Goal: Task Accomplishment & Management: Manage account settings

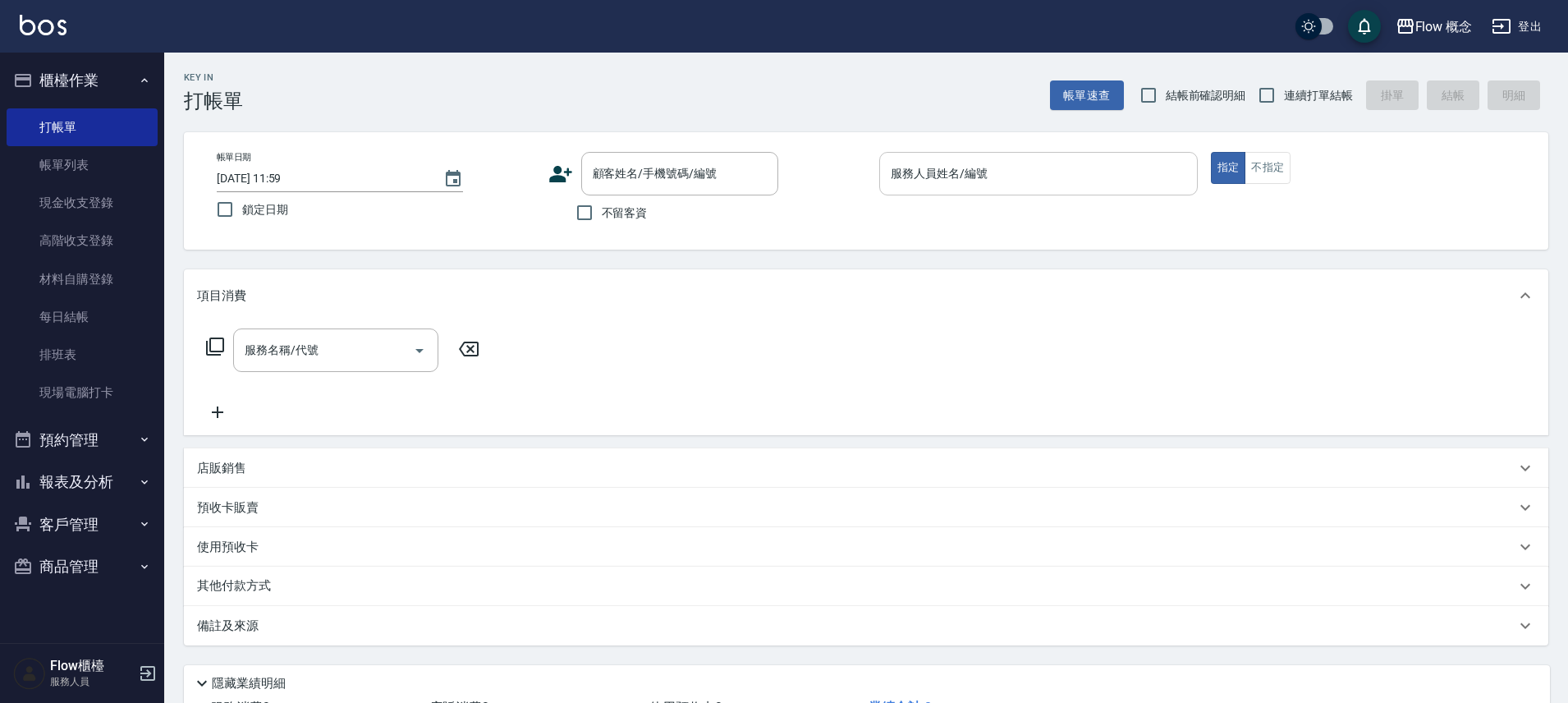
click at [943, 173] on input "服務人員姓名/編號" at bounding box center [1039, 173] width 303 height 28
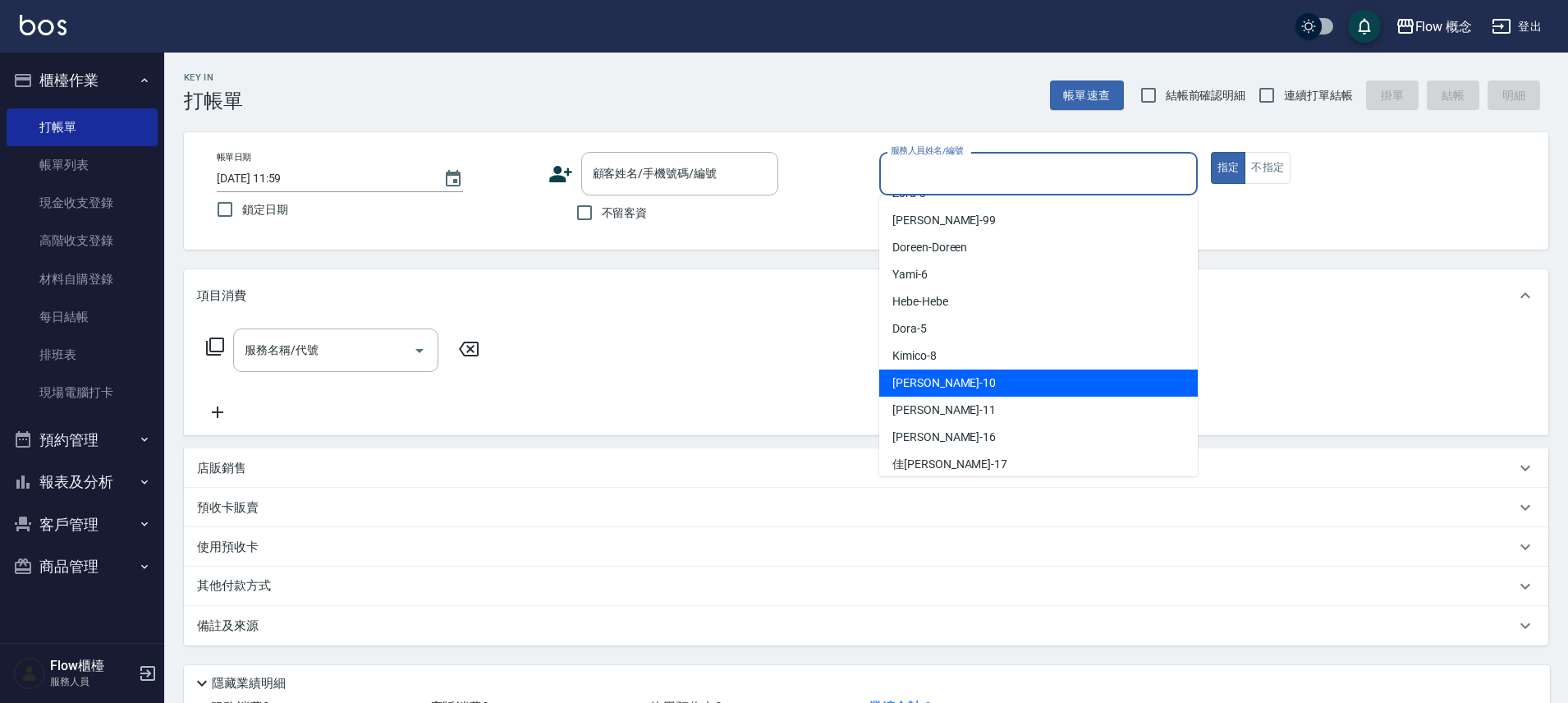
scroll to position [58, 0]
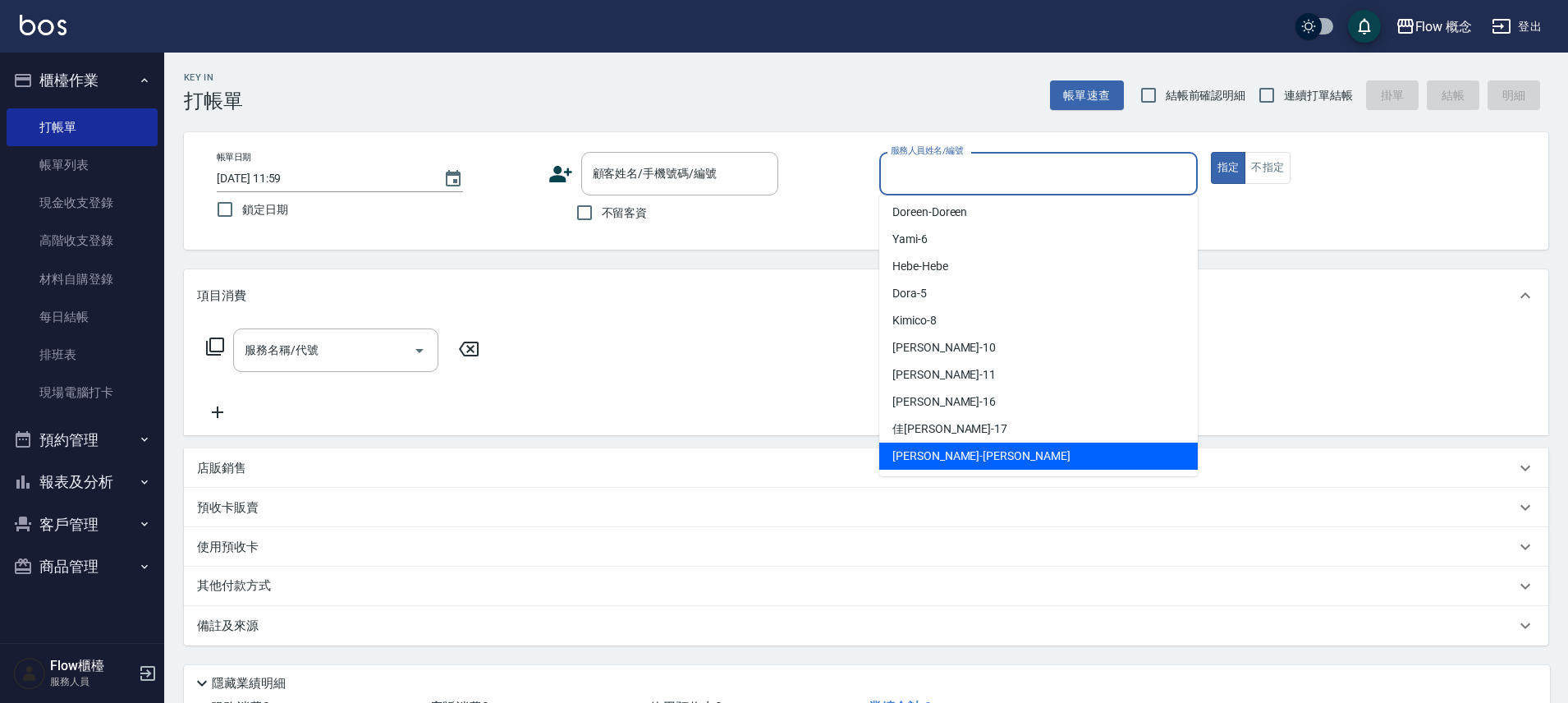
click at [925, 461] on span "Irene -Irene" at bounding box center [981, 456] width 178 height 17
type input "Irene-Irene"
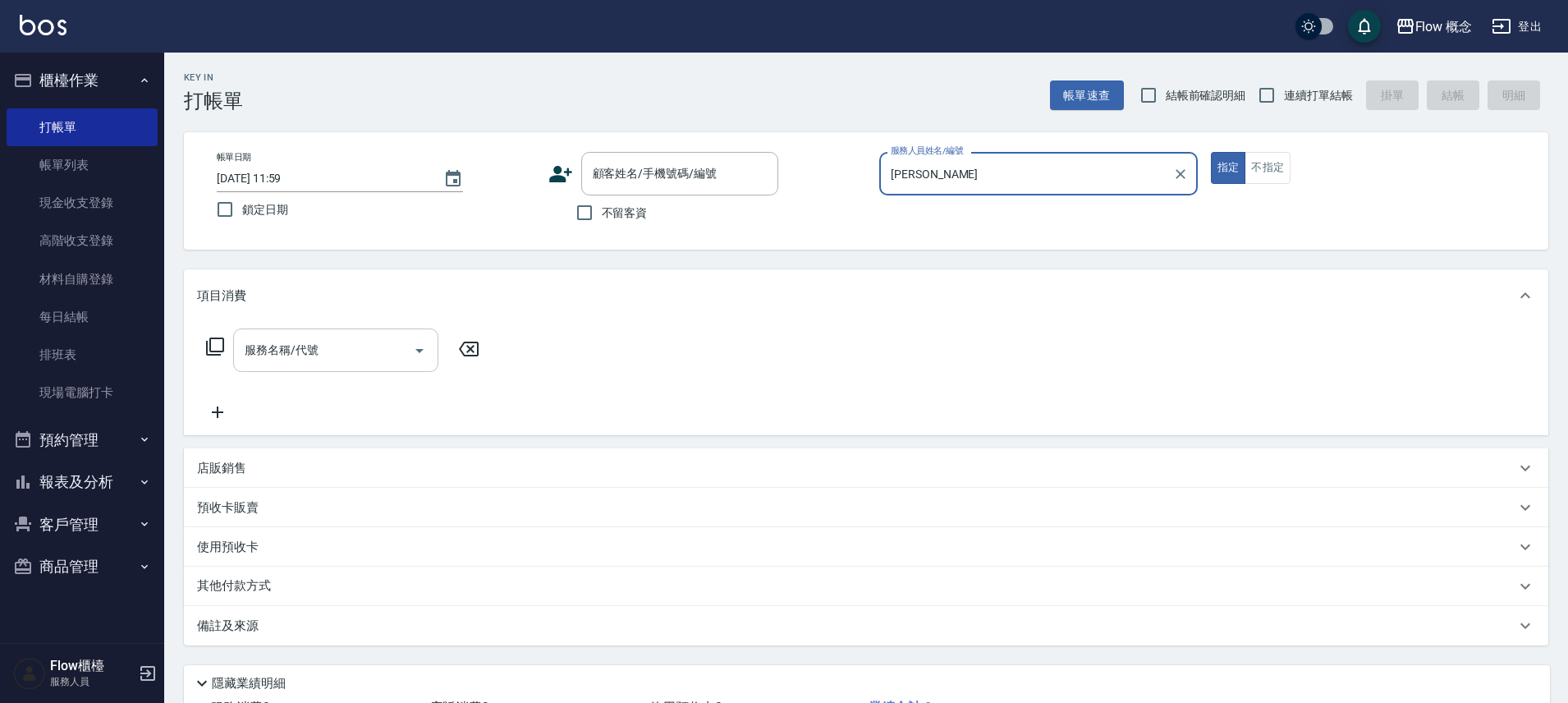
click at [377, 361] on input "服務名稱/代號" at bounding box center [323, 350] width 166 height 28
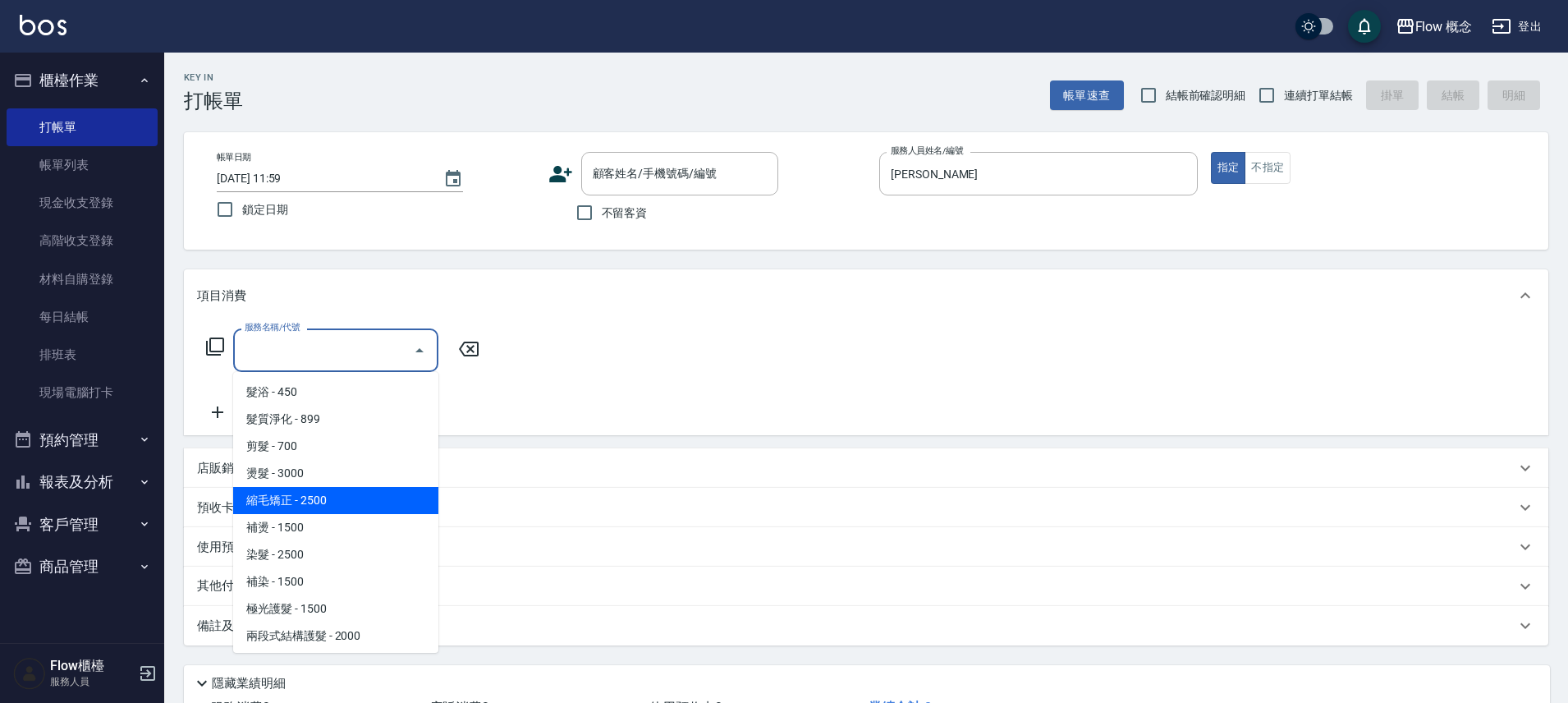
scroll to position [15, 0]
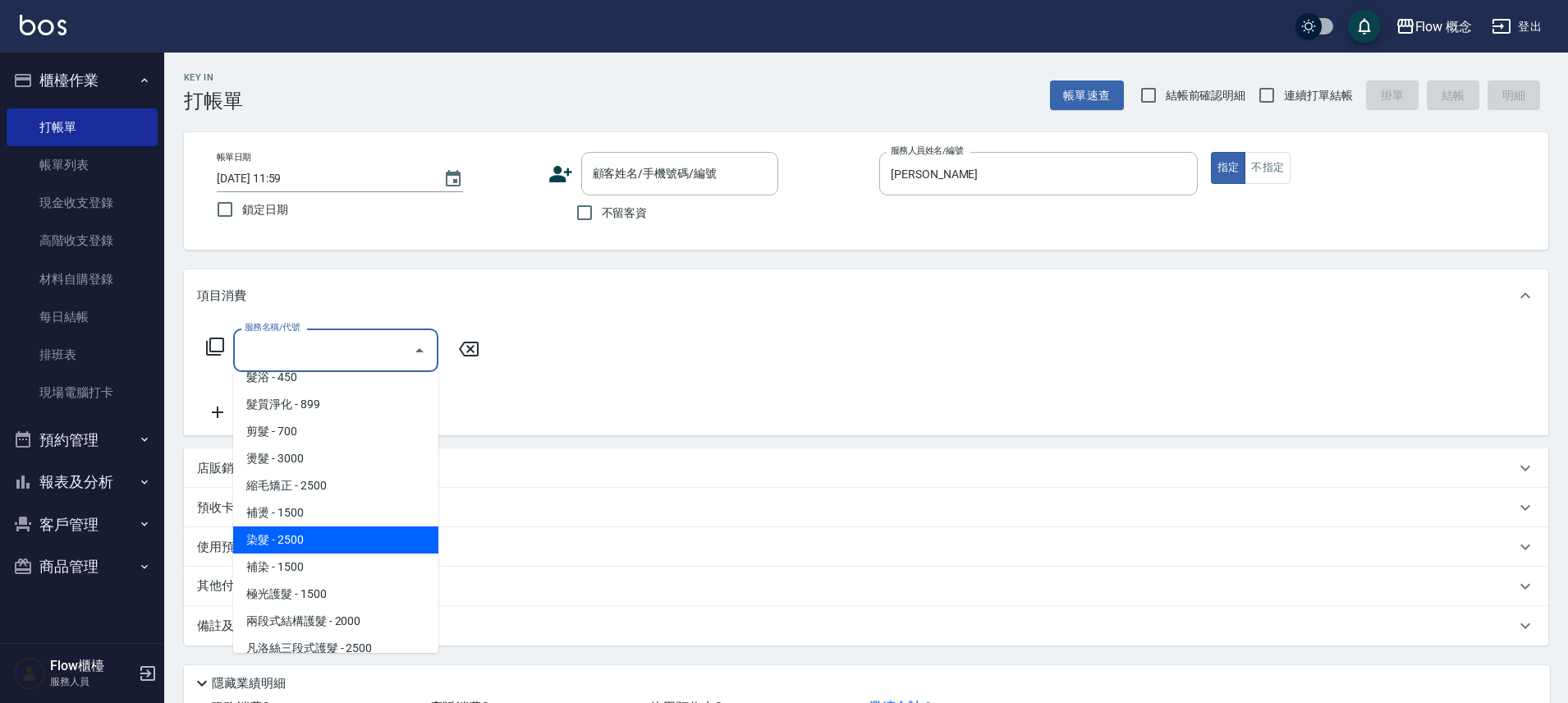
click at [320, 543] on span "染髮 - 2500" at bounding box center [336, 540] width 205 height 27
type input "染髮(401)"
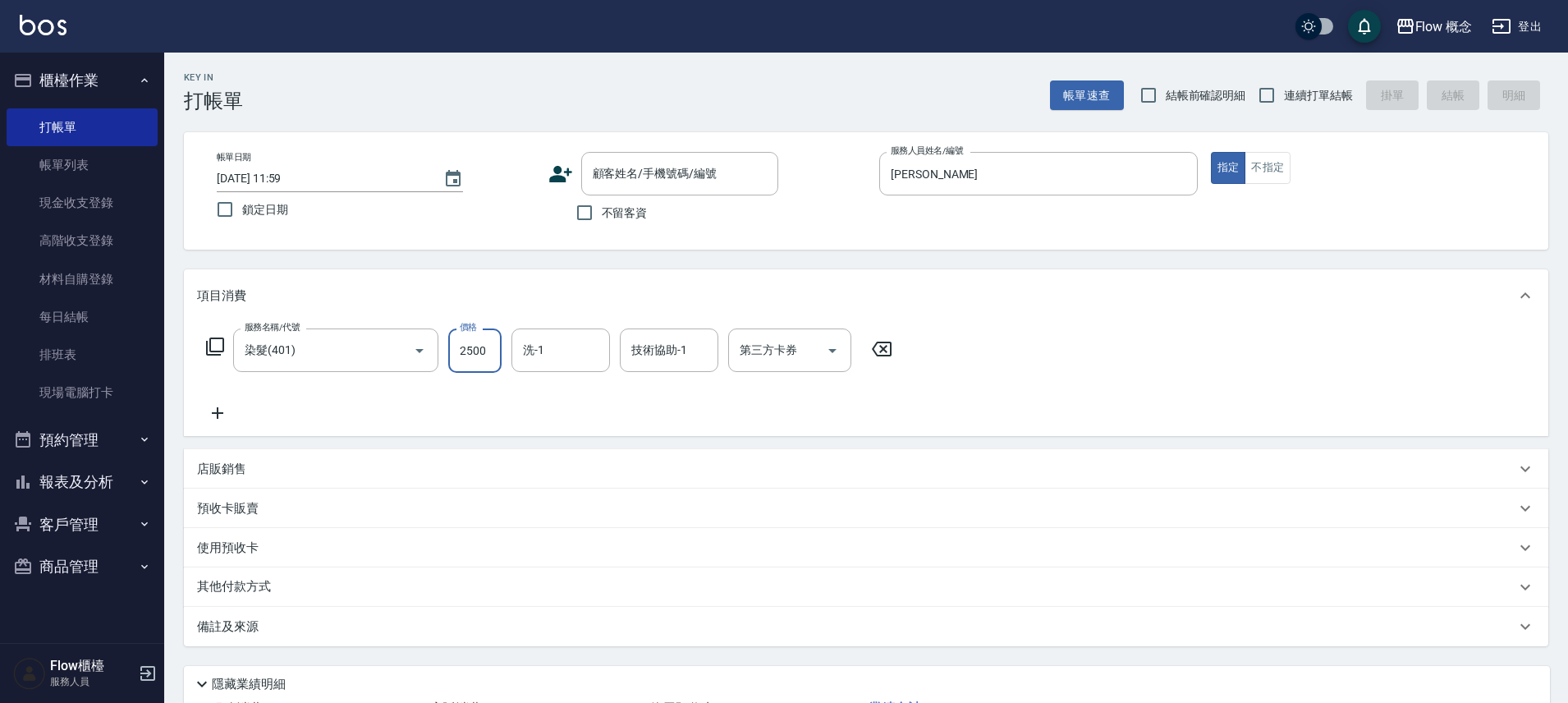
click at [472, 342] on input "2500" at bounding box center [475, 350] width 53 height 44
type input "1990"
click at [538, 354] on input "洗-1" at bounding box center [560, 350] width 84 height 28
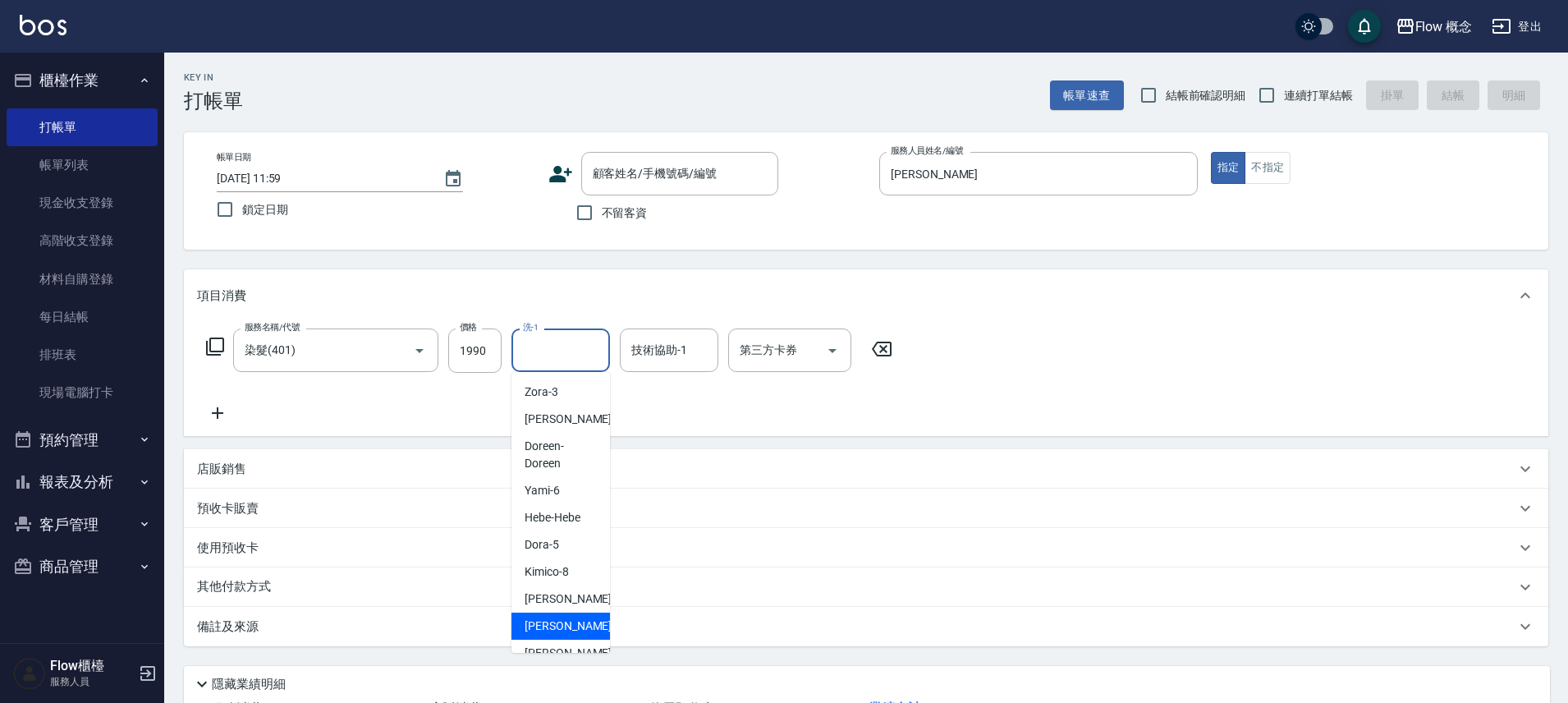
click at [567, 629] on div "恬恬 -11" at bounding box center [560, 626] width 98 height 27
type input "恬恬-11"
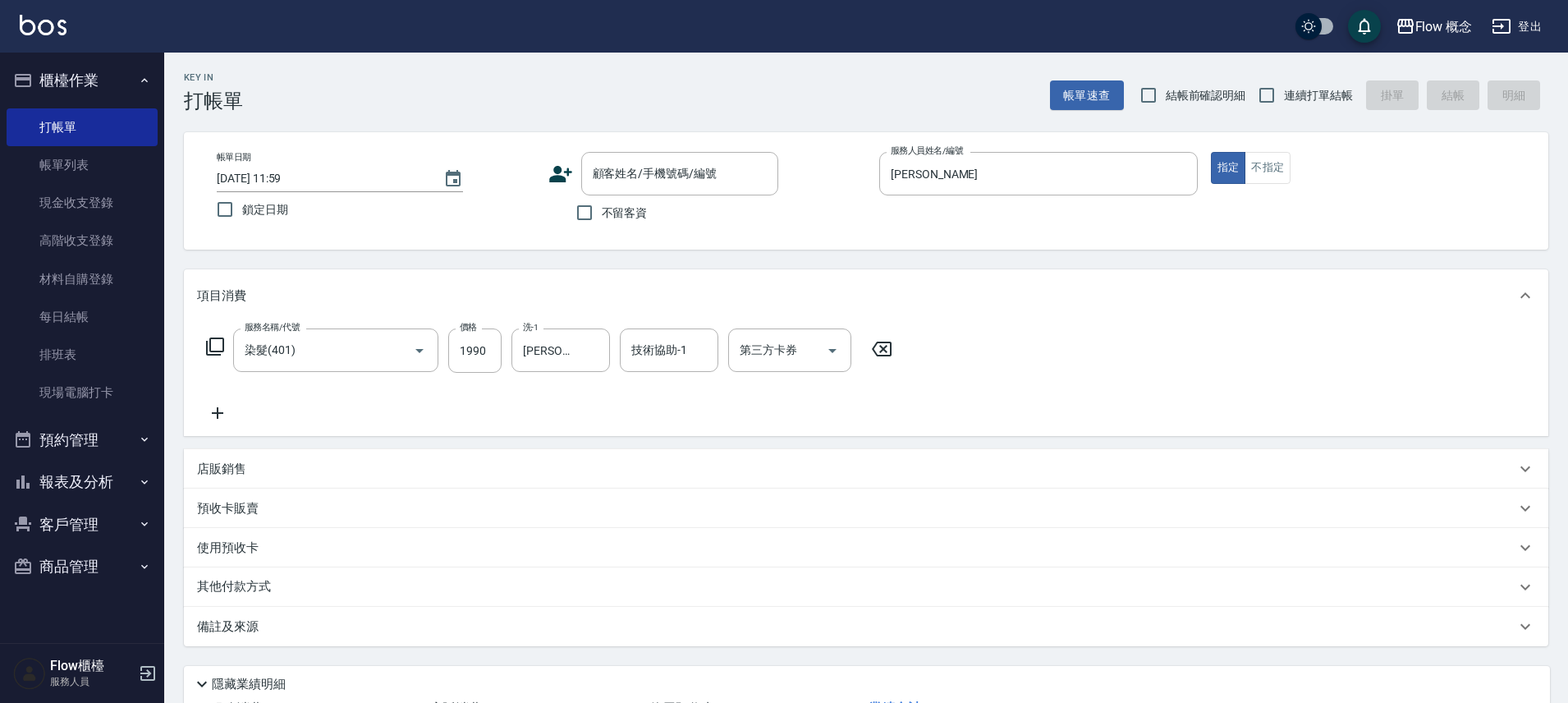
click at [337, 592] on div "其他付款方式" at bounding box center [857, 587] width 1319 height 18
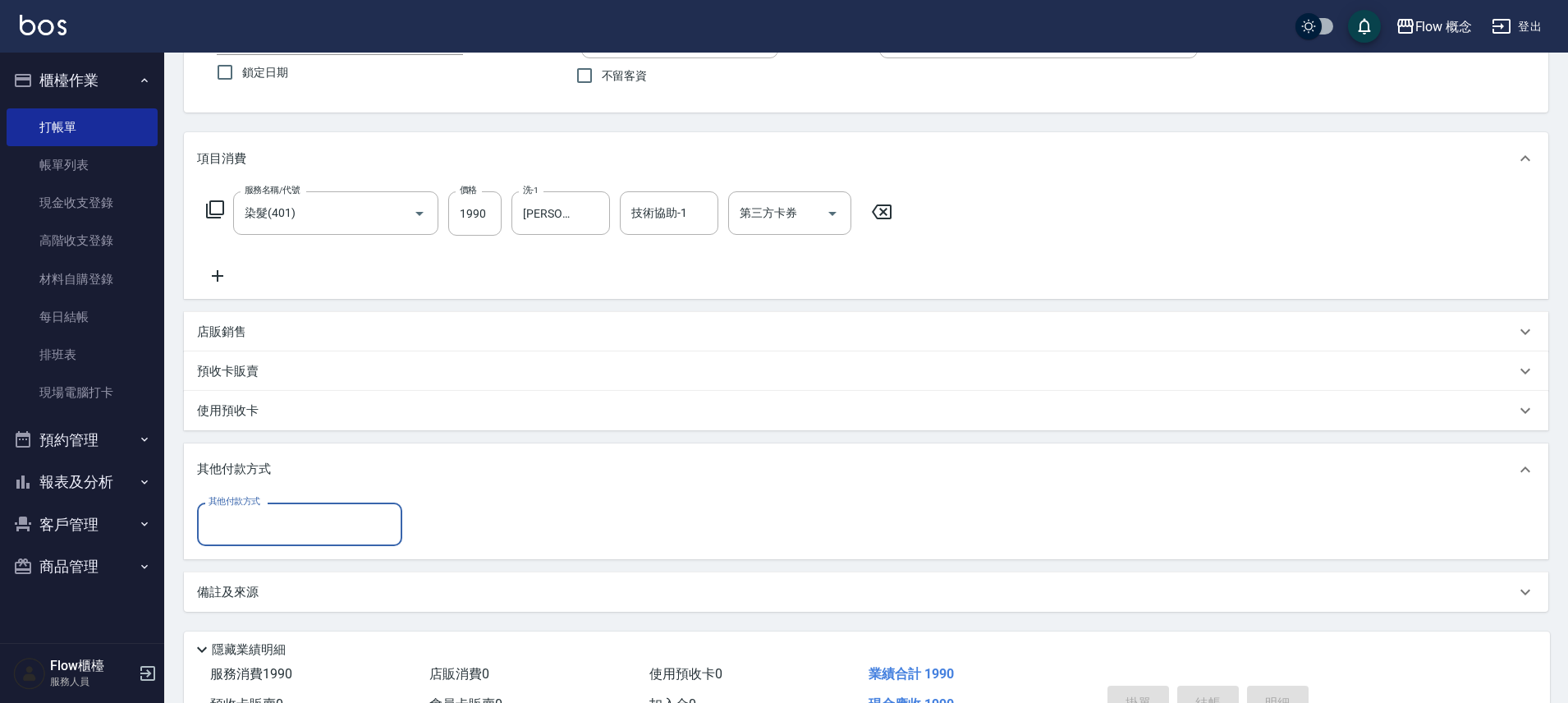
scroll to position [232, 0]
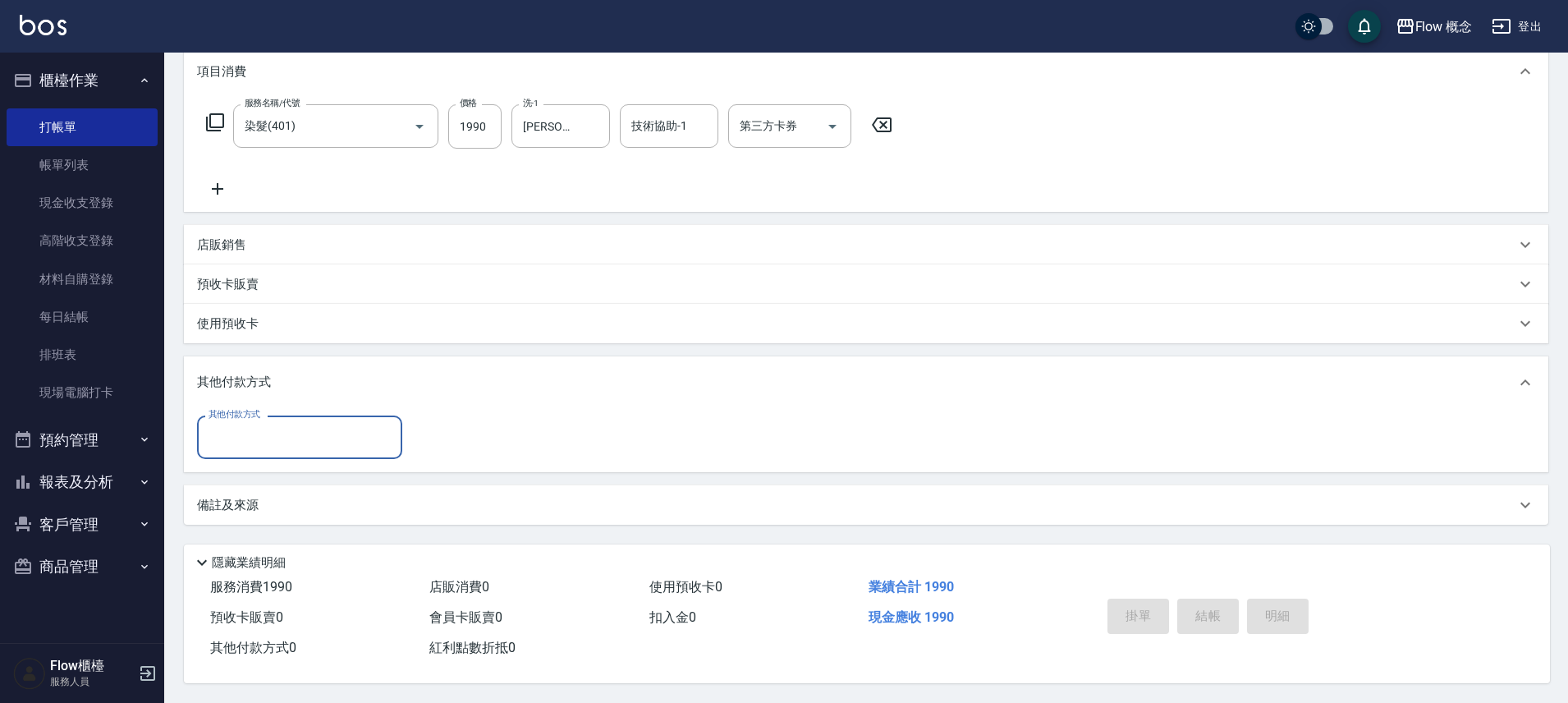
click at [320, 445] on div "其他付款方式" at bounding box center [300, 437] width 205 height 43
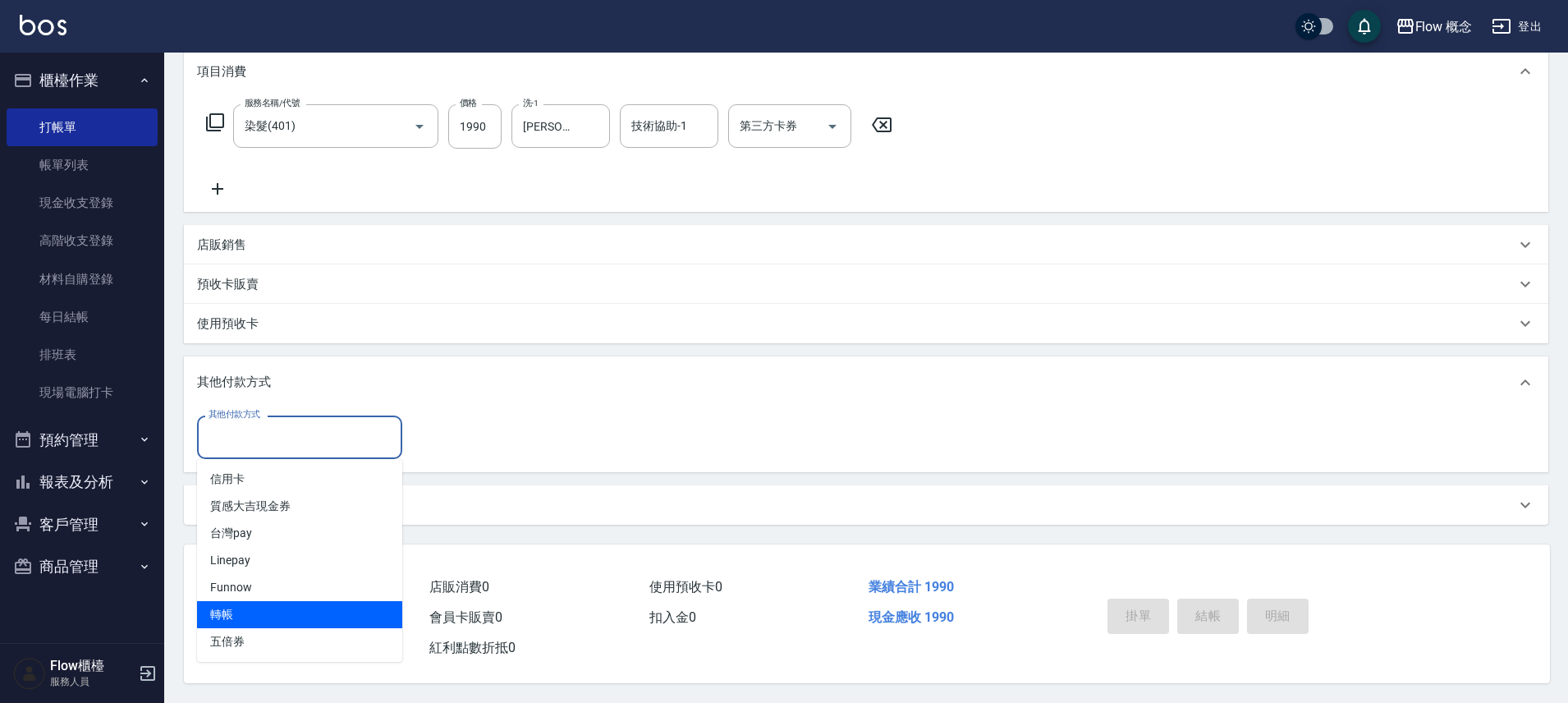
click at [272, 609] on span "轉帳" at bounding box center [300, 614] width 205 height 27
type input "轉帳"
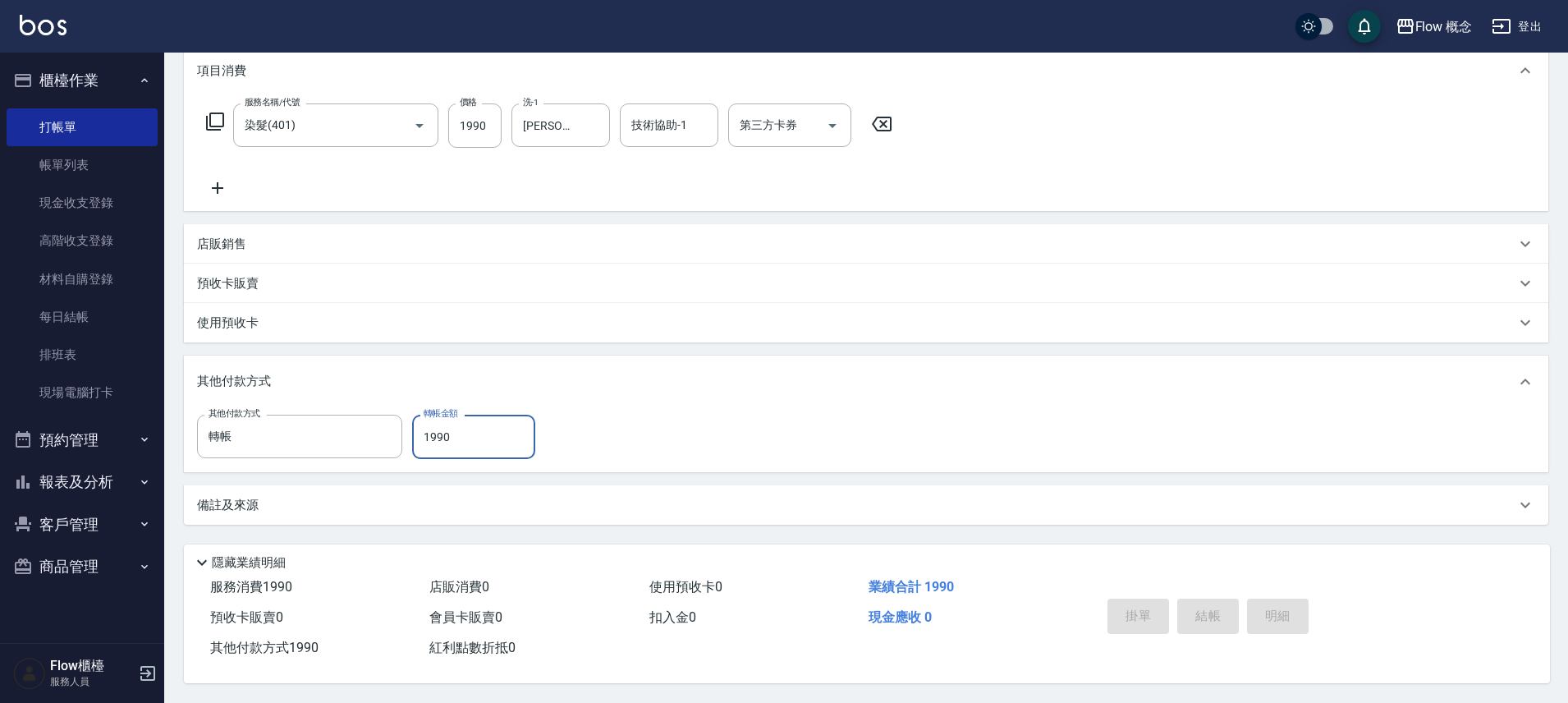
type input "1990"
click at [567, 505] on div "備註及來源" at bounding box center [857, 505] width 1319 height 17
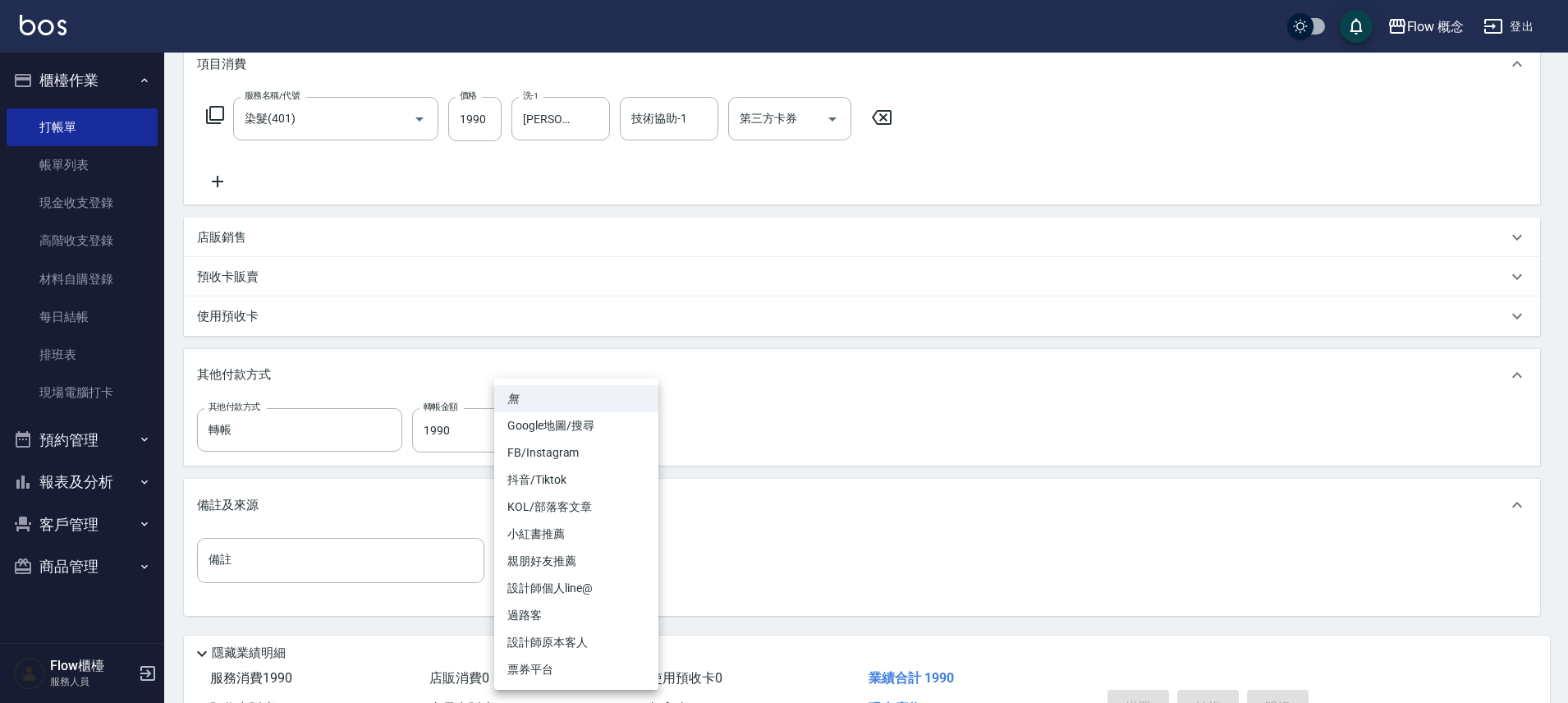
drag, startPoint x: 608, startPoint y: 571, endPoint x: 608, endPoint y: 560, distance: 11.0
click at [608, 560] on body "Flow 概念 登出 櫃檯作業 打帳單 帳單列表 現金收支登錄 高階收支登錄 材料自購登錄 每日結帳 排班表 現場電腦打卡 預約管理 預約管理 單日預約紀錄 …" at bounding box center [784, 281] width 1568 height 1026
click at [572, 461] on li "FB/Instagram" at bounding box center [576, 453] width 165 height 27
type input "FB/Instagram"
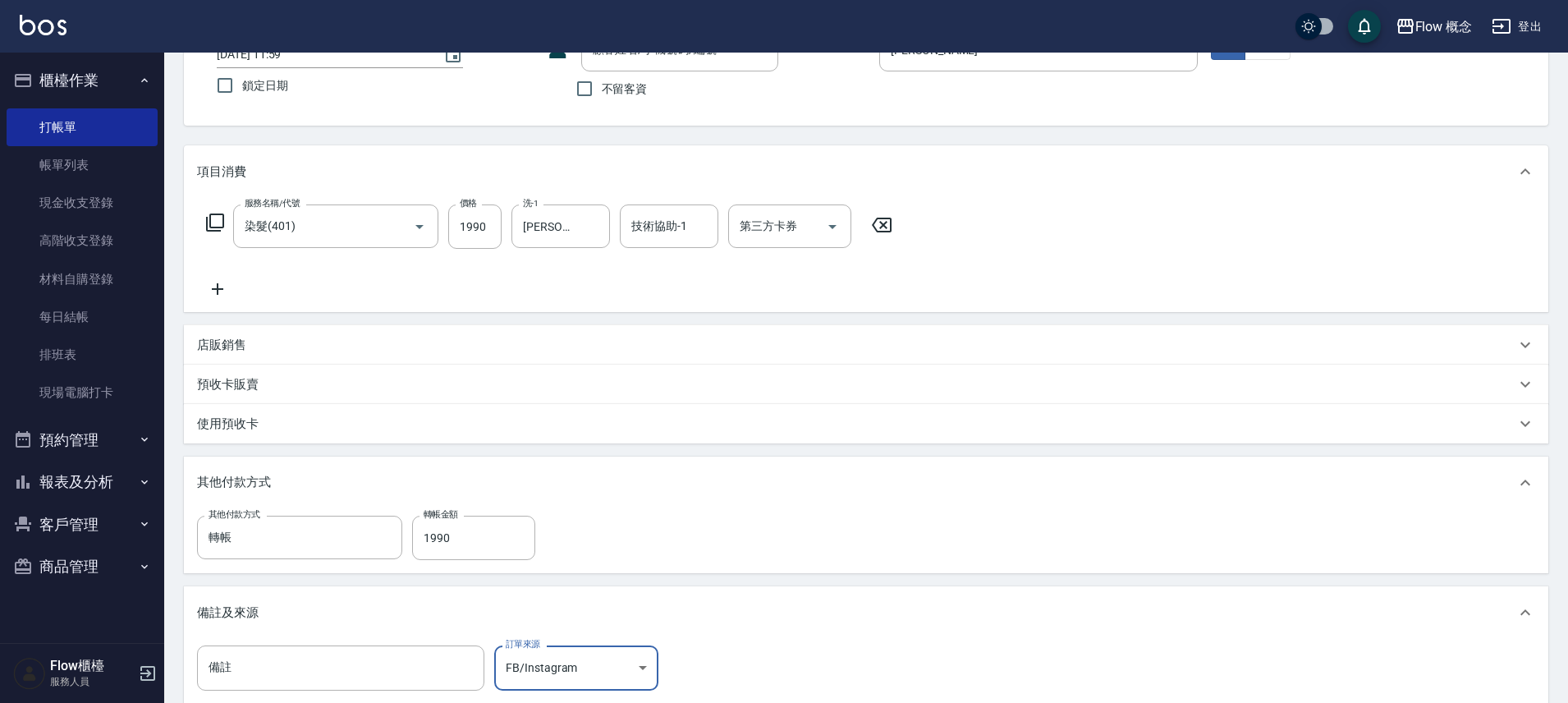
scroll to position [0, 0]
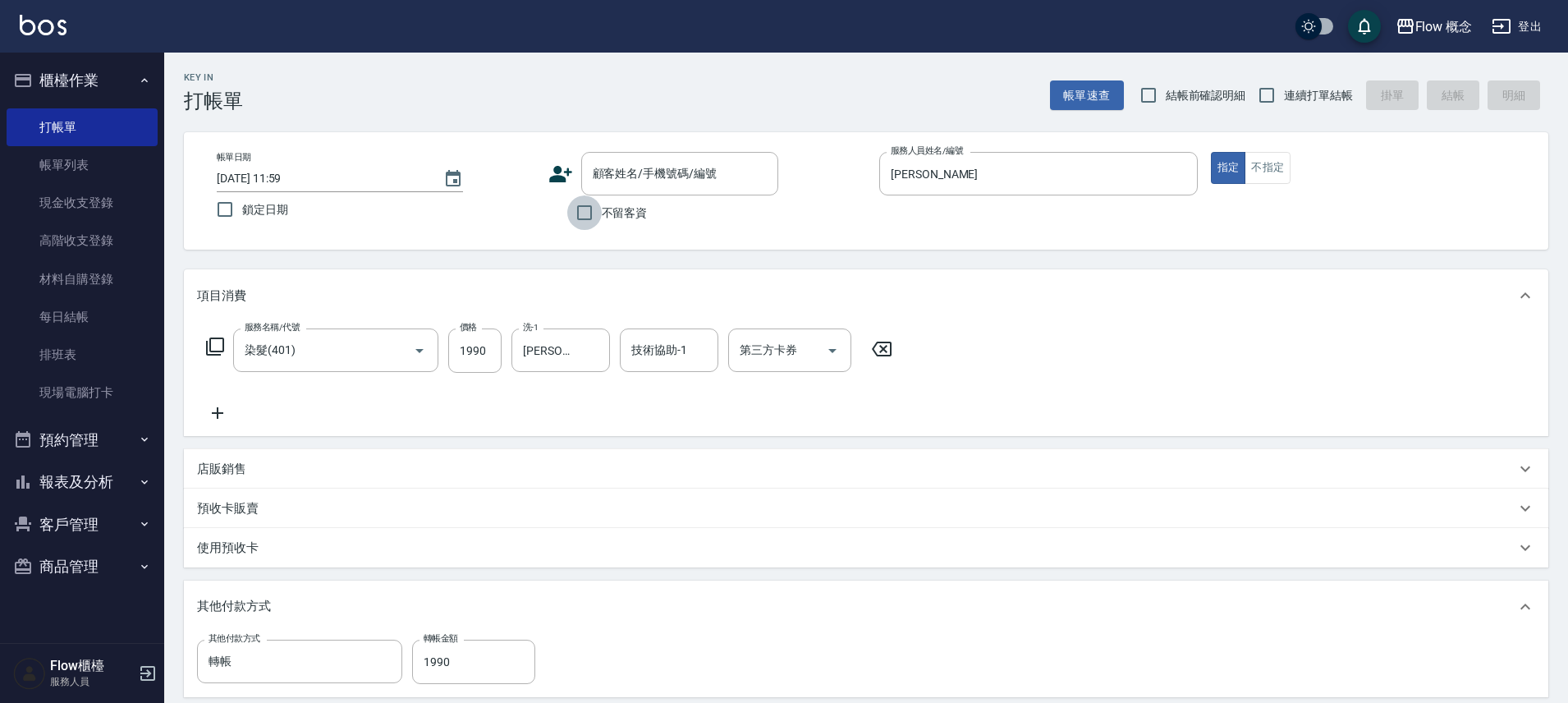
click at [585, 221] on input "不留客資" at bounding box center [584, 213] width 34 height 35
checkbox input "true"
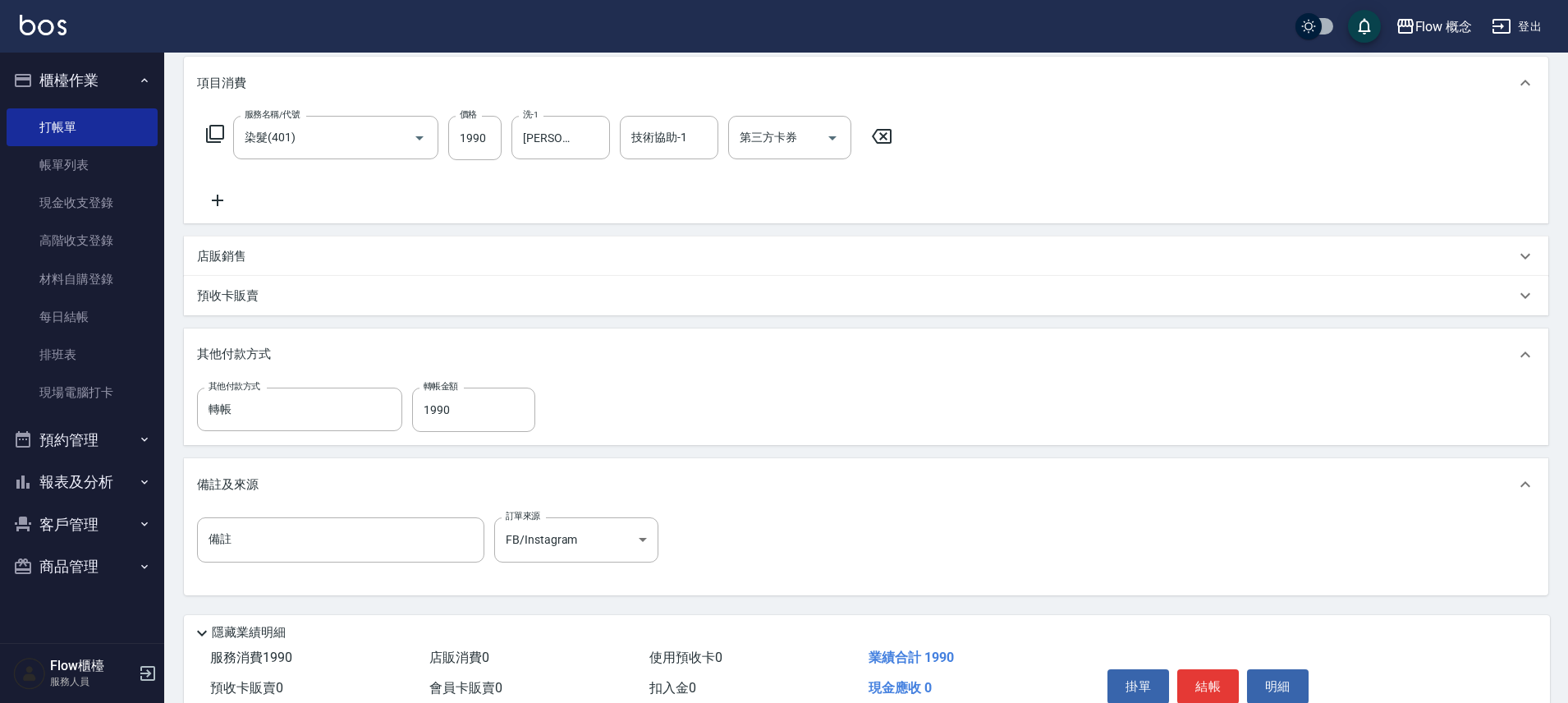
scroll to position [291, 0]
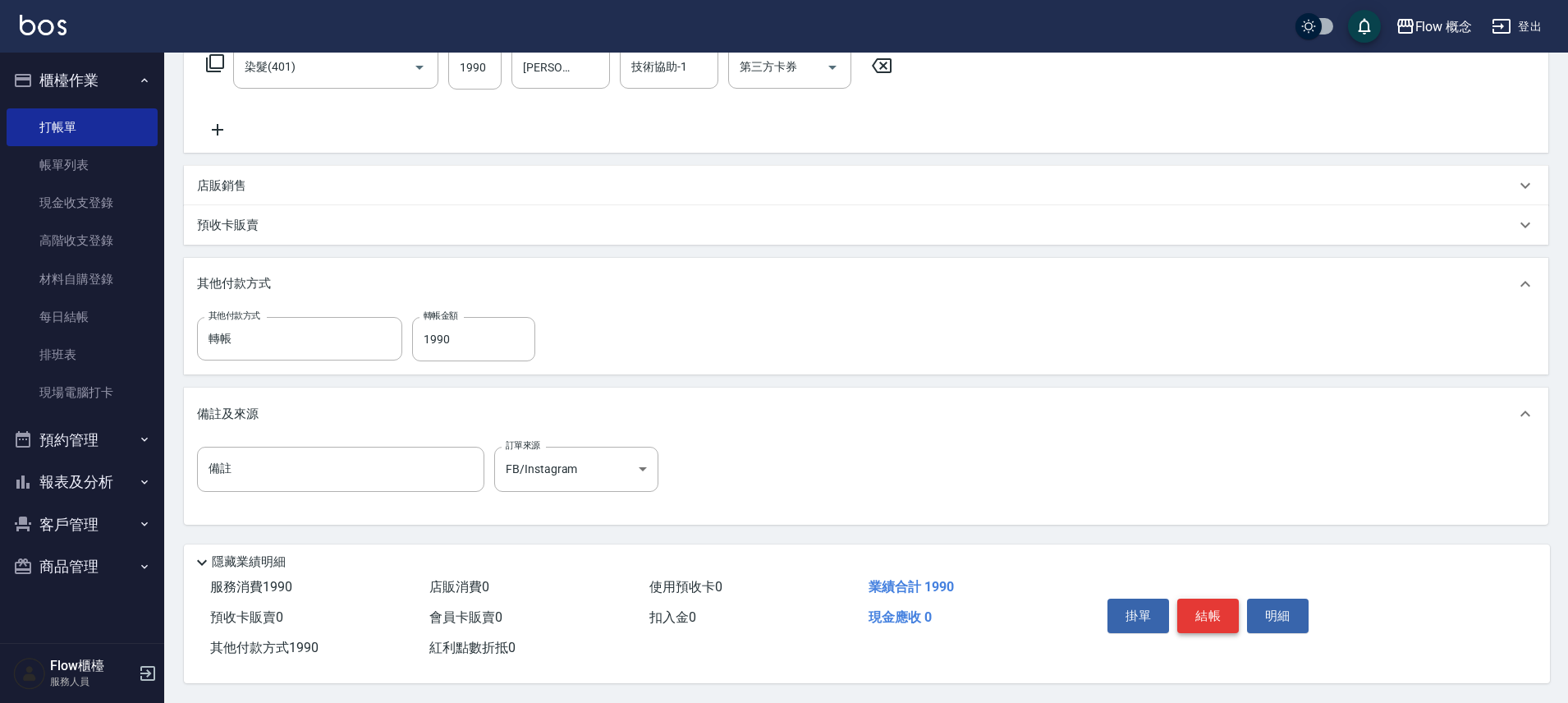
click at [1224, 606] on button "結帳" at bounding box center [1208, 616] width 61 height 35
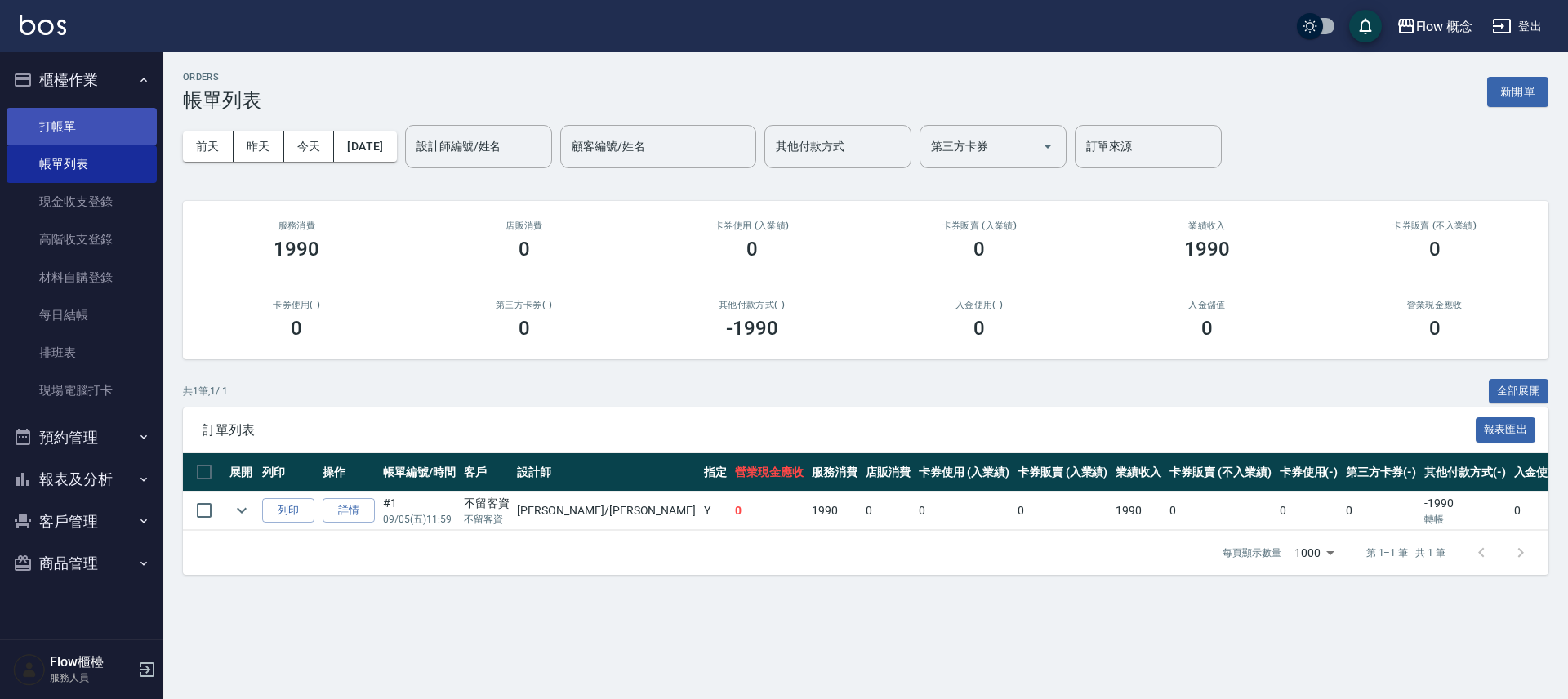
click at [74, 129] on link "打帳單" at bounding box center [81, 127] width 150 height 38
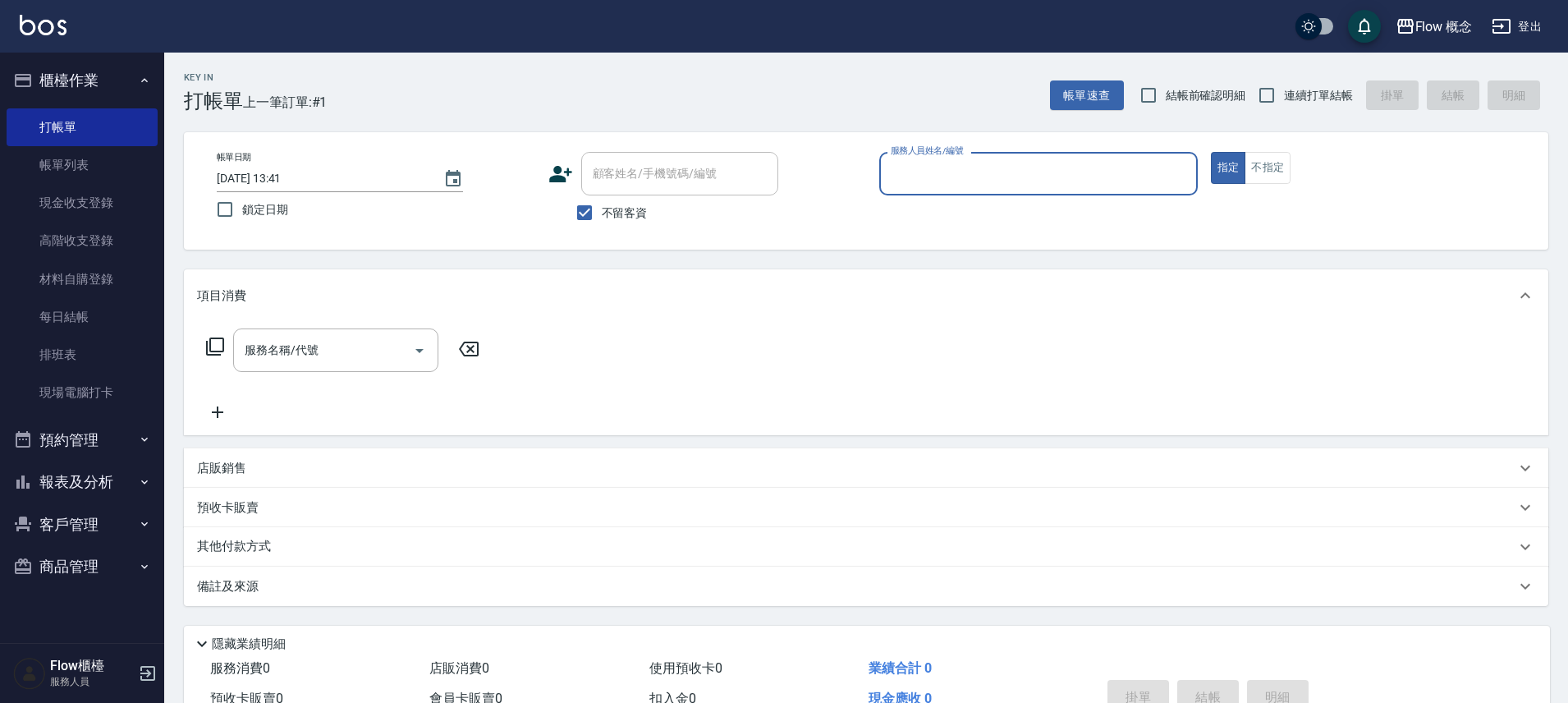
click at [997, 186] on input "服務人員姓名/編號" at bounding box center [1039, 173] width 303 height 28
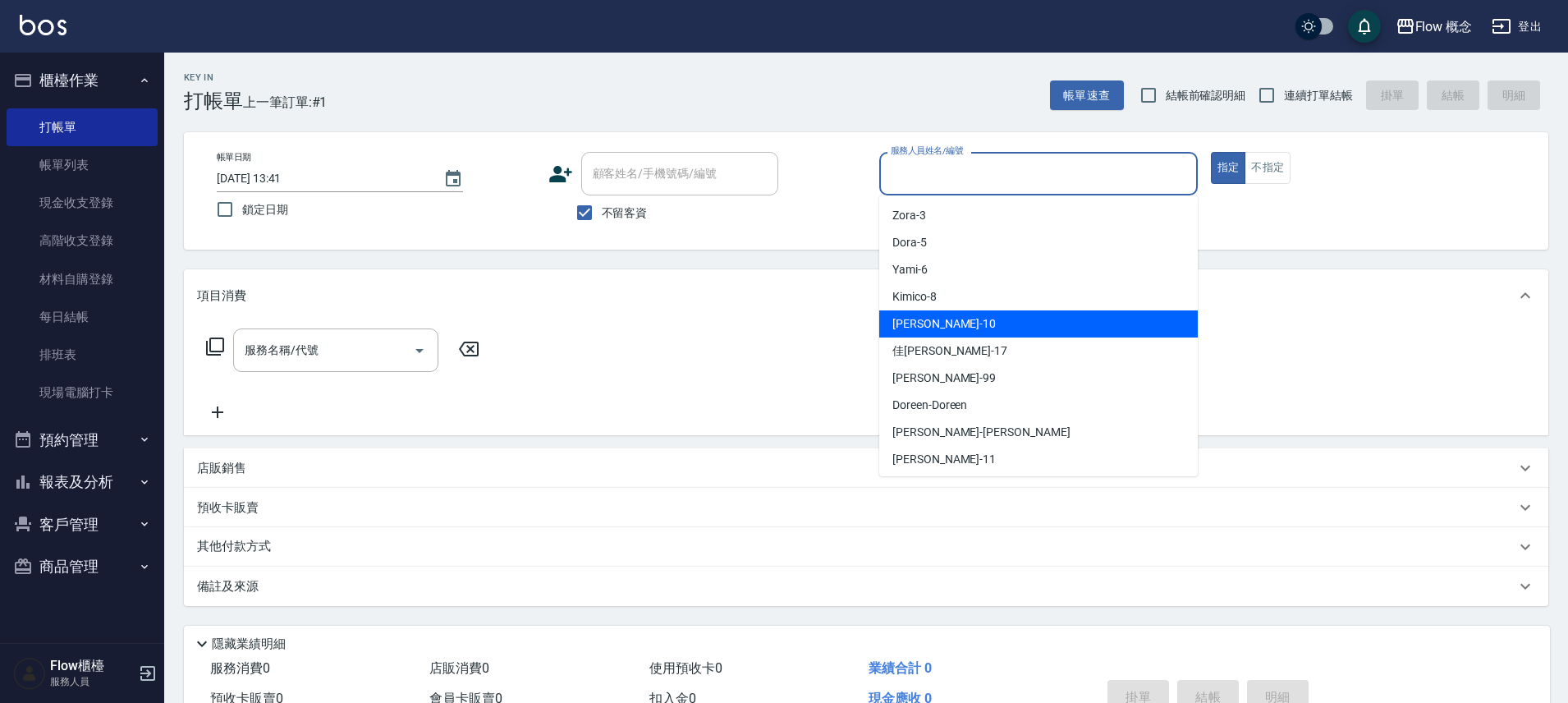
click at [1404, 297] on div "項目消費" at bounding box center [857, 296] width 1319 height 17
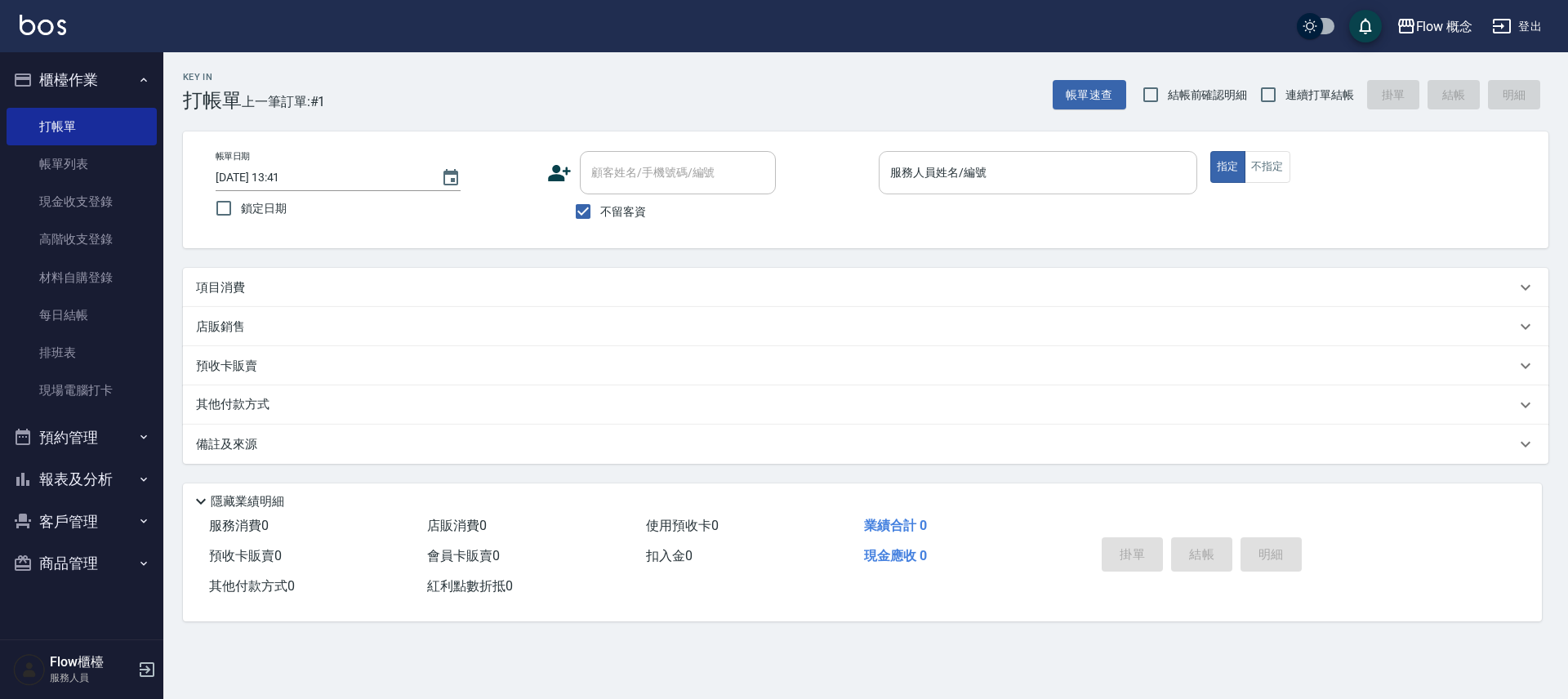
click at [980, 184] on input "服務人員姓名/編號" at bounding box center [1038, 172] width 303 height 28
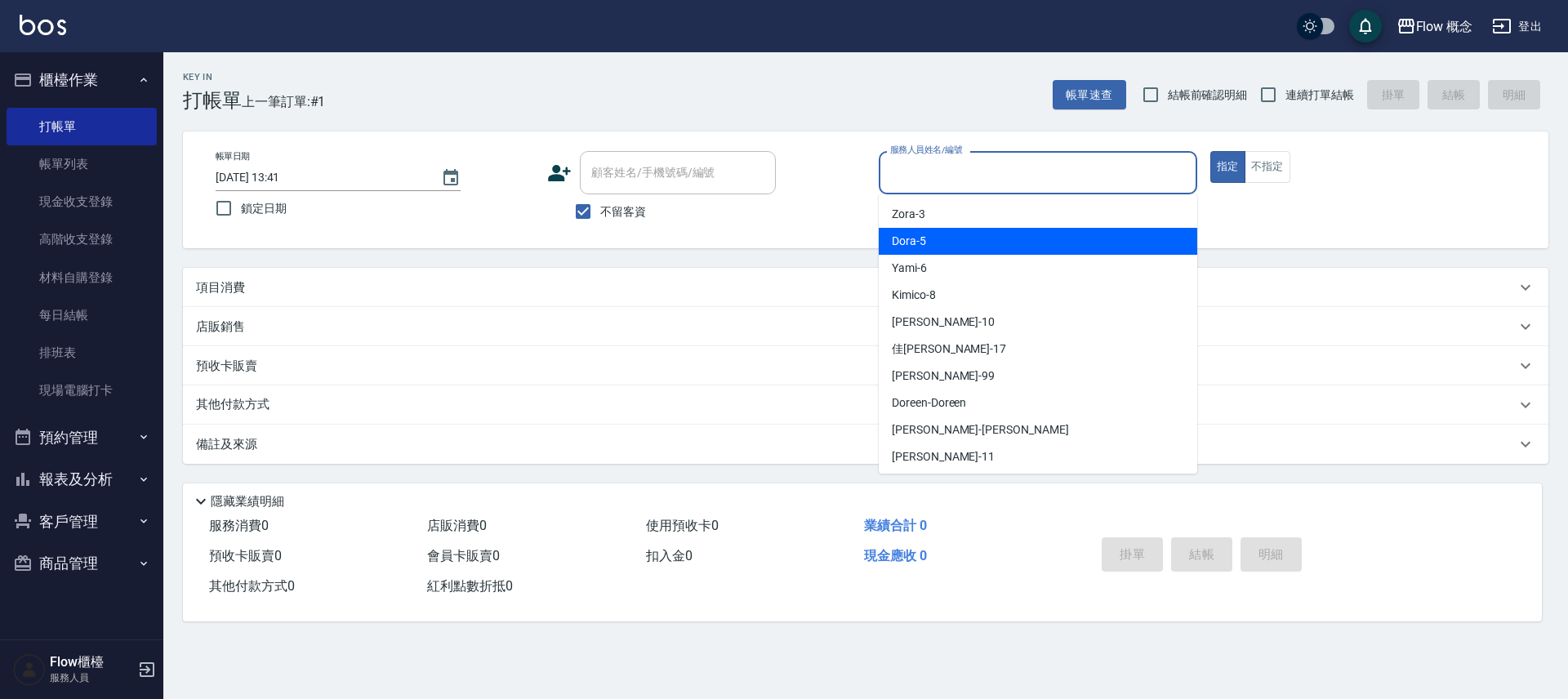
click at [941, 236] on div "Dora -5" at bounding box center [1037, 241] width 318 height 27
type input "Dora-5"
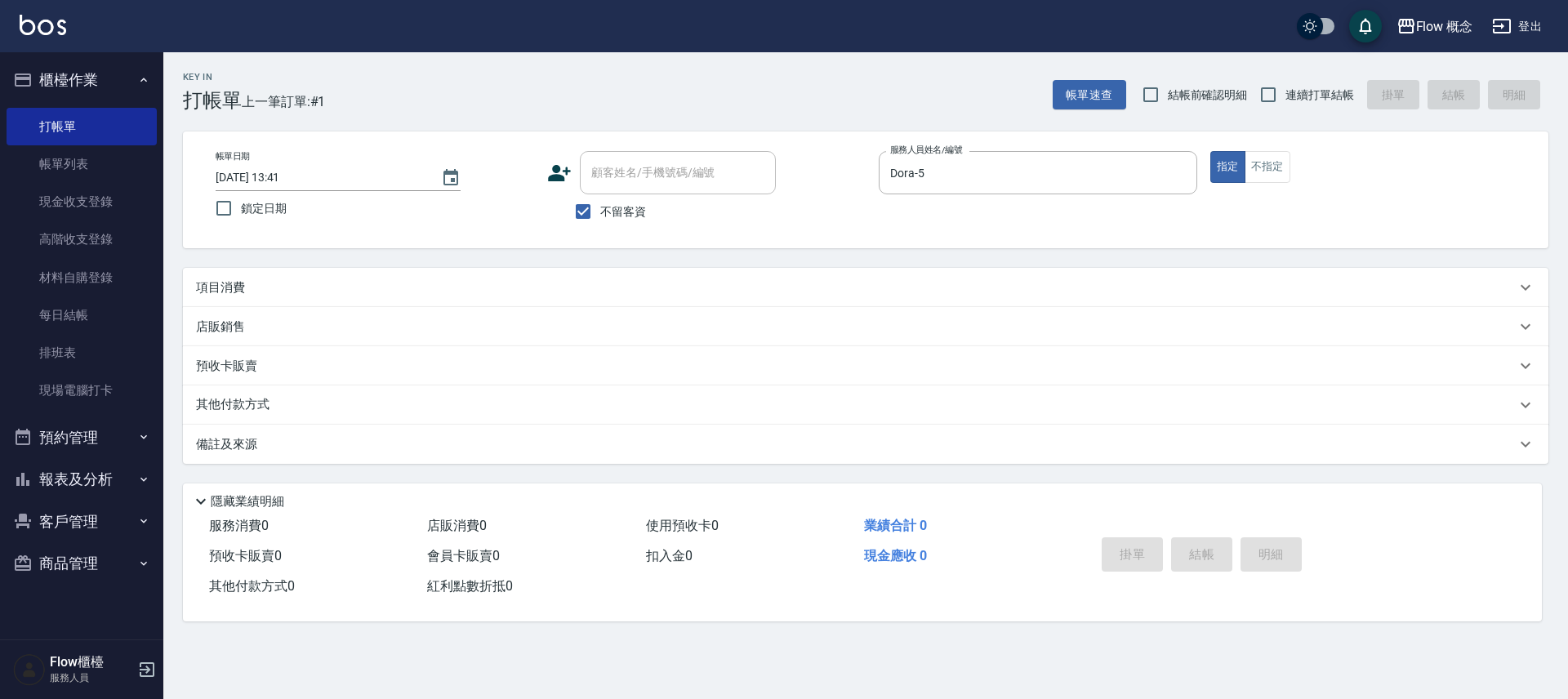
click at [269, 288] on div "項目消費" at bounding box center [856, 288] width 1319 height 17
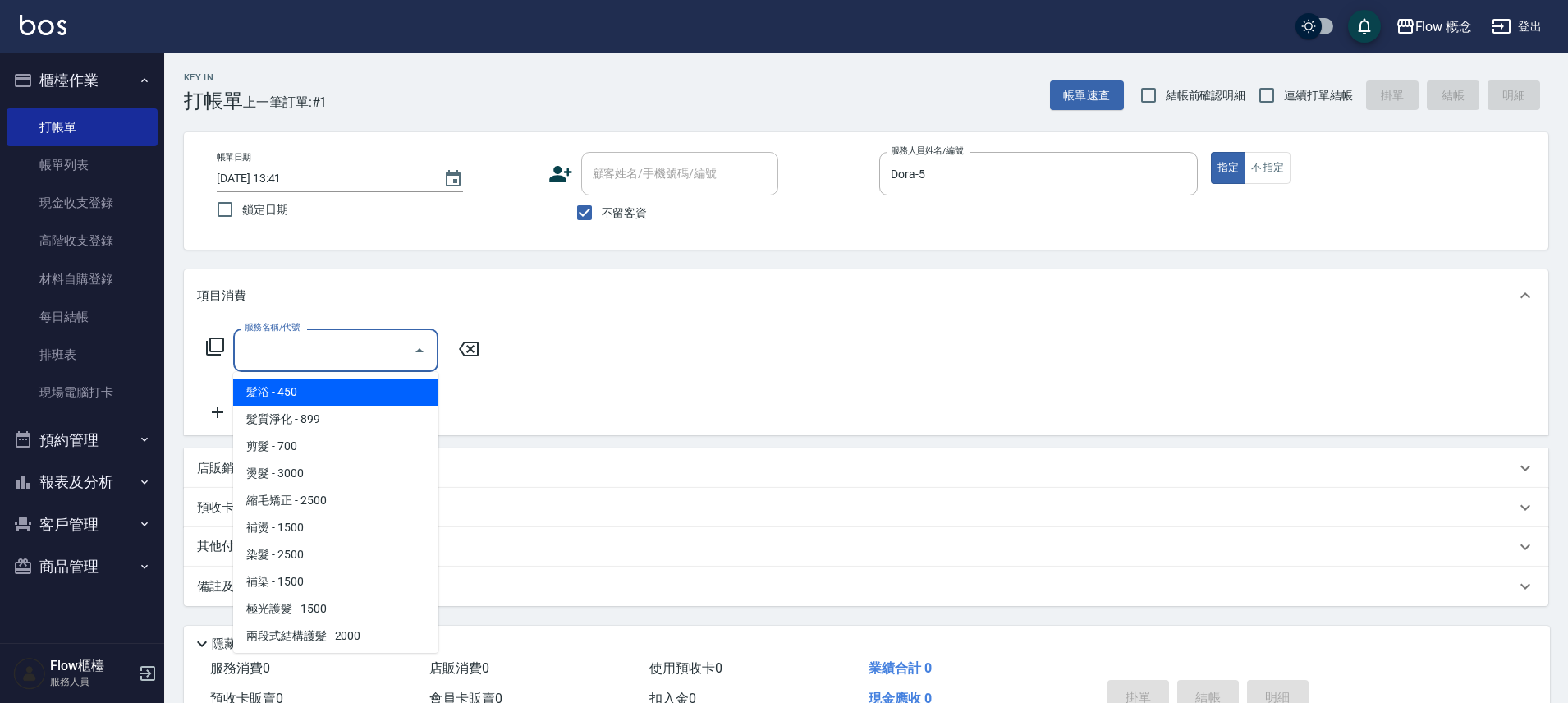
click at [284, 353] on input "服務名稱/代號" at bounding box center [323, 350] width 166 height 28
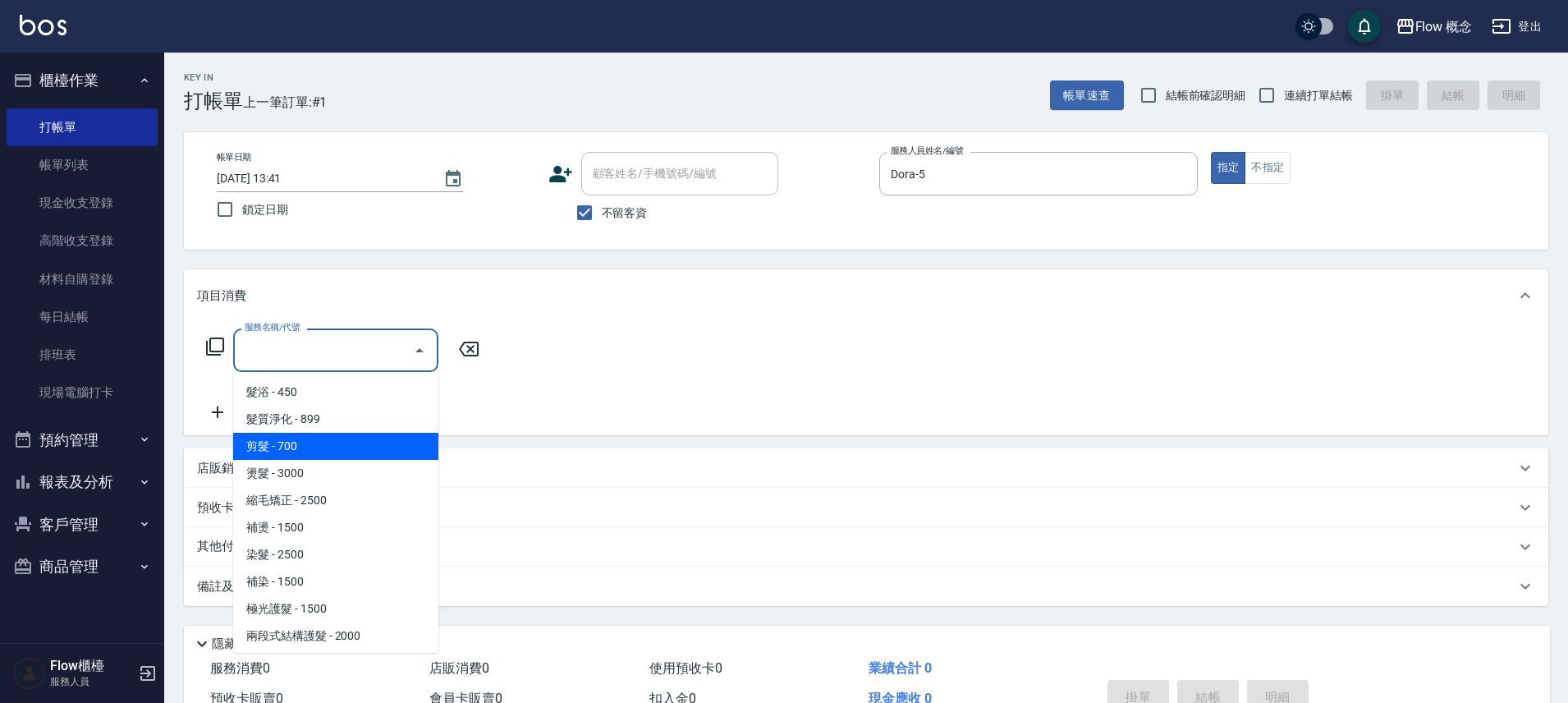
click at [313, 447] on span "剪髮 - 700" at bounding box center [336, 446] width 205 height 27
type input "剪髮(201)"
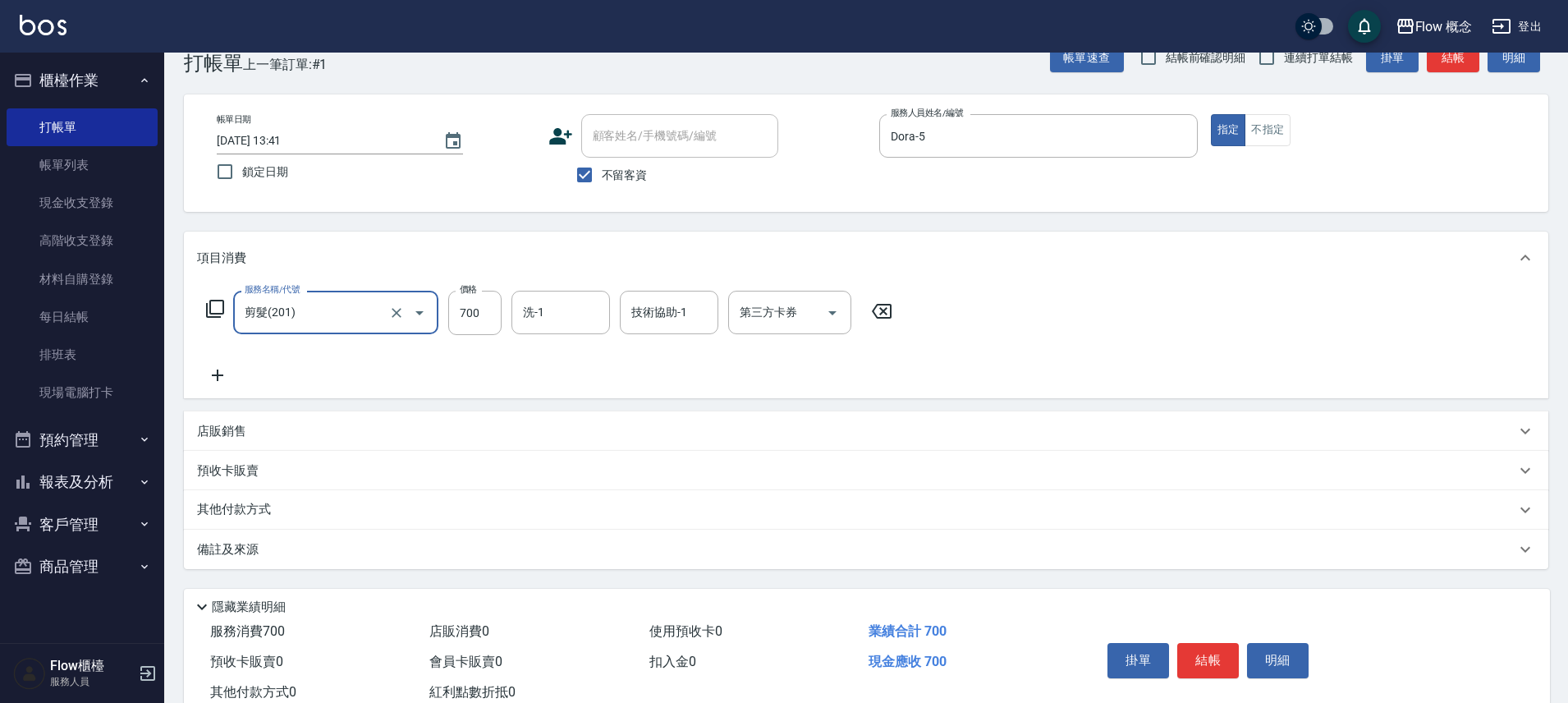
scroll to position [90, 0]
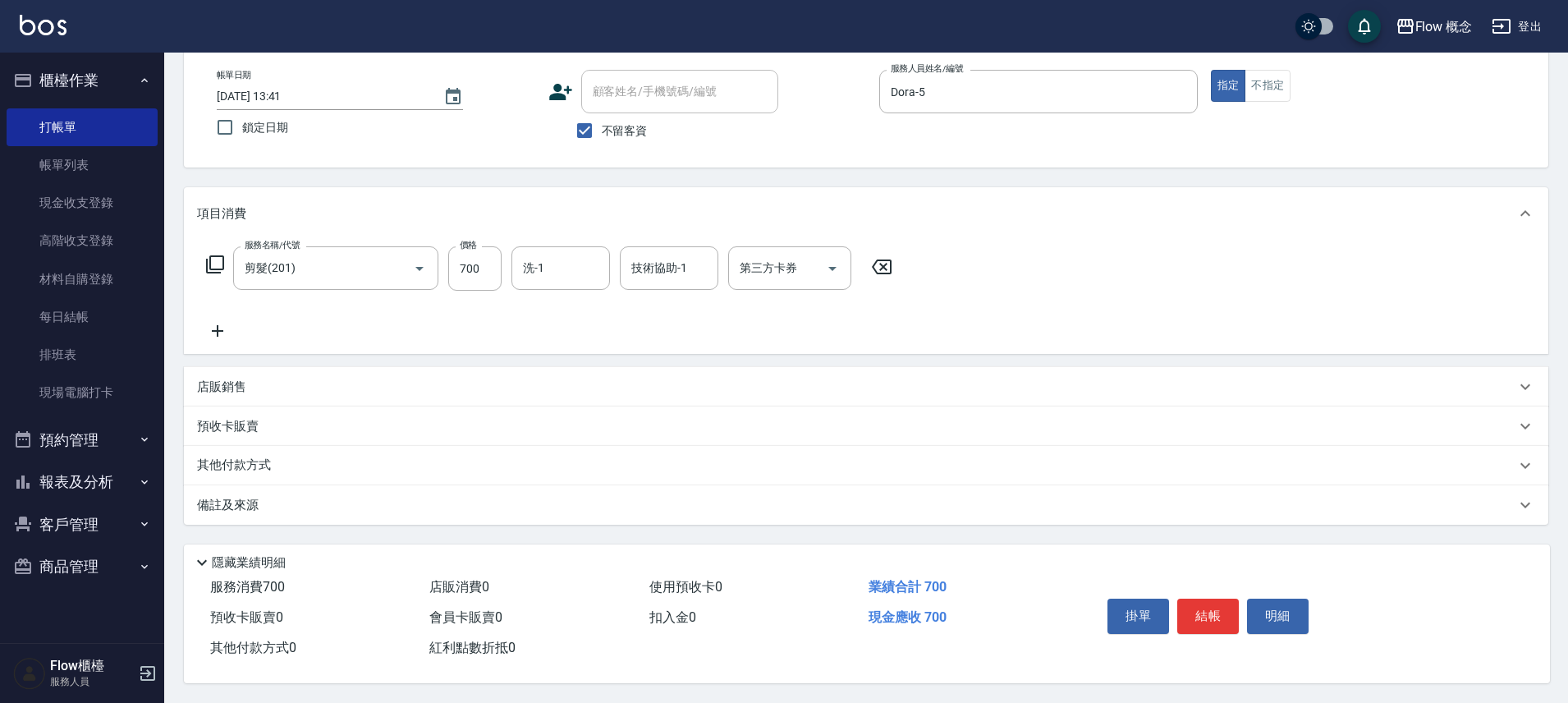
click at [290, 497] on div "備註及來源" at bounding box center [857, 505] width 1319 height 17
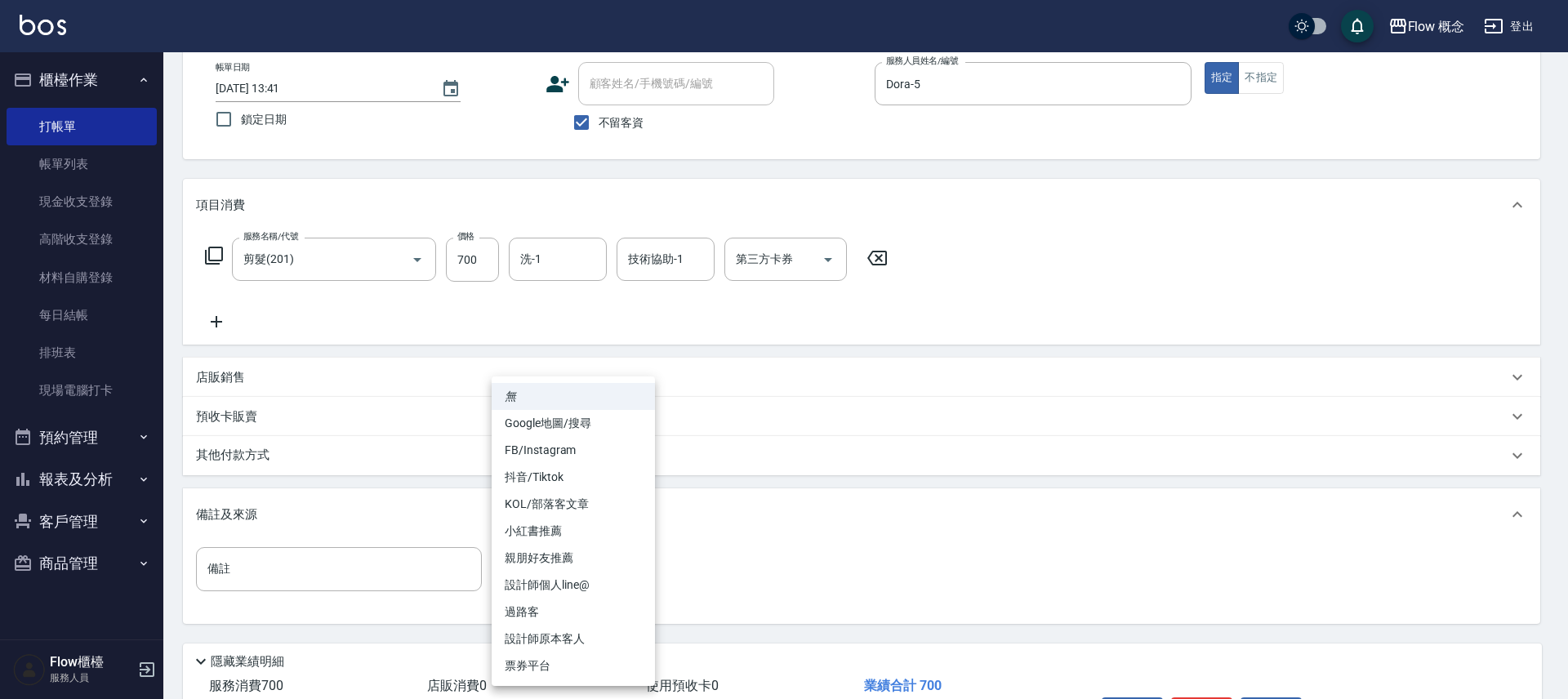
click at [599, 563] on body "Flow 概念 登出 櫃檯作業 打帳單 帳單列表 現金收支登錄 高階收支登錄 材料自購登錄 每日結帳 排班表 現場電腦打卡 預約管理 預約管理 單日預約紀錄 …" at bounding box center [784, 356] width 1568 height 890
click at [586, 627] on li "設計師原本客人" at bounding box center [573, 639] width 164 height 27
type input "設計師原本客人"
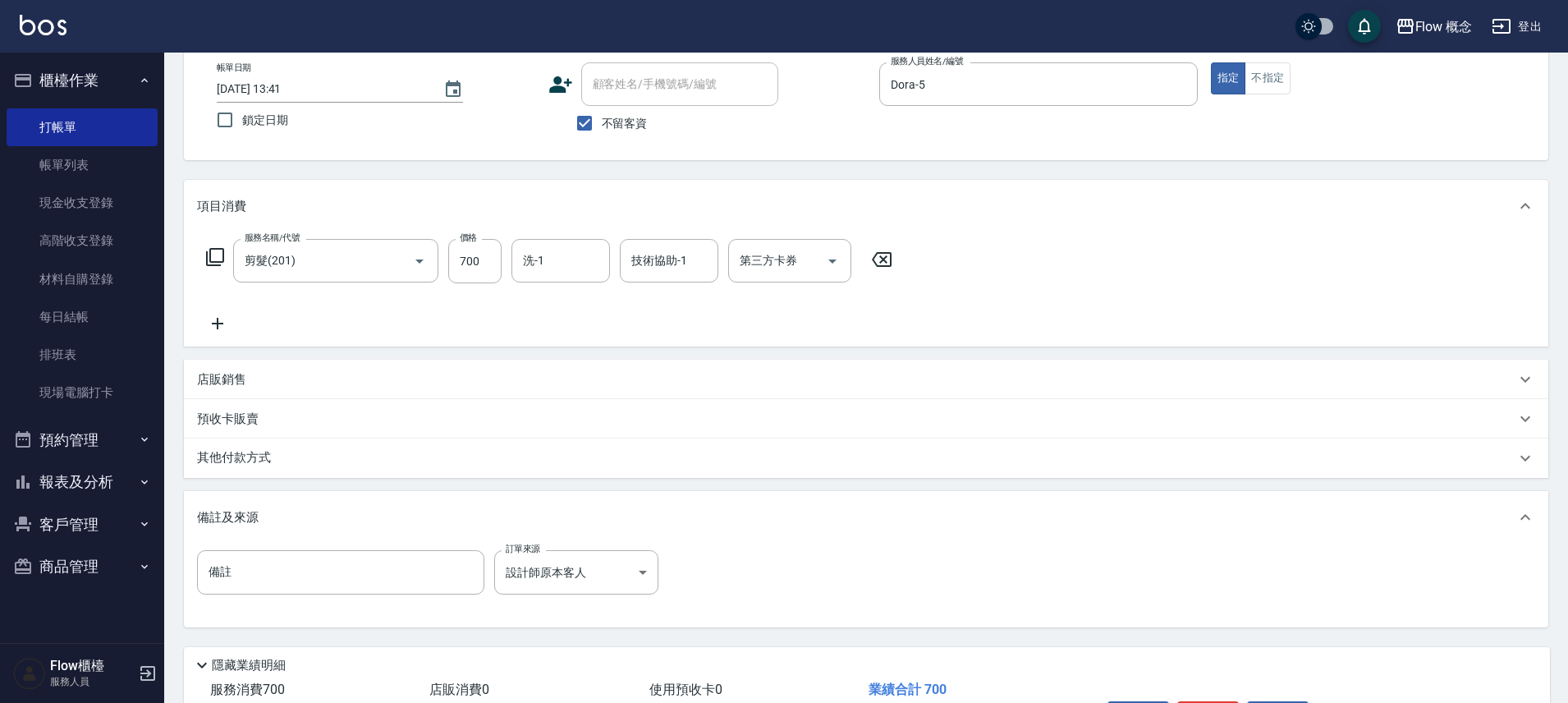
click at [295, 460] on div "其他付款方式" at bounding box center [857, 458] width 1319 height 18
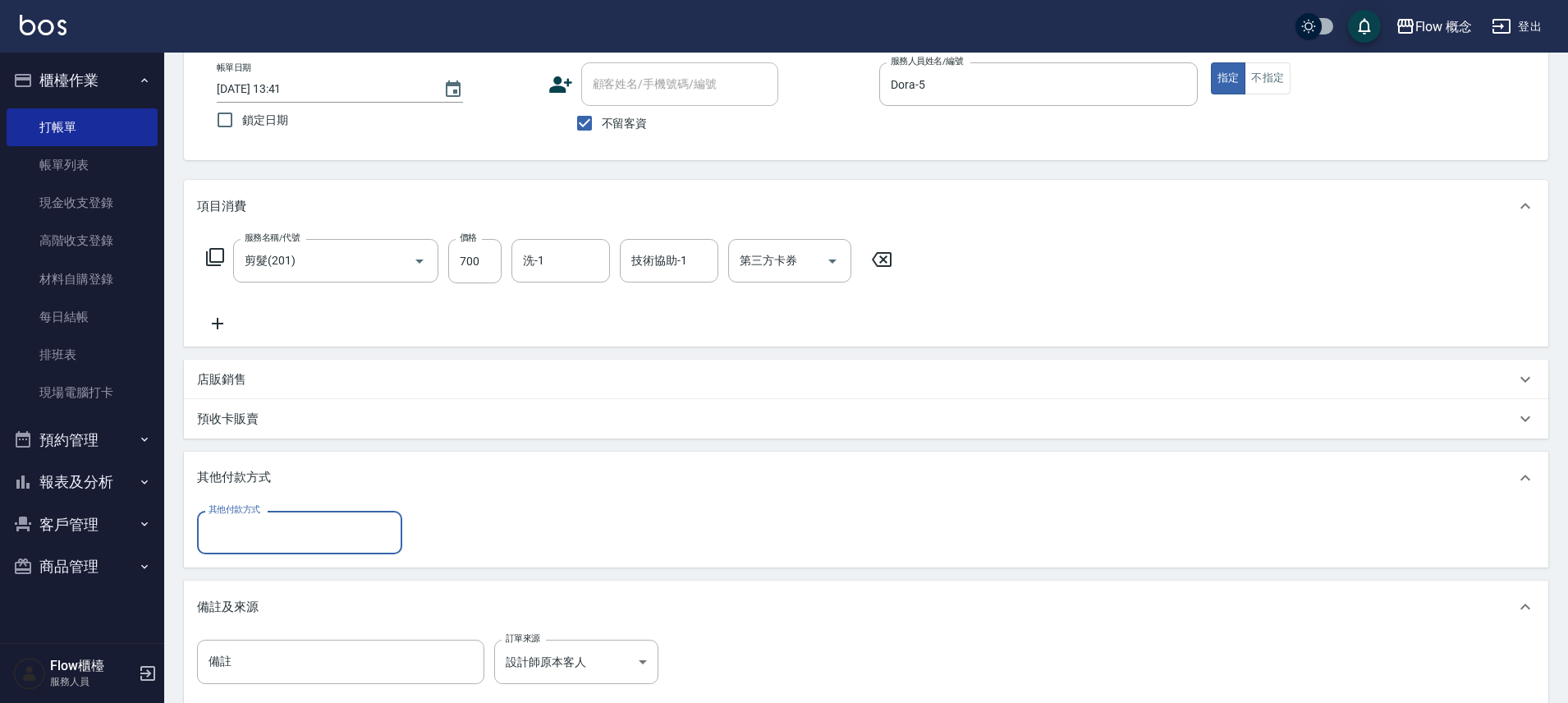
scroll to position [0, 0]
click at [303, 542] on input "其他付款方式" at bounding box center [299, 532] width 191 height 28
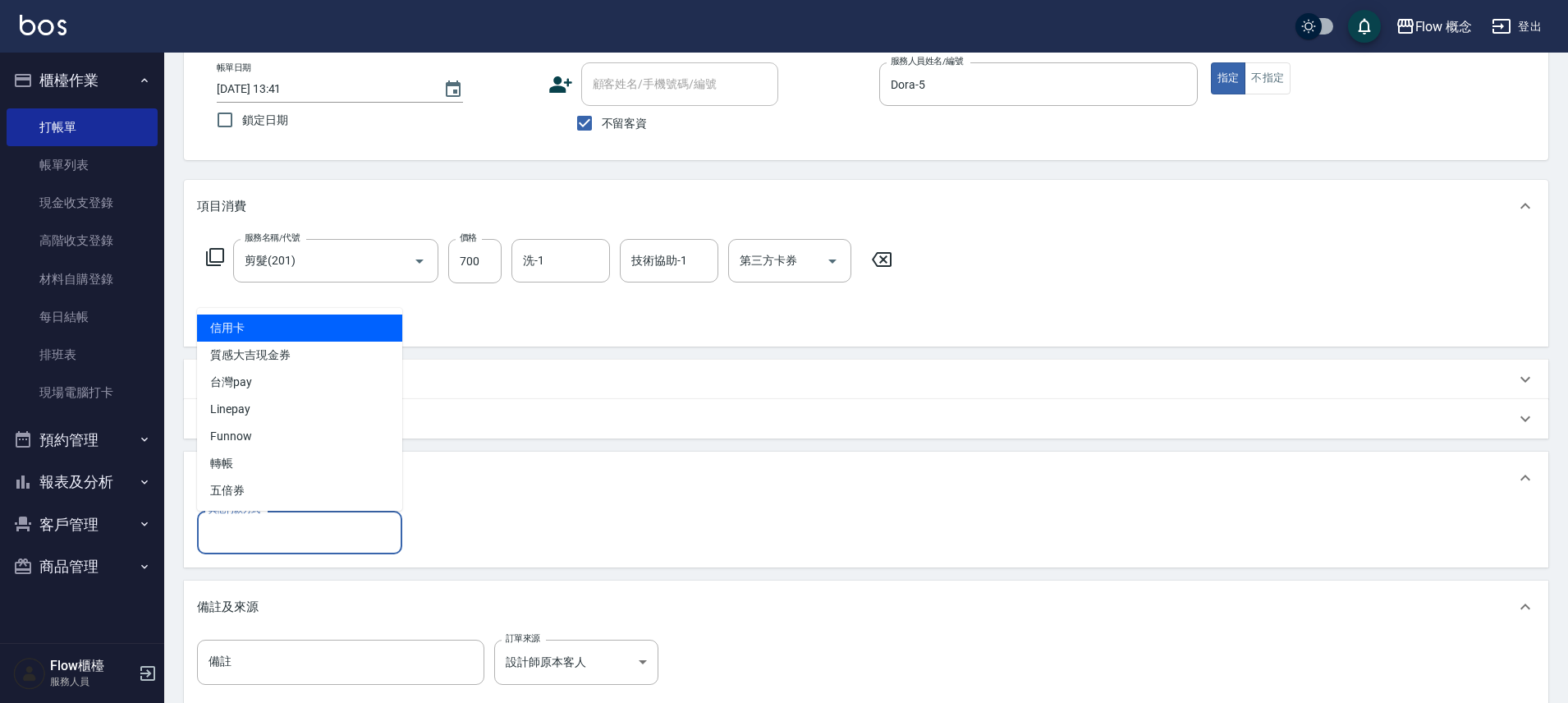
click at [248, 333] on span "信用卡" at bounding box center [300, 328] width 205 height 27
click at [266, 528] on input "信用卡" at bounding box center [287, 532] width 166 height 28
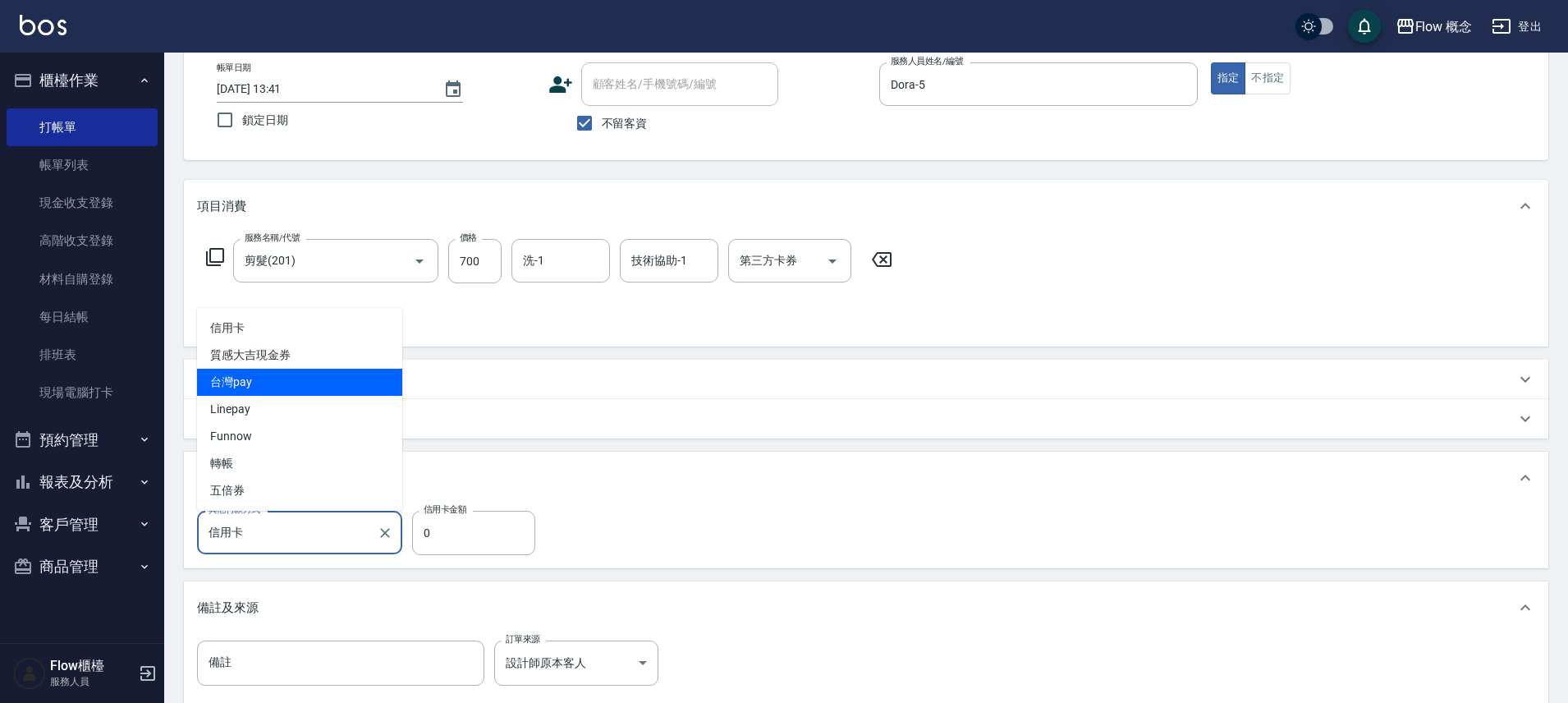
click at [255, 380] on span "台灣pay" at bounding box center [300, 382] width 205 height 27
type input "台灣pay"
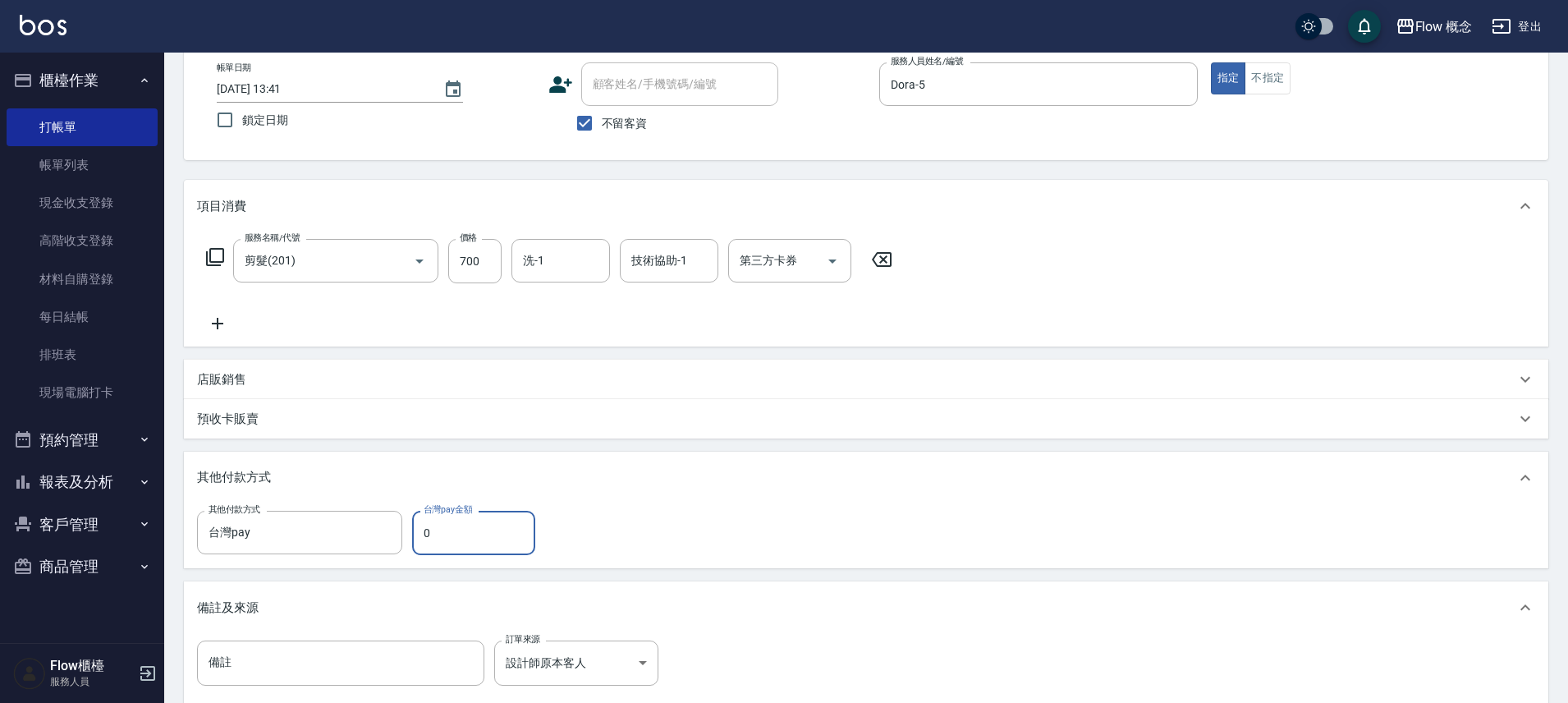
click at [459, 523] on input "0" at bounding box center [473, 532] width 123 height 44
click at [457, 491] on div "其他付款方式" at bounding box center [865, 478] width 1365 height 53
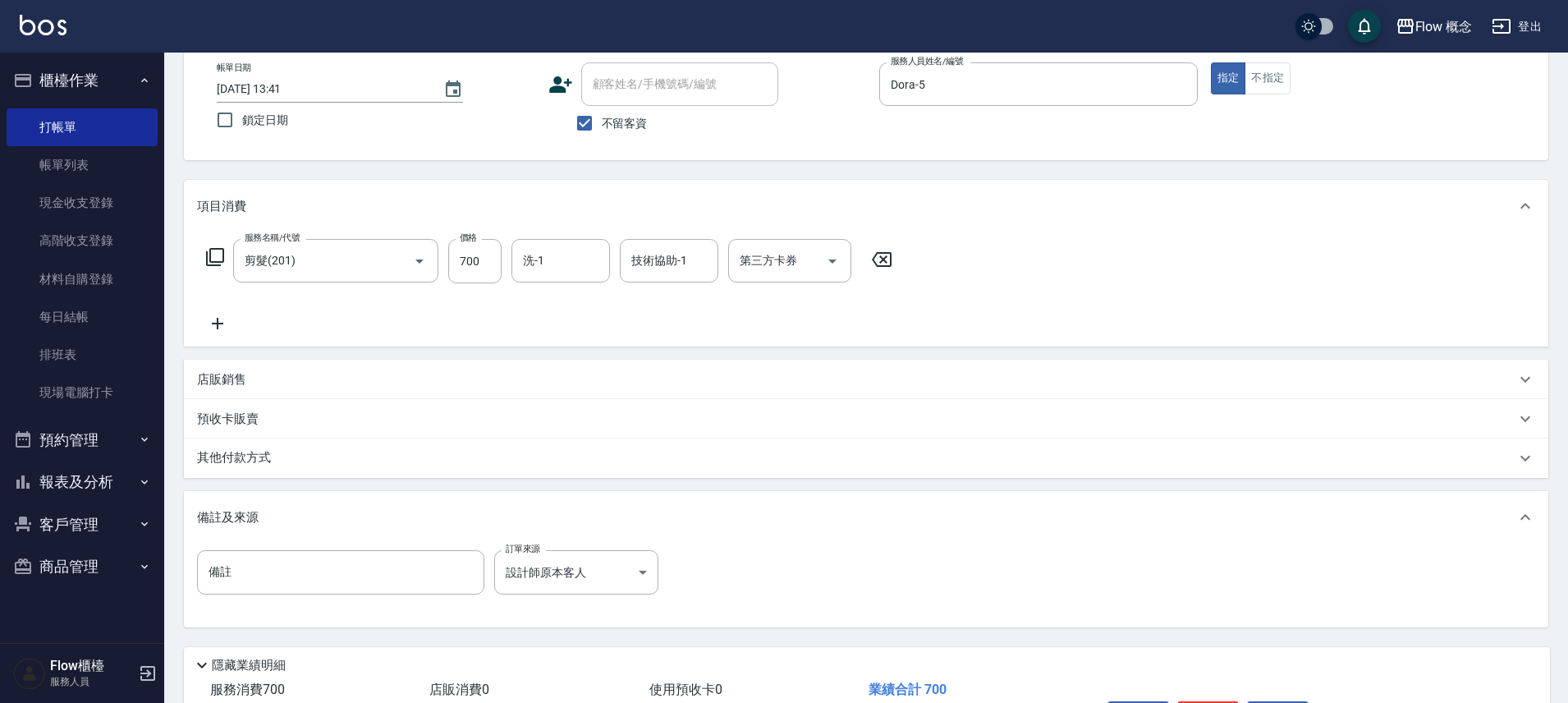
click at [440, 484] on div "項目消費 服務名稱/代號 剪髮(201) 服務名稱/代號 價格 700 價格 洗-1 洗-1 技術協助-1 技術協助-1 第三方卡券 第三方卡券 店販銷售 服…" at bounding box center [865, 404] width 1365 height 448
click at [440, 467] on div "其他付款方式" at bounding box center [857, 458] width 1319 height 18
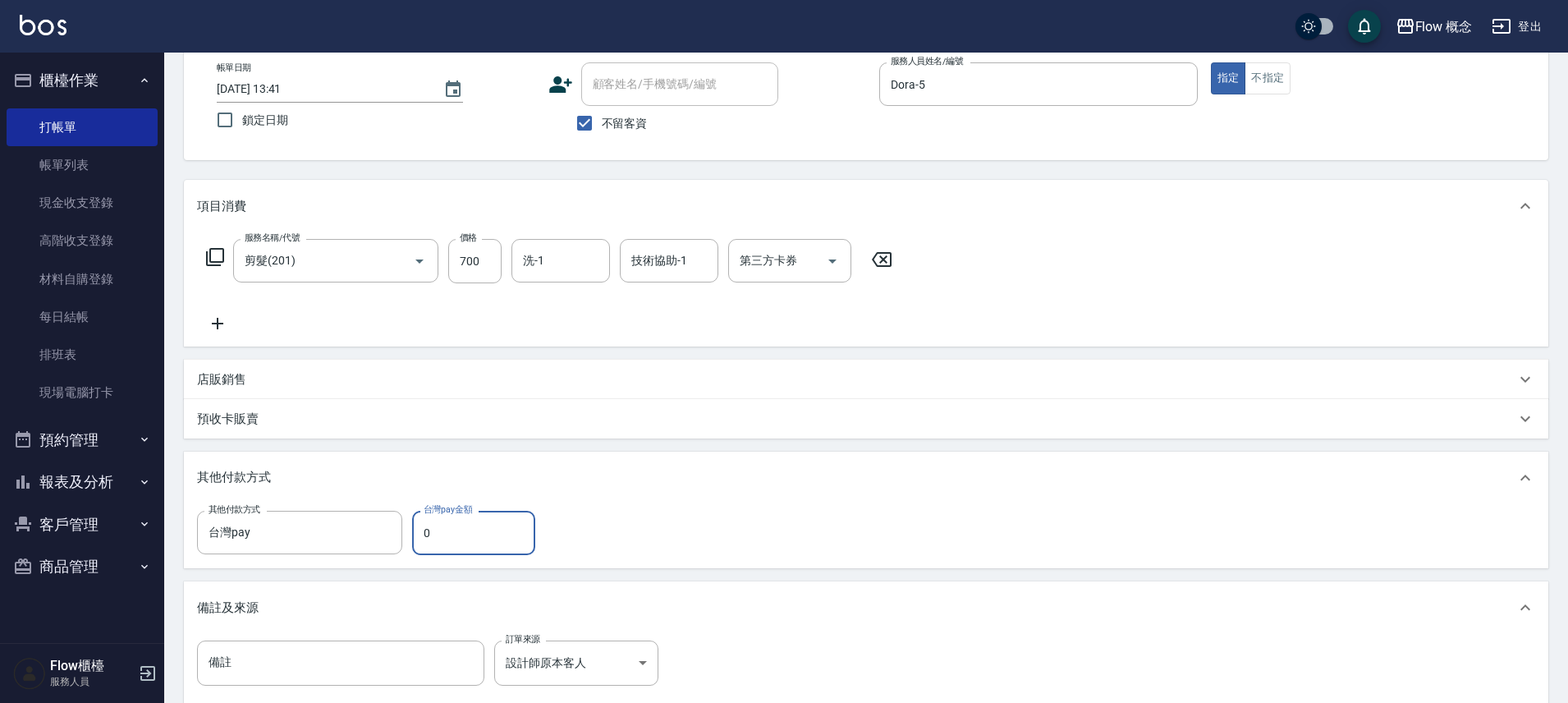
click at [447, 535] on input "0" at bounding box center [473, 532] width 123 height 44
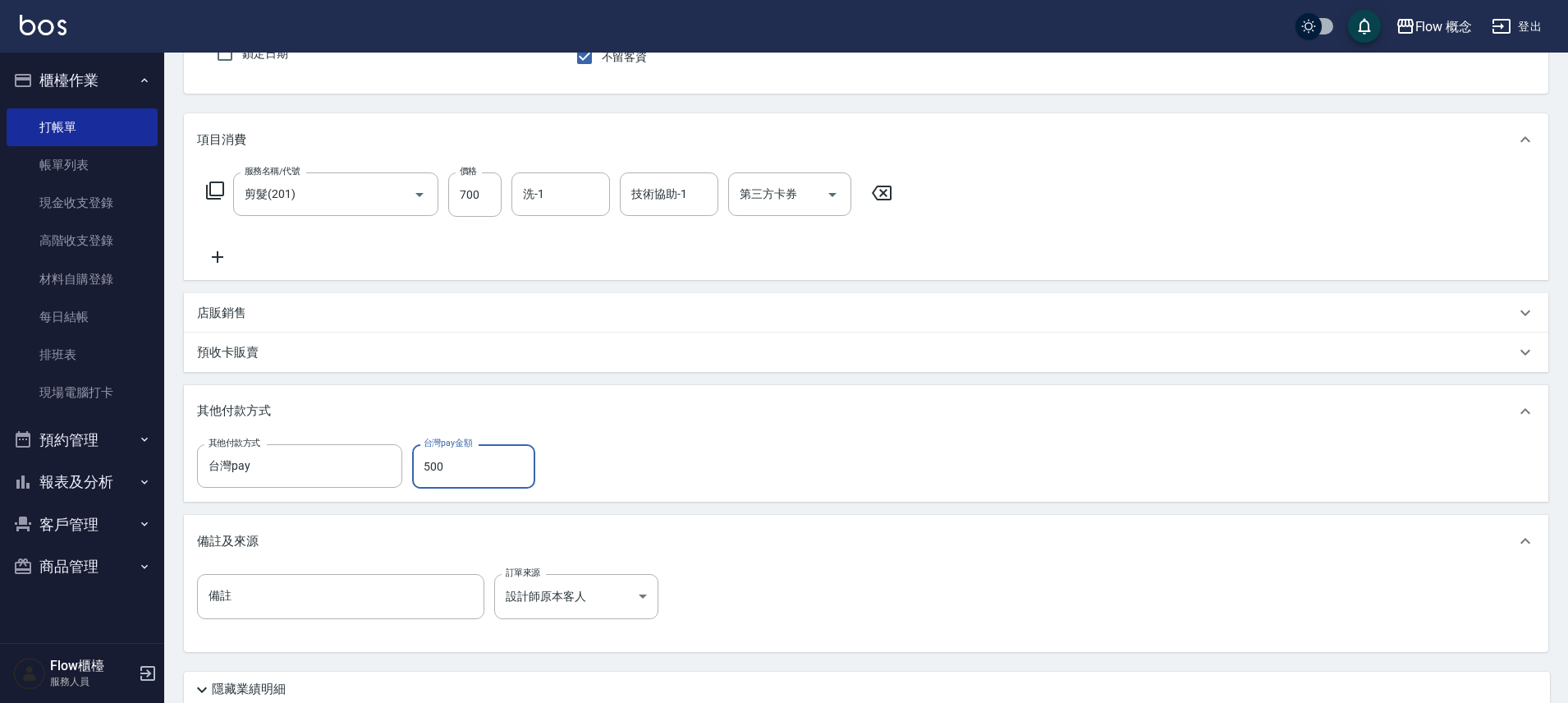
scroll to position [291, 0]
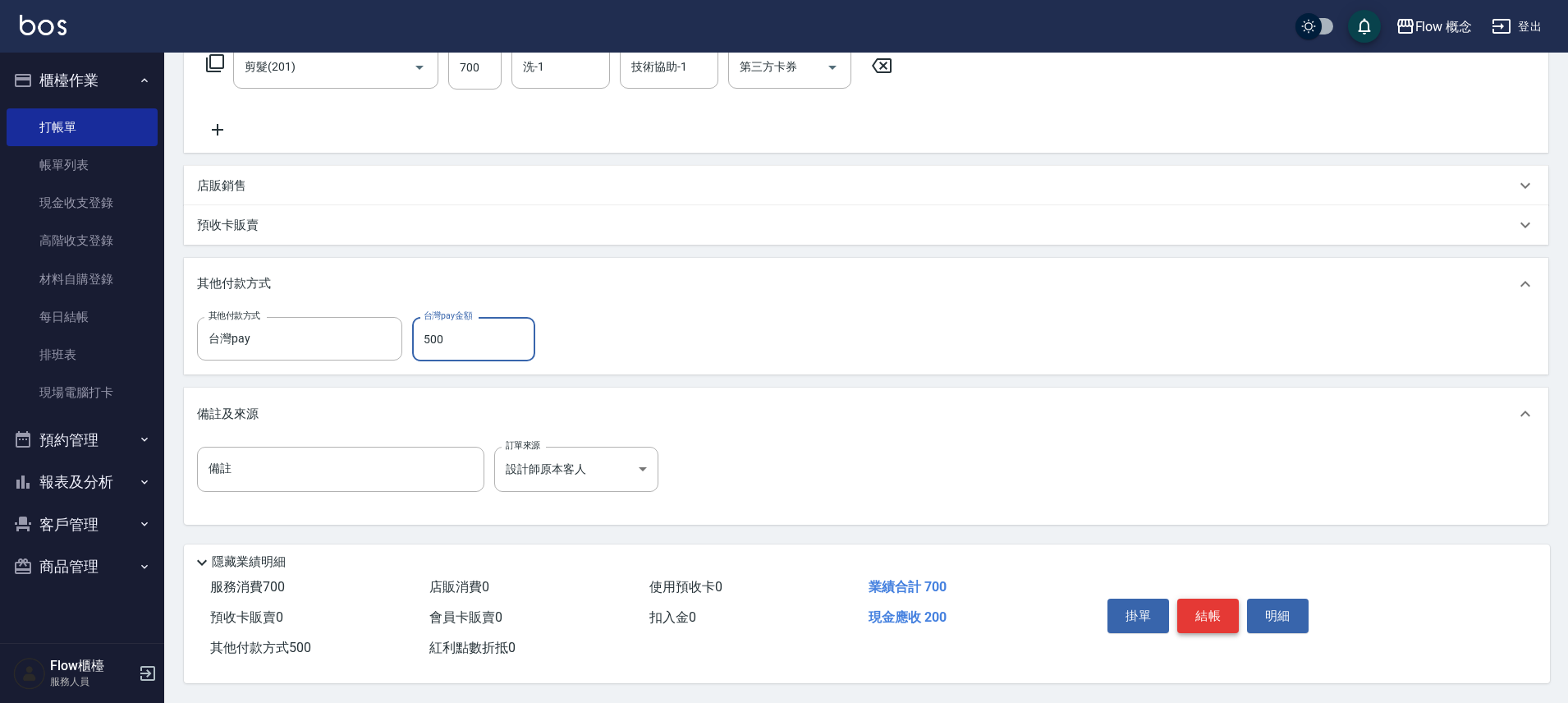
type input "500"
click at [1197, 599] on button "結帳" at bounding box center [1208, 616] width 61 height 35
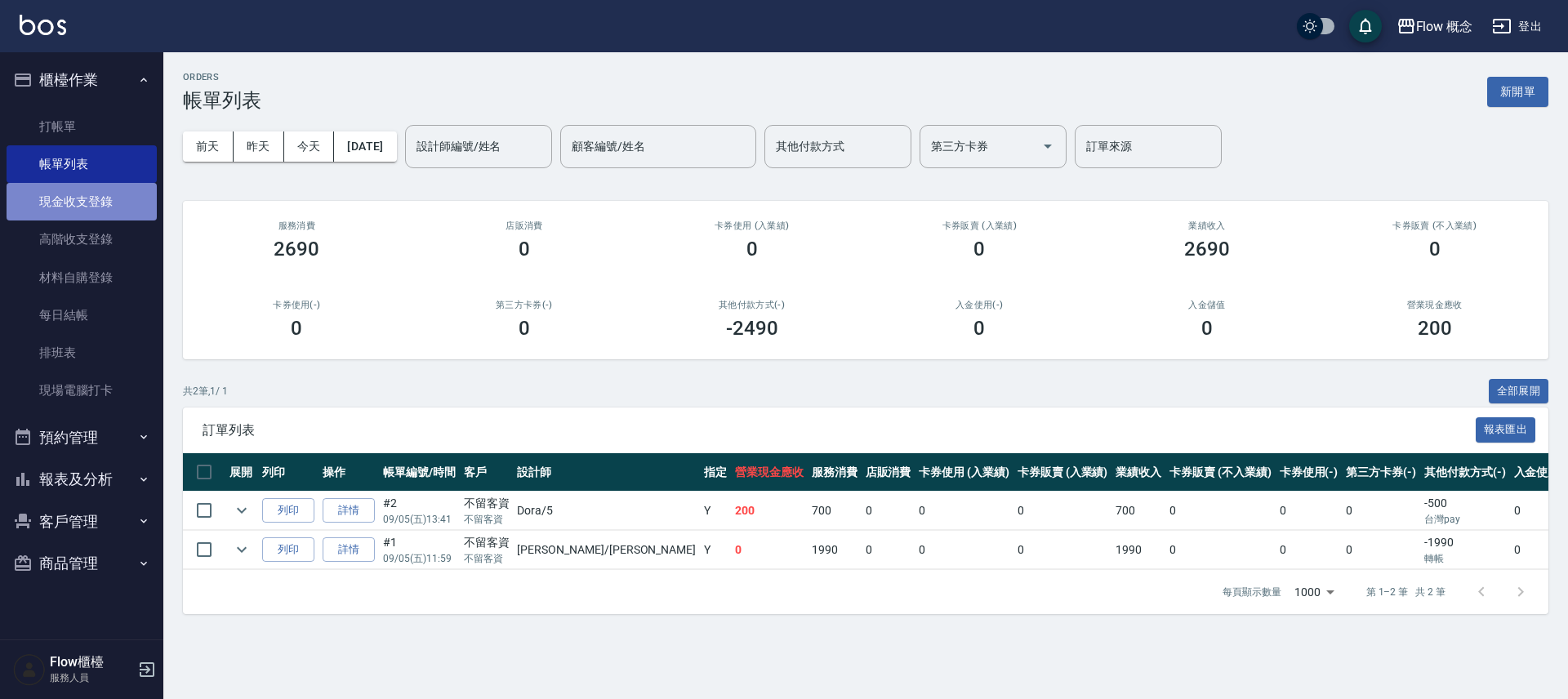
click at [99, 198] on link "現金收支登錄" at bounding box center [81, 202] width 150 height 38
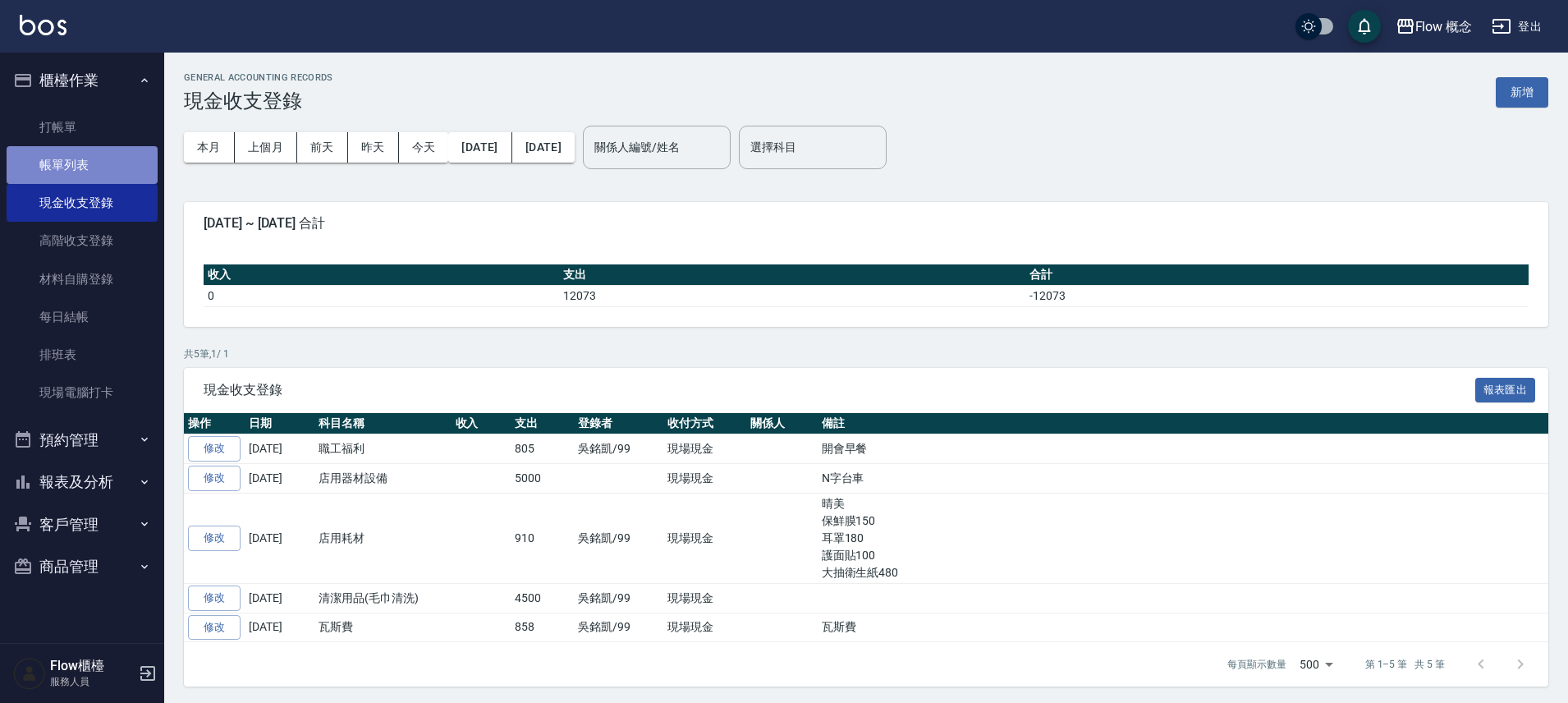
click at [80, 158] on link "帳單列表" at bounding box center [82, 166] width 151 height 38
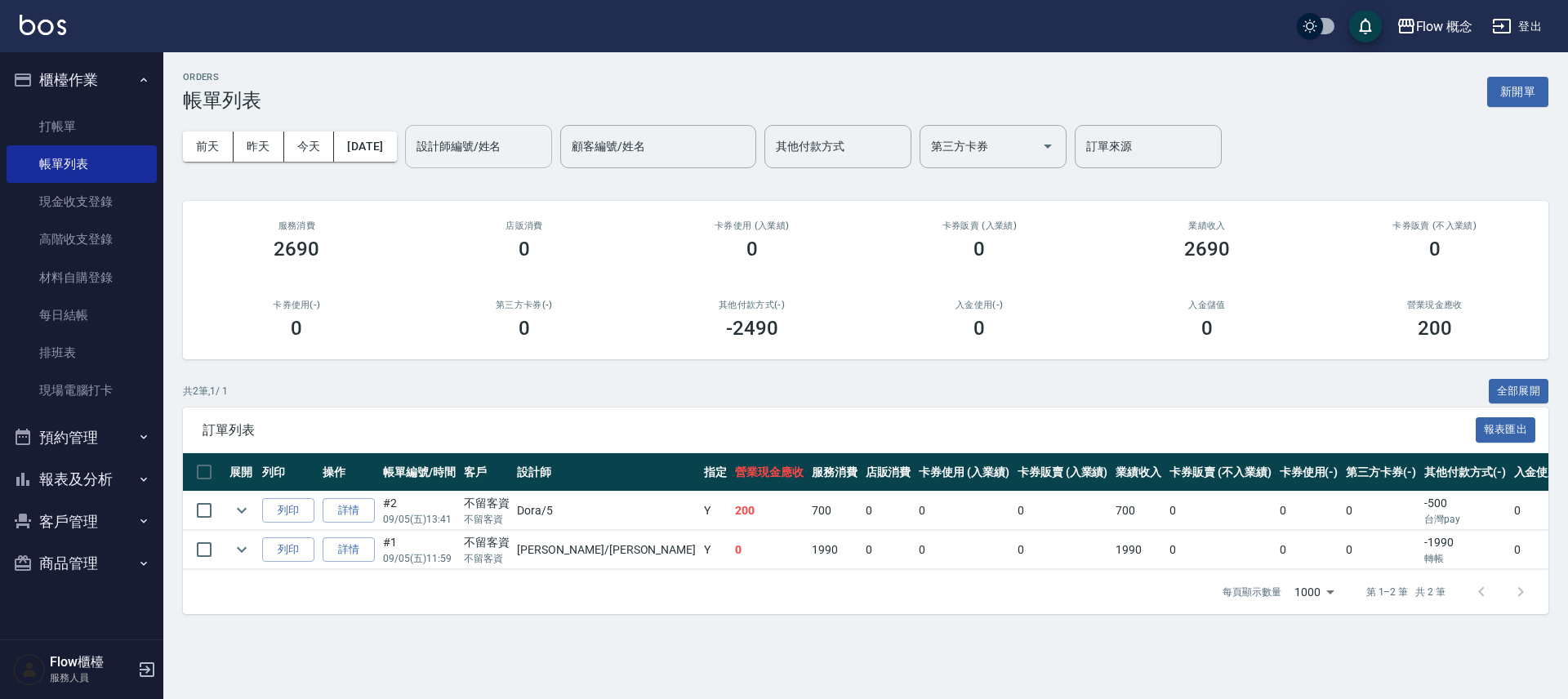
click at [480, 159] on input "設計師編號/姓名" at bounding box center [478, 146] width 132 height 28
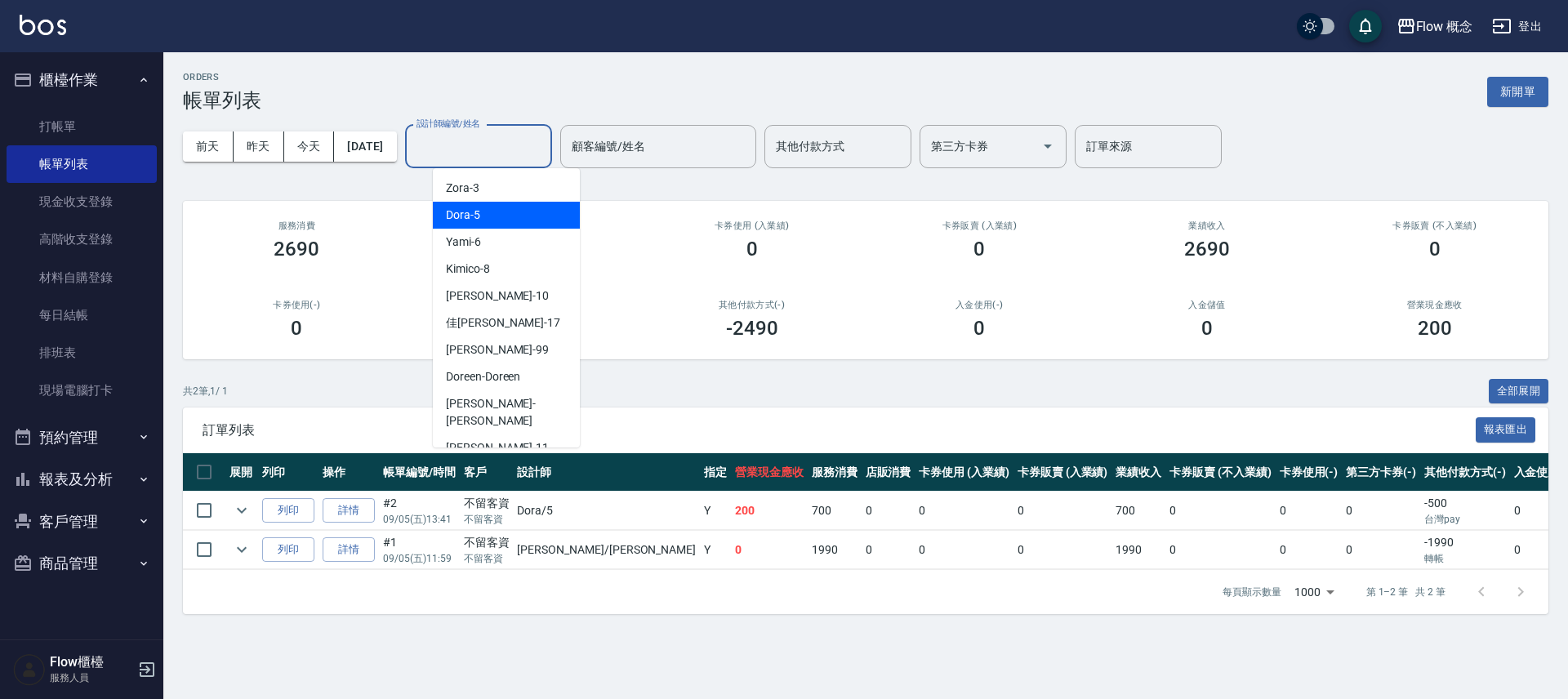
click at [470, 217] on span "Dora -5" at bounding box center [463, 215] width 34 height 17
type input "Dora-5"
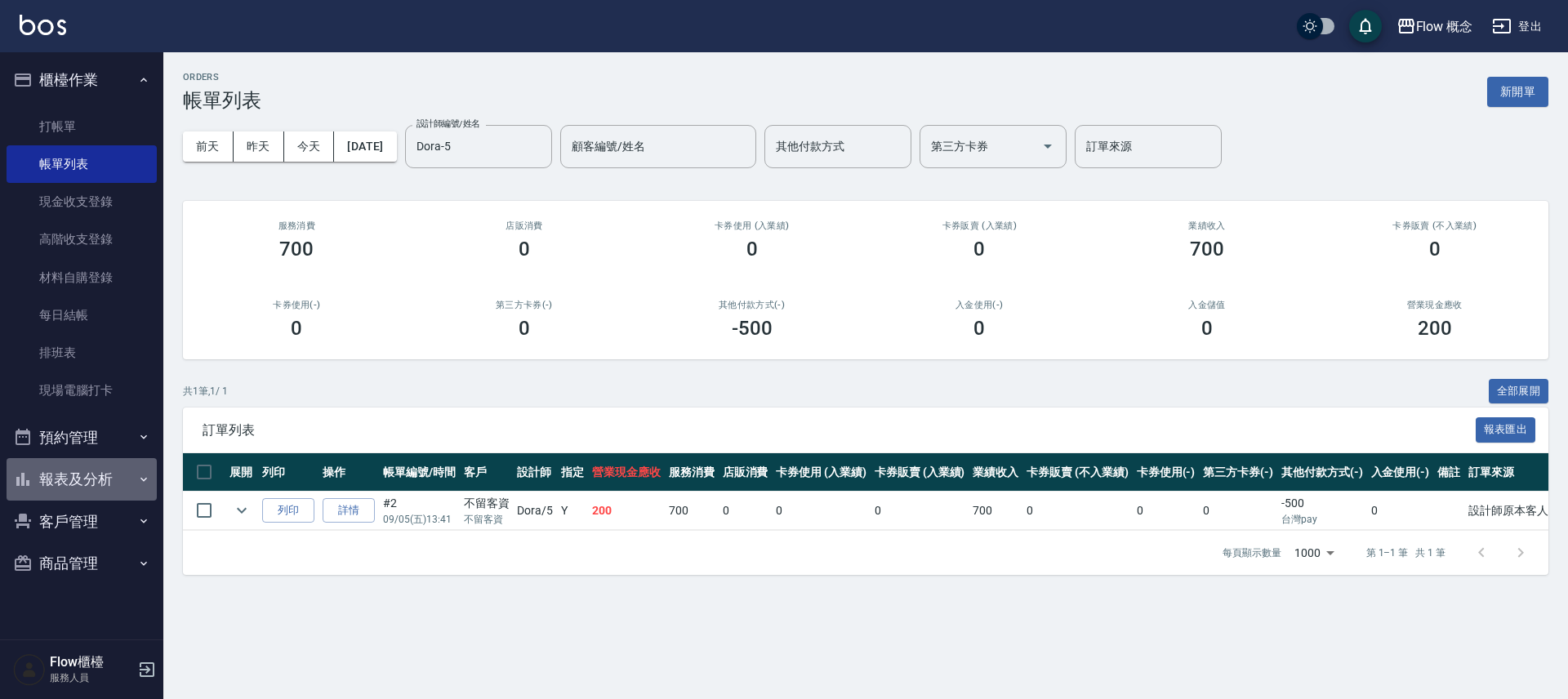
click at [75, 490] on button "報表及分析" at bounding box center [81, 479] width 150 height 43
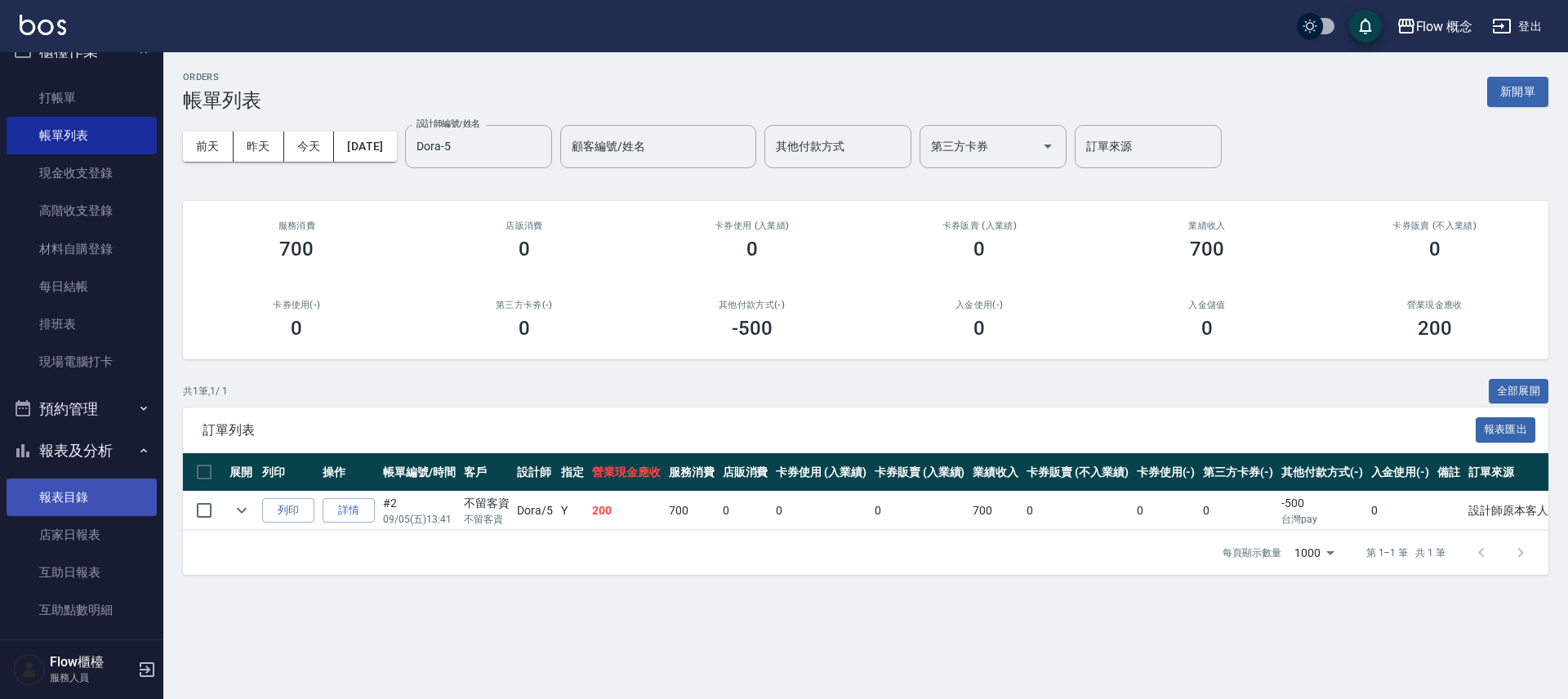
scroll to position [242, 0]
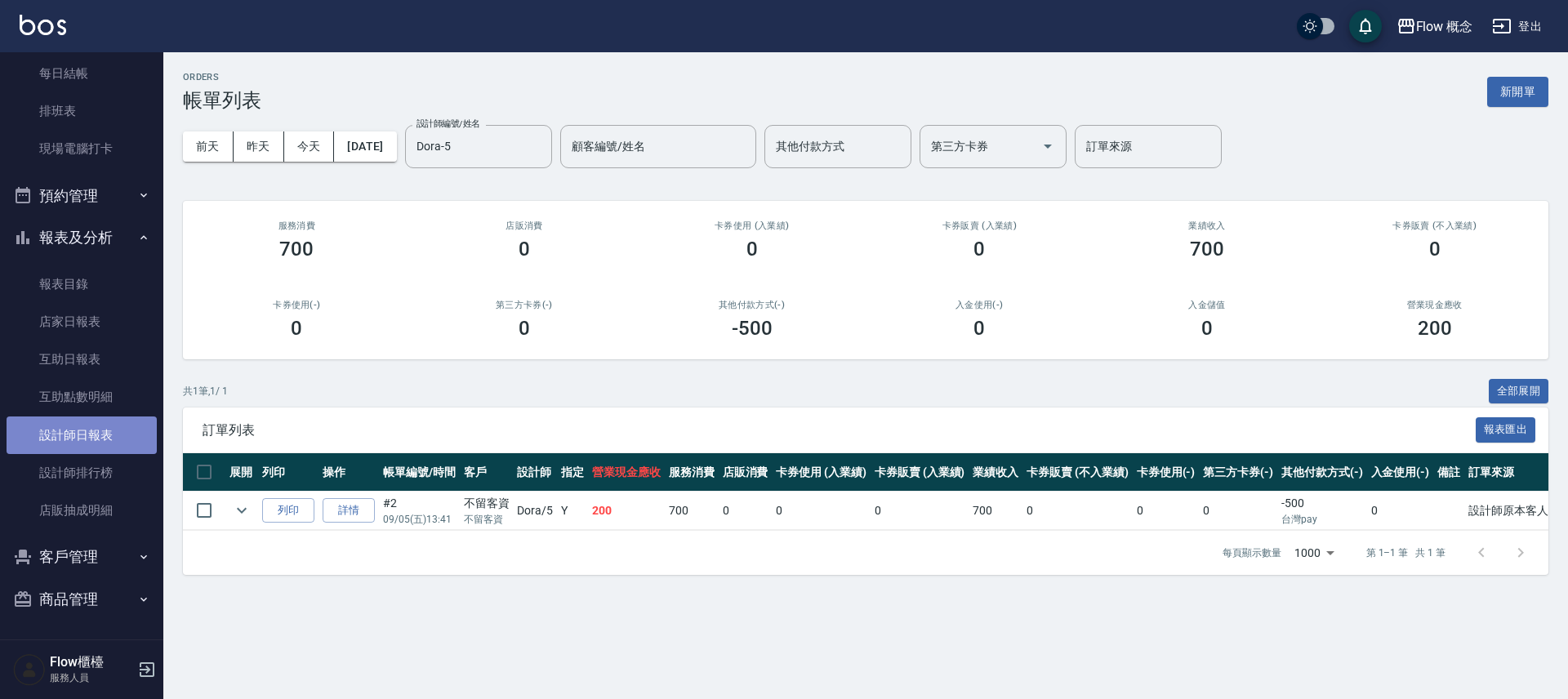
click at [109, 429] on link "設計師日報表" at bounding box center [81, 436] width 150 height 38
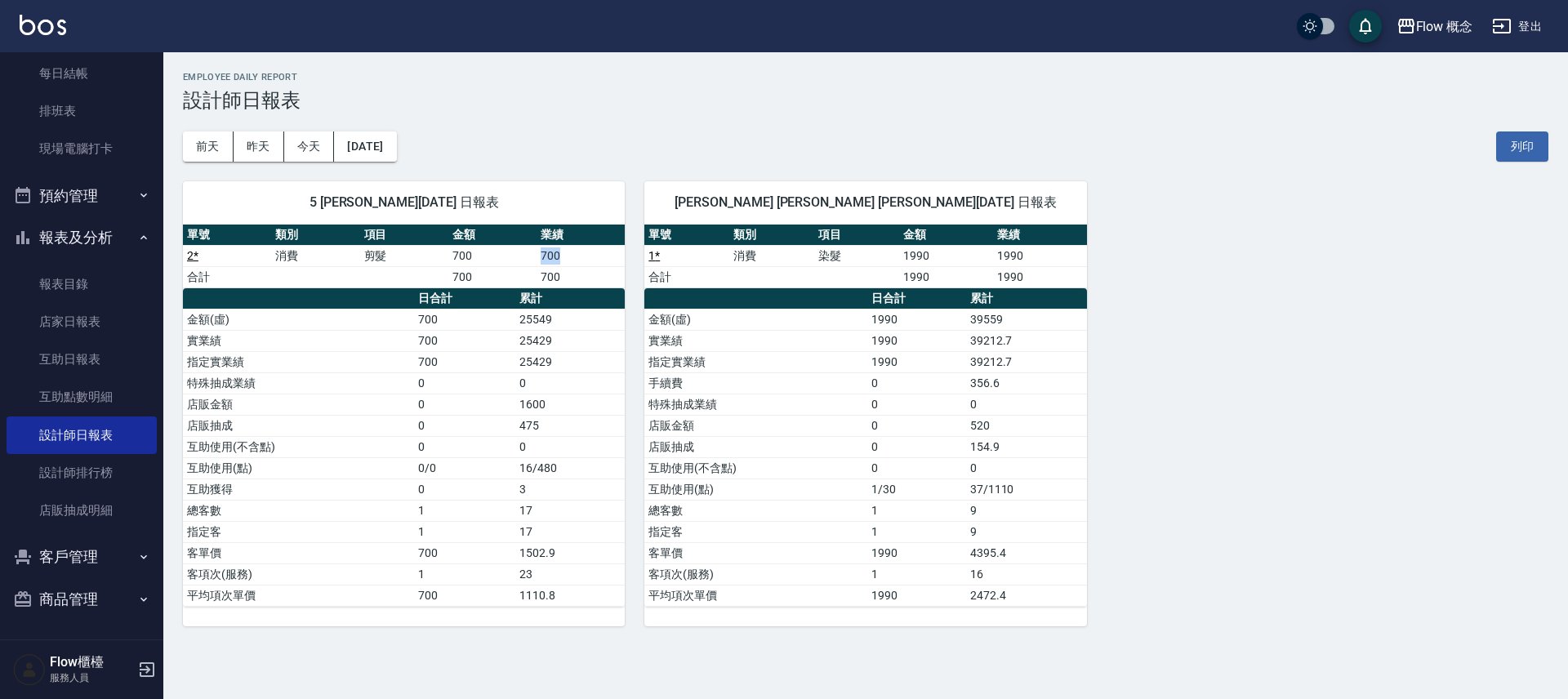
drag, startPoint x: 573, startPoint y: 262, endPoint x: 532, endPoint y: 260, distance: 41.0
click at [532, 260] on tr "2 * 消費 剪髮 700 700" at bounding box center [403, 256] width 442 height 21
click at [535, 303] on th "累計" at bounding box center [570, 298] width 110 height 21
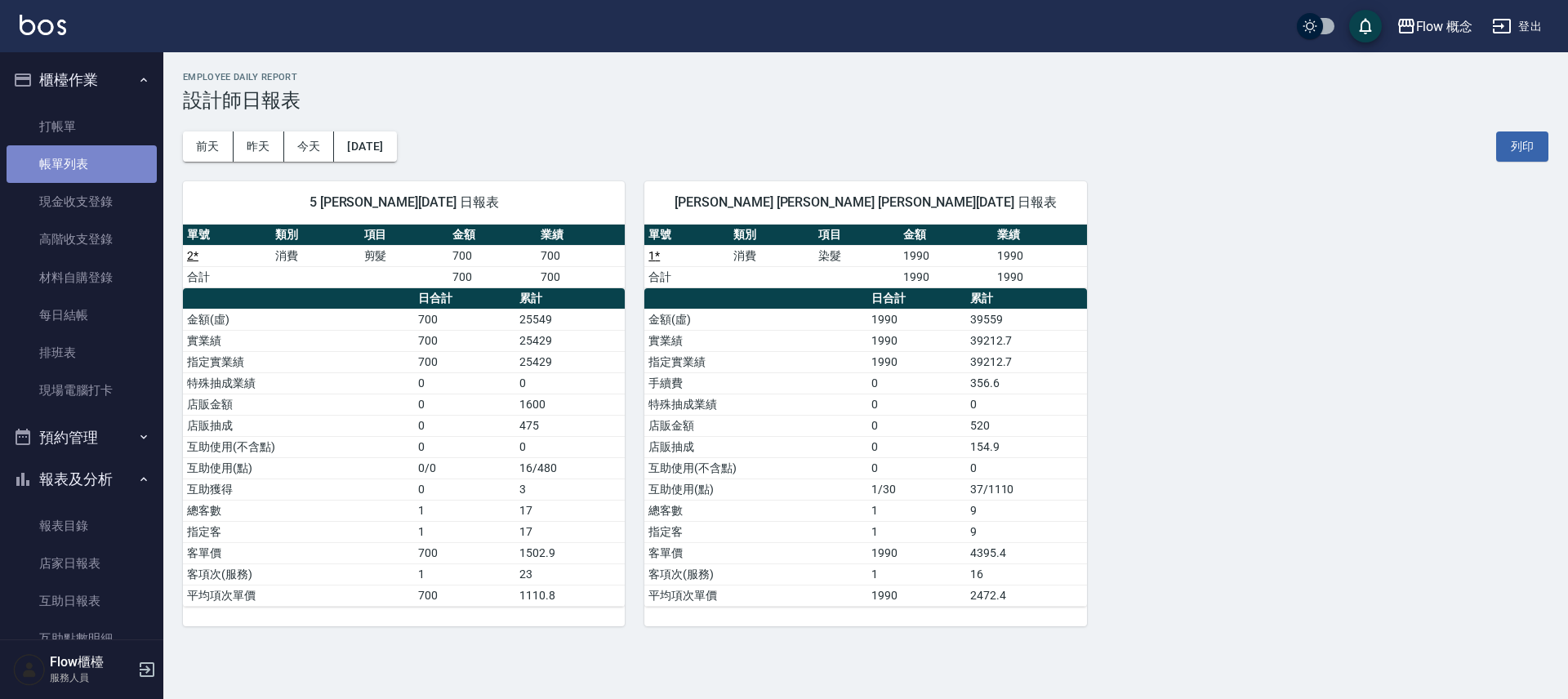
click at [111, 168] on link "帳單列表" at bounding box center [81, 165] width 150 height 38
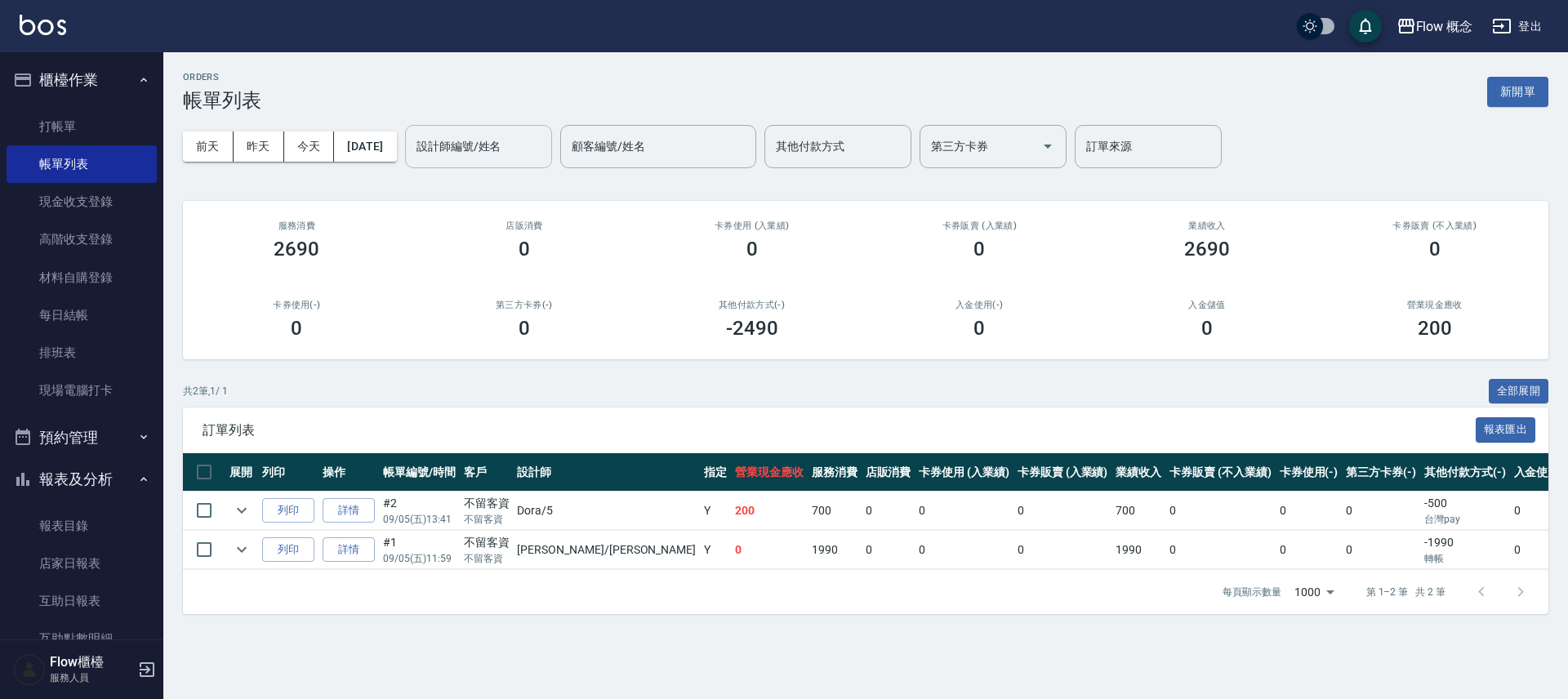
click at [466, 147] on input "設計師編號/姓名" at bounding box center [478, 146] width 132 height 28
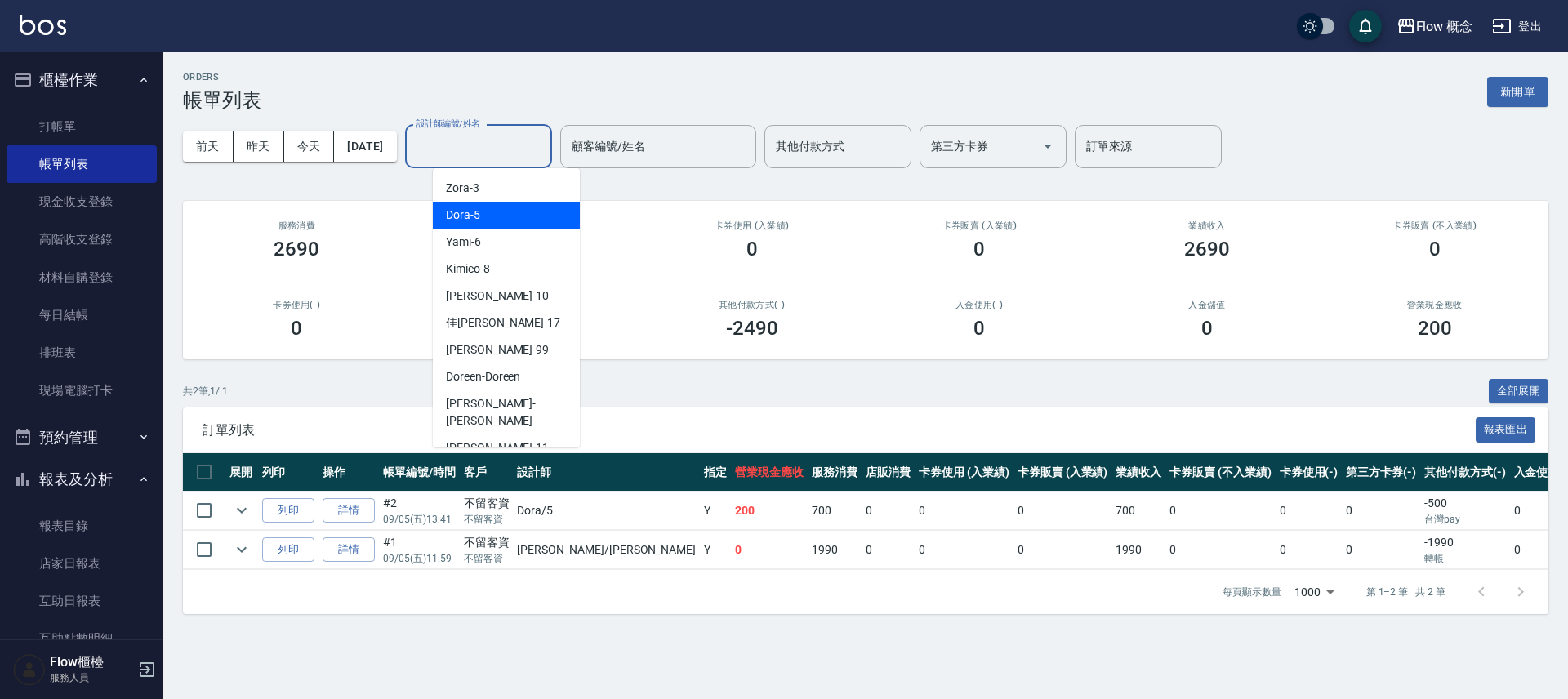
click at [471, 209] on span "Dora -5" at bounding box center [463, 215] width 34 height 17
type input "Dora-5"
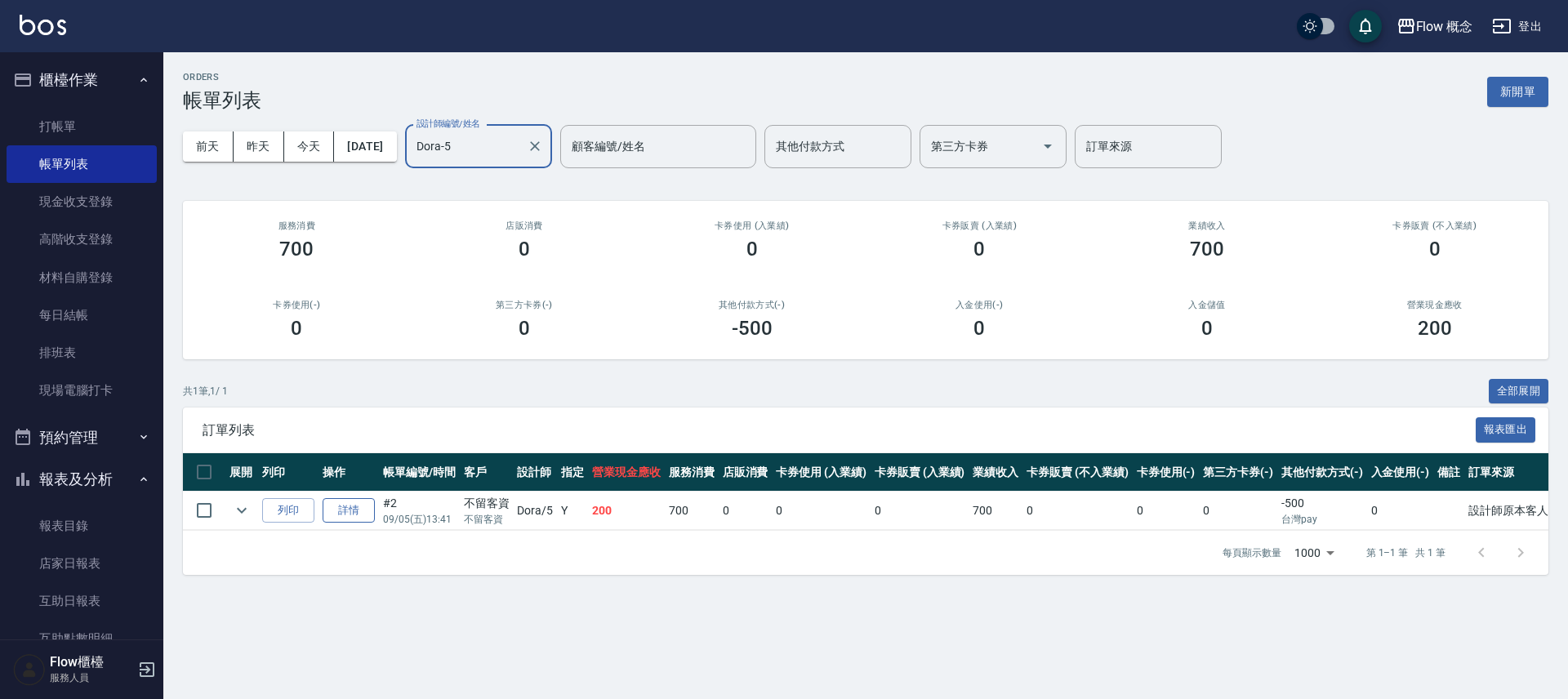
click at [335, 514] on link "詳情" at bounding box center [348, 511] width 52 height 26
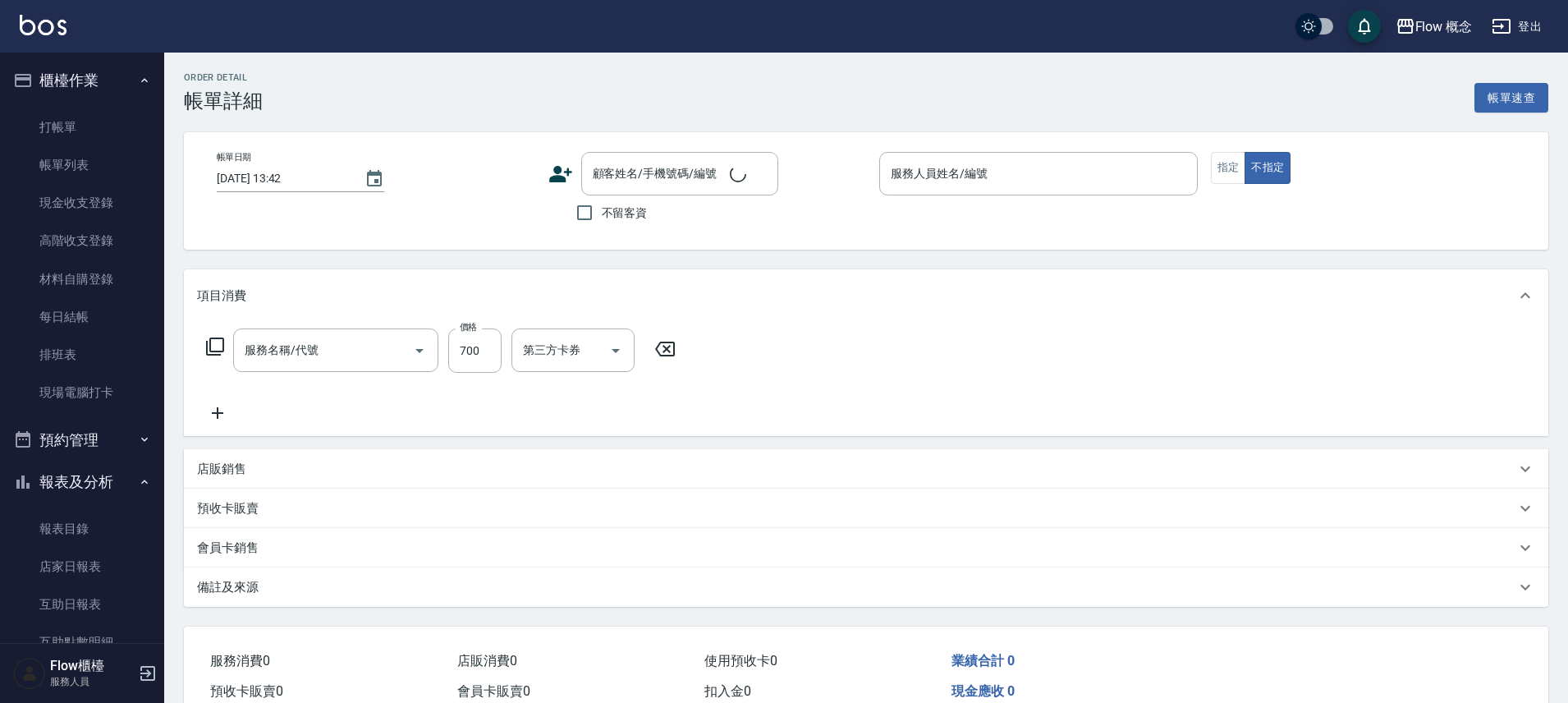
type input "剪髮(201)"
type input "2025/09/05 13:41"
checkbox input "true"
type input "Dora-5"
type input "設計師原本客人"
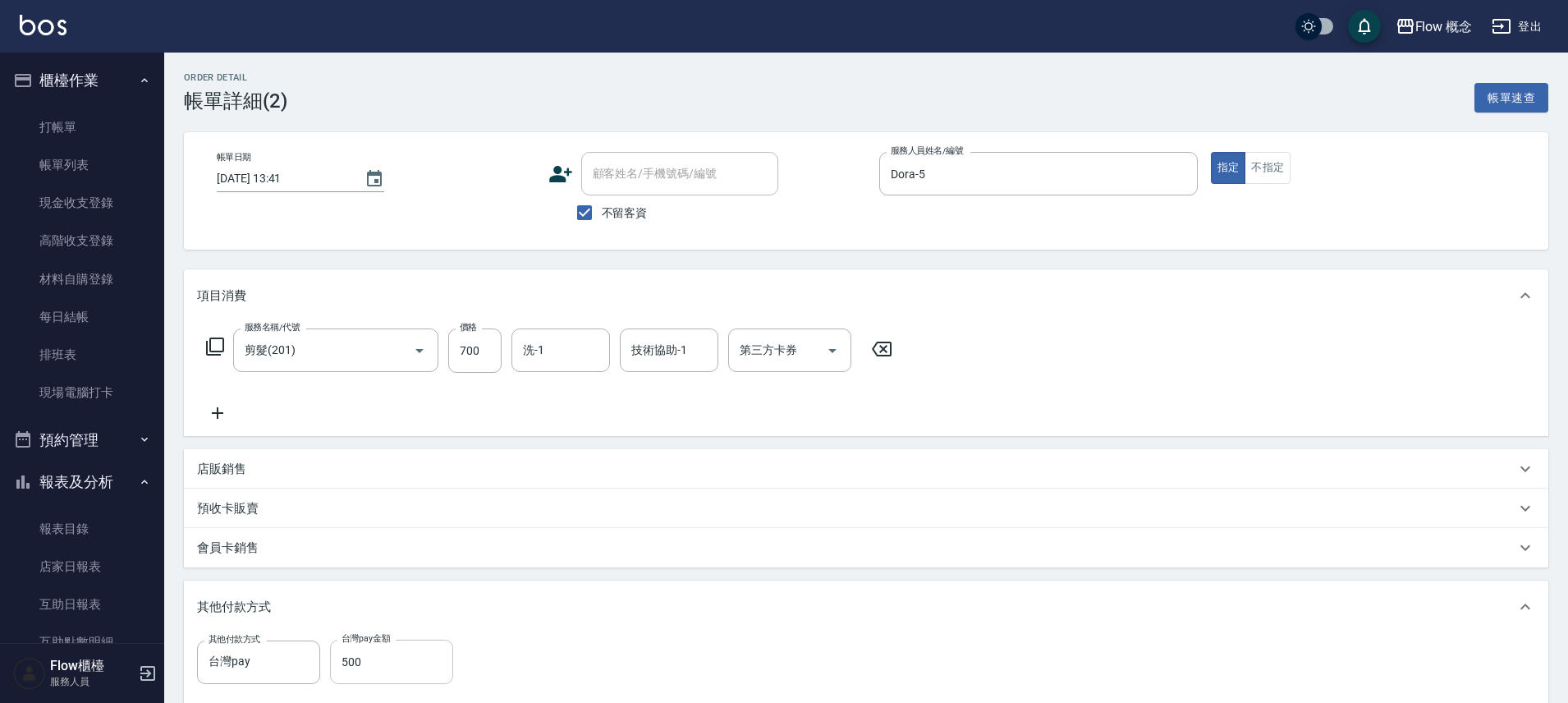
click at [363, 670] on input "500" at bounding box center [391, 662] width 123 height 44
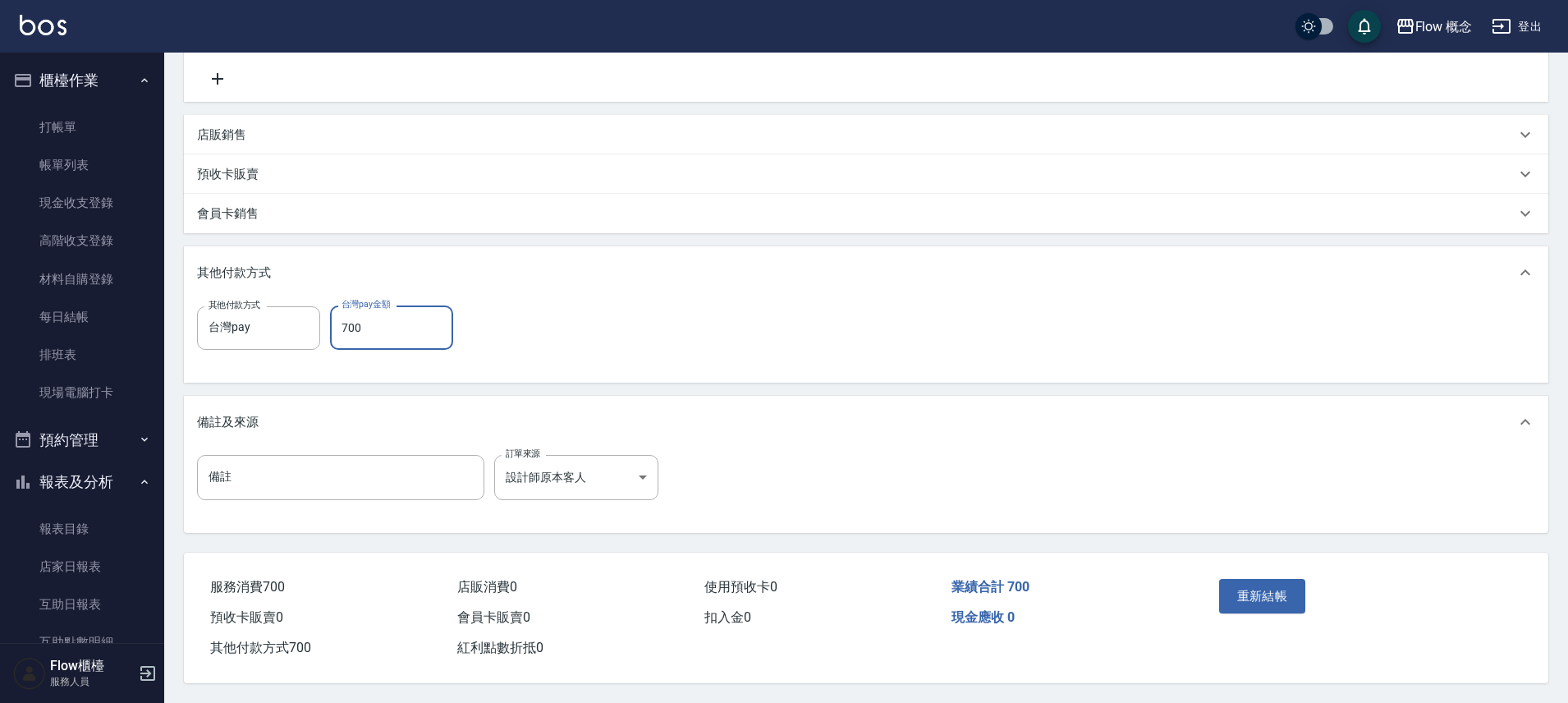
scroll to position [342, 0]
type input "700"
click at [1255, 580] on button "重新結帳" at bounding box center [1263, 597] width 87 height 35
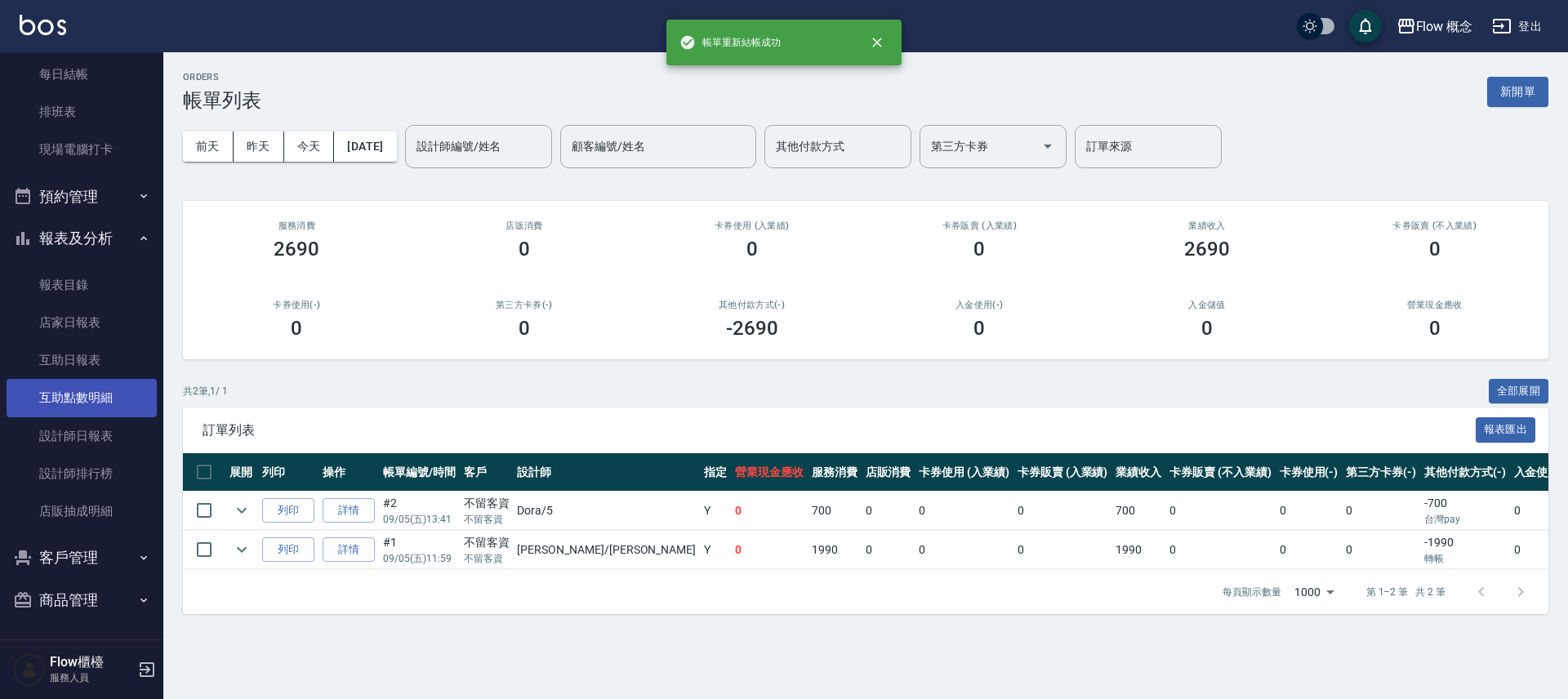
scroll to position [242, 0]
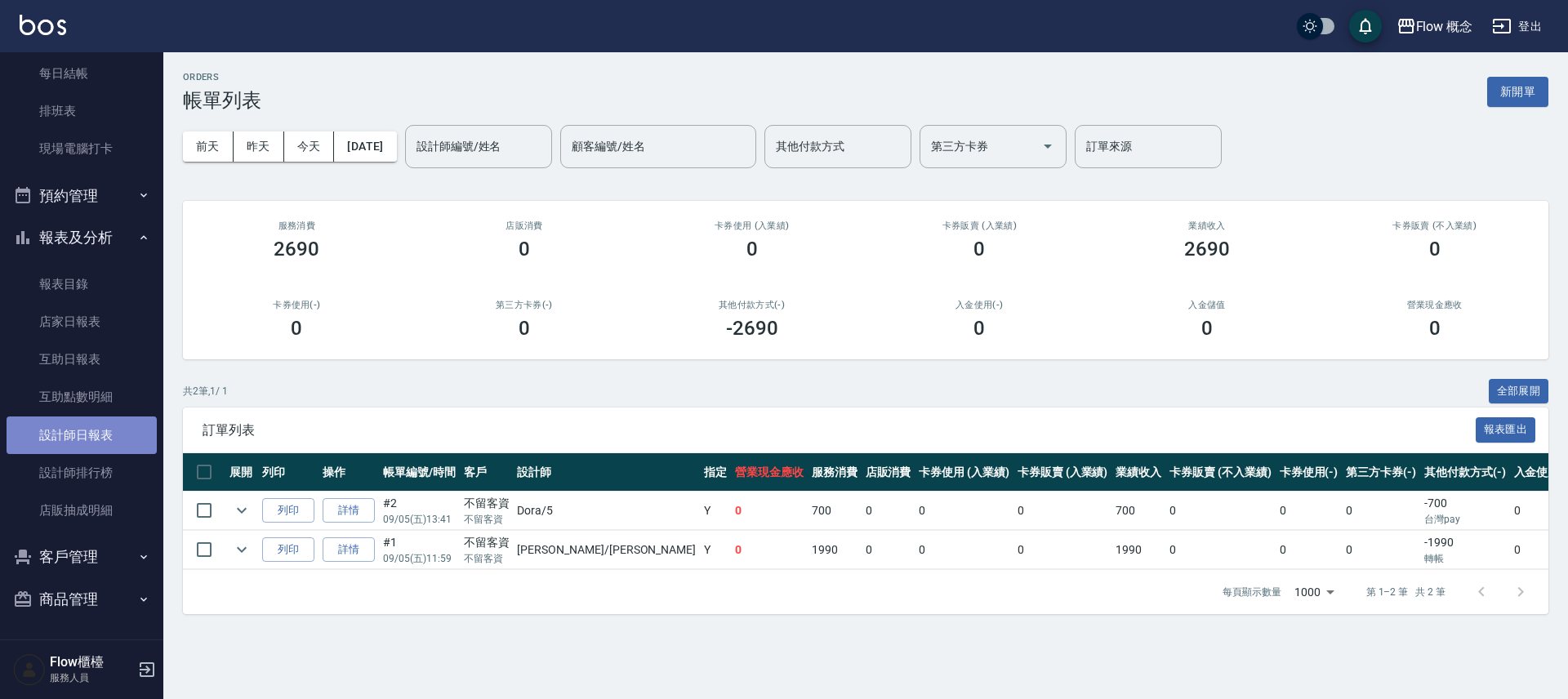
click at [81, 439] on link "設計師日報表" at bounding box center [81, 436] width 150 height 38
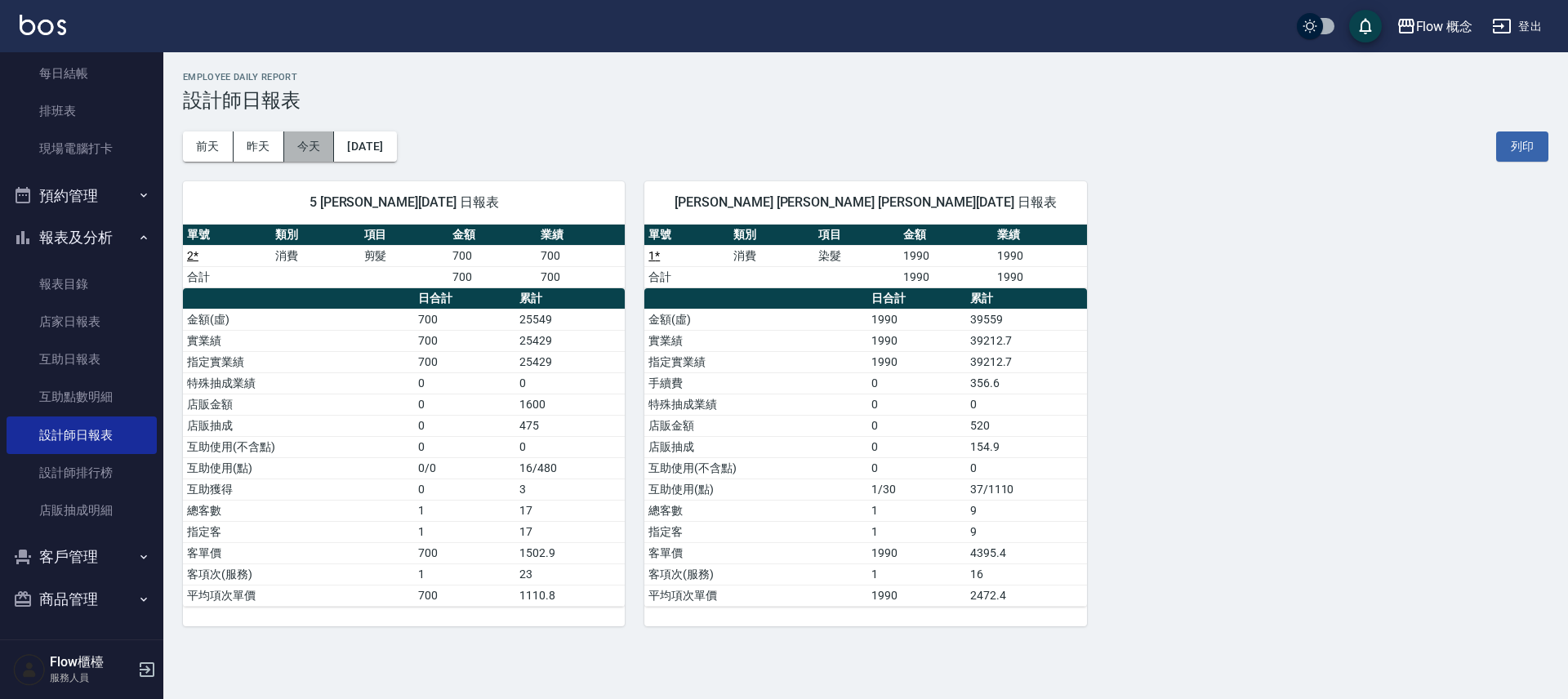
click at [316, 154] on button "今天" at bounding box center [309, 146] width 51 height 30
click at [396, 143] on button "2025/09/05" at bounding box center [365, 146] width 62 height 30
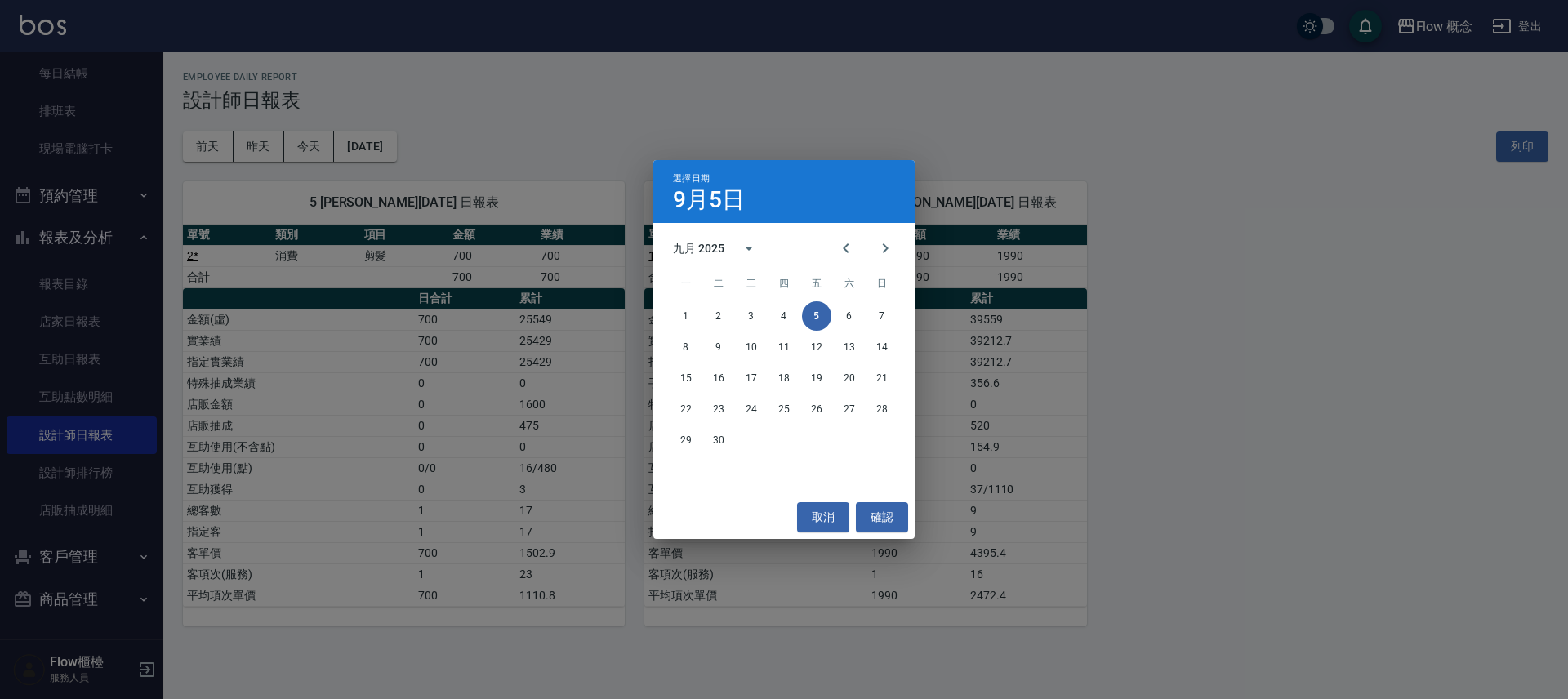
click at [643, 121] on div "選擇日期 9月5日 九月 2025 一 二 三 四 五 六 日 1 2 3 4 5 6 7 8 9 10 11 12 13 14 15 16 17 18 19…" at bounding box center [784, 349] width 1568 height 699
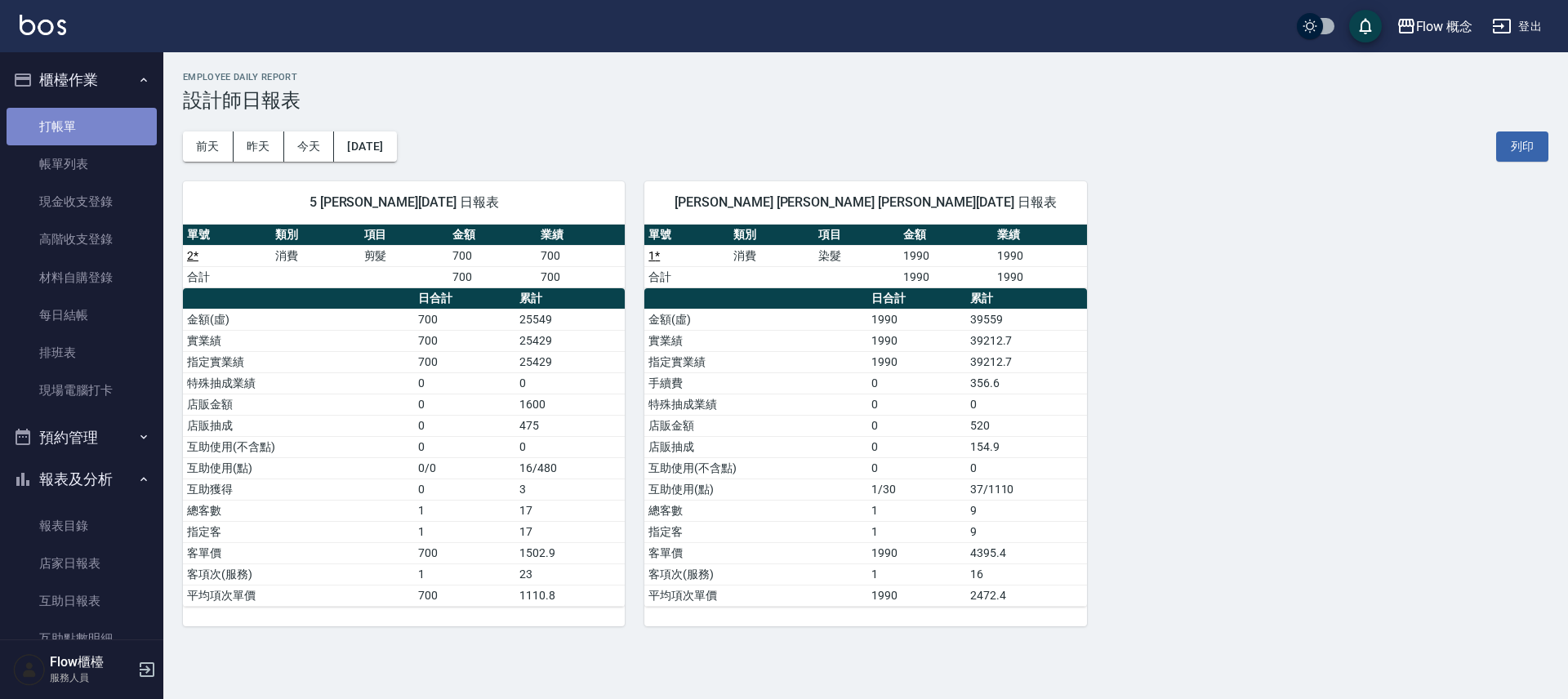
click at [123, 127] on link "打帳單" at bounding box center [81, 127] width 150 height 38
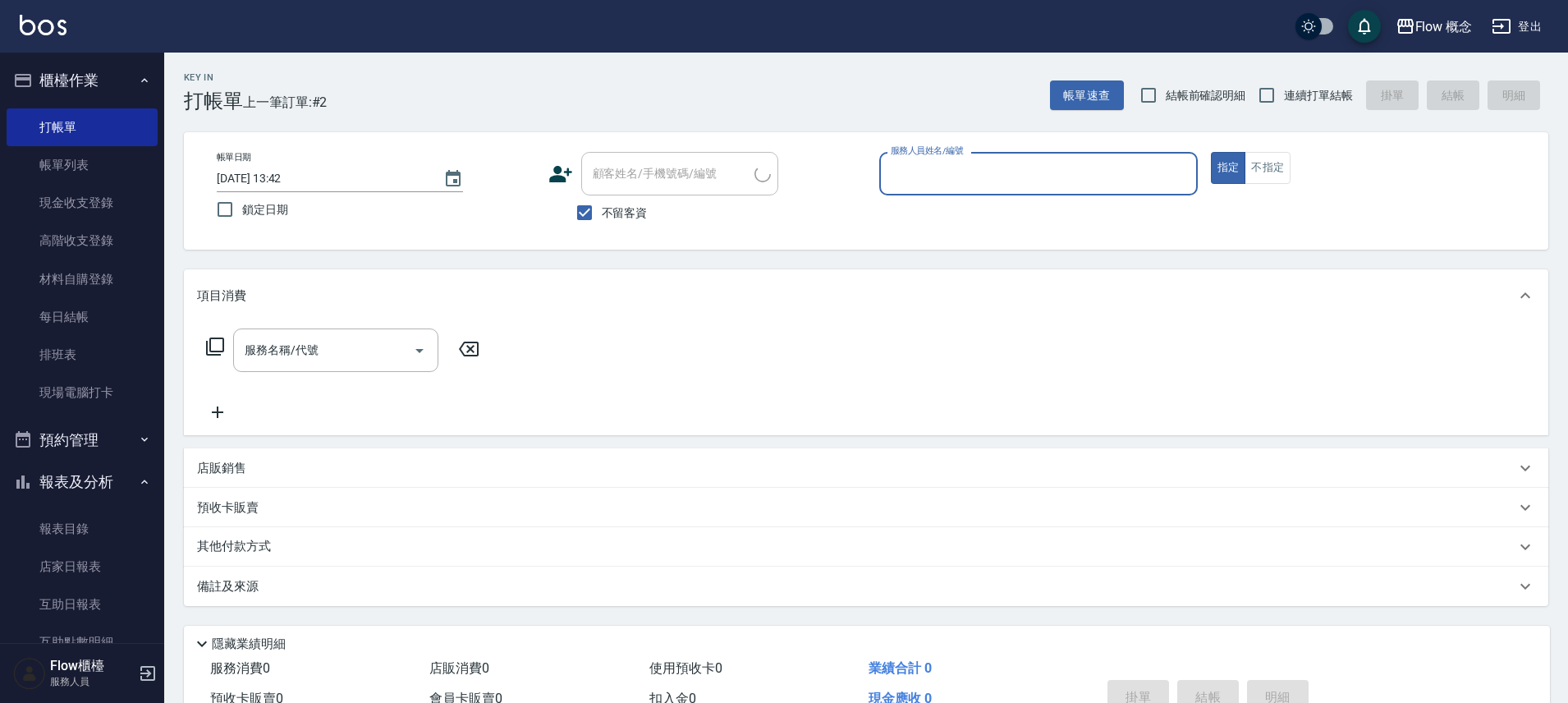
click at [1015, 180] on input "服務人員姓名/編號" at bounding box center [1039, 173] width 303 height 28
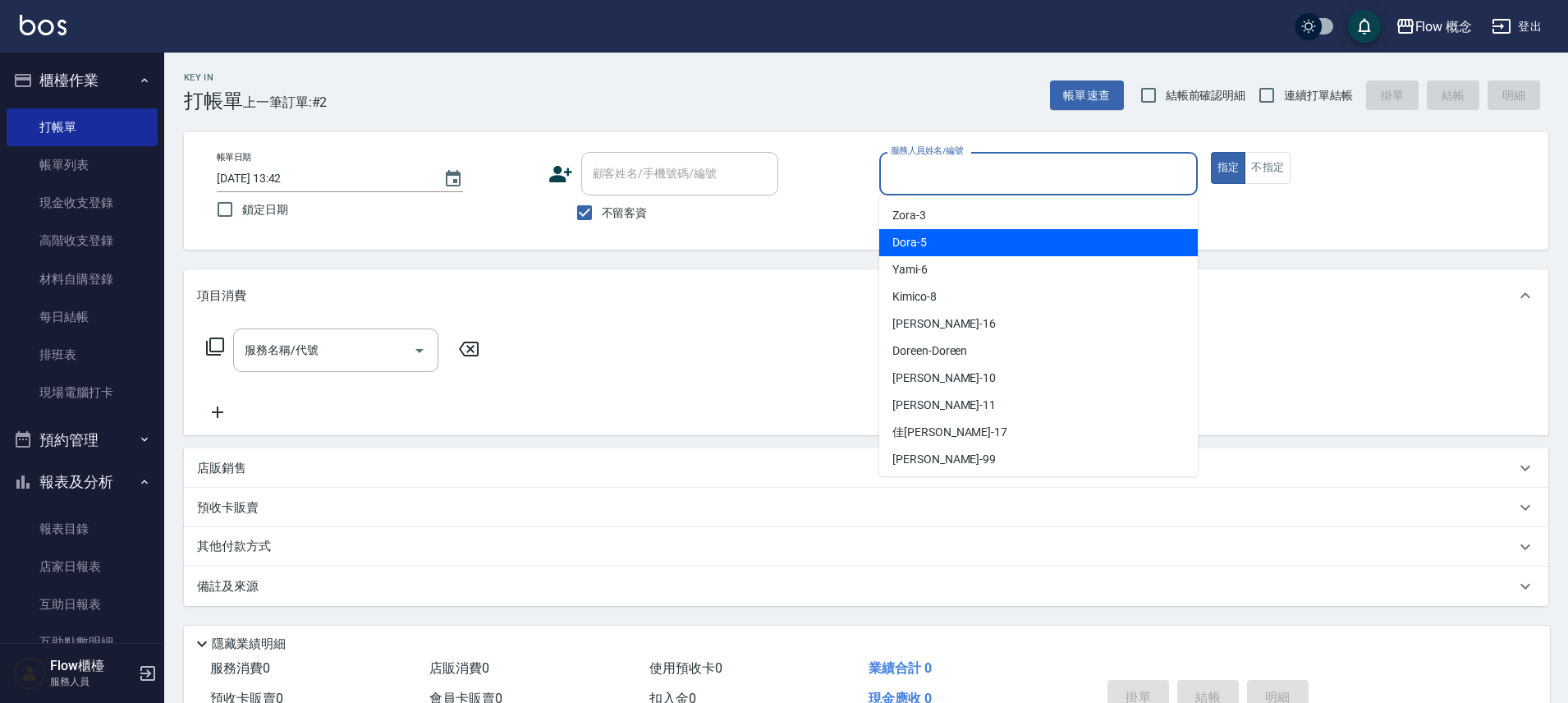
click at [919, 240] on span "Dora -5" at bounding box center [909, 242] width 34 height 17
type input "Dora-5"
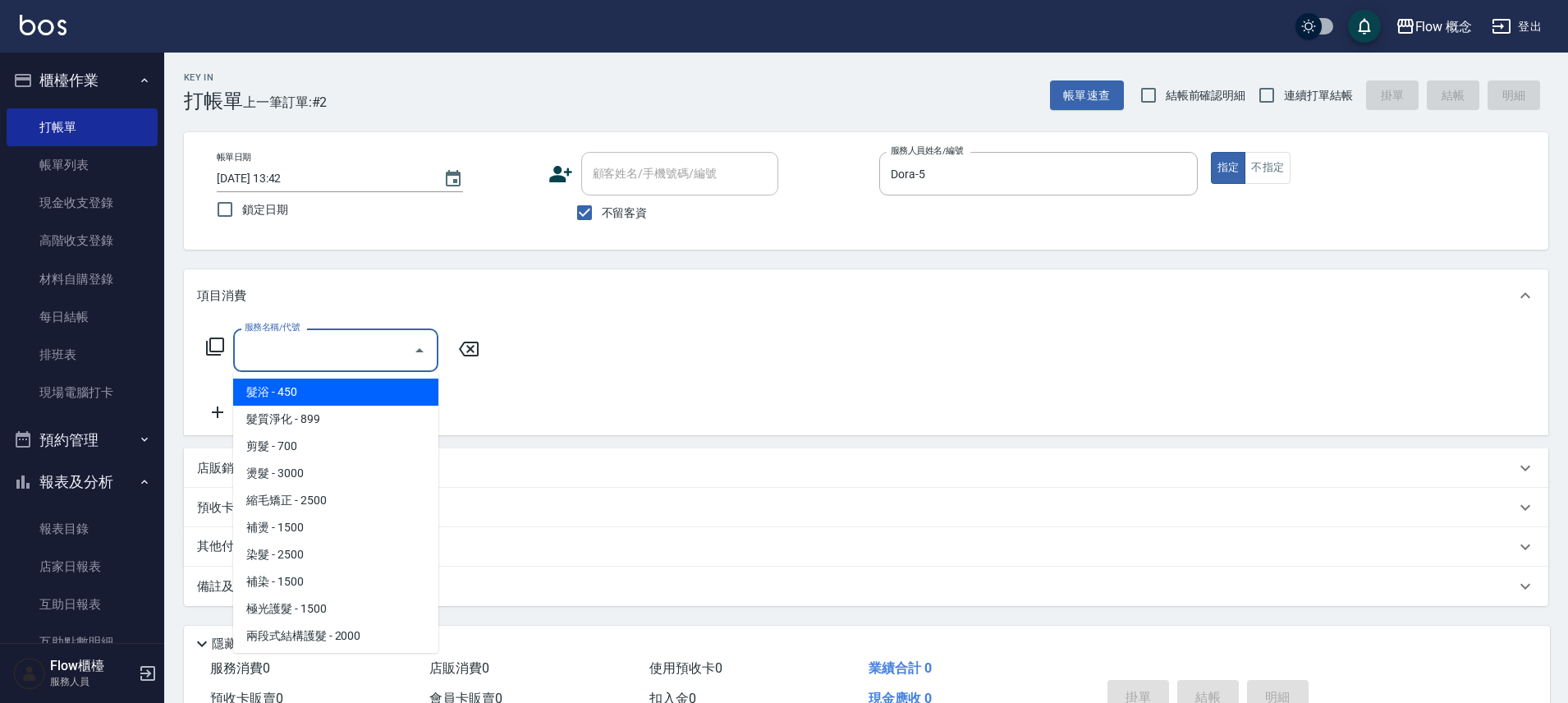
click at [372, 345] on input "服務名稱/代號" at bounding box center [323, 350] width 166 height 28
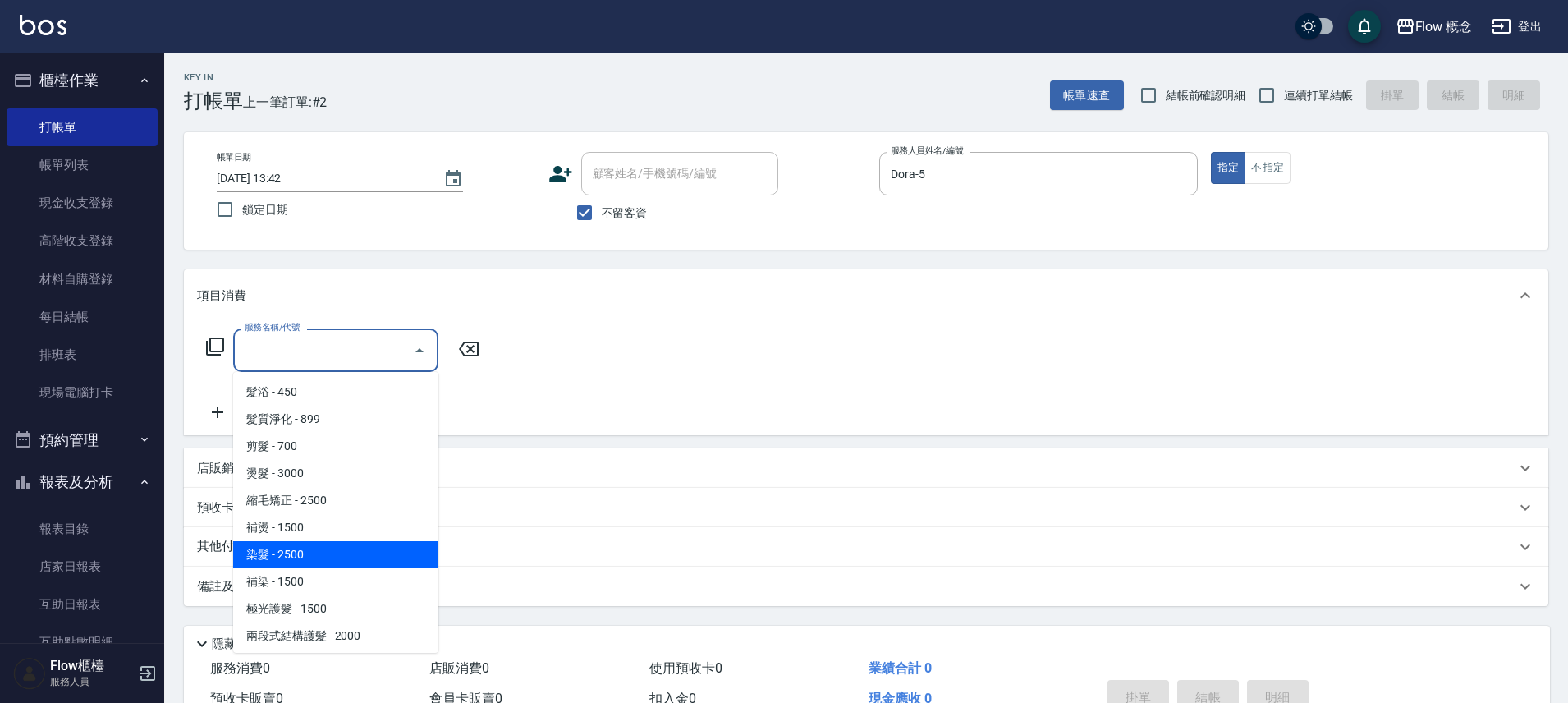
click at [309, 565] on span "染髮 - 2500" at bounding box center [336, 555] width 205 height 27
type input "染髮(401)"
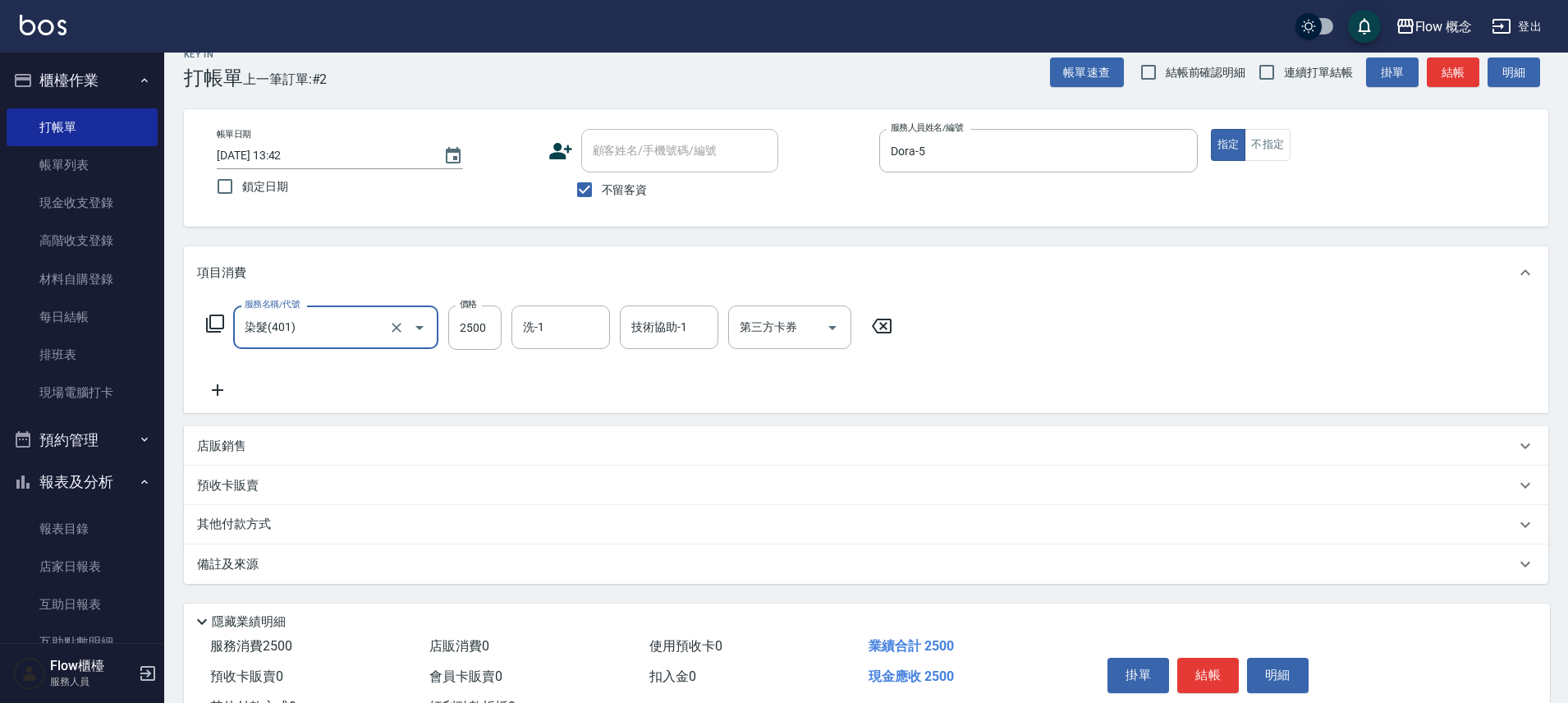
scroll to position [24, 0]
click at [212, 562] on p "備註及來源" at bounding box center [228, 564] width 61 height 17
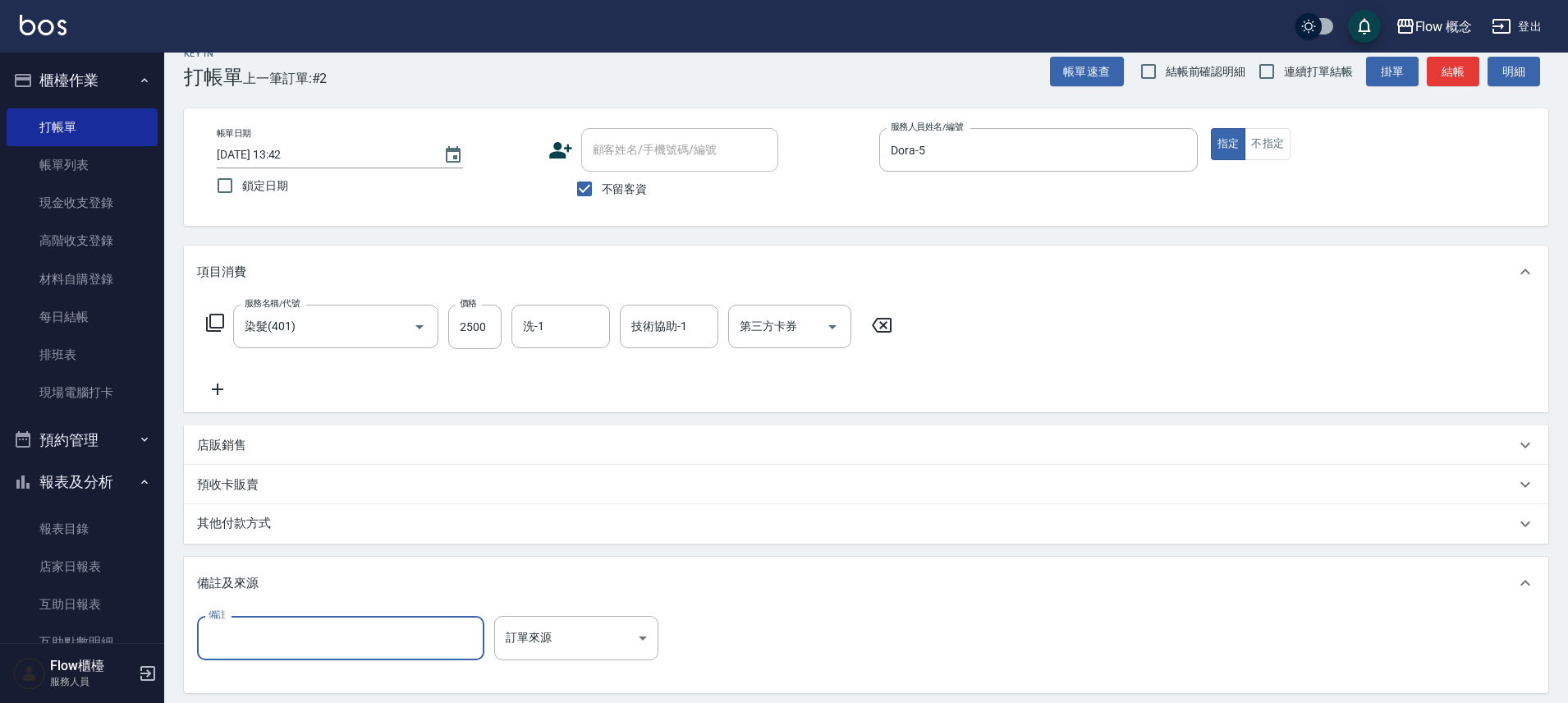
click at [365, 638] on input "備註" at bounding box center [340, 637] width 287 height 44
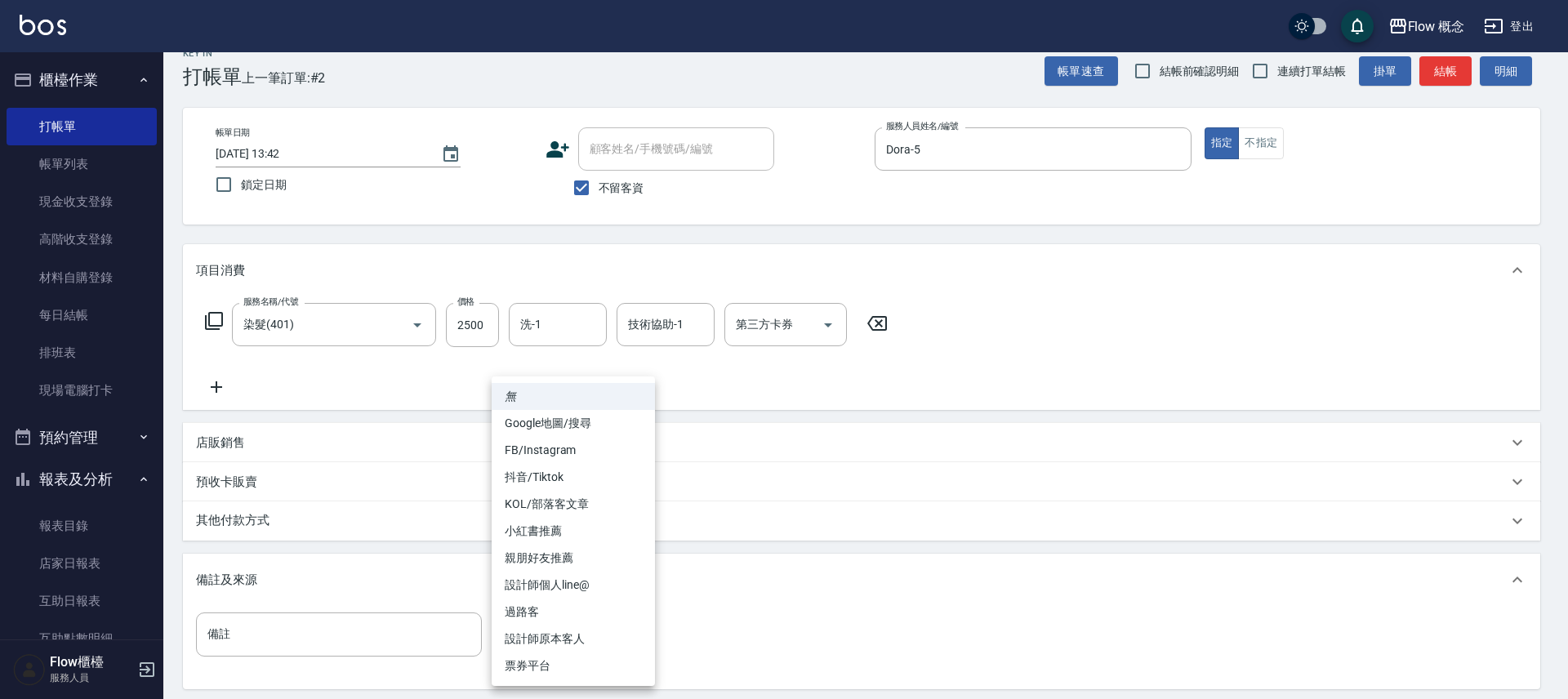
click at [623, 635] on body "Flow 概念 登出 櫃檯作業 打帳單 帳單列表 現金收支登錄 高階收支登錄 材料自購登錄 每日結帳 排班表 現場電腦打卡 預約管理 預約管理 單日預約紀錄 …" at bounding box center [784, 421] width 1568 height 890
click at [266, 528] on div at bounding box center [784, 349] width 1568 height 699
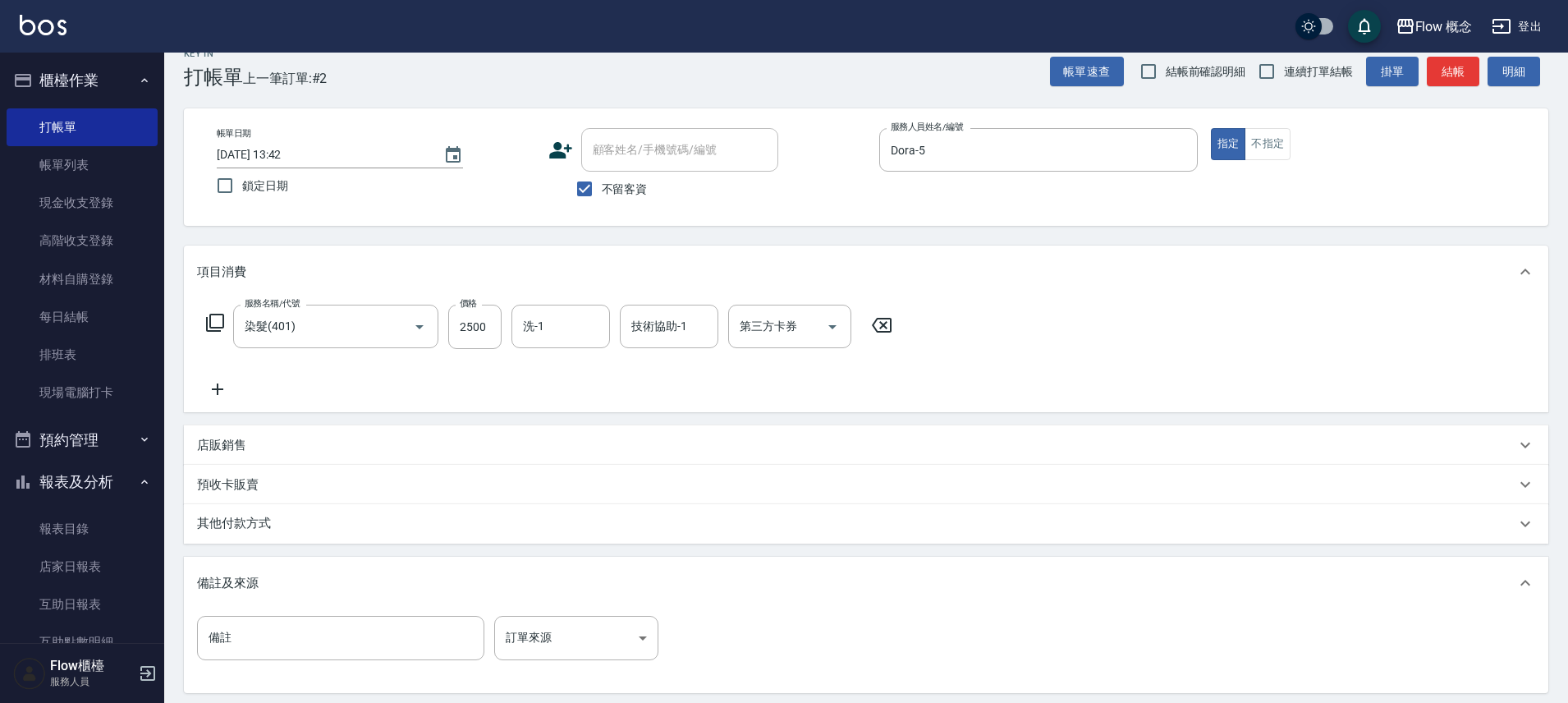
click at [262, 514] on div "其他付款方式" at bounding box center [865, 524] width 1365 height 40
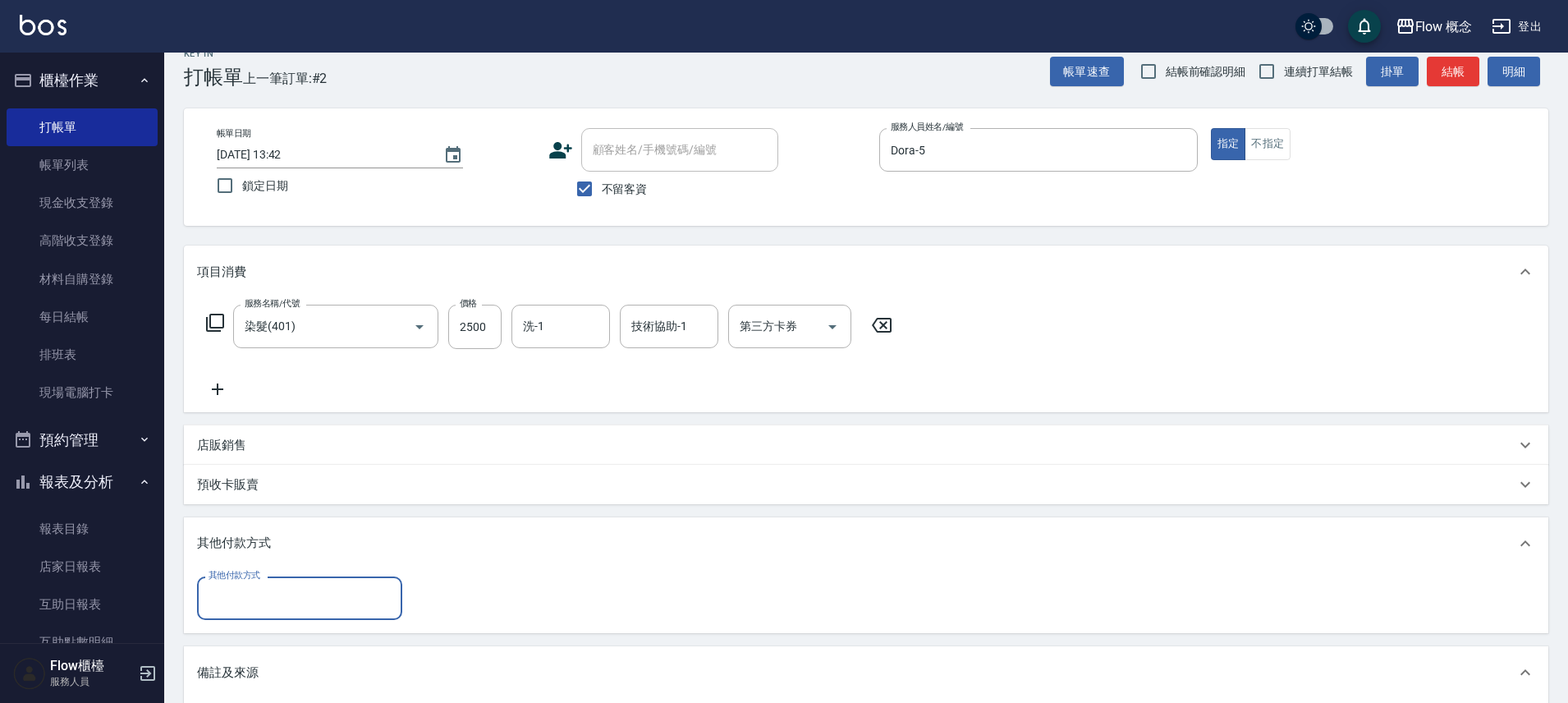
scroll to position [0, 0]
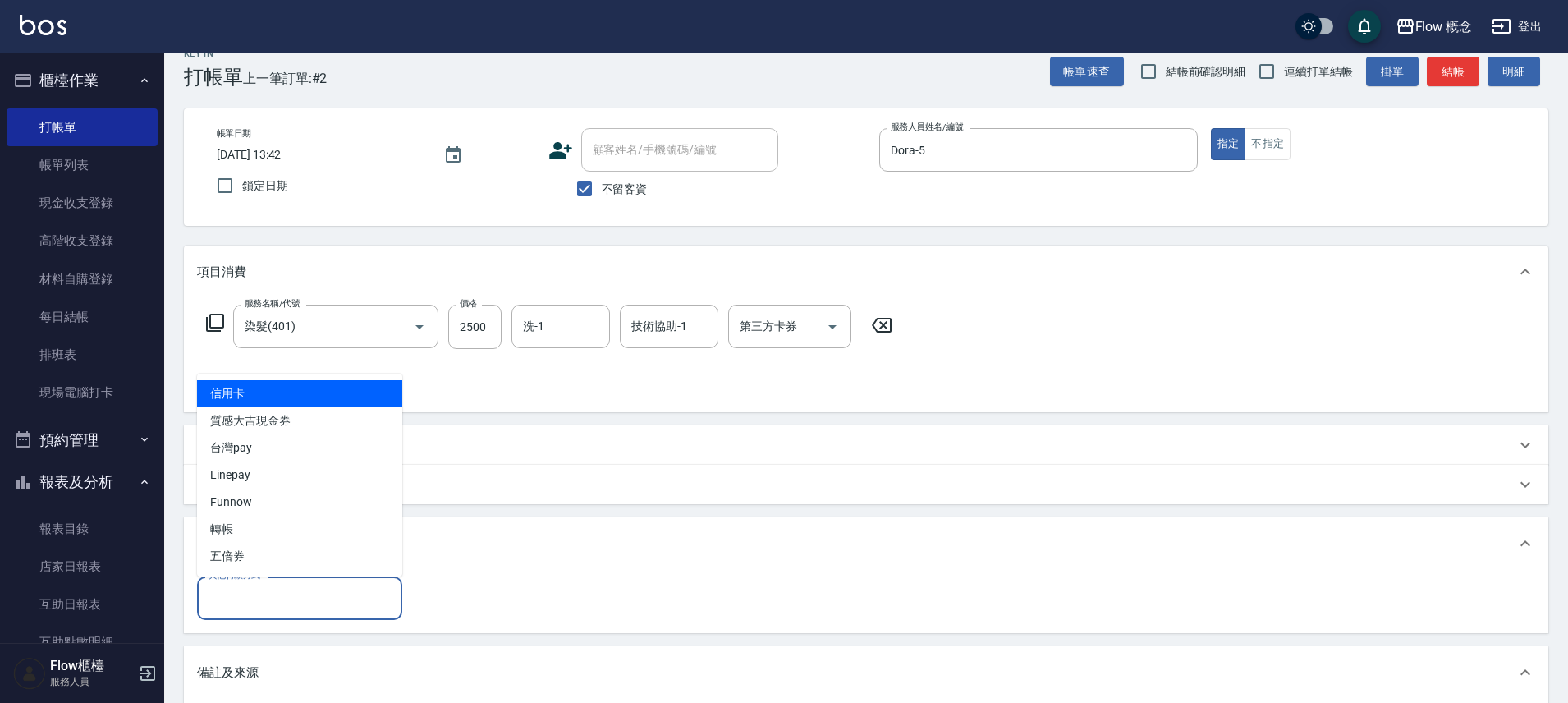
click at [250, 604] on input "其他付款方式" at bounding box center [299, 598] width 191 height 28
click at [293, 386] on span "信用卡" at bounding box center [300, 393] width 205 height 27
type input "信用卡"
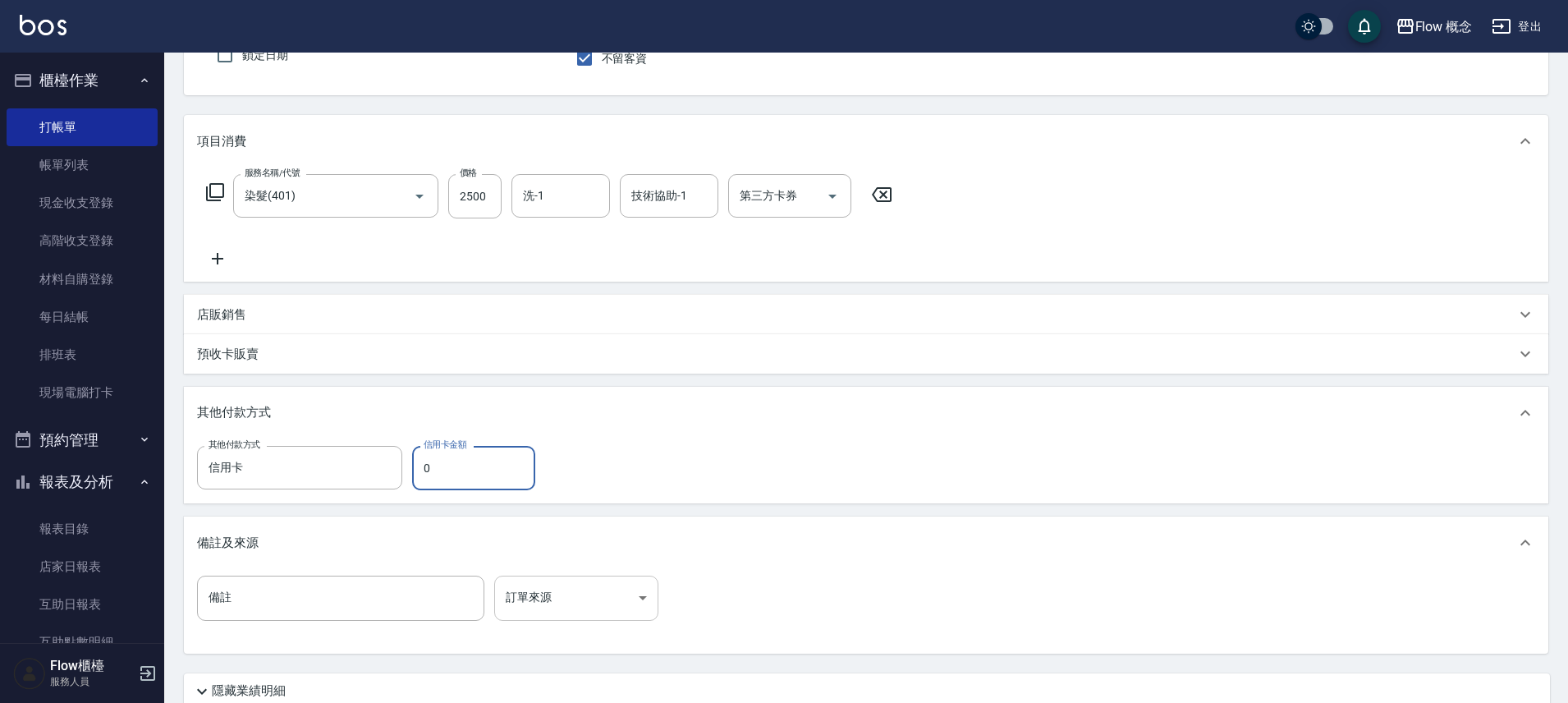
scroll to position [291, 0]
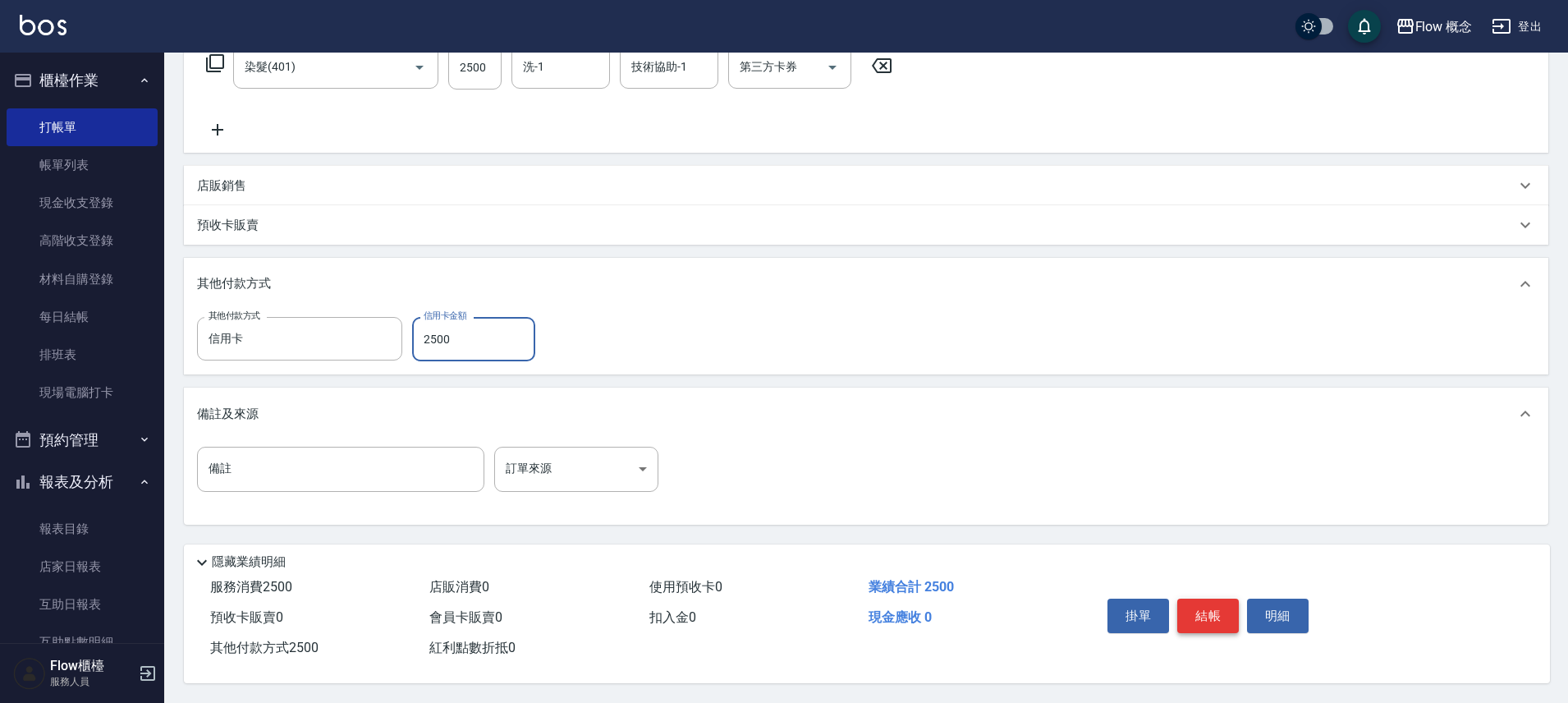
type input "2500"
click at [1209, 608] on button "結帳" at bounding box center [1208, 616] width 61 height 35
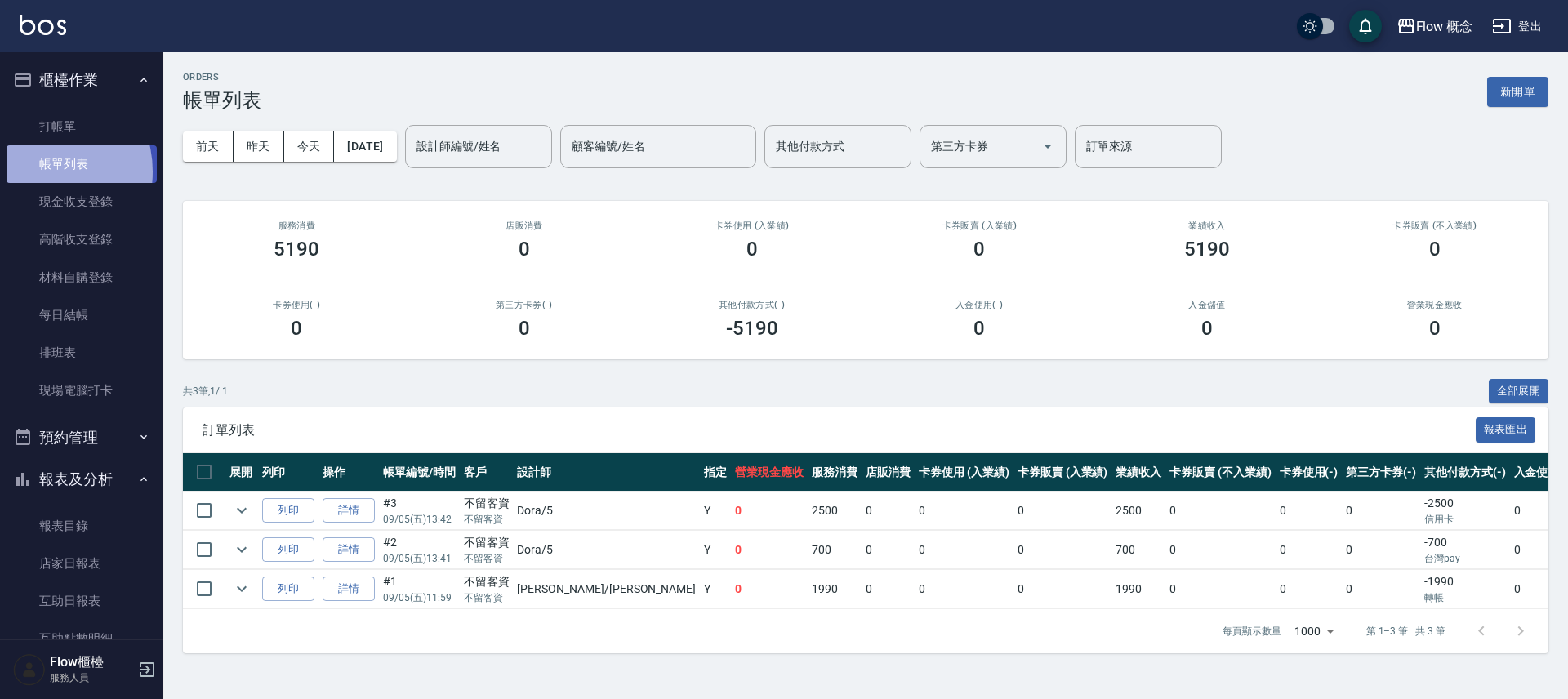
click at [64, 155] on link "帳單列表" at bounding box center [81, 165] width 150 height 38
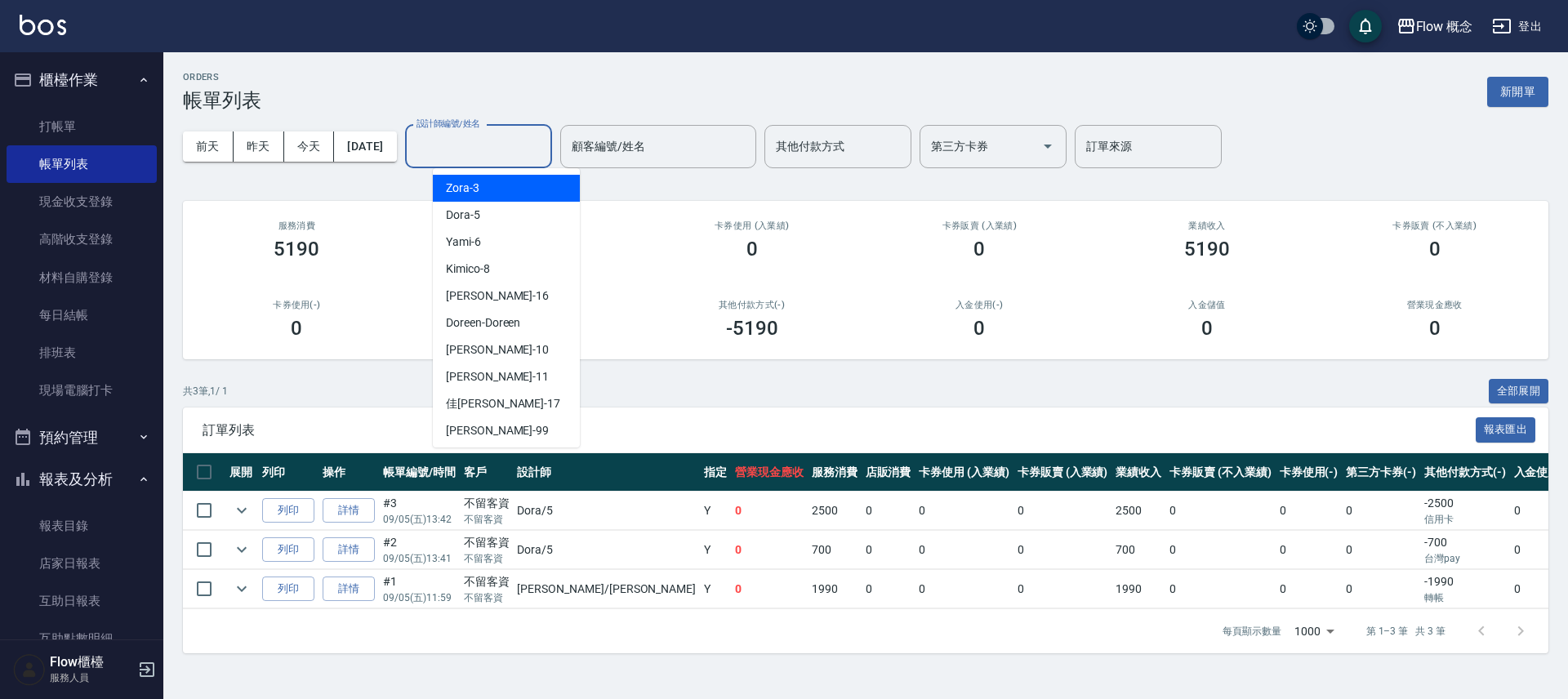
click at [480, 145] on input "設計師編號/姓名" at bounding box center [478, 146] width 132 height 28
click at [475, 219] on span "Dora -5" at bounding box center [463, 215] width 34 height 17
type input "Dora-5"
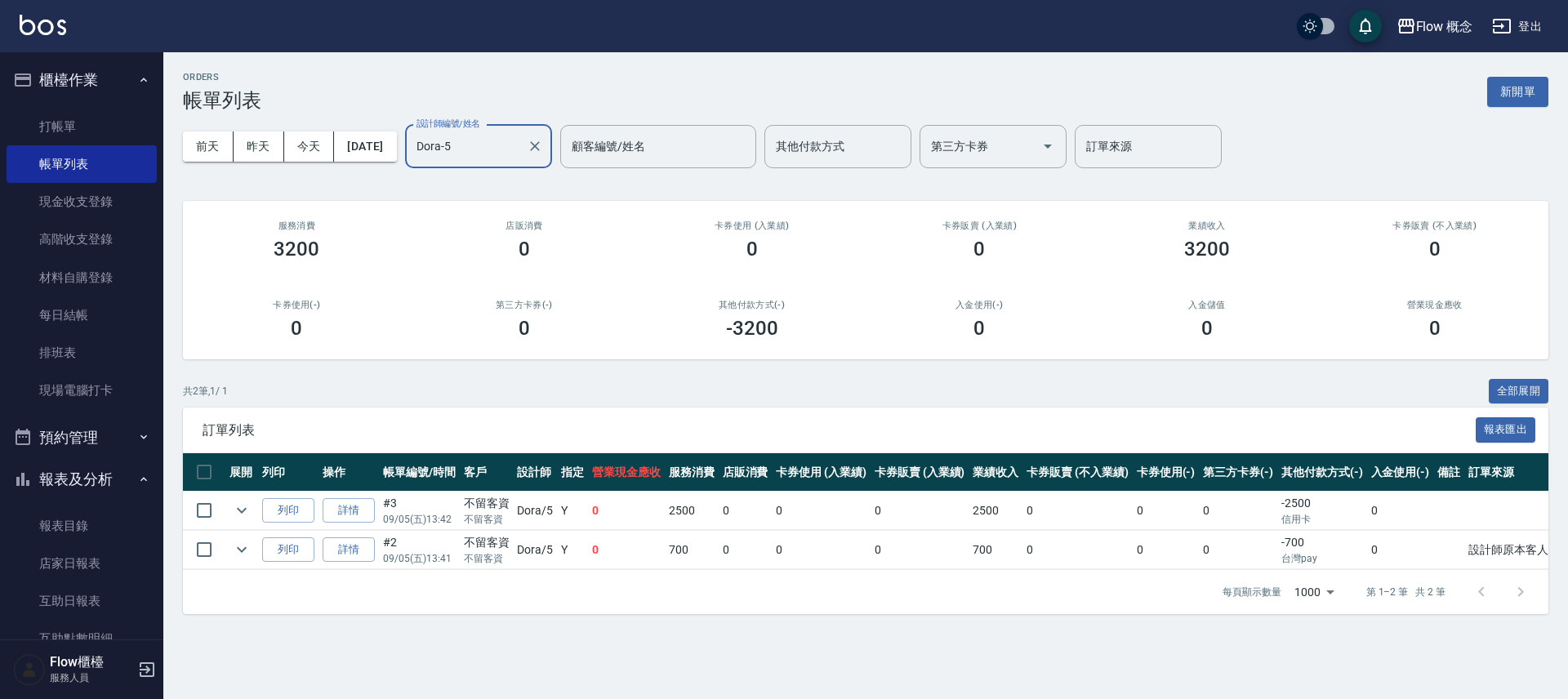
scroll to position [242, 0]
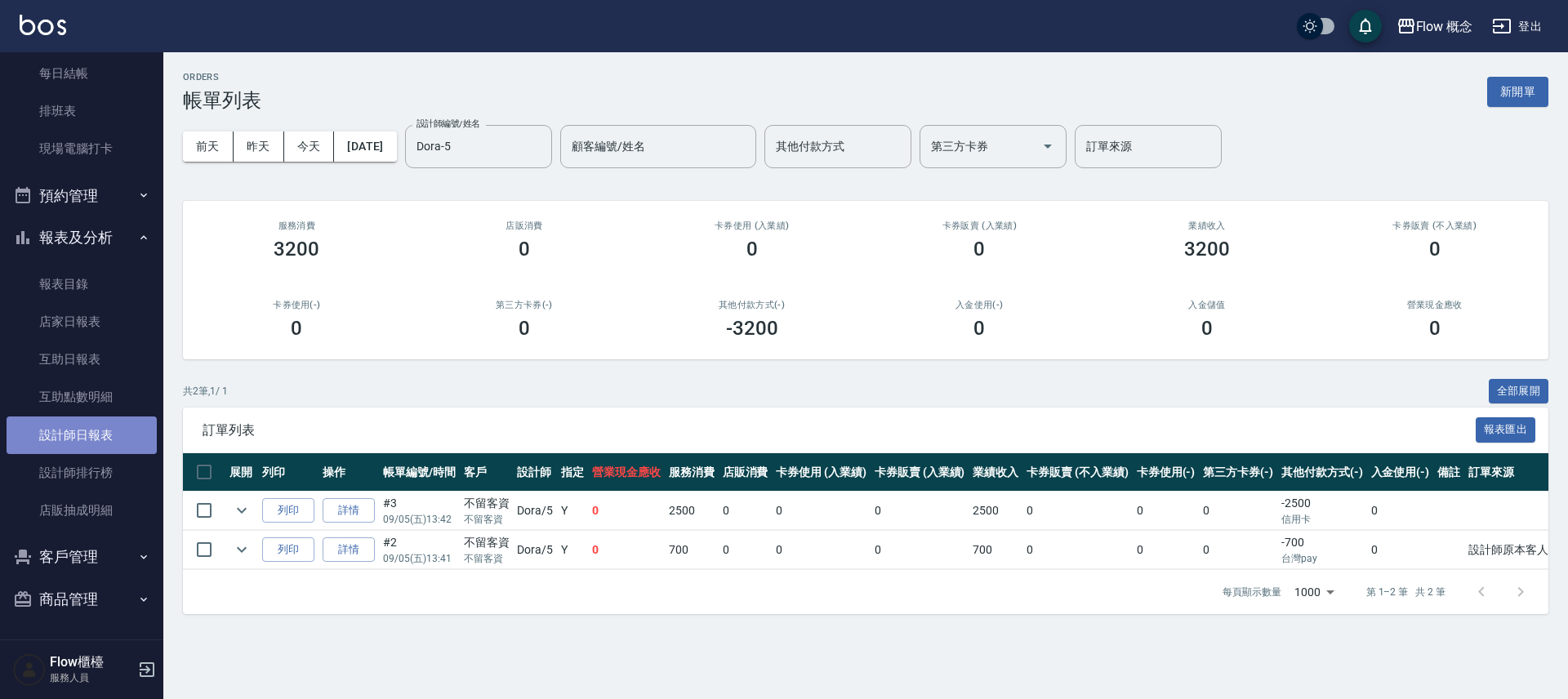
click at [87, 445] on link "設計師日報表" at bounding box center [81, 436] width 150 height 38
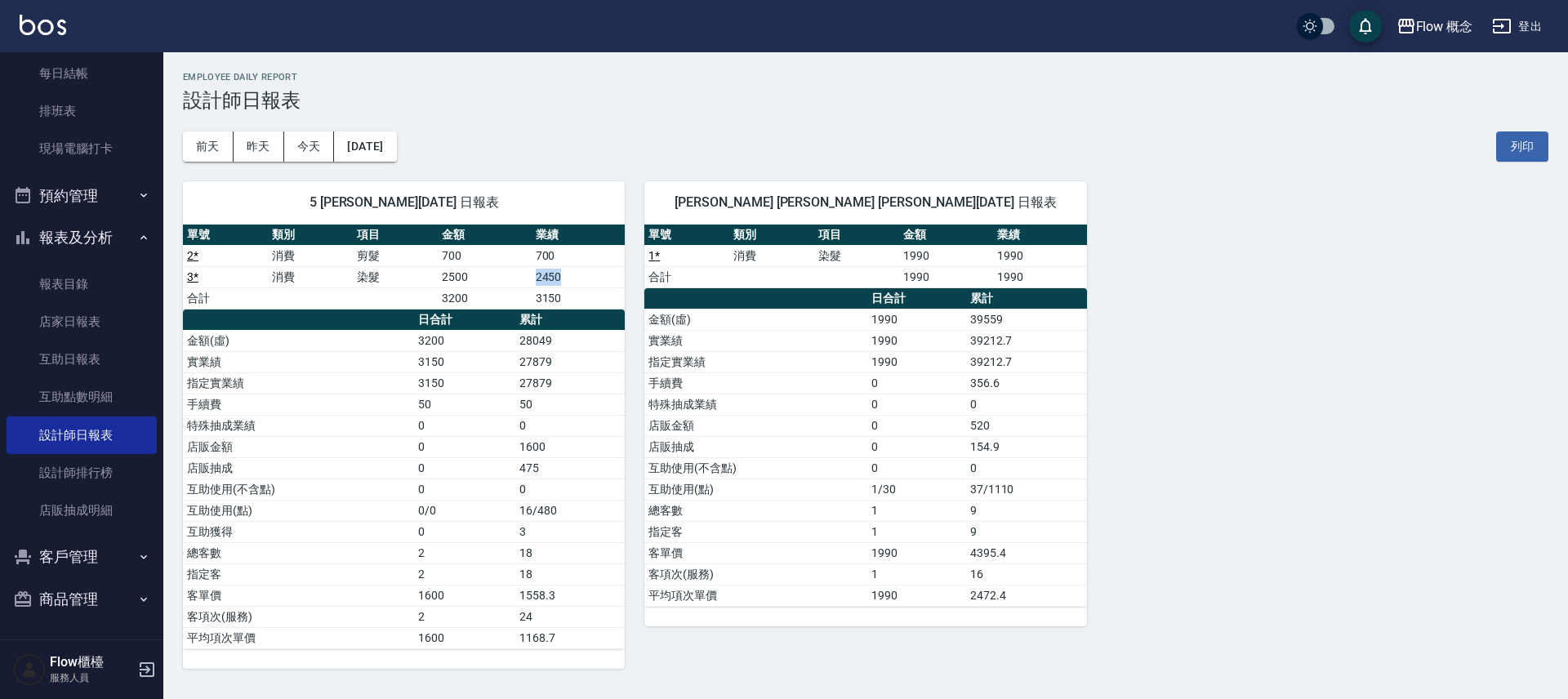
drag, startPoint x: 583, startPoint y: 272, endPoint x: 517, endPoint y: 278, distance: 66.3
click at [517, 278] on tr "3 * 消費 染髮 2500 2450" at bounding box center [403, 277] width 442 height 21
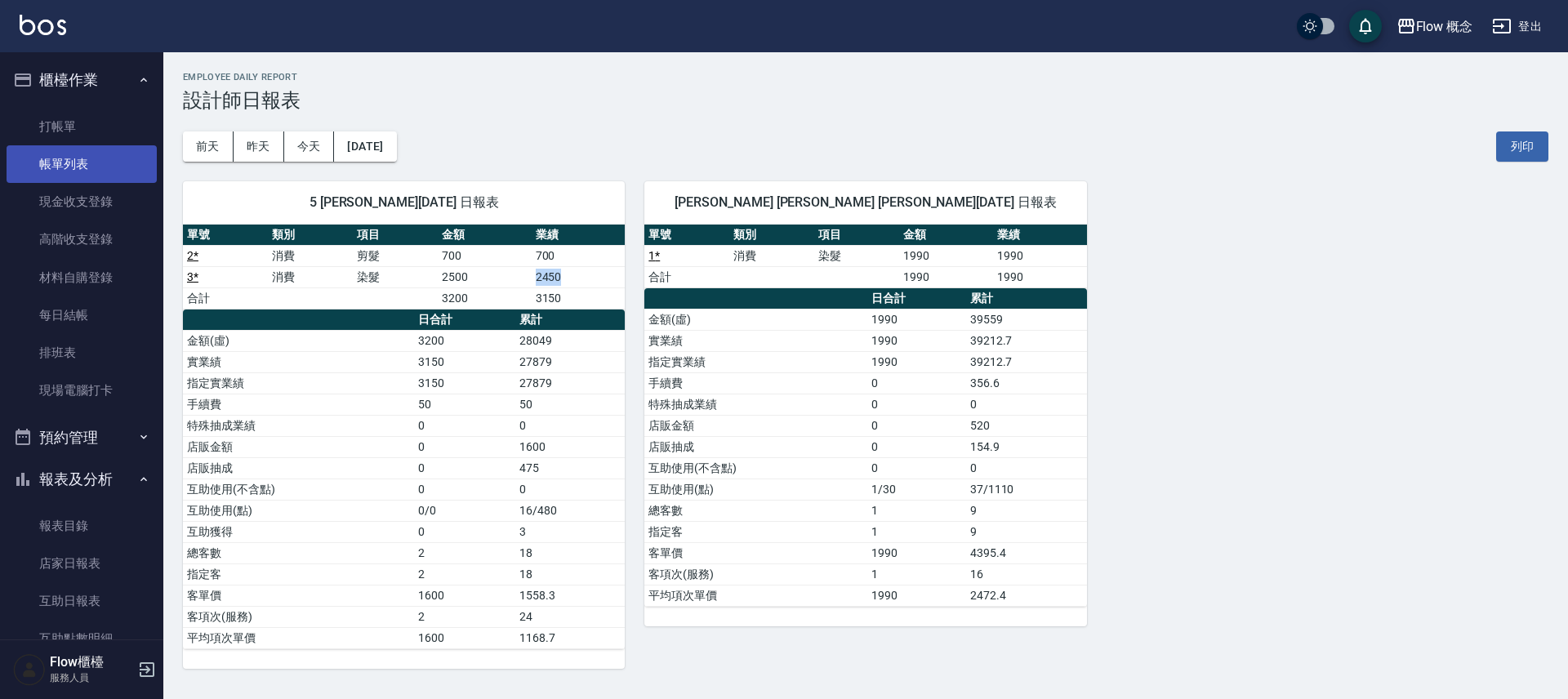
click at [39, 160] on link "帳單列表" at bounding box center [81, 165] width 150 height 38
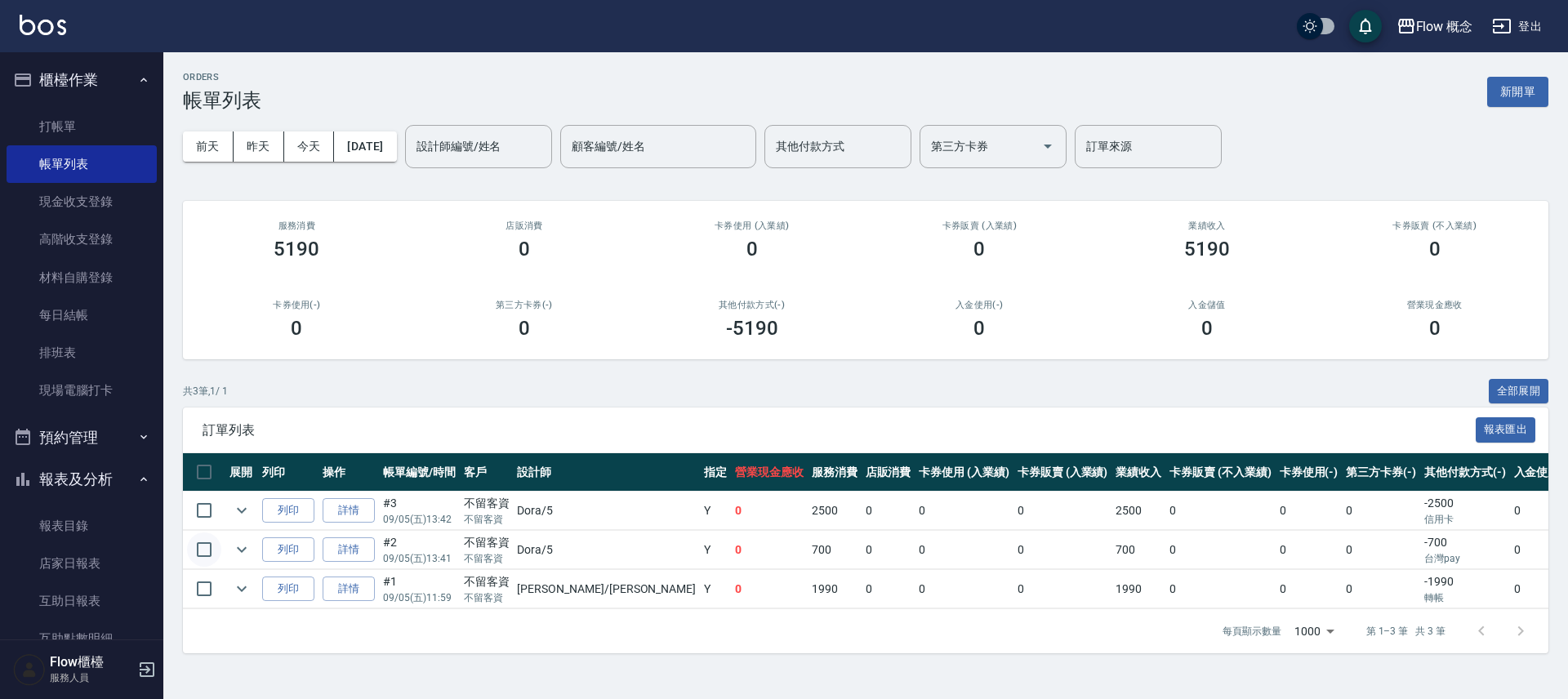
click at [207, 552] on input "checkbox" at bounding box center [204, 550] width 34 height 34
checkbox input "true"
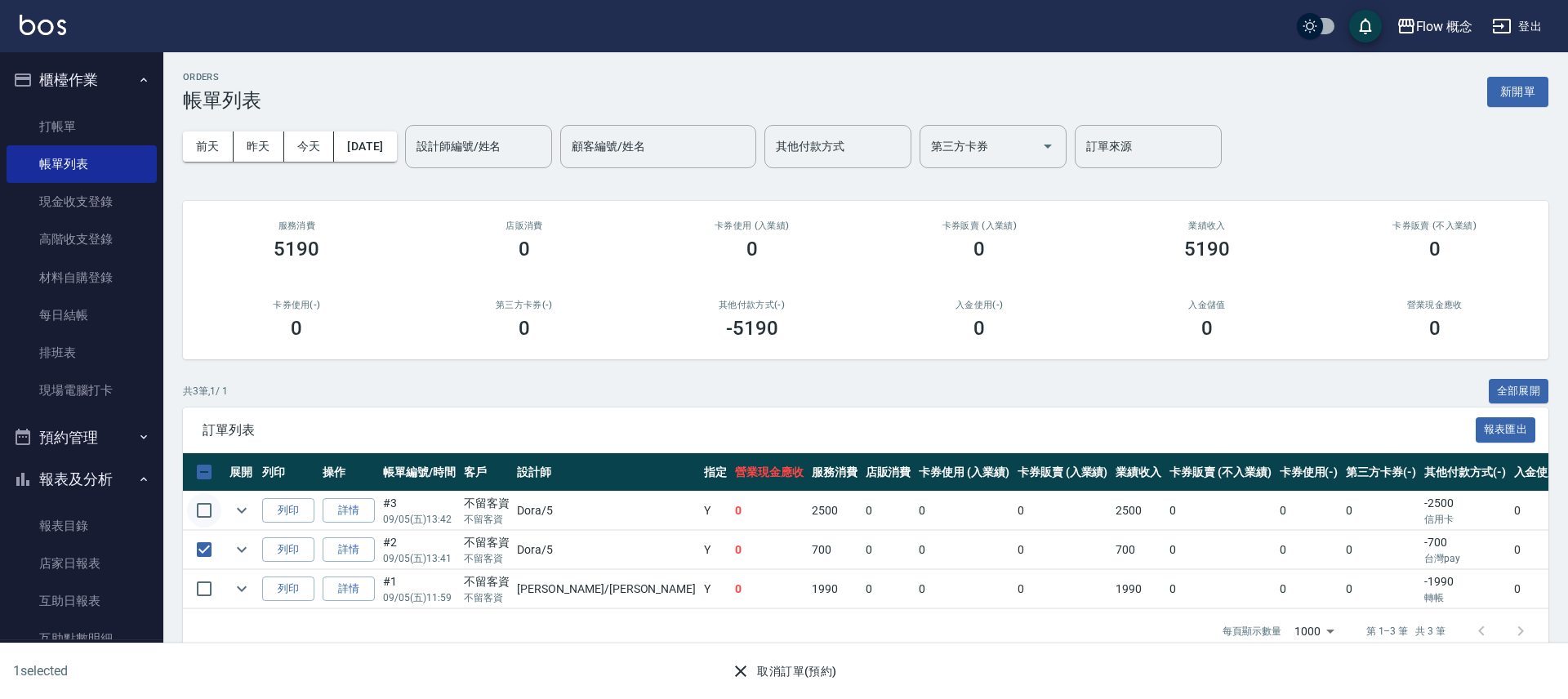
click at [209, 507] on input "checkbox" at bounding box center [204, 510] width 34 height 34
checkbox input "true"
click at [805, 672] on button "取消訂單(預約)" at bounding box center [784, 672] width 118 height 30
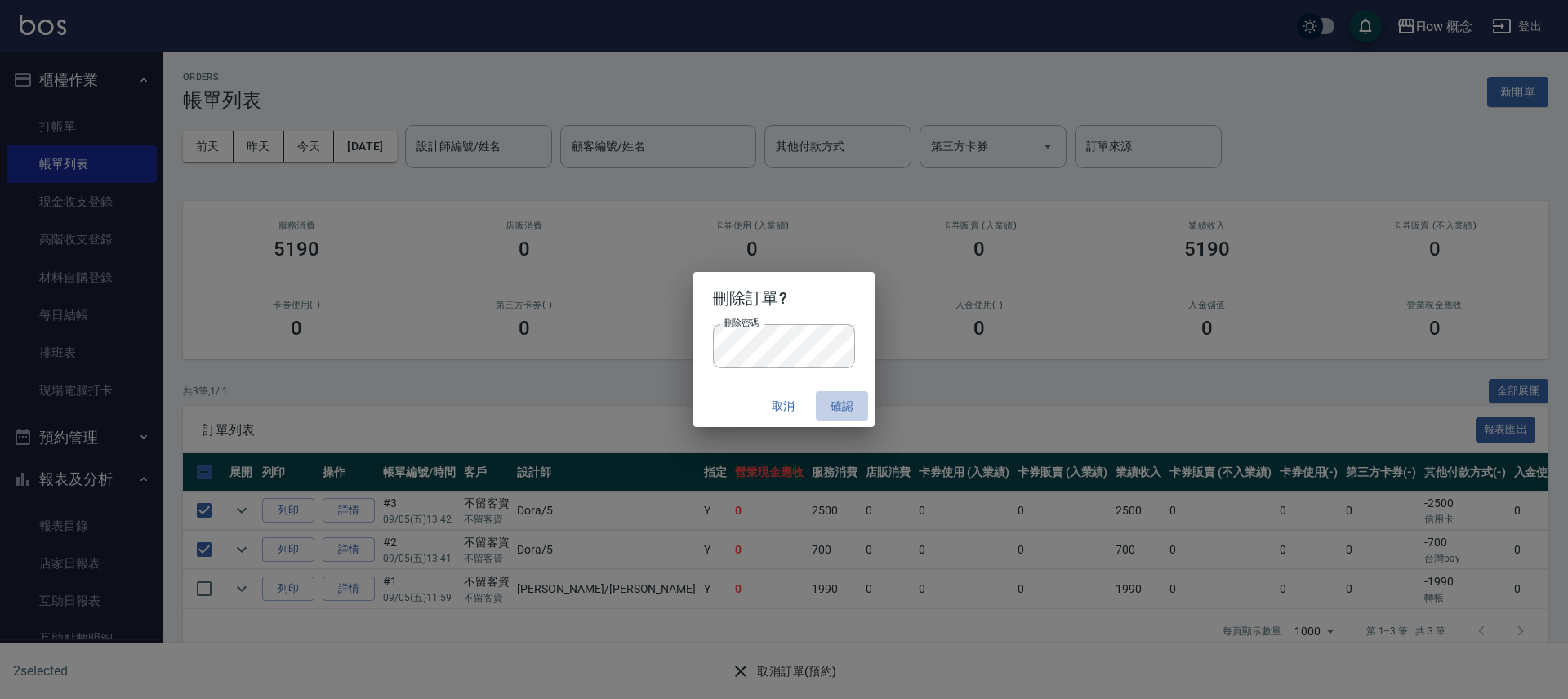
click at [848, 406] on button "確認" at bounding box center [842, 406] width 52 height 30
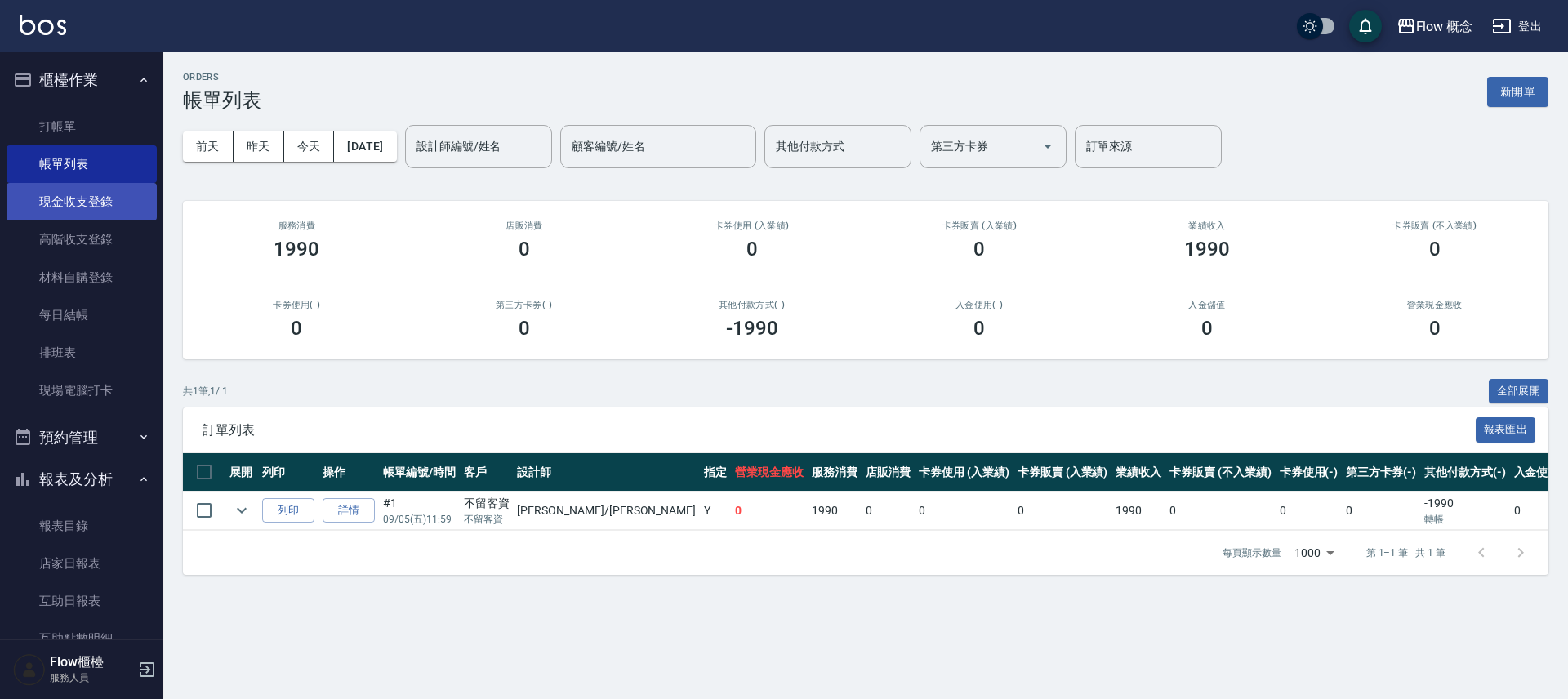
click at [104, 208] on link "現金收支登錄" at bounding box center [81, 202] width 150 height 38
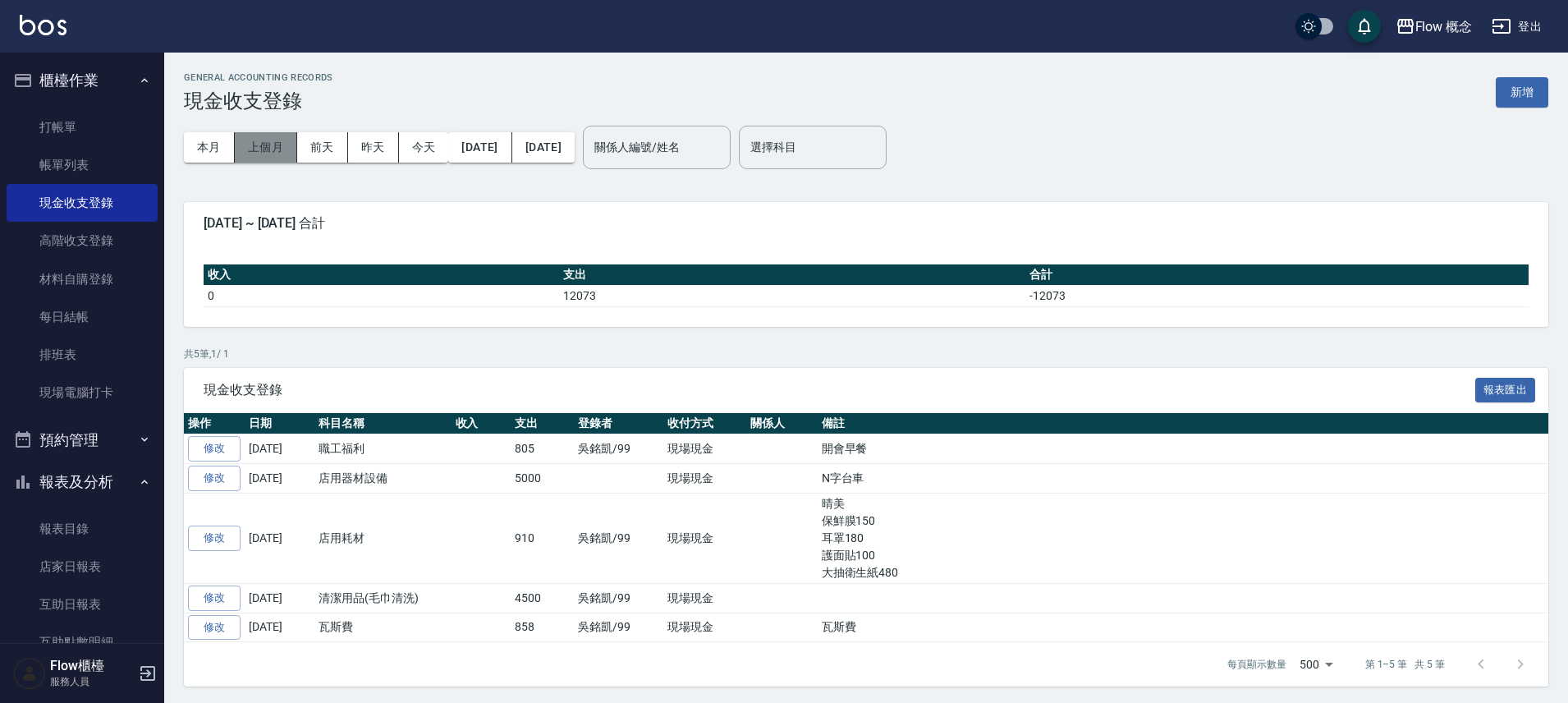
click at [259, 146] on button "上個月" at bounding box center [265, 147] width 62 height 30
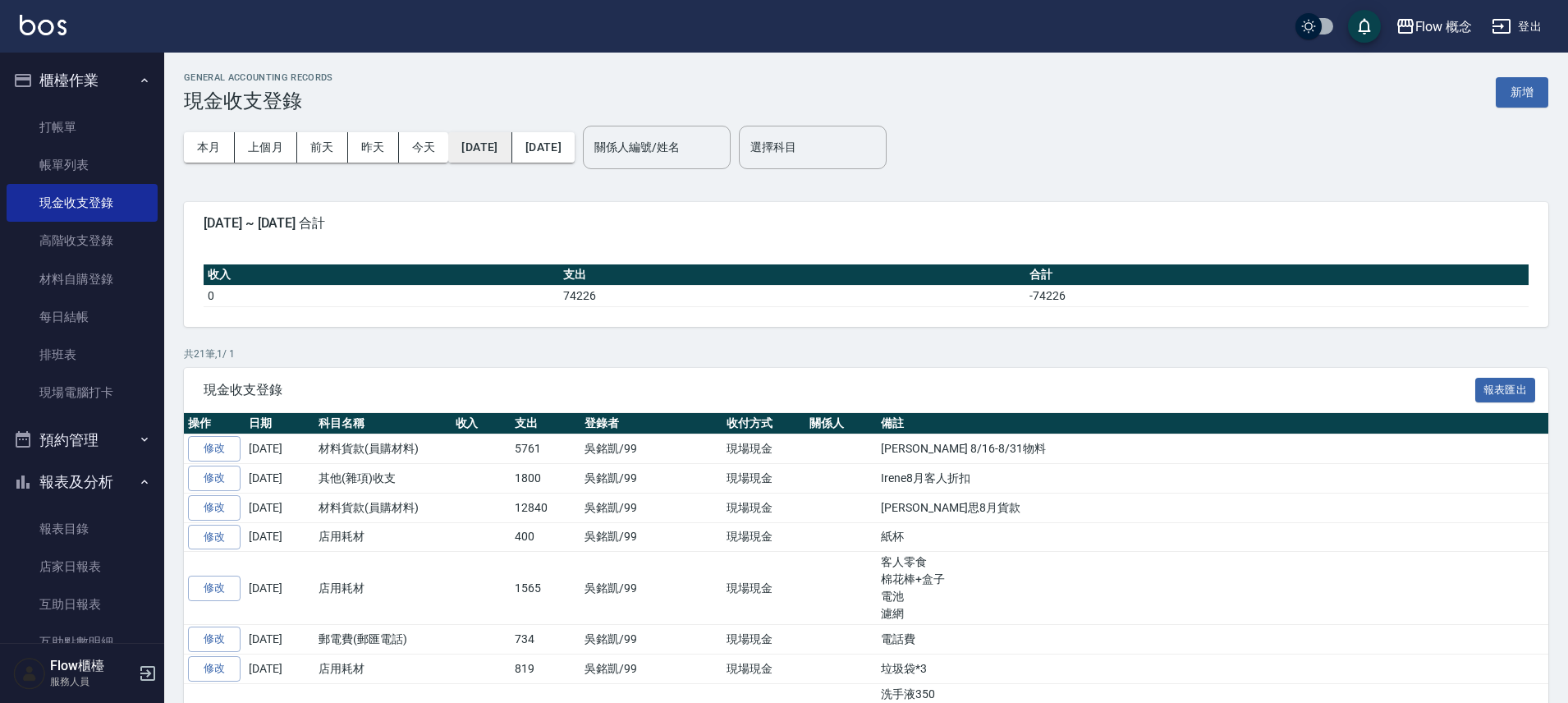
click at [511, 154] on button "2025/08/01" at bounding box center [479, 147] width 63 height 30
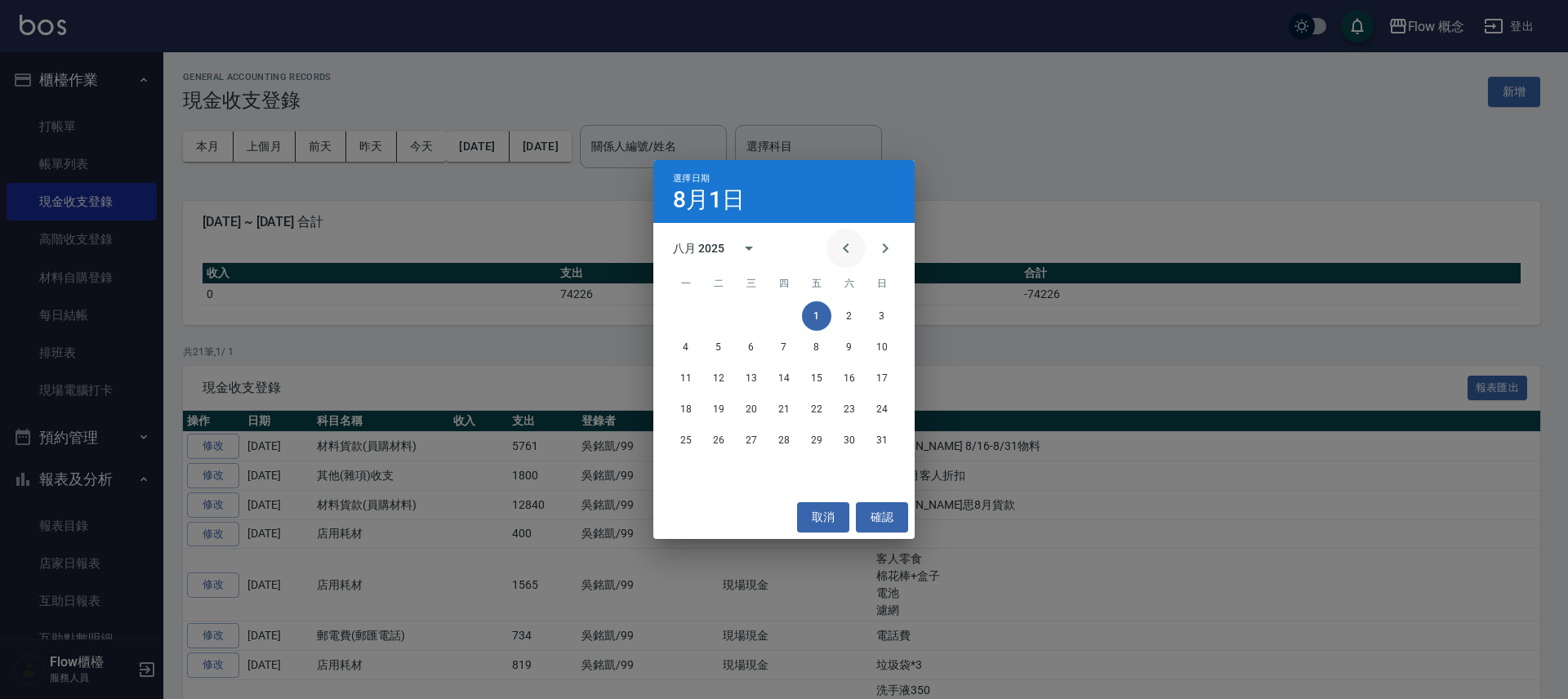
click at [849, 249] on icon "Previous month" at bounding box center [845, 248] width 20 height 20
click at [716, 321] on button "1" at bounding box center [718, 316] width 29 height 29
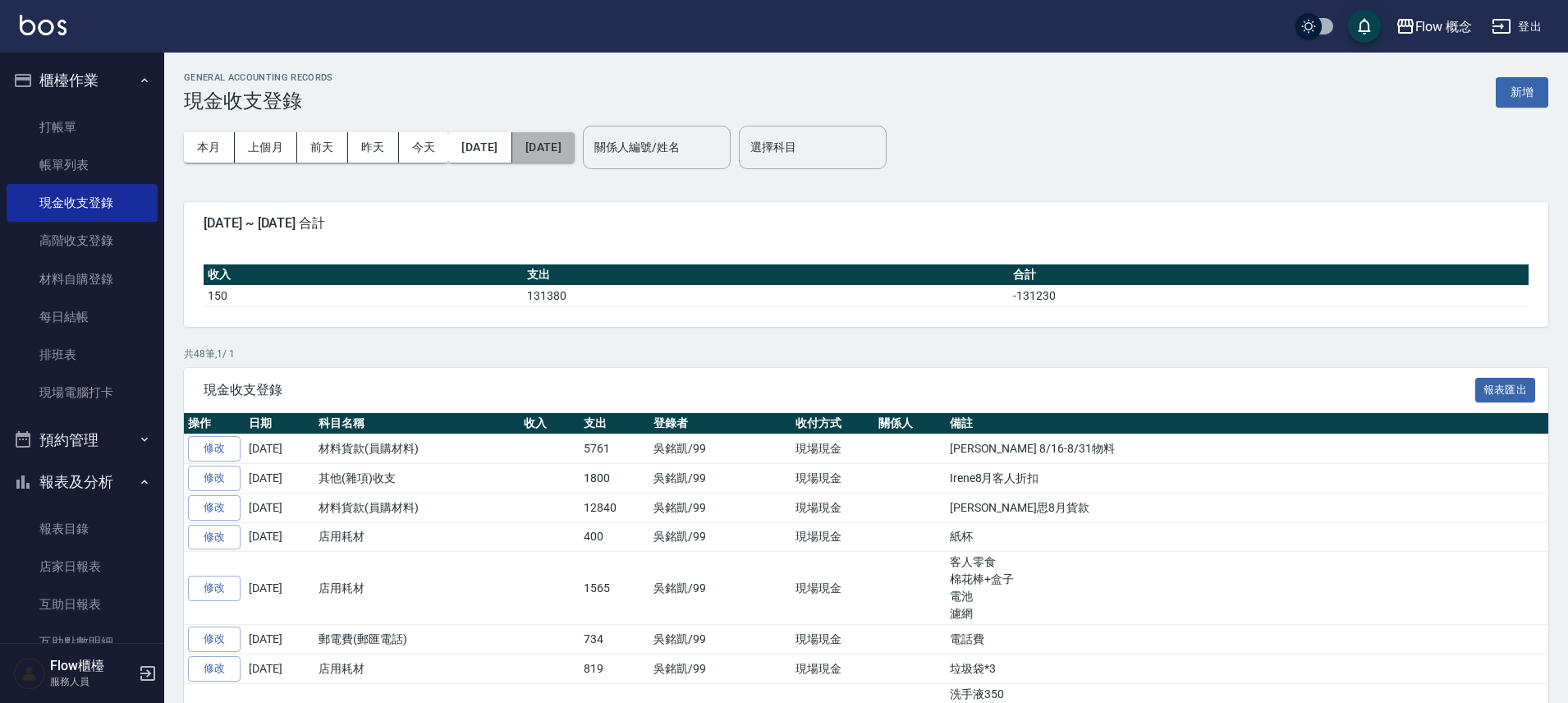
click at [575, 148] on button "2025/08/31" at bounding box center [543, 147] width 62 height 30
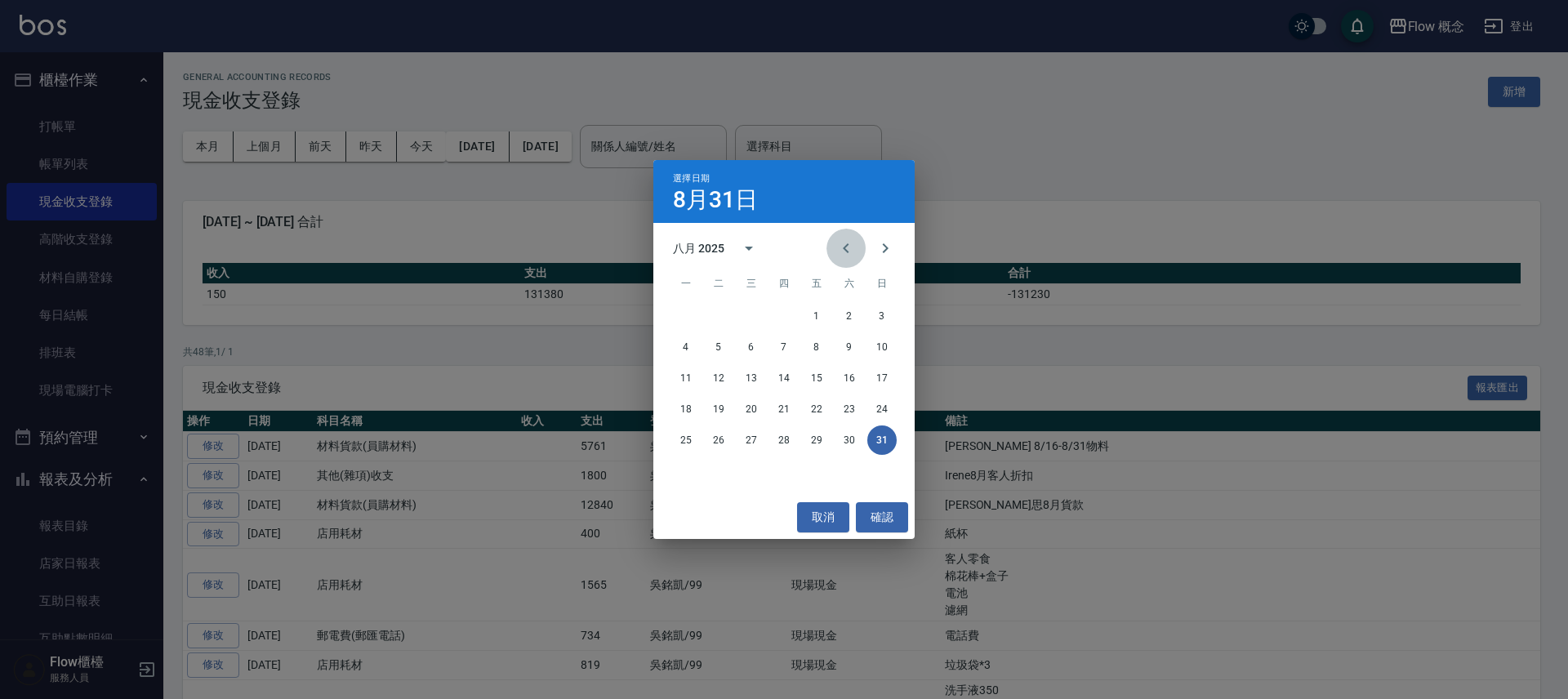
click at [838, 247] on icon "Previous month" at bounding box center [845, 248] width 20 height 20
click at [791, 440] on button "31" at bounding box center [784, 440] width 29 height 29
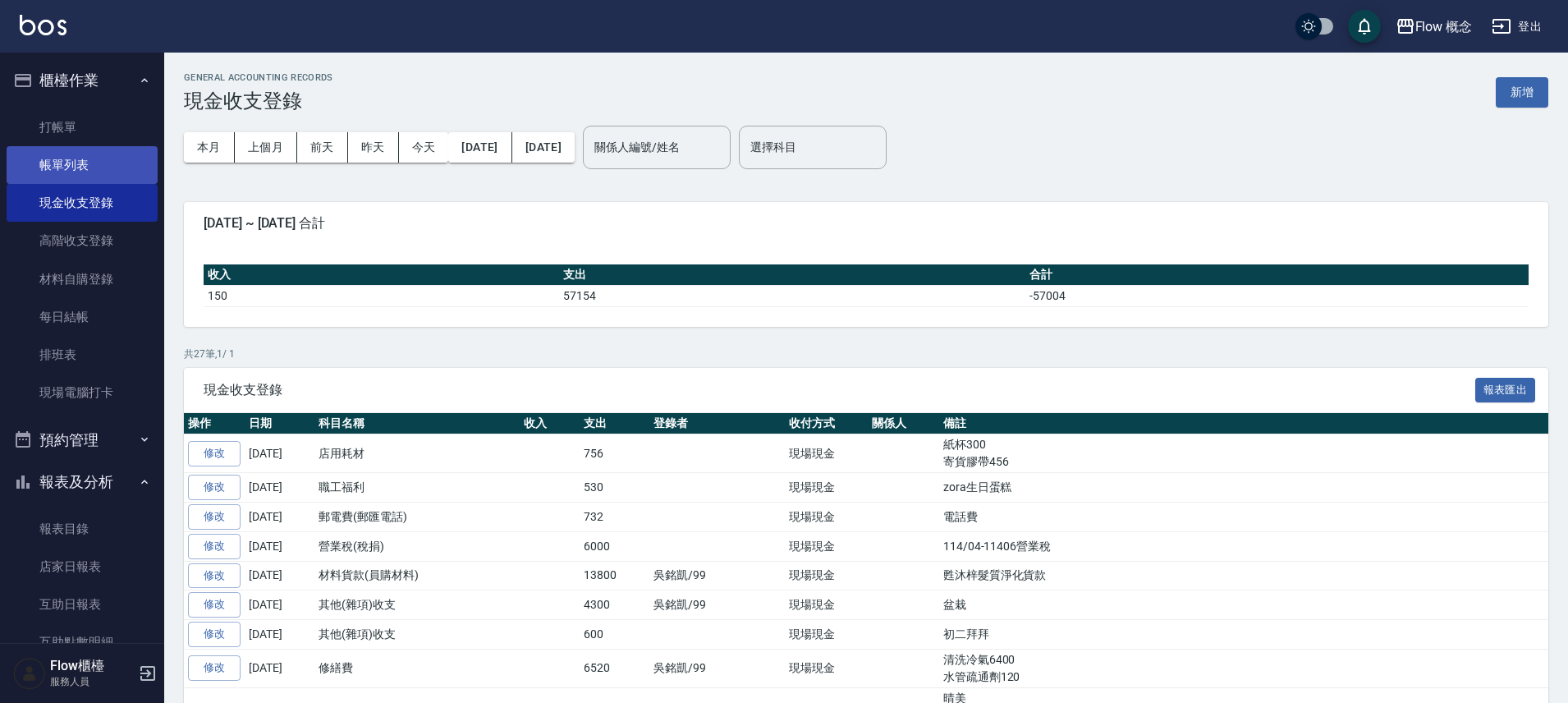
click at [116, 175] on link "帳單列表" at bounding box center [82, 166] width 151 height 38
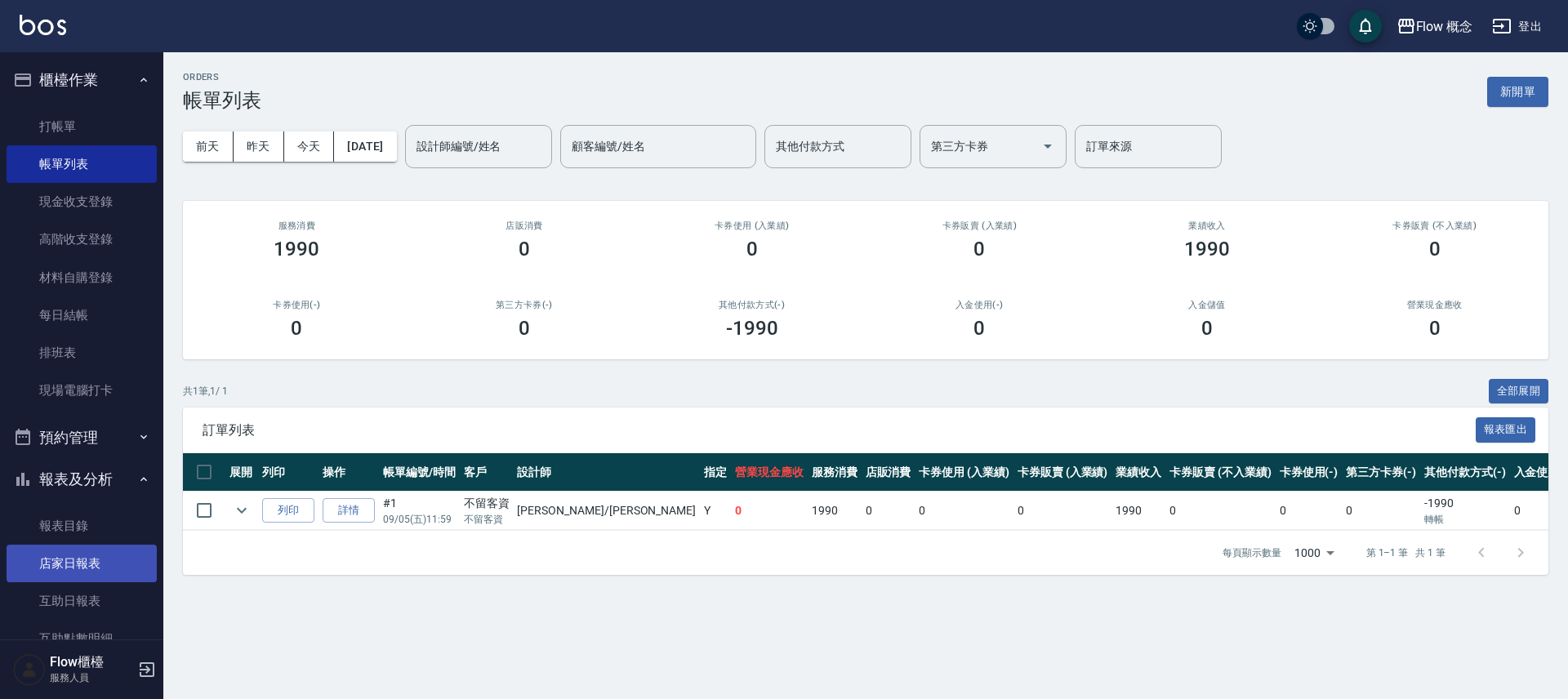
click at [123, 555] on link "店家日報表" at bounding box center [81, 563] width 150 height 38
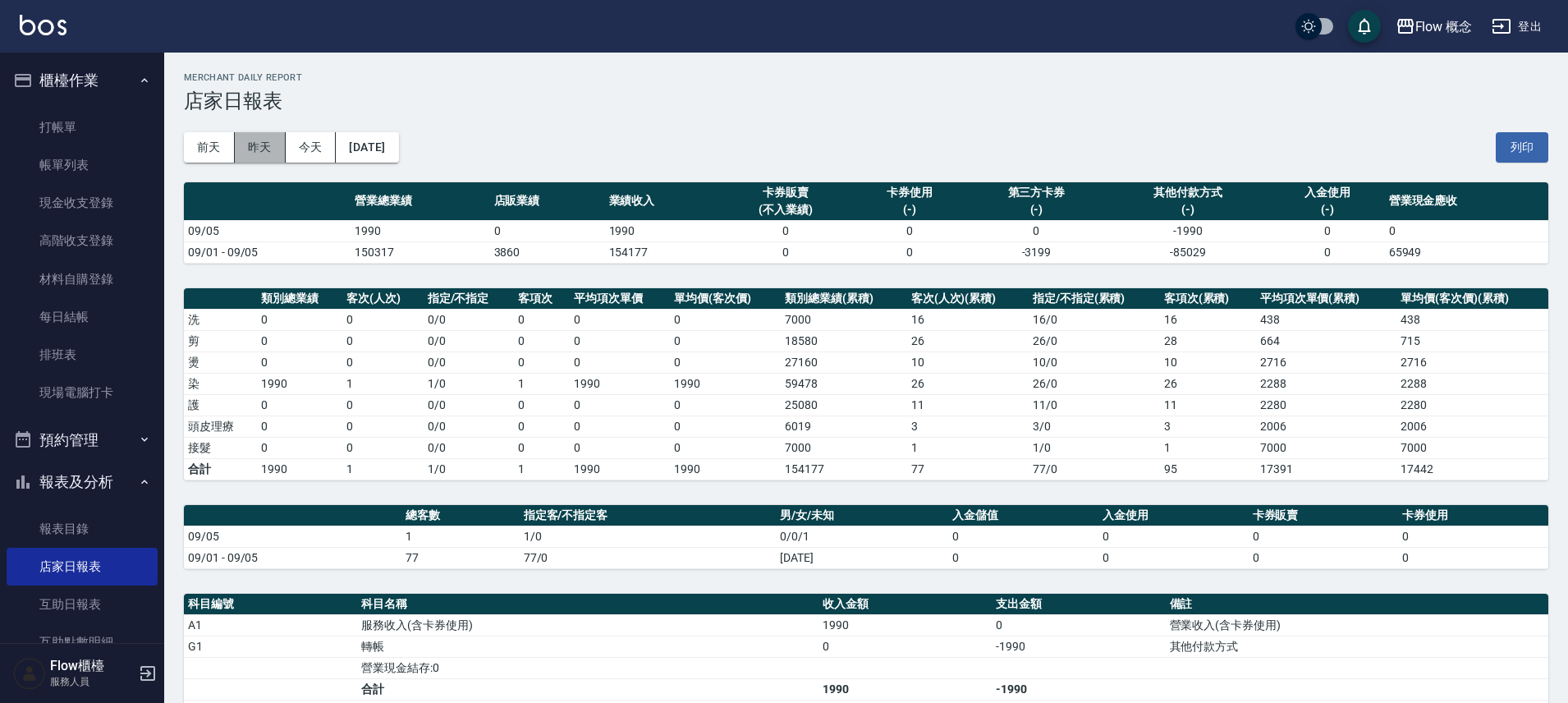
click at [262, 145] on button "昨天" at bounding box center [259, 147] width 51 height 30
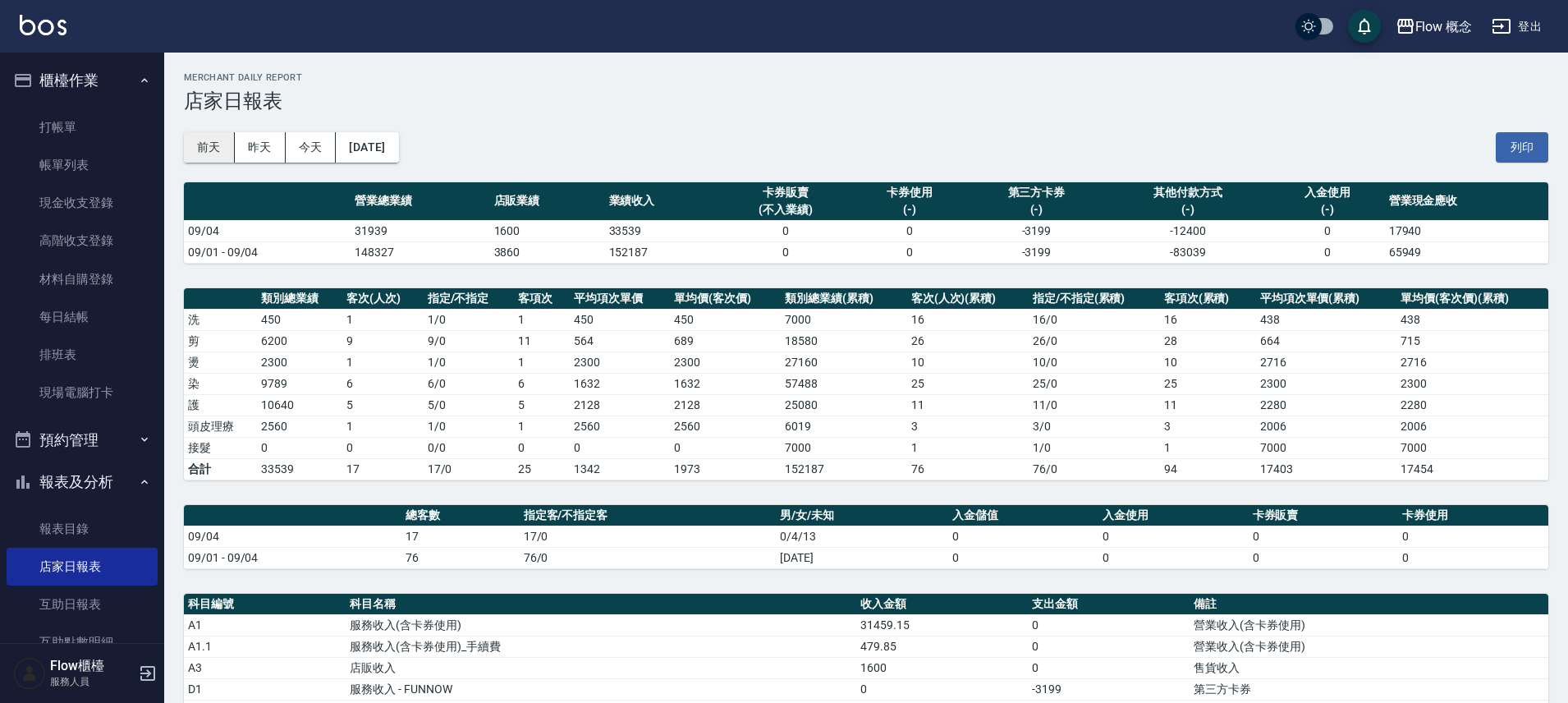
click at [203, 141] on button "前天" at bounding box center [209, 147] width 51 height 30
click at [253, 143] on button "昨天" at bounding box center [259, 147] width 51 height 30
click at [245, 146] on button "昨天" at bounding box center [259, 147] width 51 height 30
click at [209, 139] on button "前天" at bounding box center [209, 147] width 51 height 30
click at [253, 157] on button "昨天" at bounding box center [259, 147] width 51 height 30
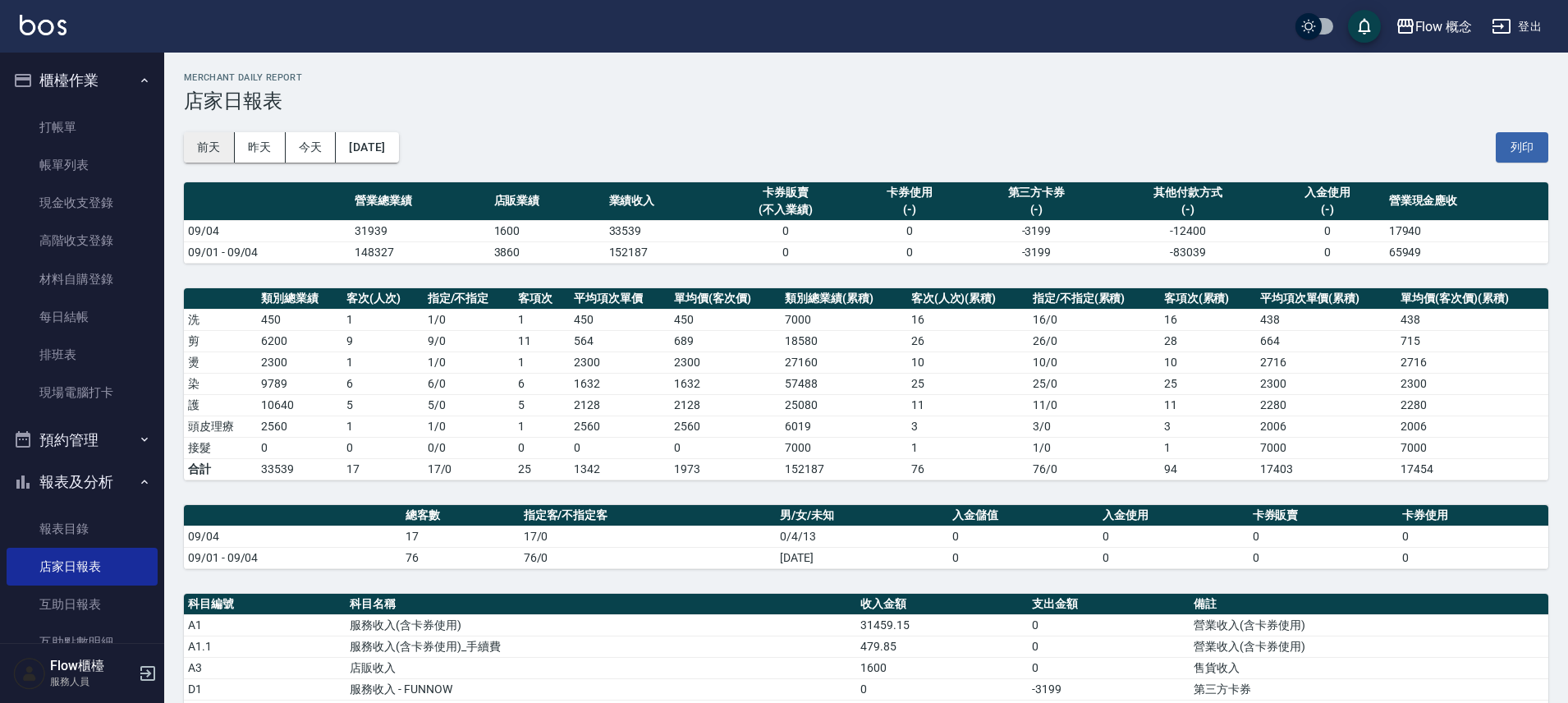
click at [203, 141] on button "前天" at bounding box center [209, 147] width 51 height 30
click at [86, 176] on link "帳單列表" at bounding box center [82, 166] width 151 height 38
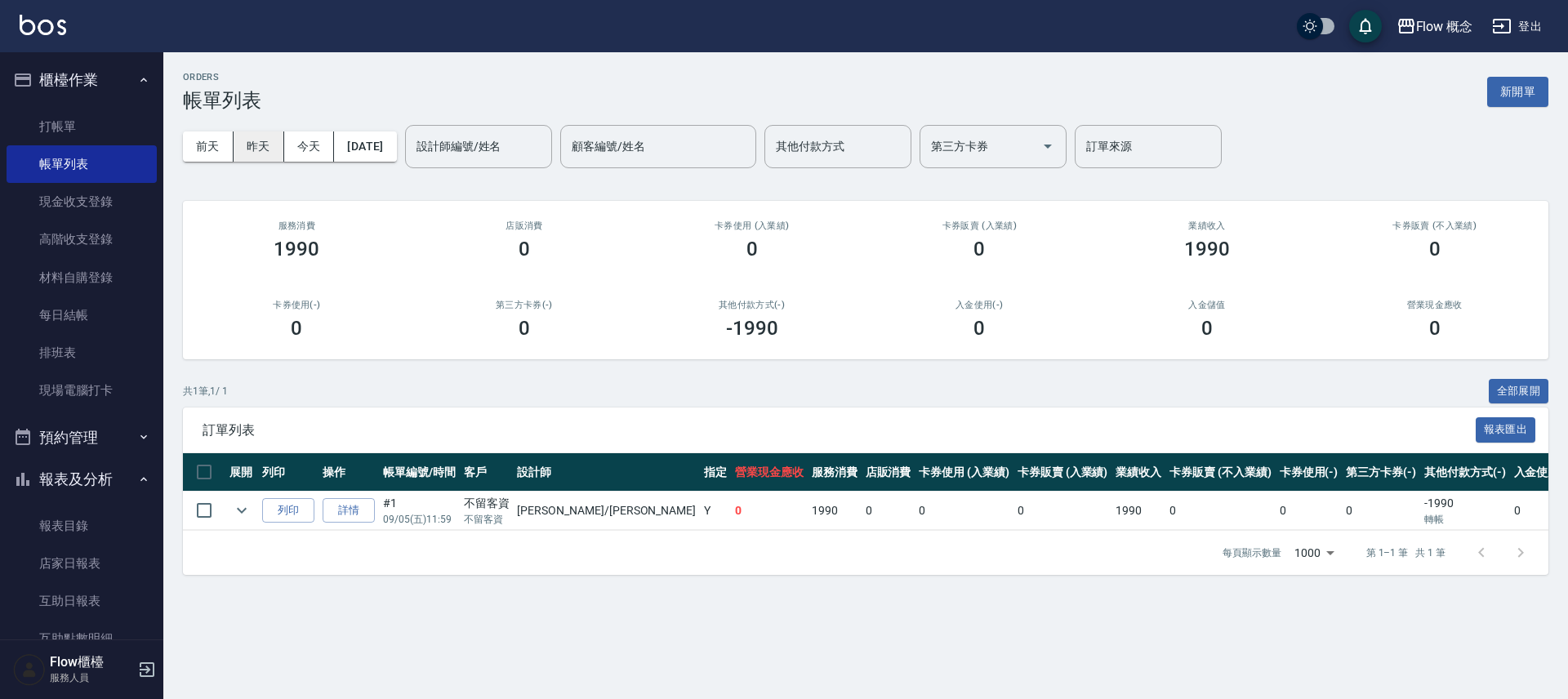
click at [248, 148] on button "昨天" at bounding box center [258, 146] width 51 height 30
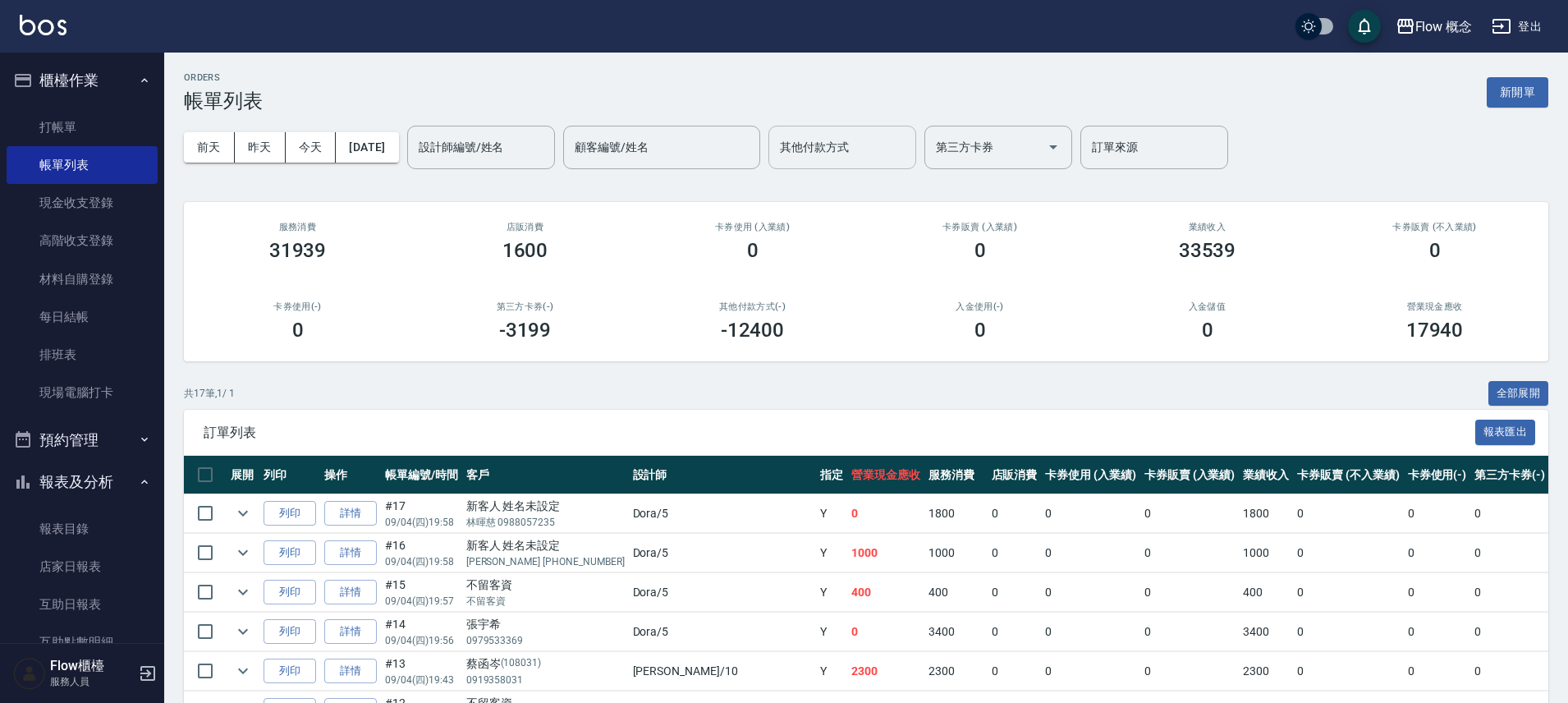
click at [886, 149] on input "其他付款方式" at bounding box center [842, 147] width 133 height 28
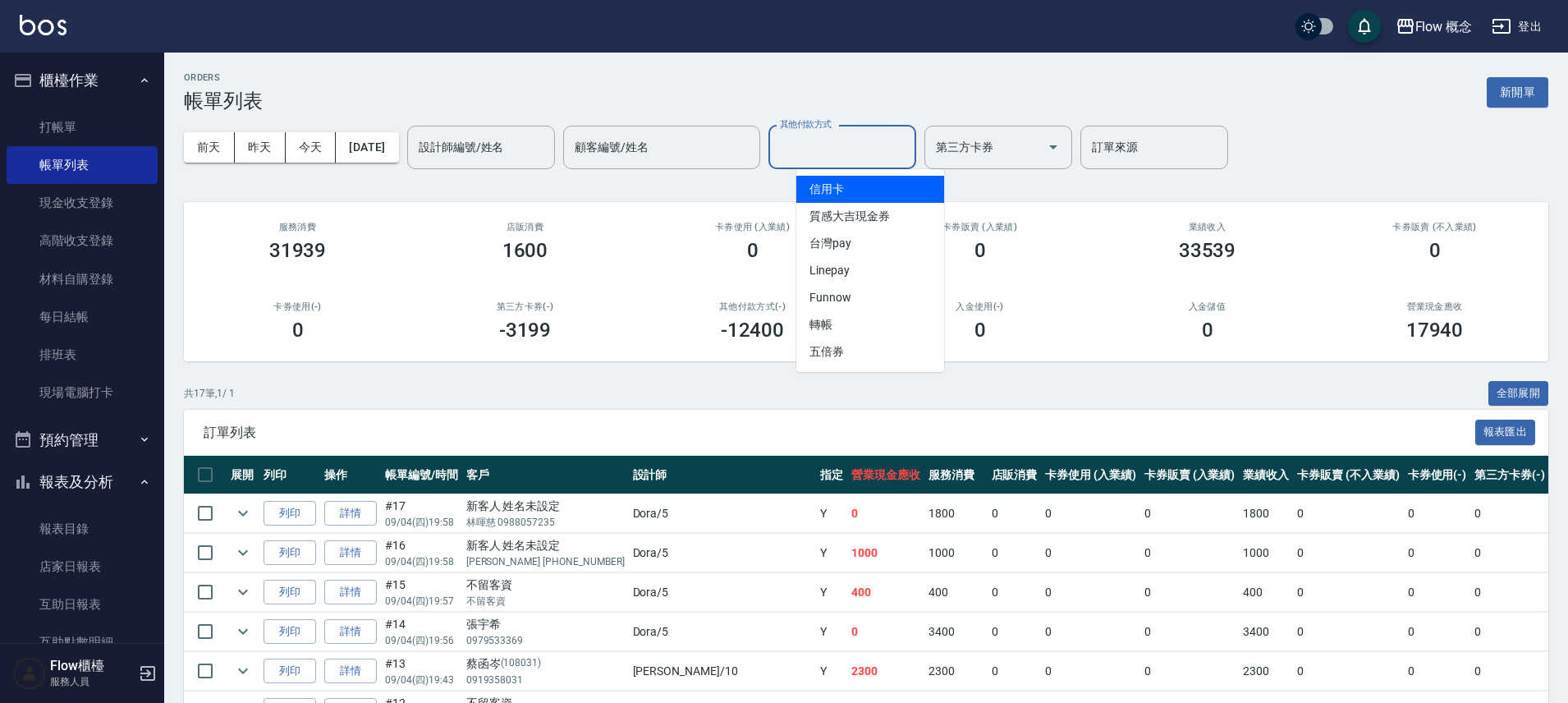
click at [859, 186] on span "信用卡" at bounding box center [870, 189] width 147 height 27
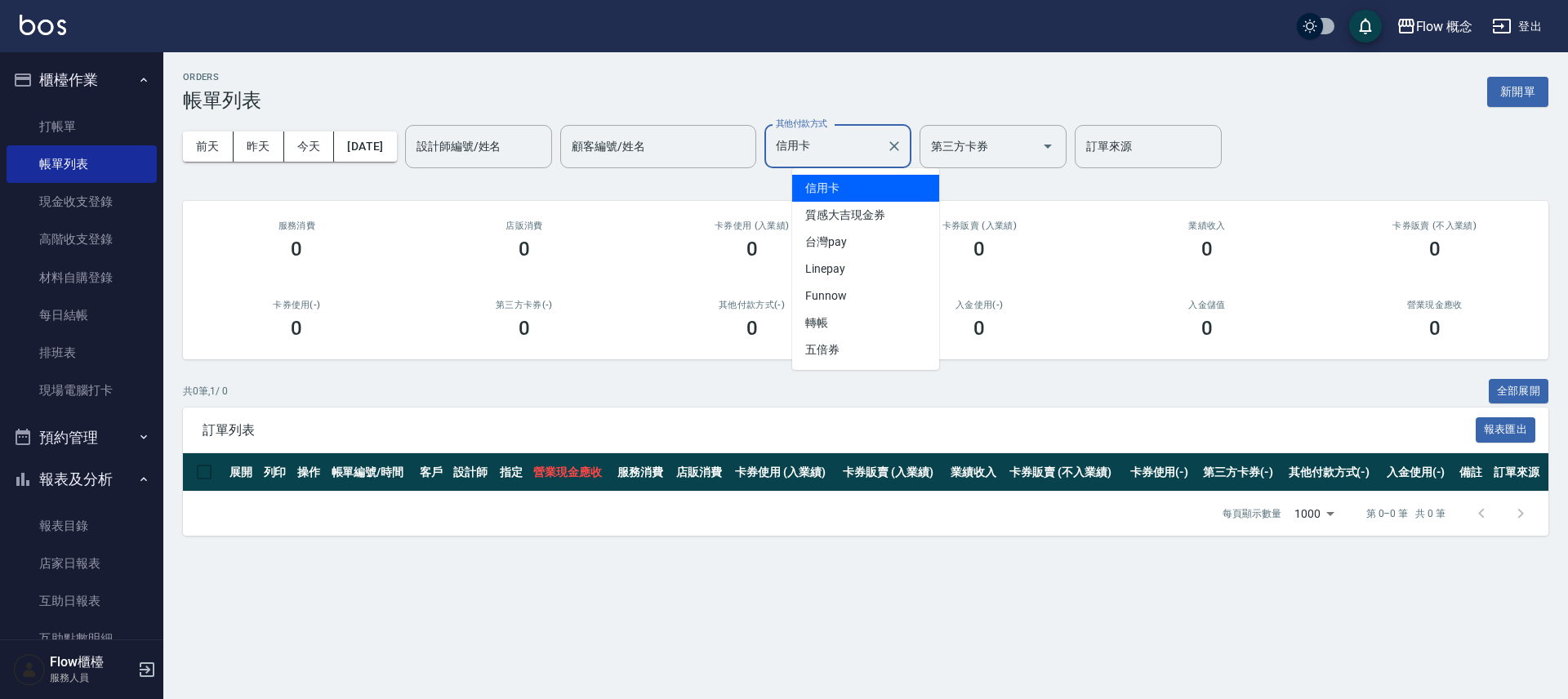
click at [875, 139] on input "信用卡" at bounding box center [826, 146] width 108 height 28
click at [838, 326] on span "轉帳" at bounding box center [865, 322] width 147 height 27
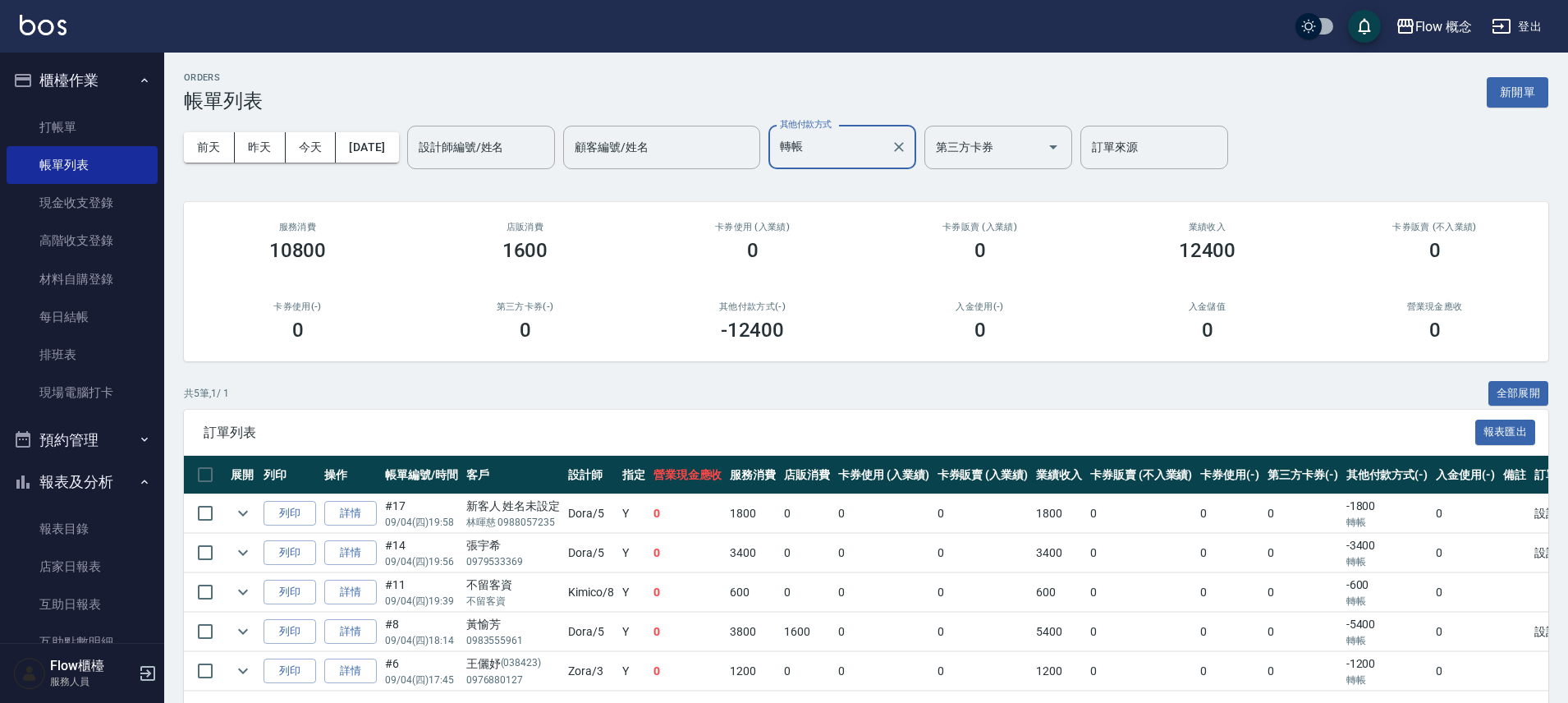
click at [878, 156] on input "轉帳" at bounding box center [830, 147] width 109 height 28
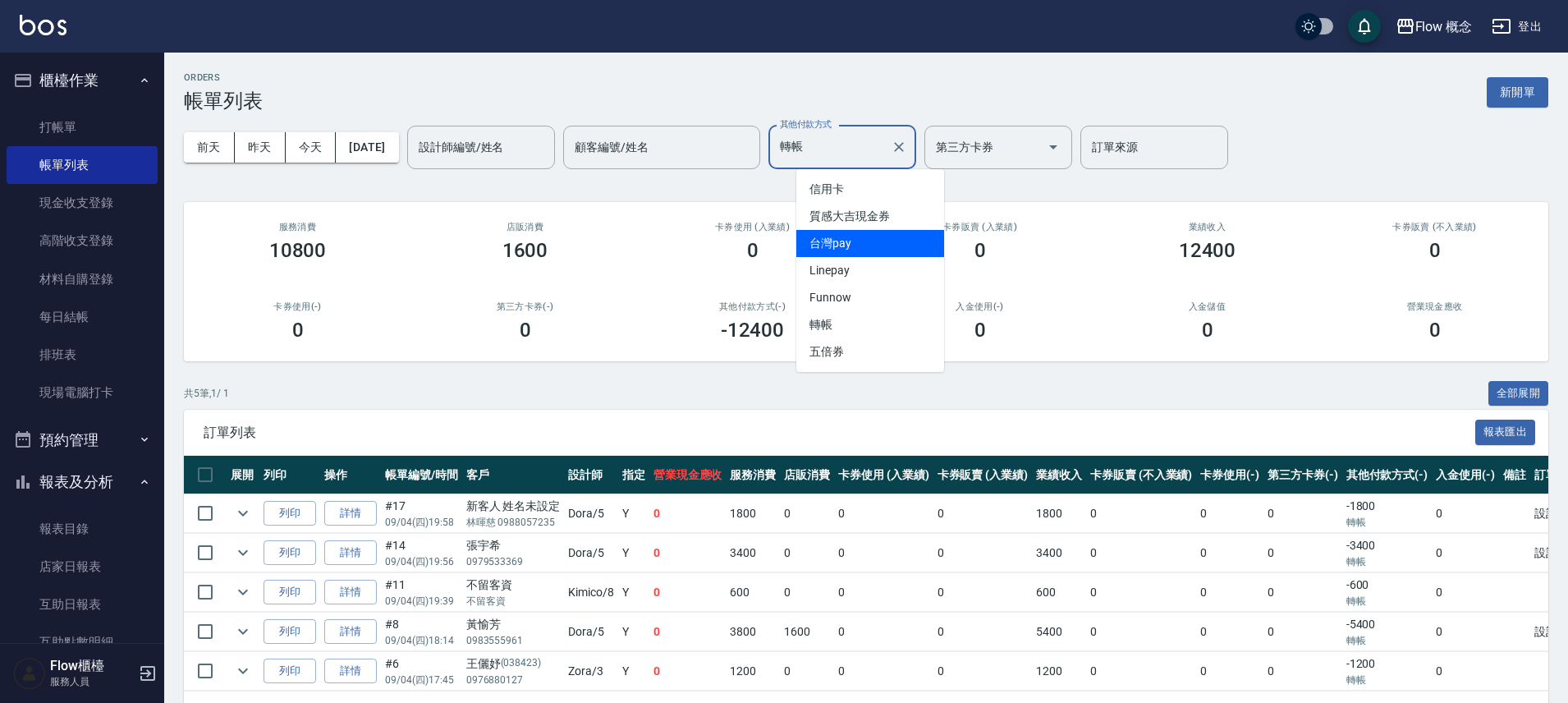
click at [854, 231] on span "台灣pay" at bounding box center [870, 243] width 147 height 27
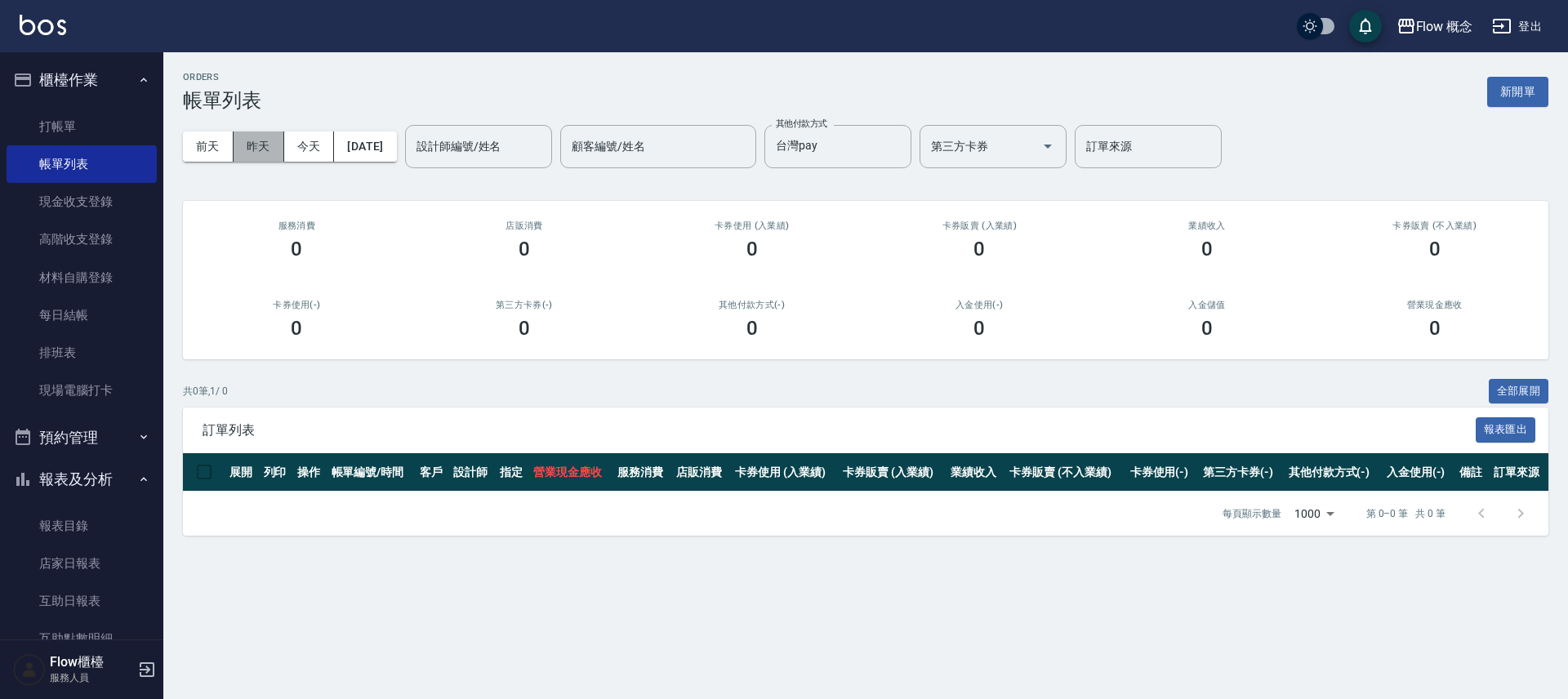
click at [249, 153] on button "昨天" at bounding box center [258, 146] width 51 height 30
click at [850, 146] on input "台灣pay" at bounding box center [826, 146] width 108 height 28
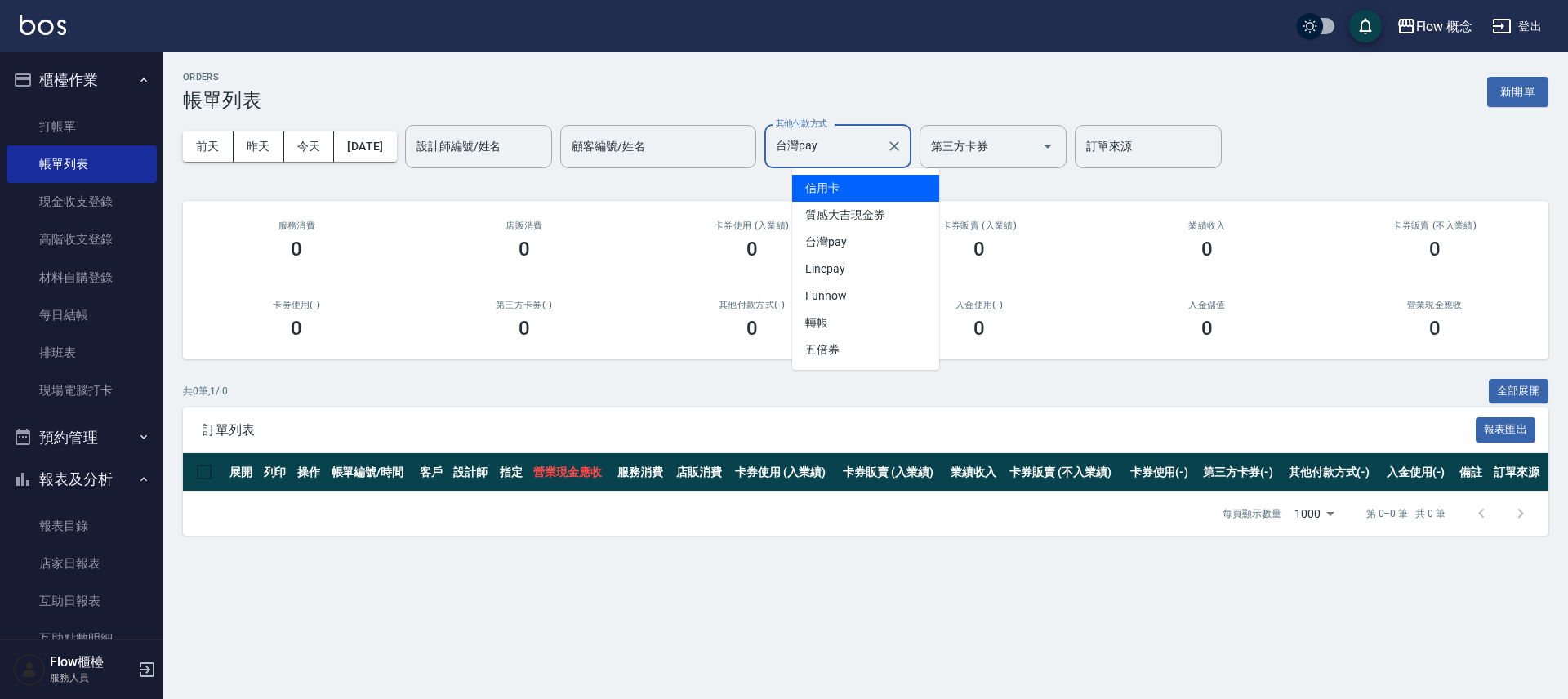
click at [850, 191] on span "信用卡" at bounding box center [865, 188] width 147 height 27
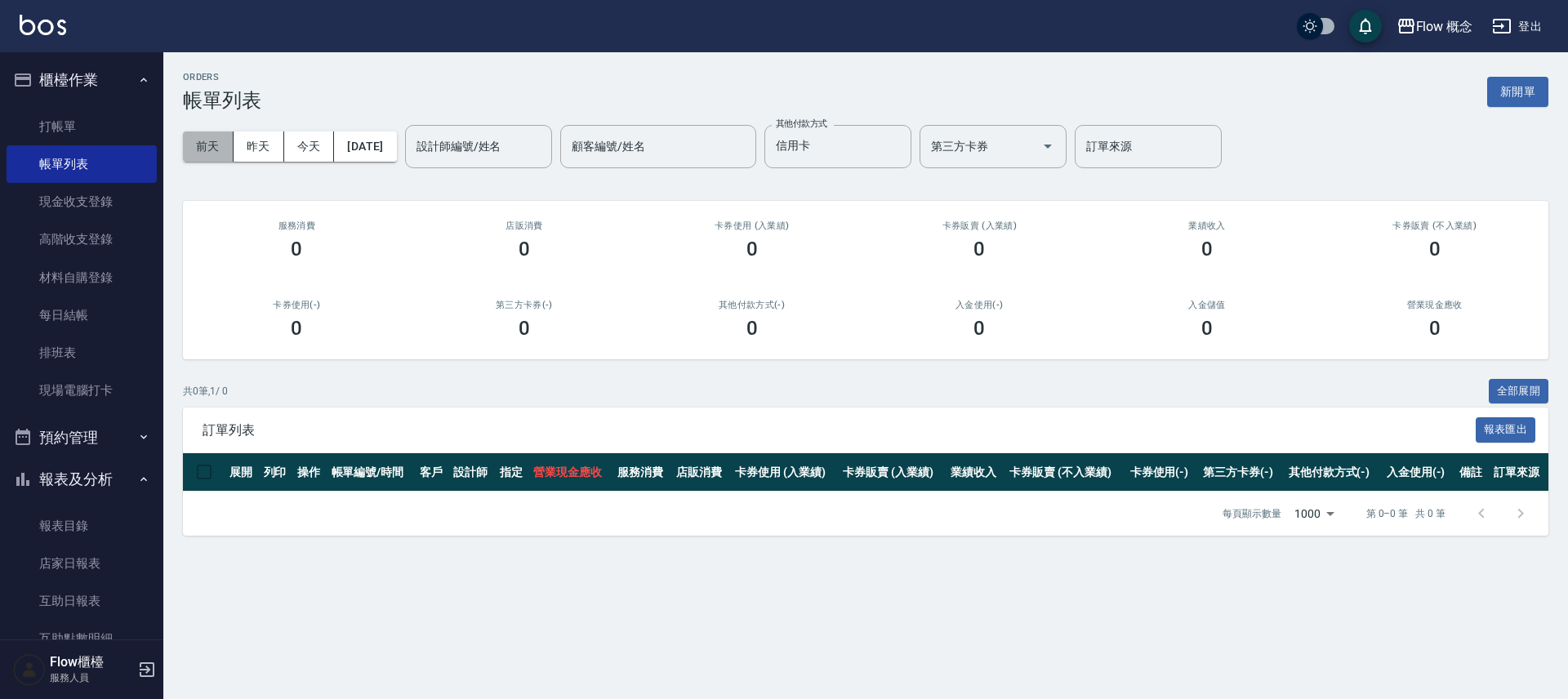
click at [207, 149] on button "前天" at bounding box center [207, 146] width 51 height 30
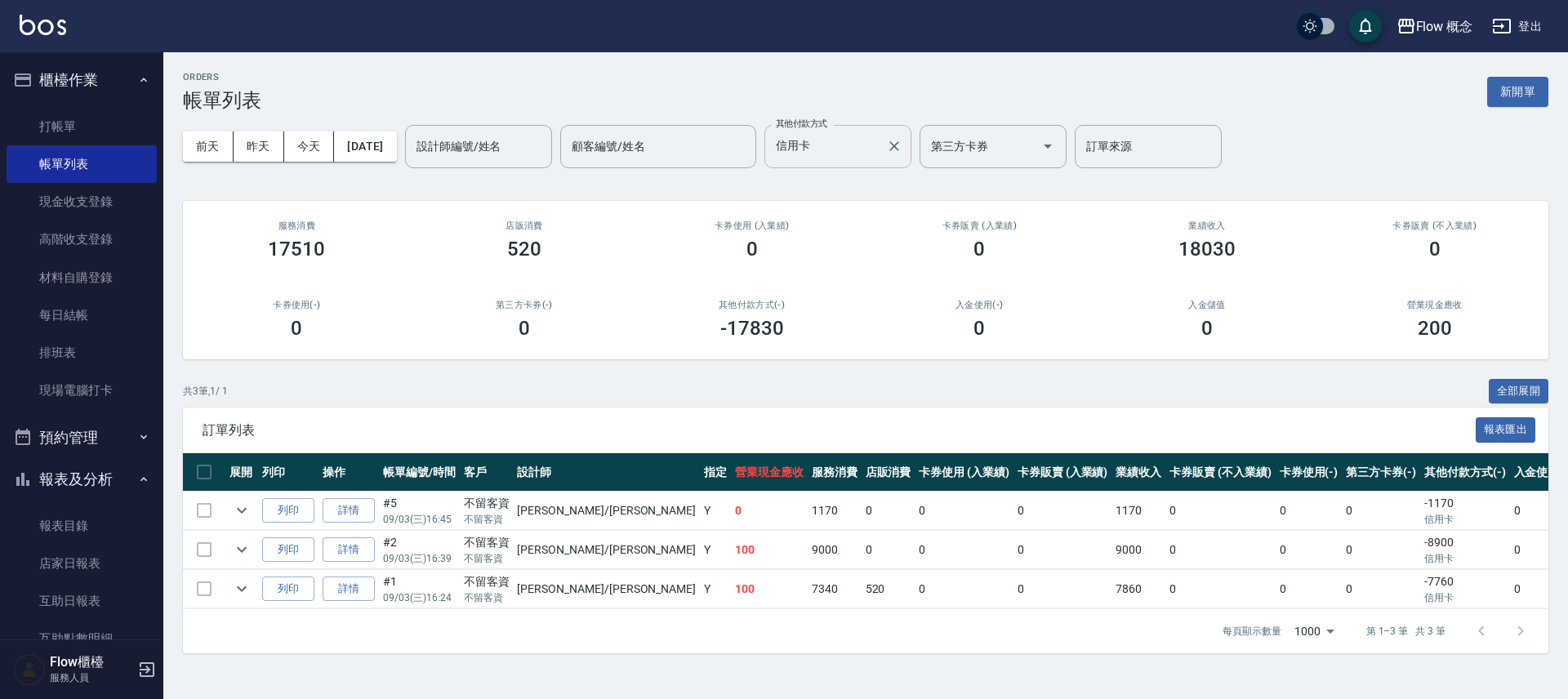
click at [859, 147] on input "信用卡" at bounding box center [826, 146] width 108 height 28
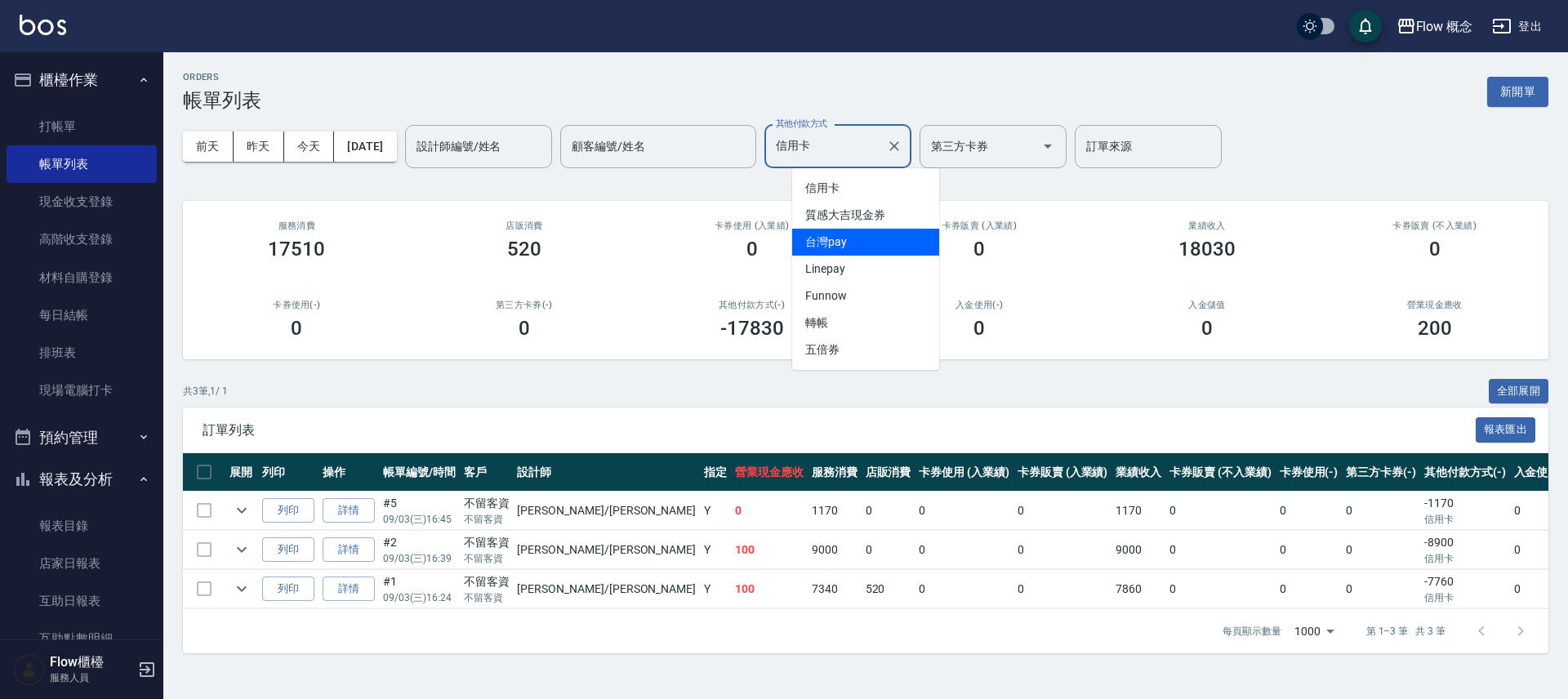
click at [860, 251] on span "台灣pay" at bounding box center [865, 242] width 147 height 27
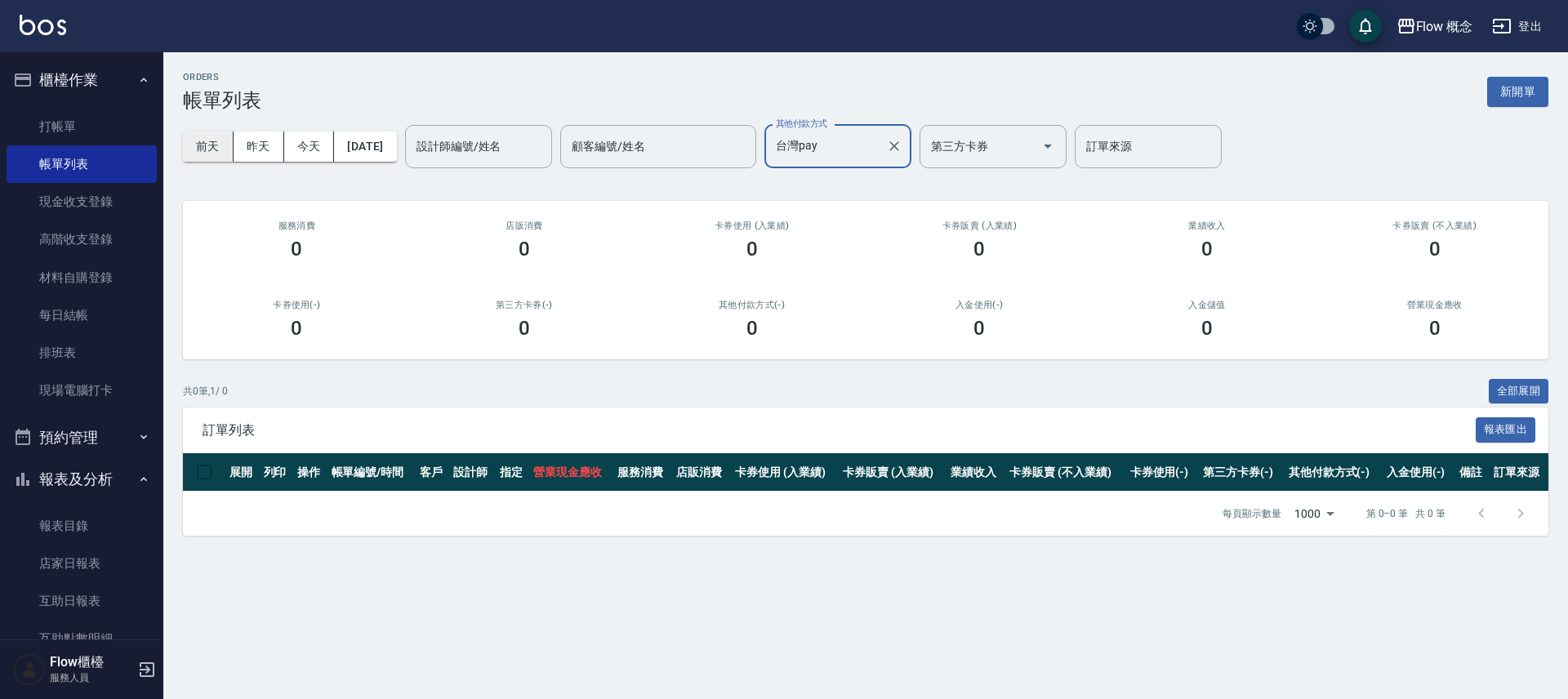
click at [198, 159] on button "前天" at bounding box center [207, 146] width 51 height 30
click at [840, 146] on input "台灣pay" at bounding box center [826, 146] width 108 height 28
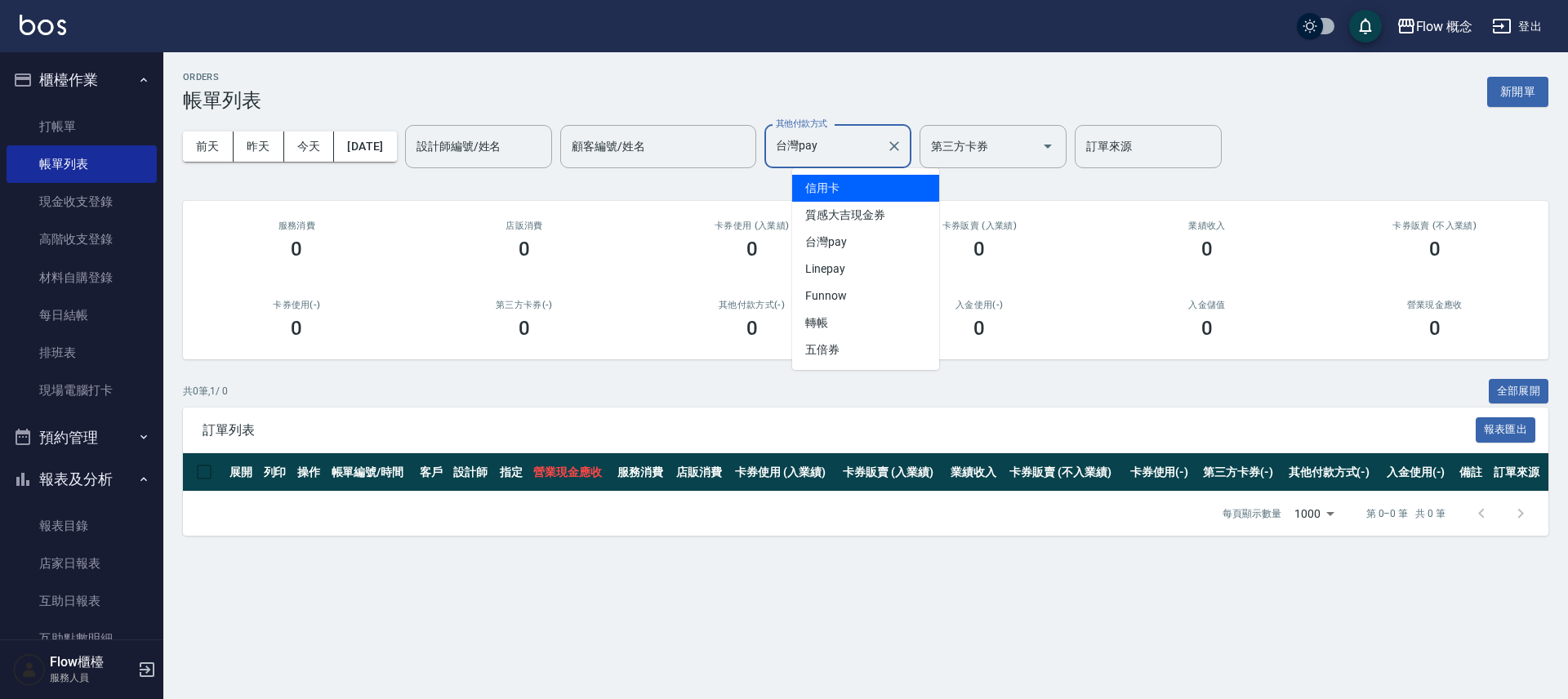
click at [834, 195] on span "信用卡" at bounding box center [865, 188] width 147 height 27
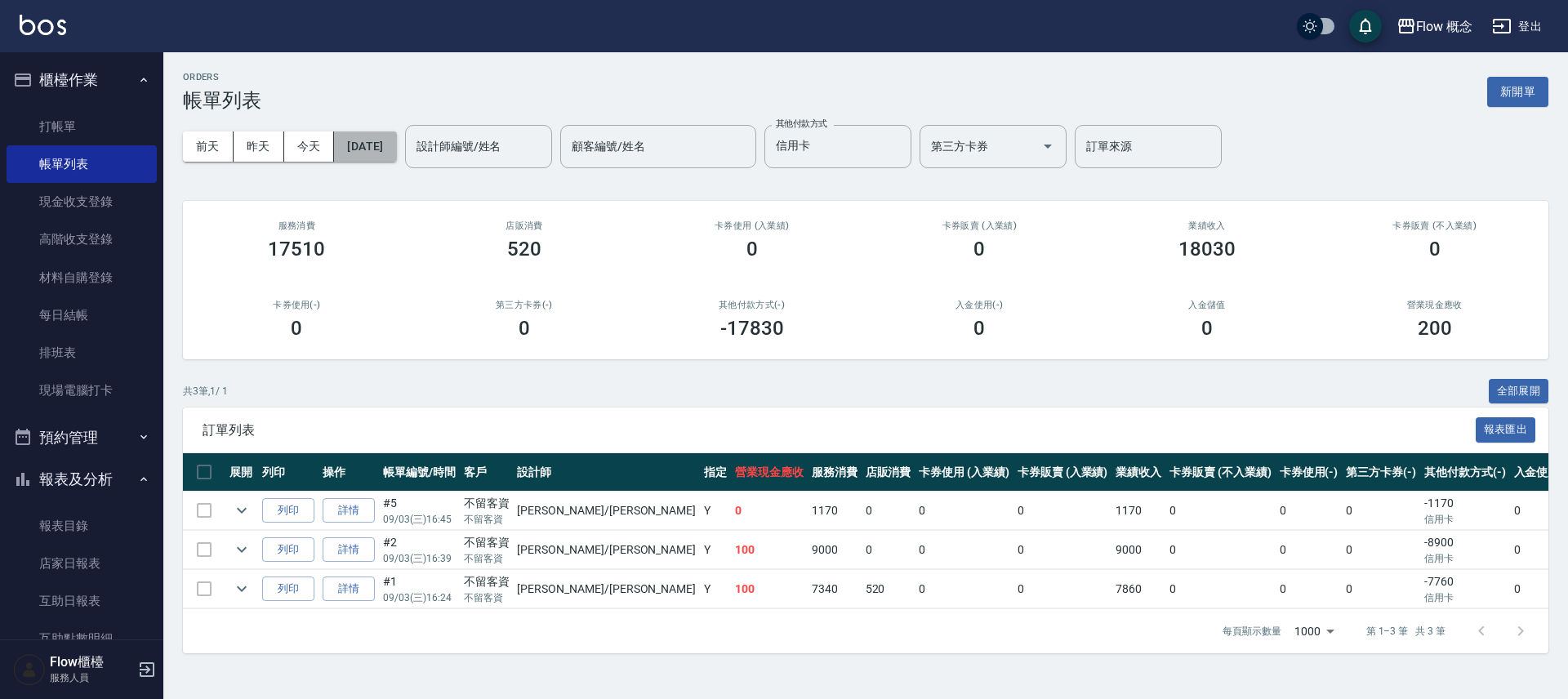
click at [383, 154] on button "2025/09/03" at bounding box center [365, 146] width 62 height 30
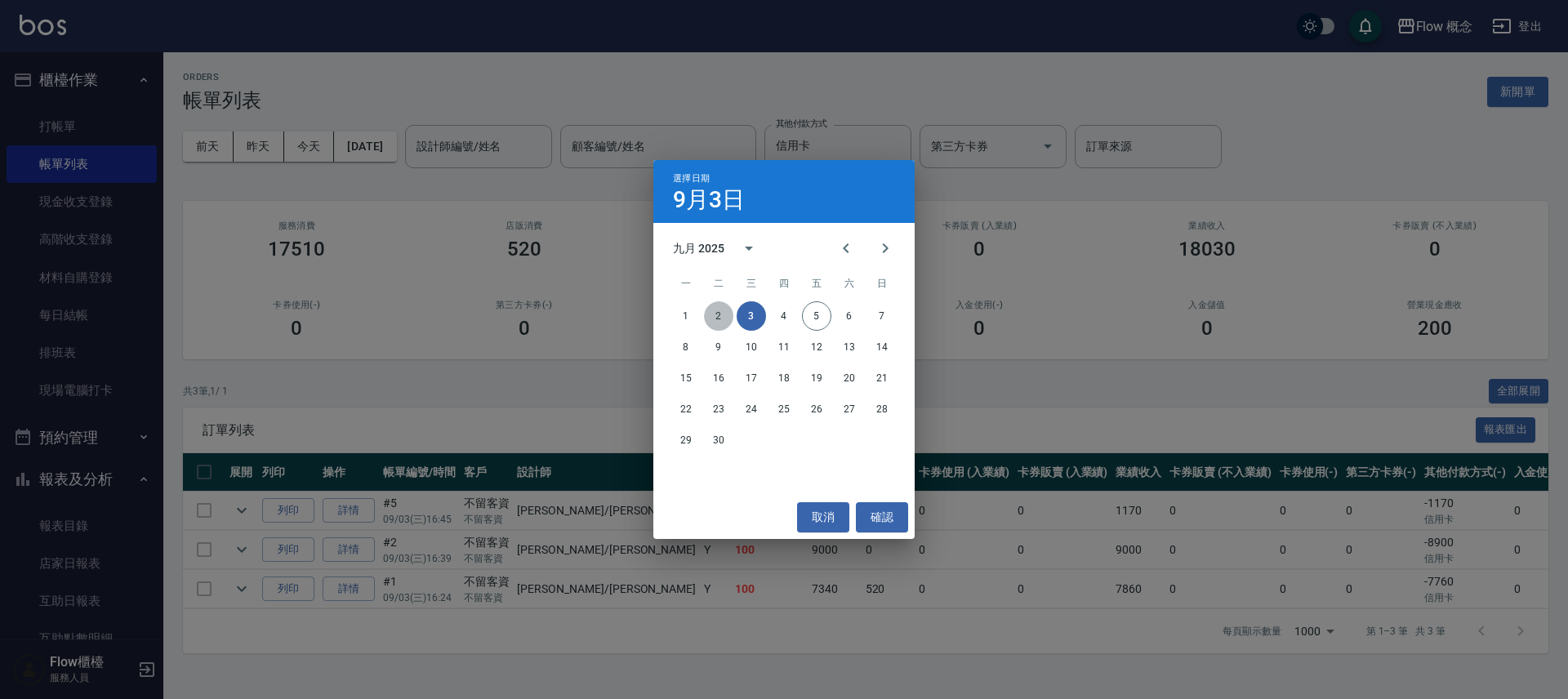
click at [714, 323] on button "2" at bounding box center [718, 316] width 29 height 29
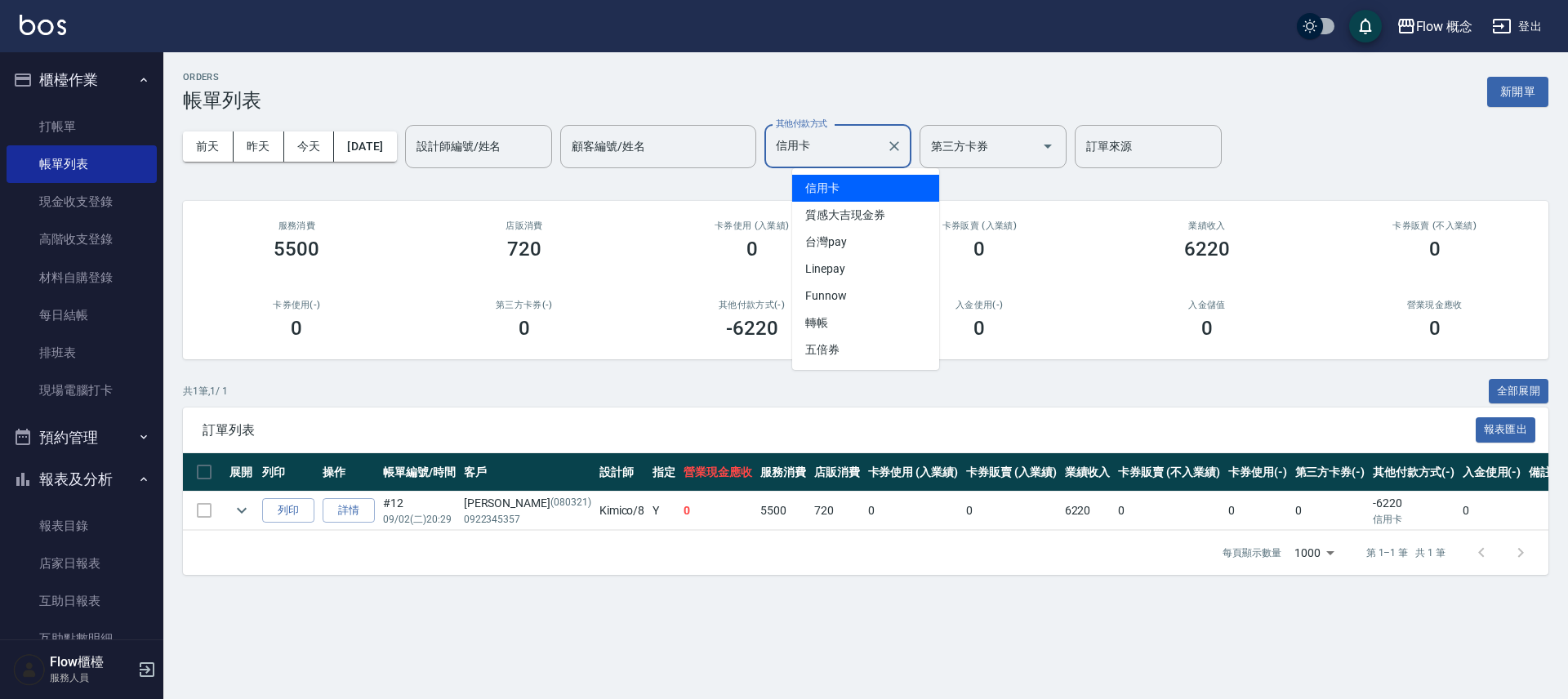
click at [880, 149] on input "信用卡" at bounding box center [826, 146] width 108 height 28
click at [851, 235] on span "台灣pay" at bounding box center [865, 242] width 147 height 27
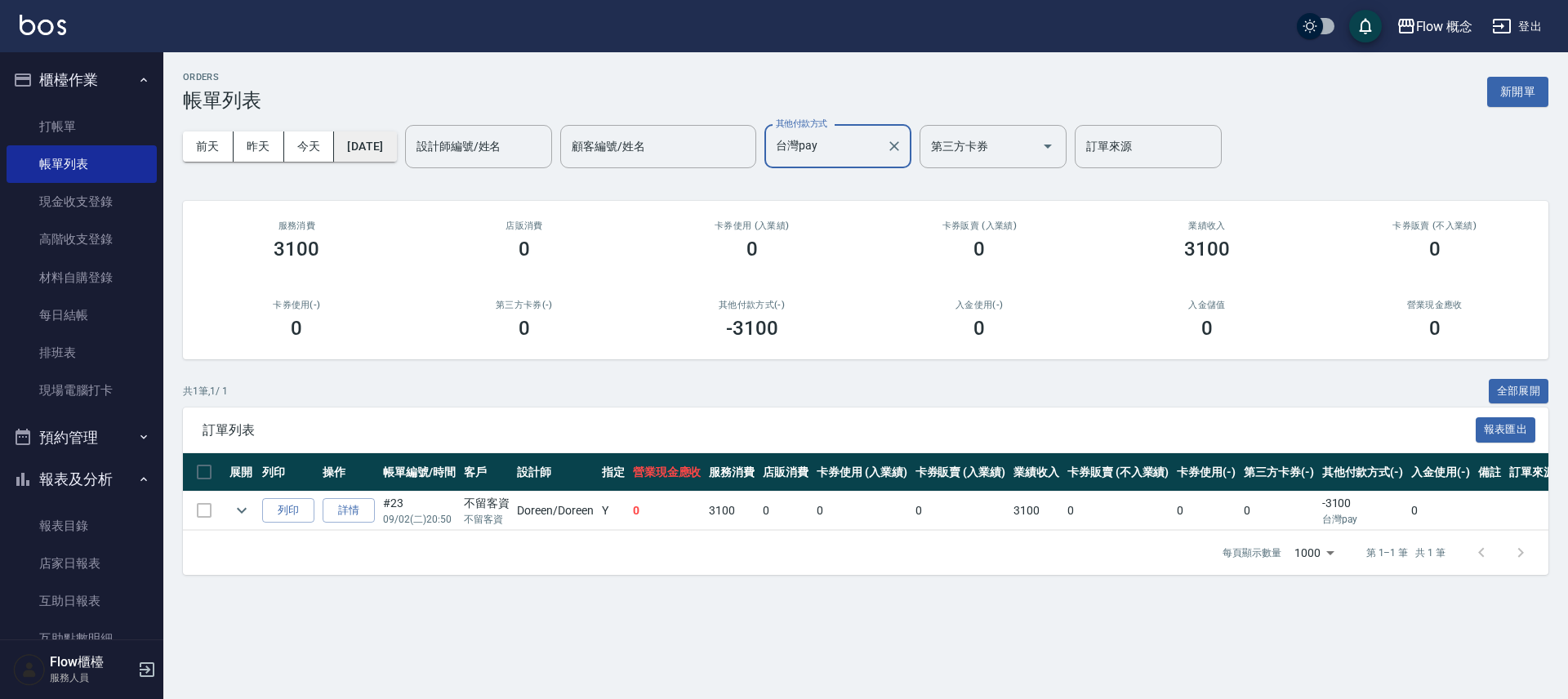
click at [385, 160] on button "2025/09/02" at bounding box center [365, 146] width 62 height 30
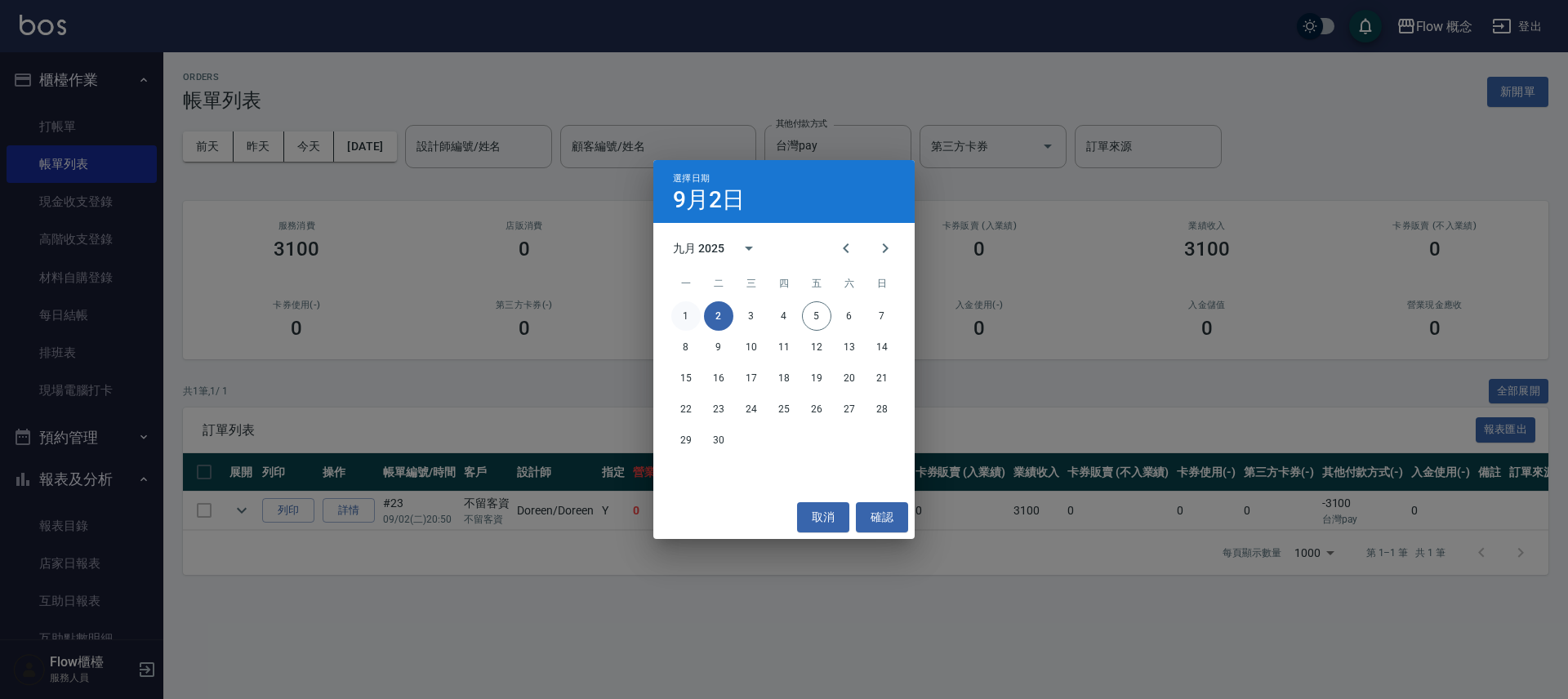
click at [675, 311] on button "1" at bounding box center [686, 316] width 29 height 29
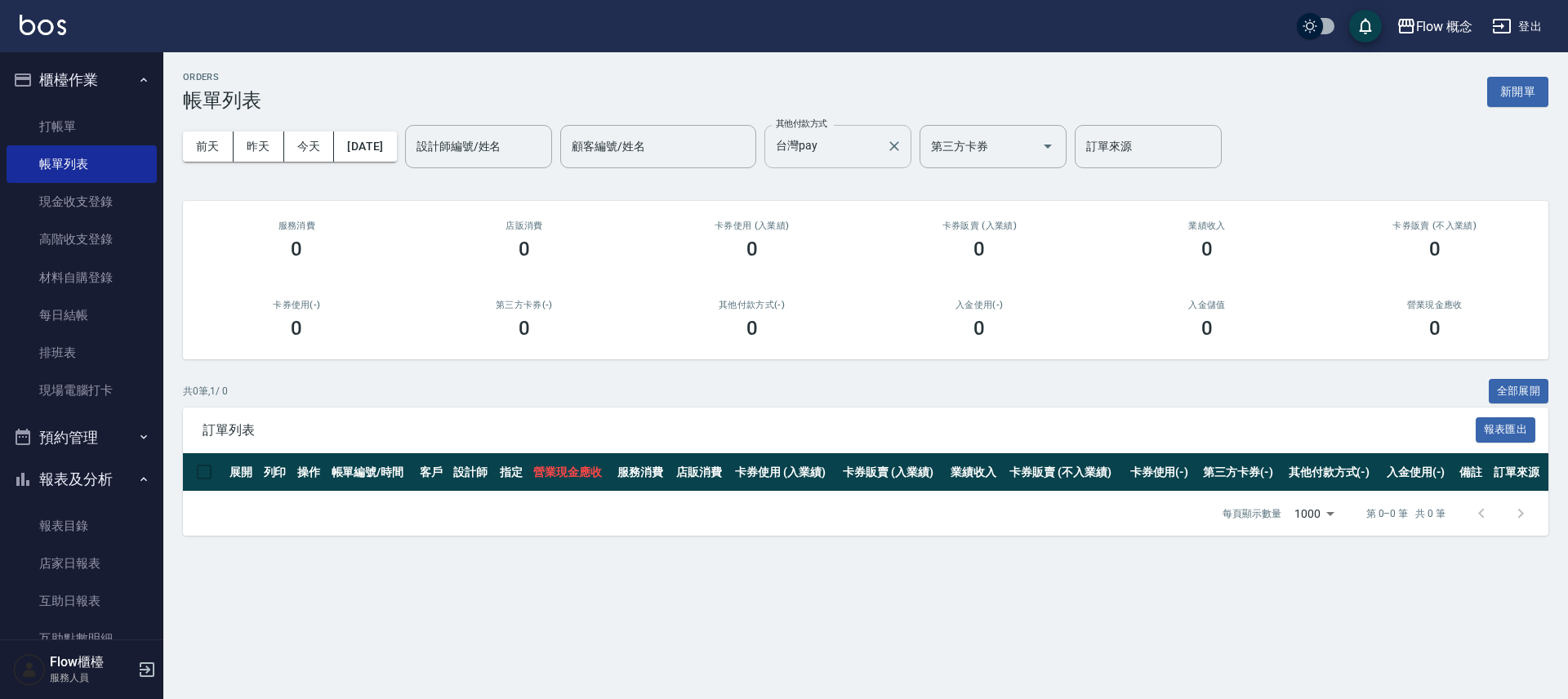
click at [839, 154] on input "台灣pay" at bounding box center [826, 146] width 108 height 28
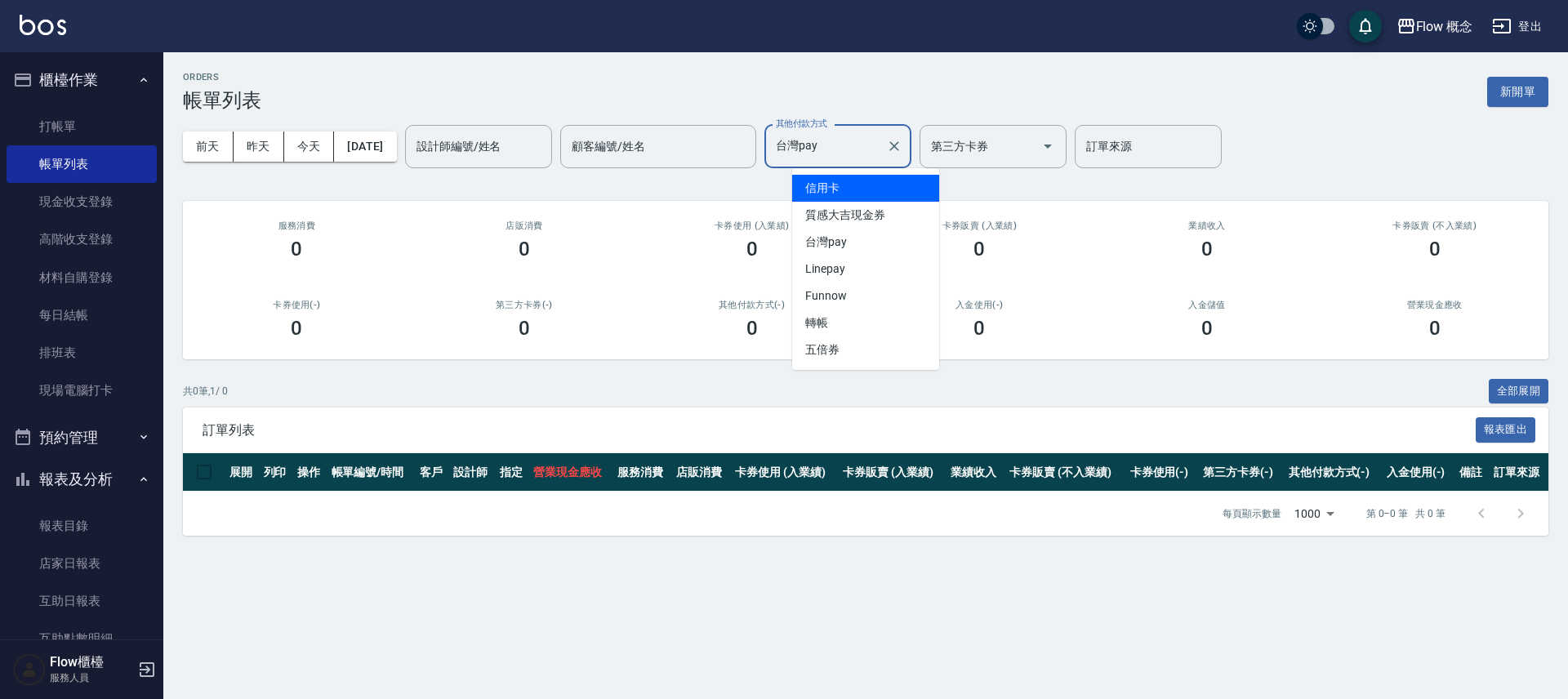
click at [838, 183] on span "信用卡" at bounding box center [865, 188] width 147 height 27
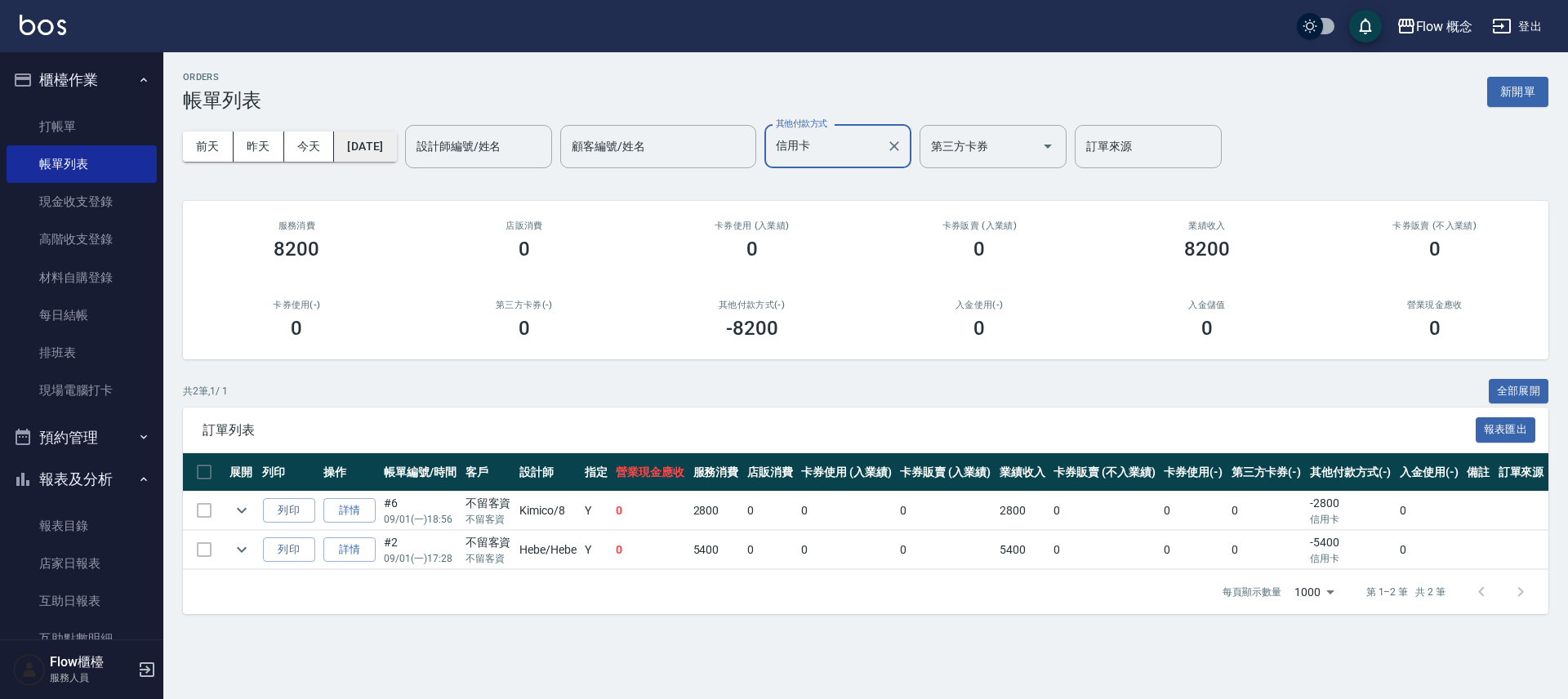
click at [387, 154] on button "2025/09/01" at bounding box center [365, 146] width 62 height 30
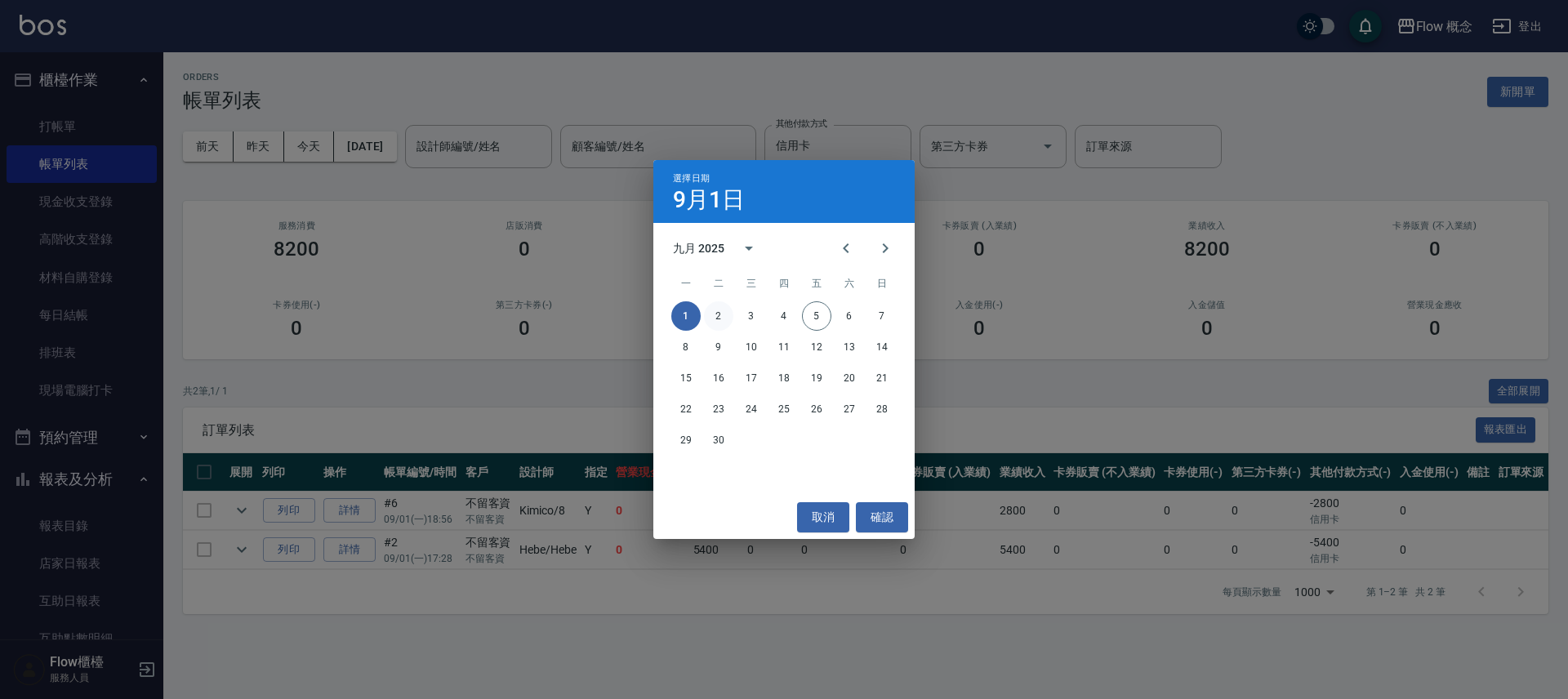
click at [725, 314] on button "2" at bounding box center [718, 316] width 29 height 29
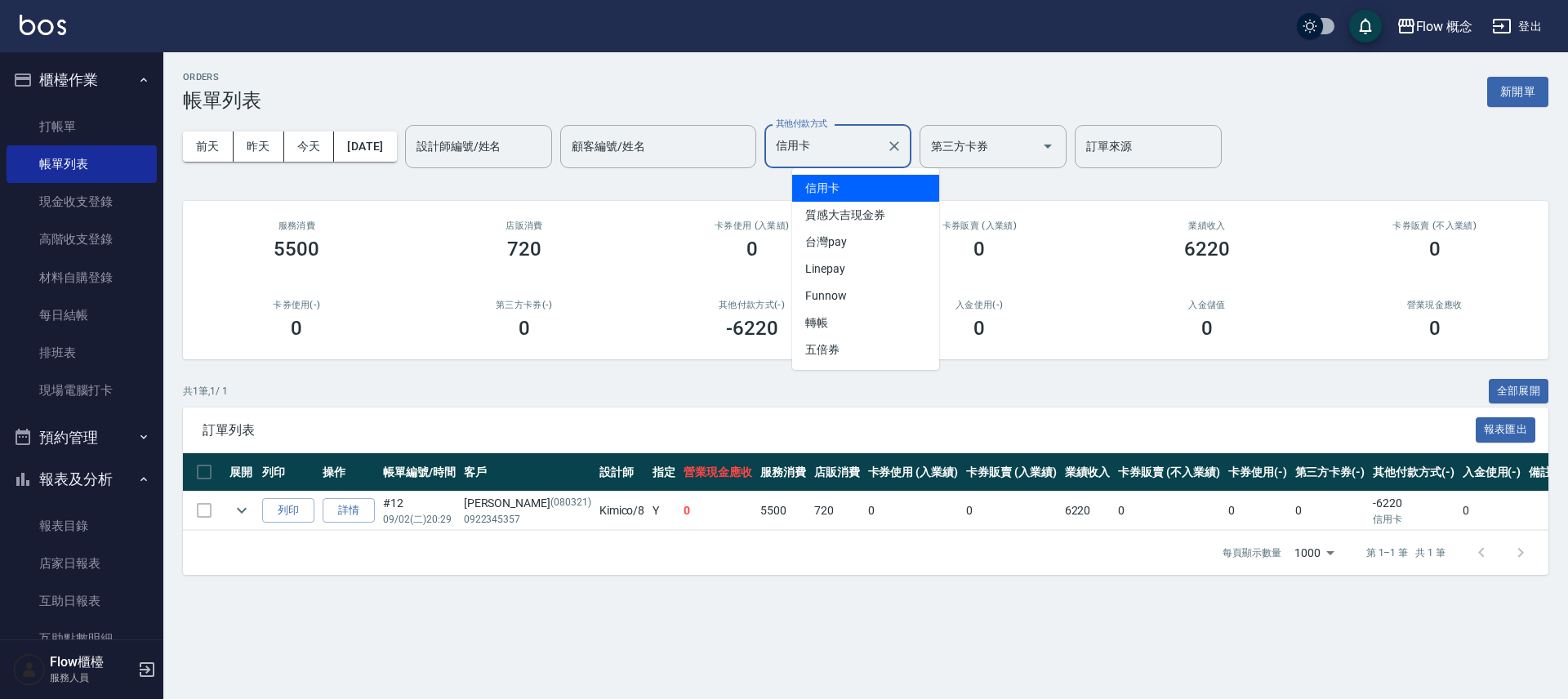
click at [847, 145] on input "信用卡" at bounding box center [826, 146] width 108 height 28
click at [836, 248] on span "台灣pay" at bounding box center [865, 242] width 147 height 27
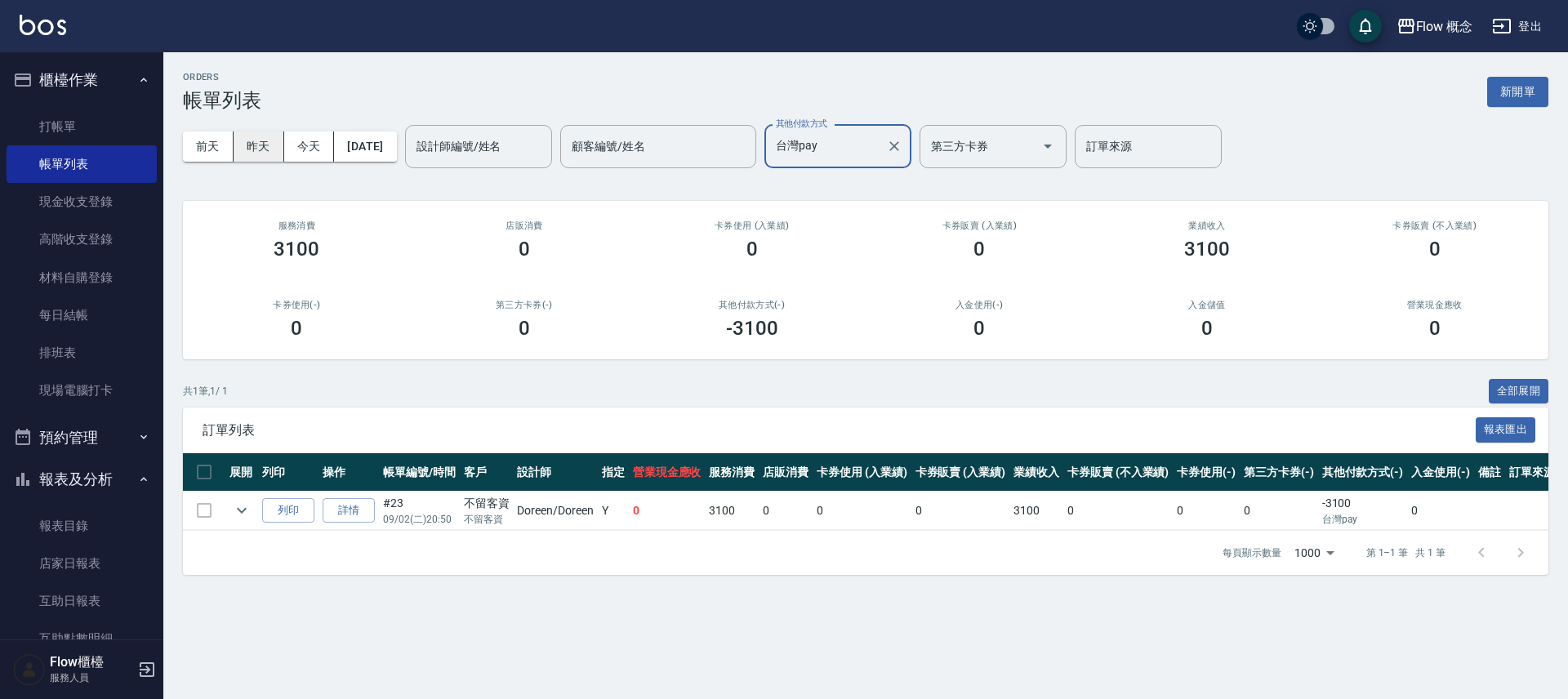
click at [247, 148] on button "昨天" at bounding box center [258, 146] width 51 height 30
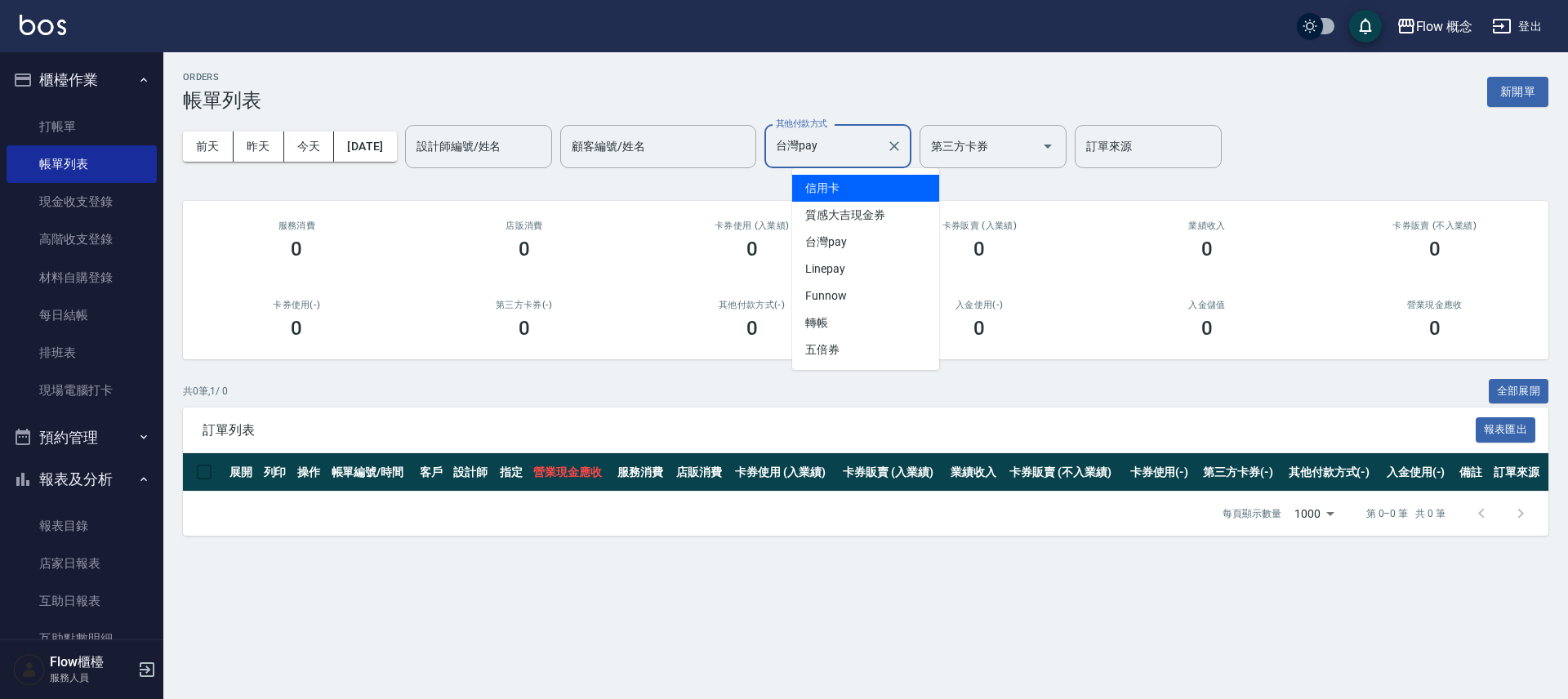
click at [850, 160] on input "台灣pay" at bounding box center [826, 146] width 108 height 28
click at [851, 189] on span "信用卡" at bounding box center [865, 188] width 147 height 27
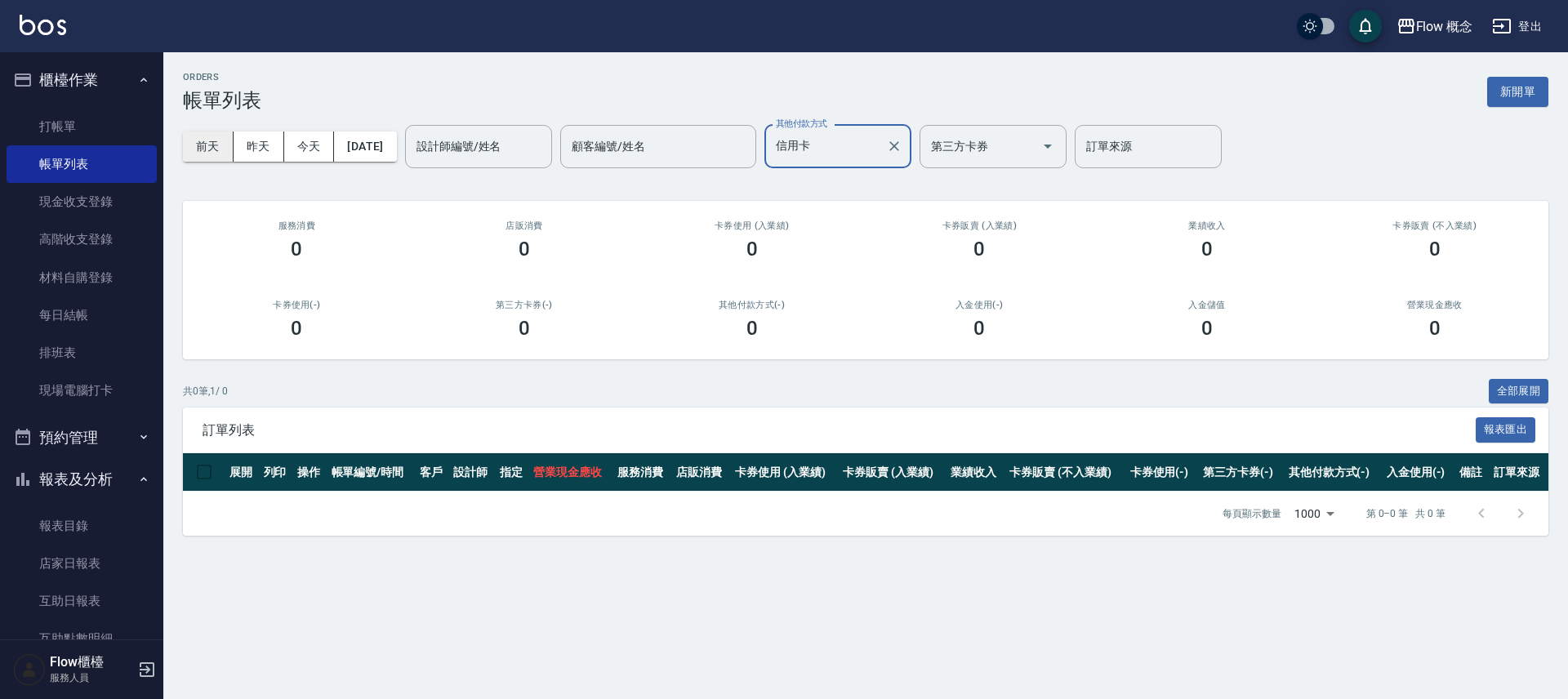
click at [224, 138] on button "前天" at bounding box center [207, 146] width 51 height 30
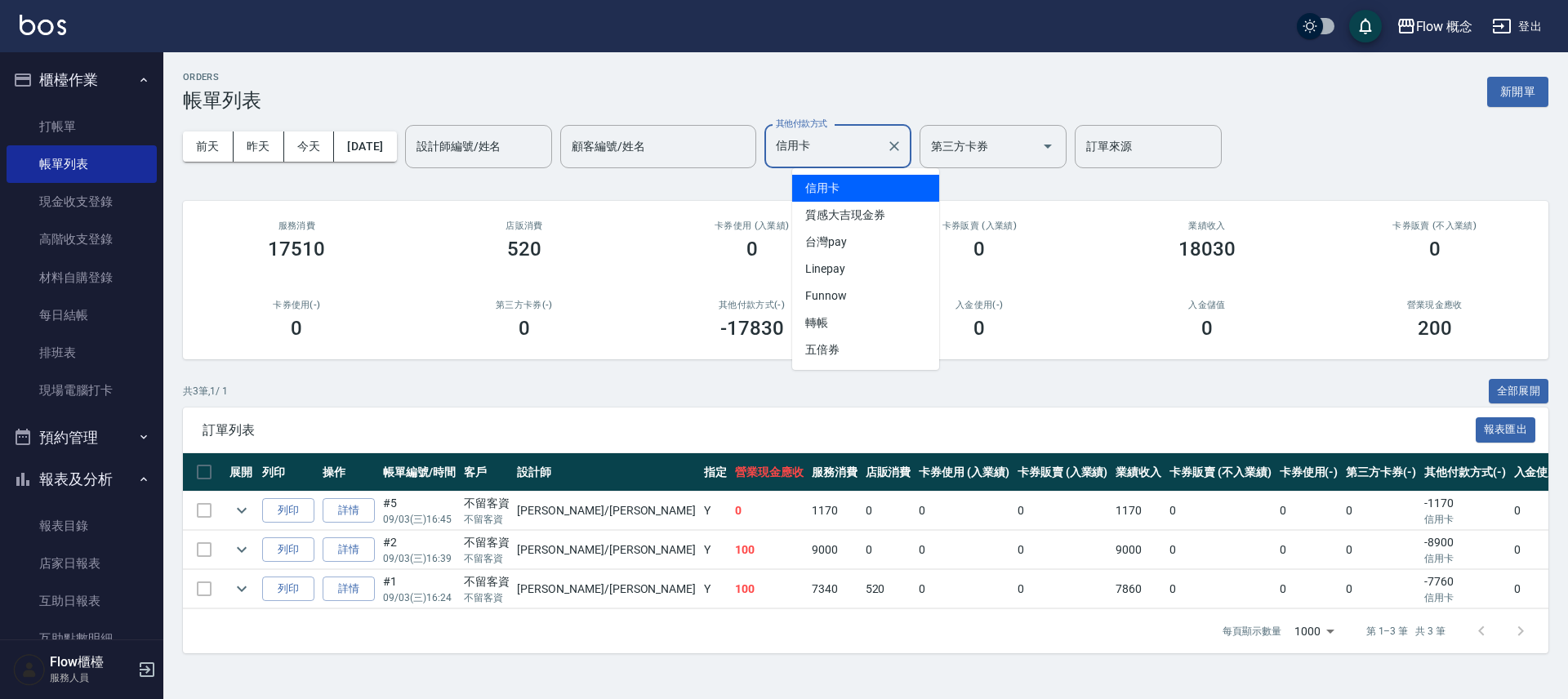
click at [828, 151] on input "信用卡" at bounding box center [826, 146] width 108 height 28
click at [859, 241] on span "台灣pay" at bounding box center [865, 242] width 147 height 27
type input "台灣pay"
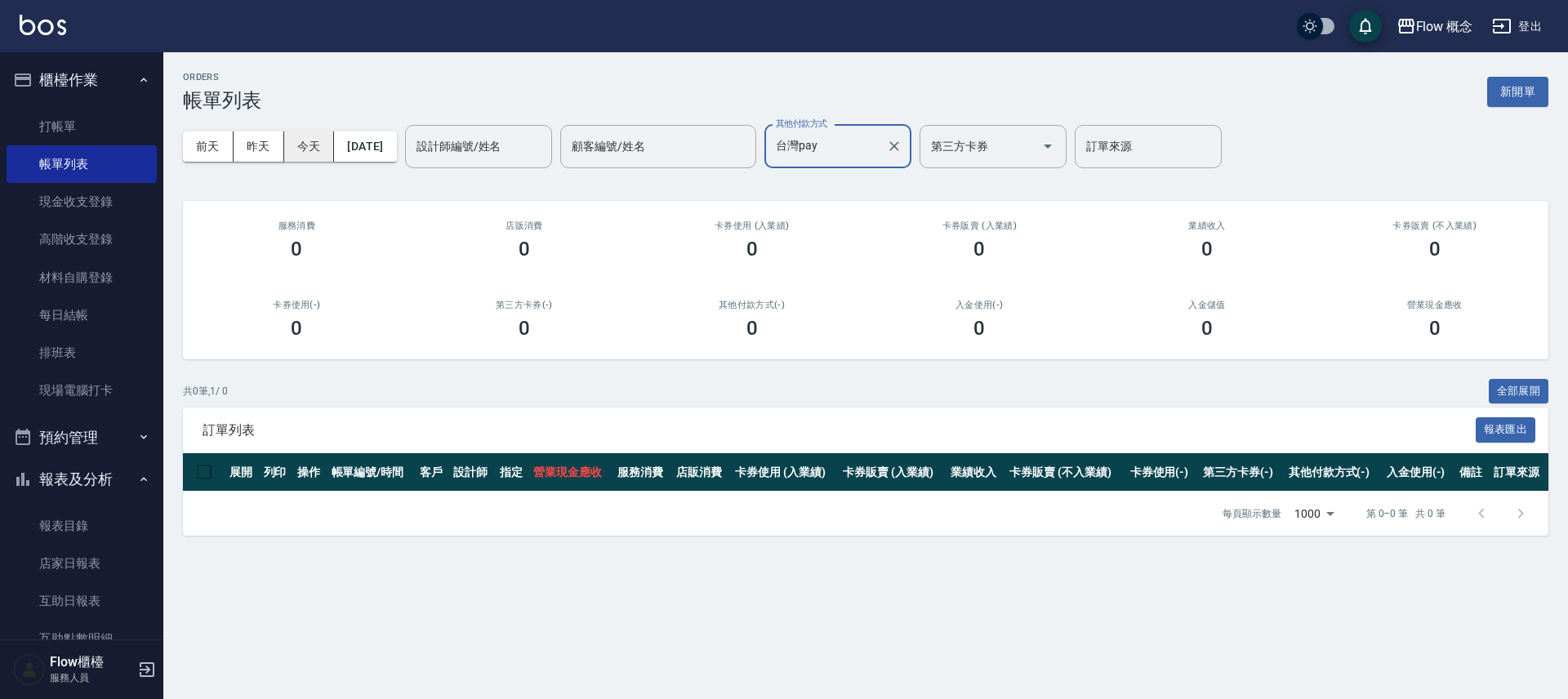
click at [294, 142] on button "今天" at bounding box center [309, 146] width 51 height 30
click at [899, 148] on icon "Clear" at bounding box center [893, 146] width 9 height 9
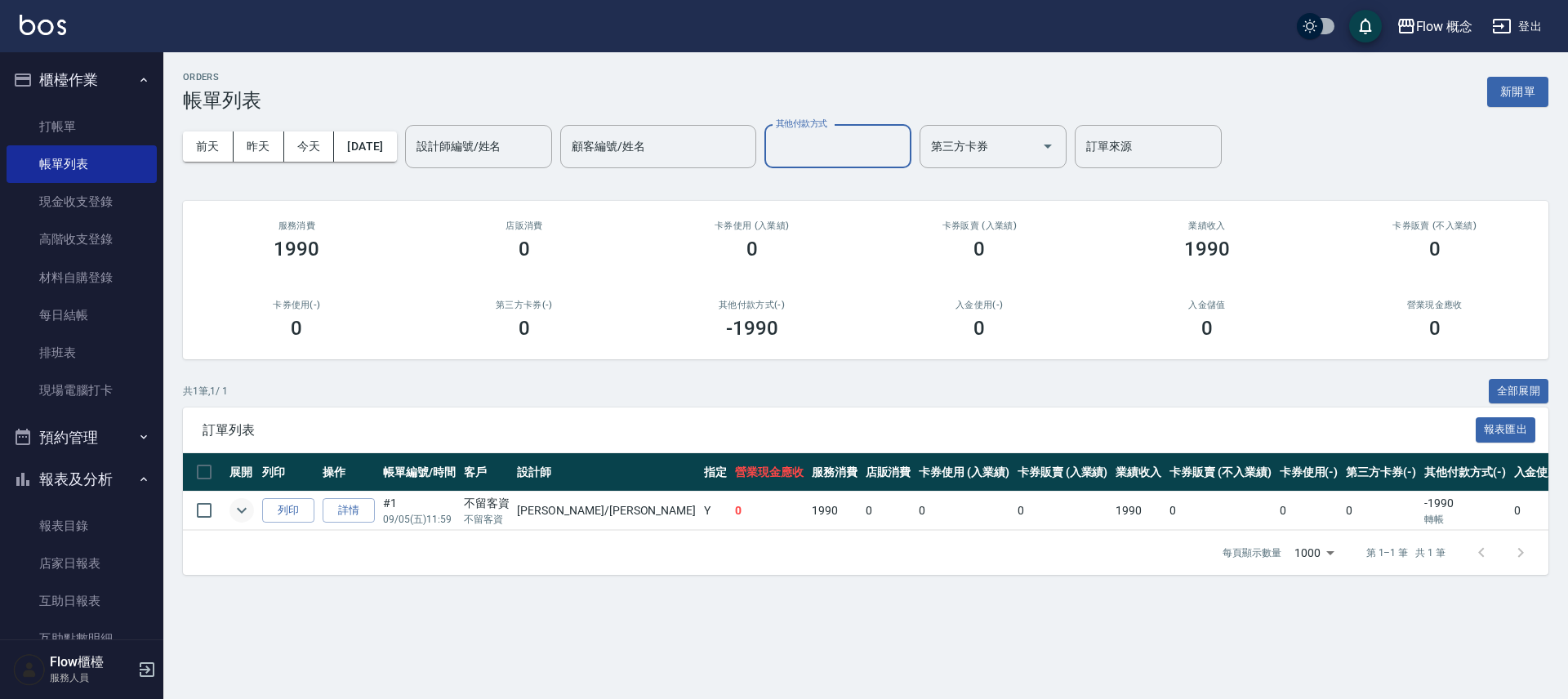
click at [244, 501] on icon "expand row" at bounding box center [242, 510] width 20 height 20
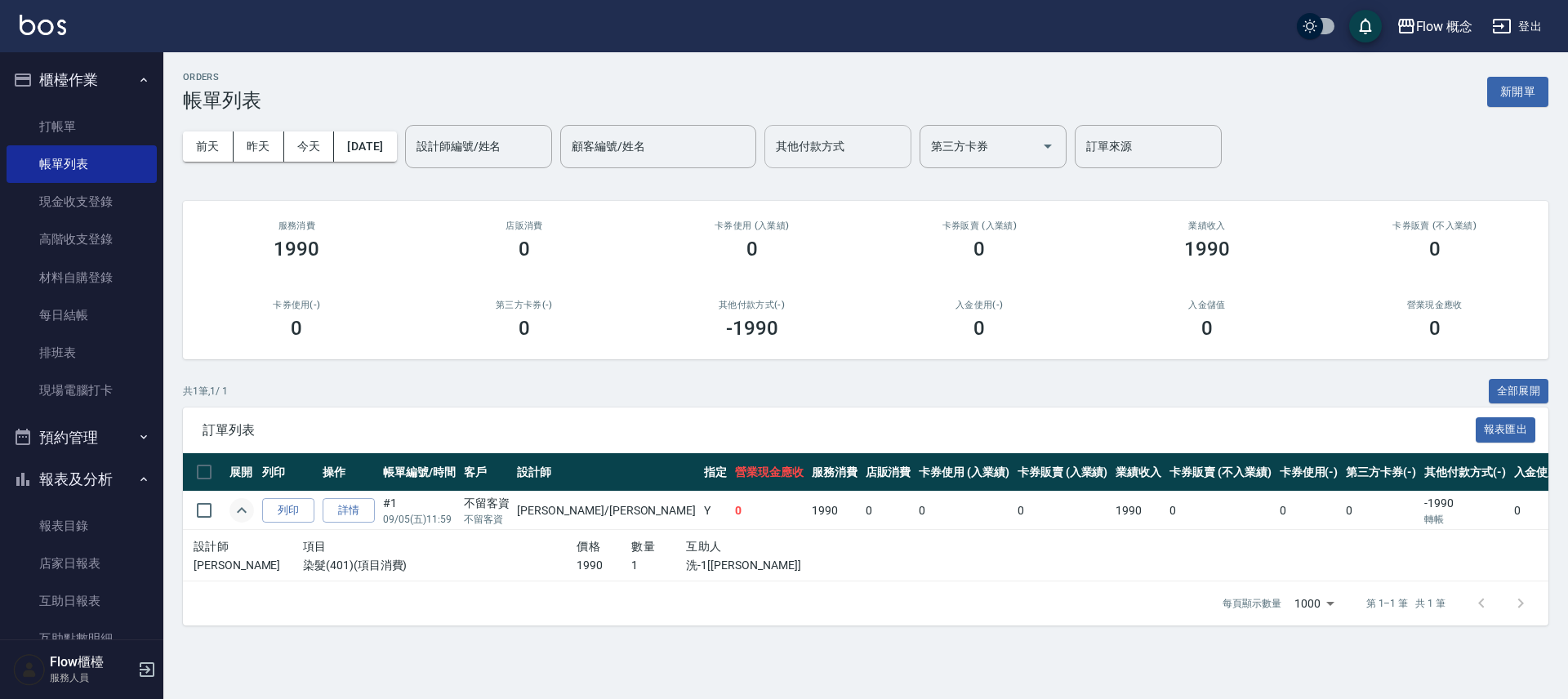
click at [244, 501] on icon "expand row" at bounding box center [242, 510] width 20 height 20
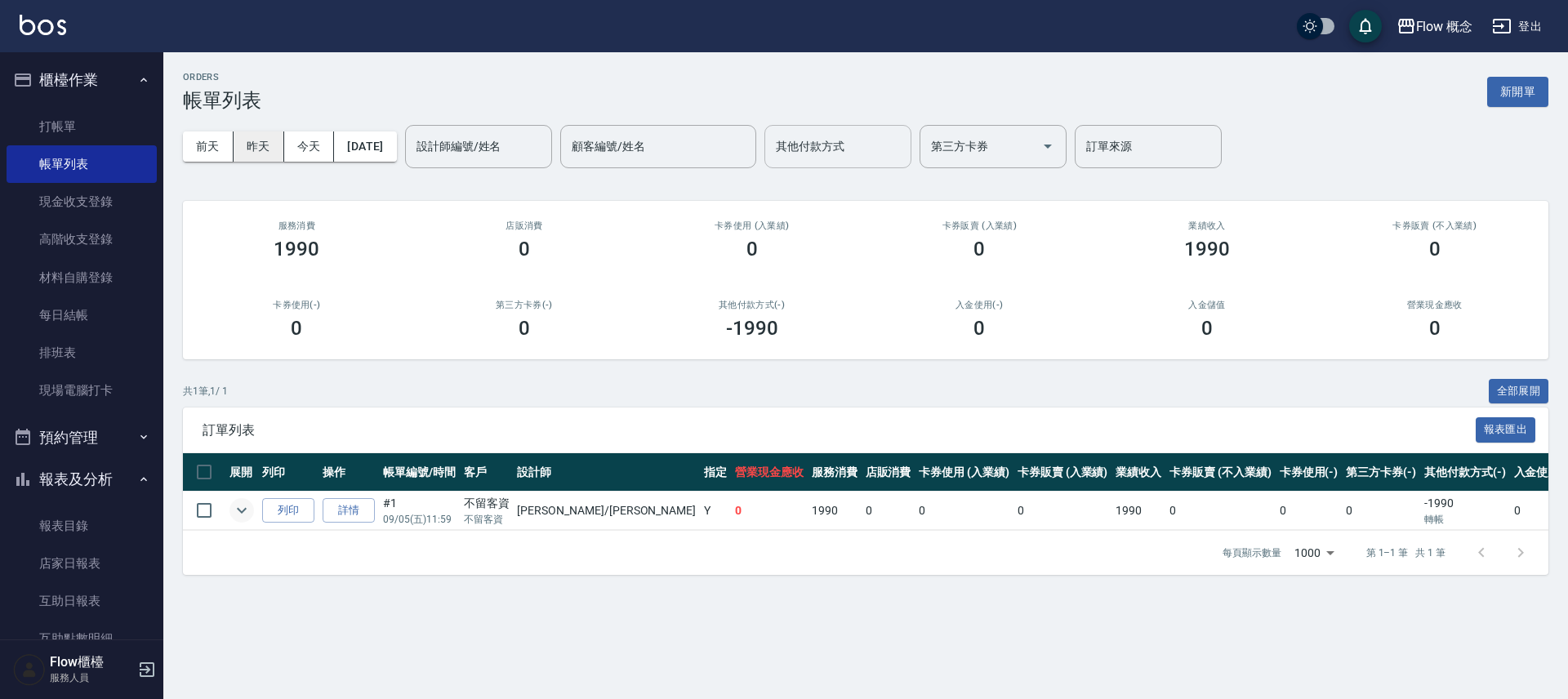
click at [260, 156] on button "昨天" at bounding box center [258, 146] width 51 height 30
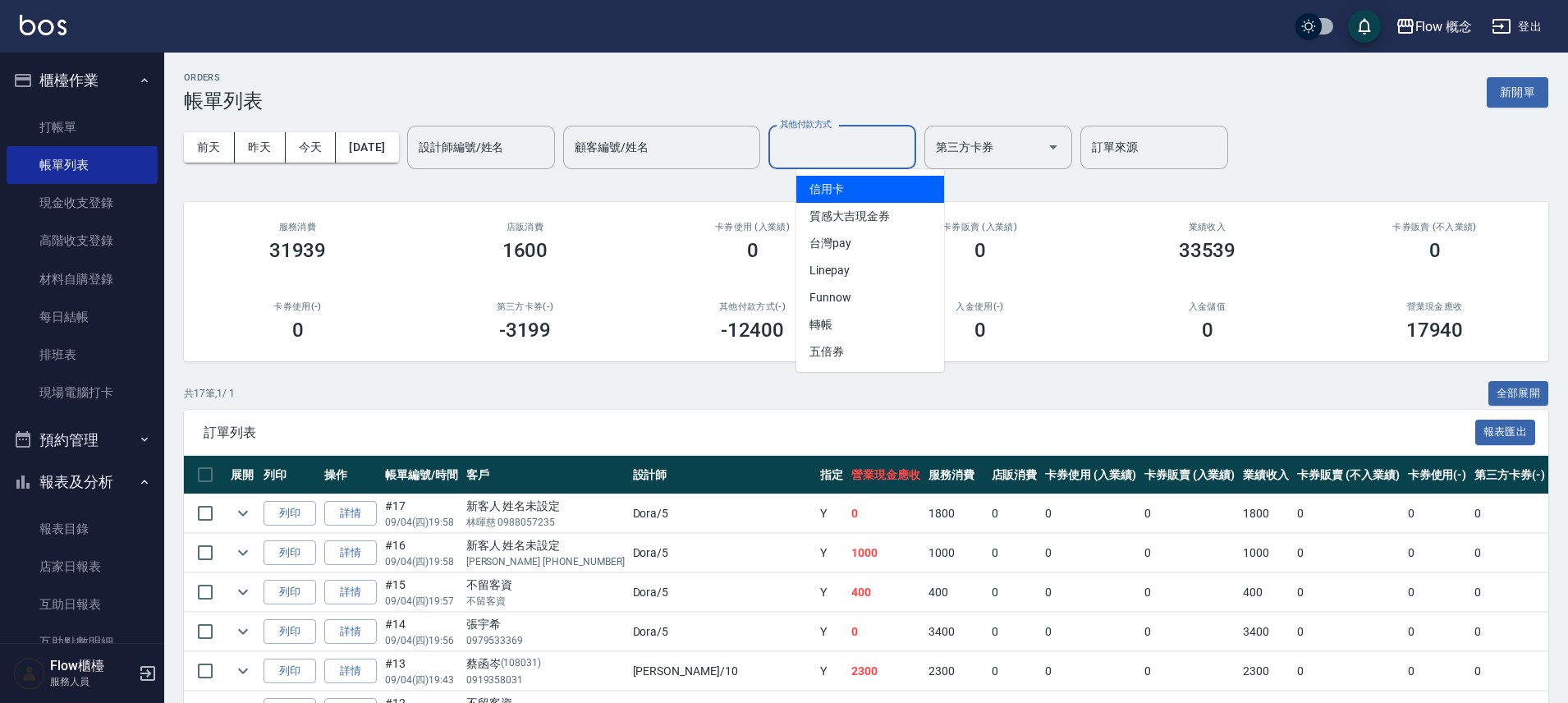
click at [889, 148] on input "其他付款方式" at bounding box center [842, 147] width 133 height 28
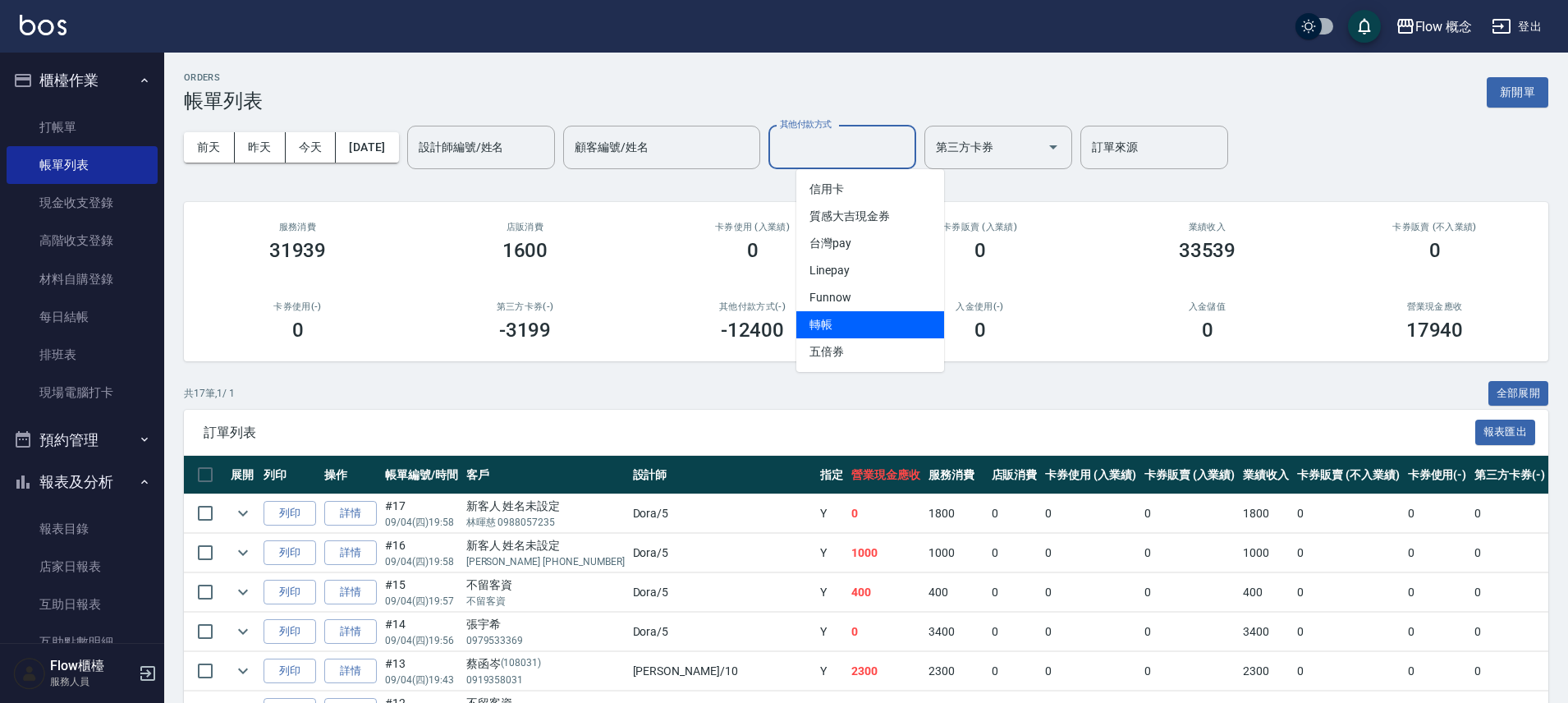
click at [846, 312] on span "轉帳" at bounding box center [870, 324] width 147 height 27
type input "轉帳"
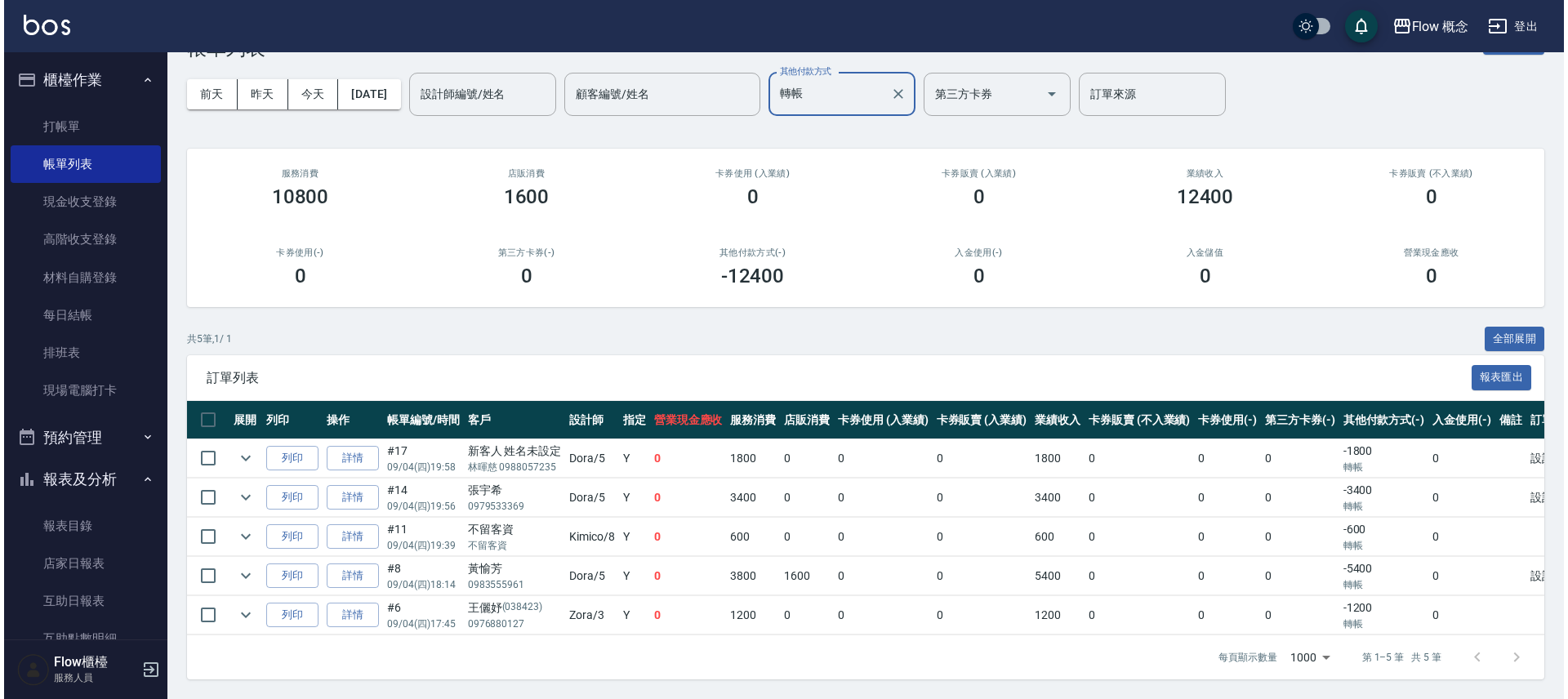
scroll to position [64, 0]
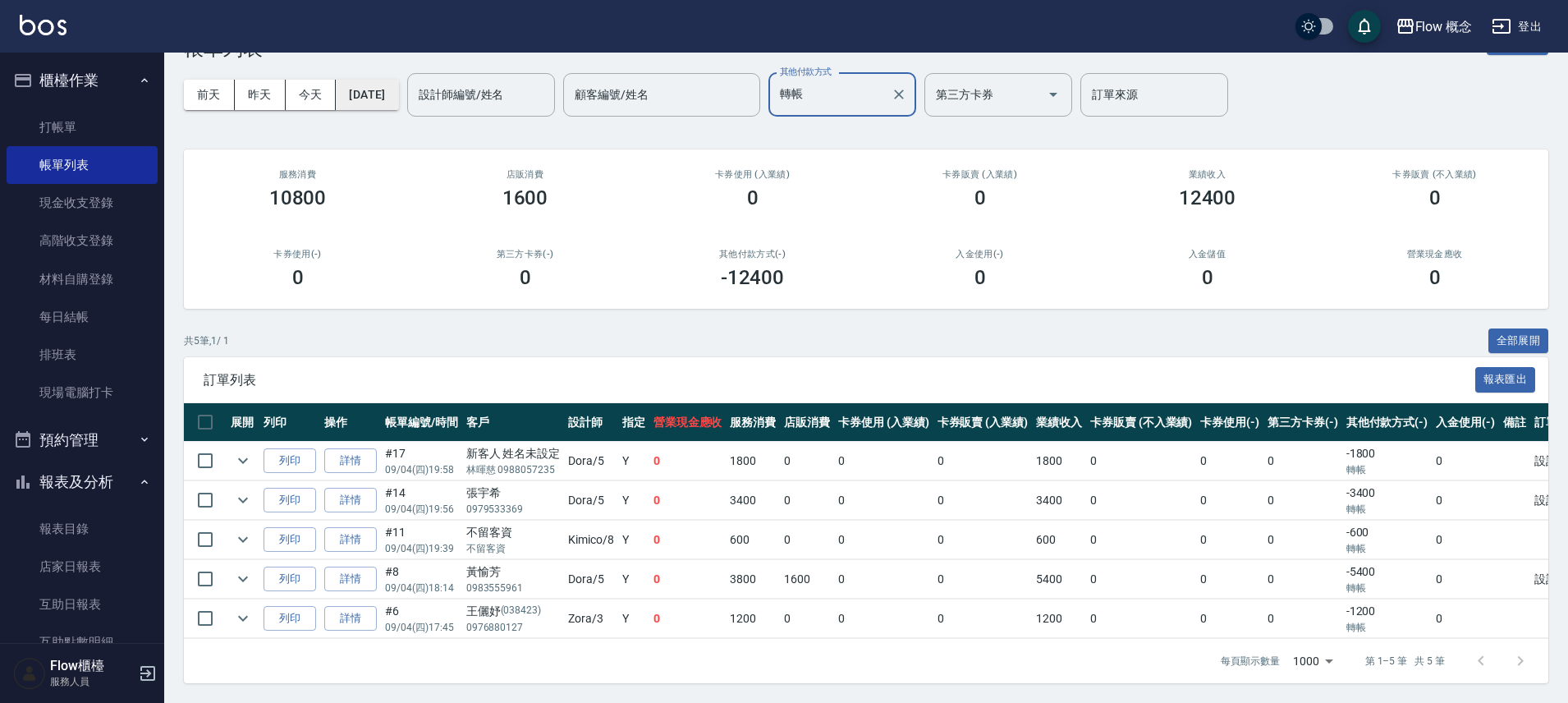
click at [398, 79] on button "2025/09/04" at bounding box center [367, 94] width 62 height 30
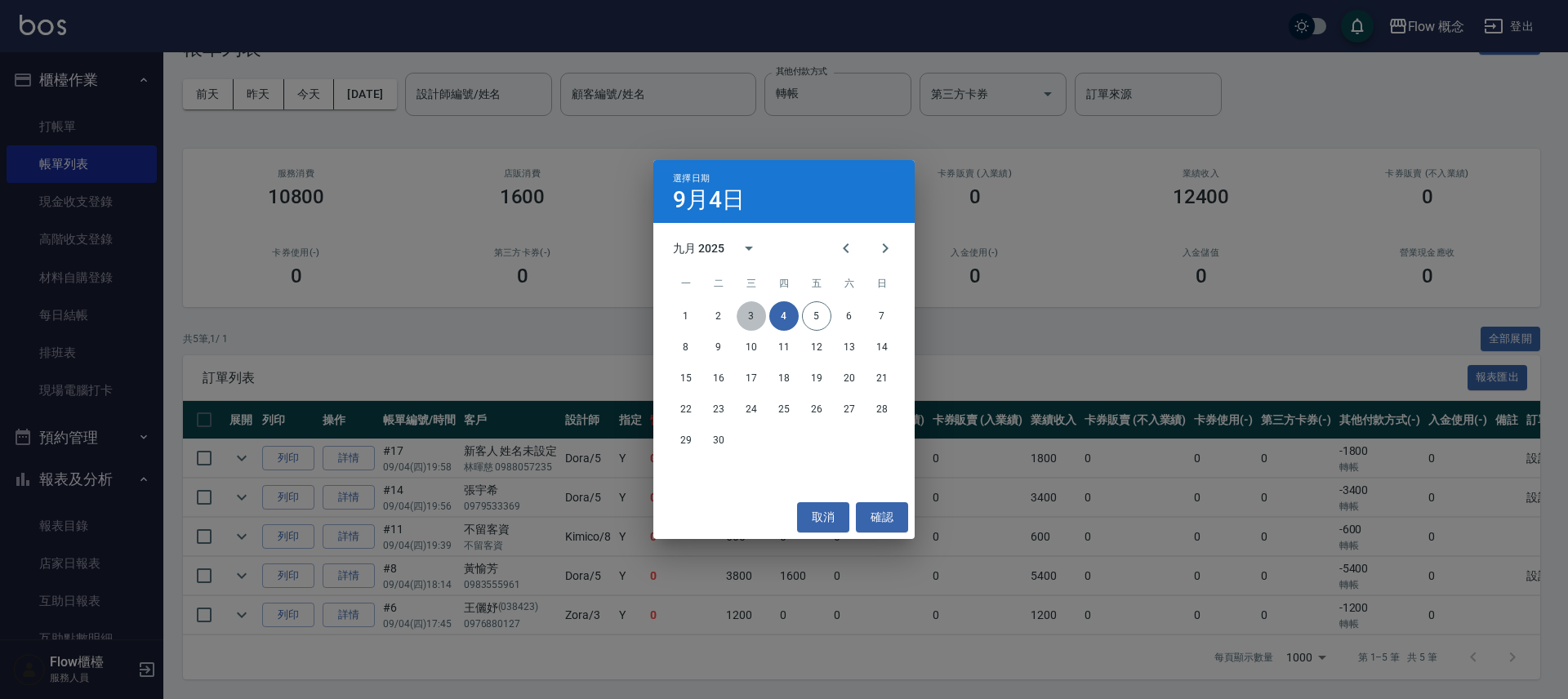
click at [748, 310] on button "3" at bounding box center [751, 316] width 29 height 29
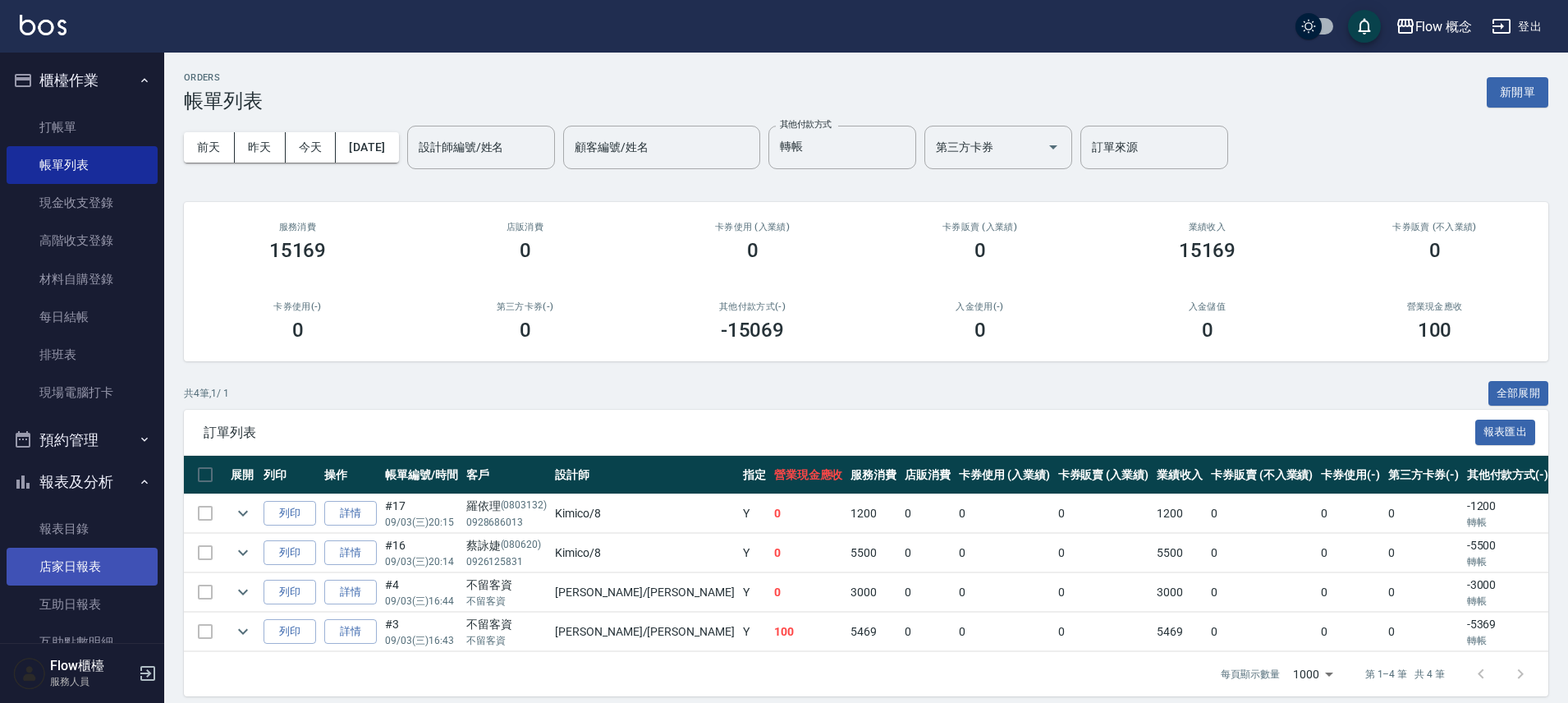
click at [87, 568] on link "店家日報表" at bounding box center [82, 567] width 151 height 38
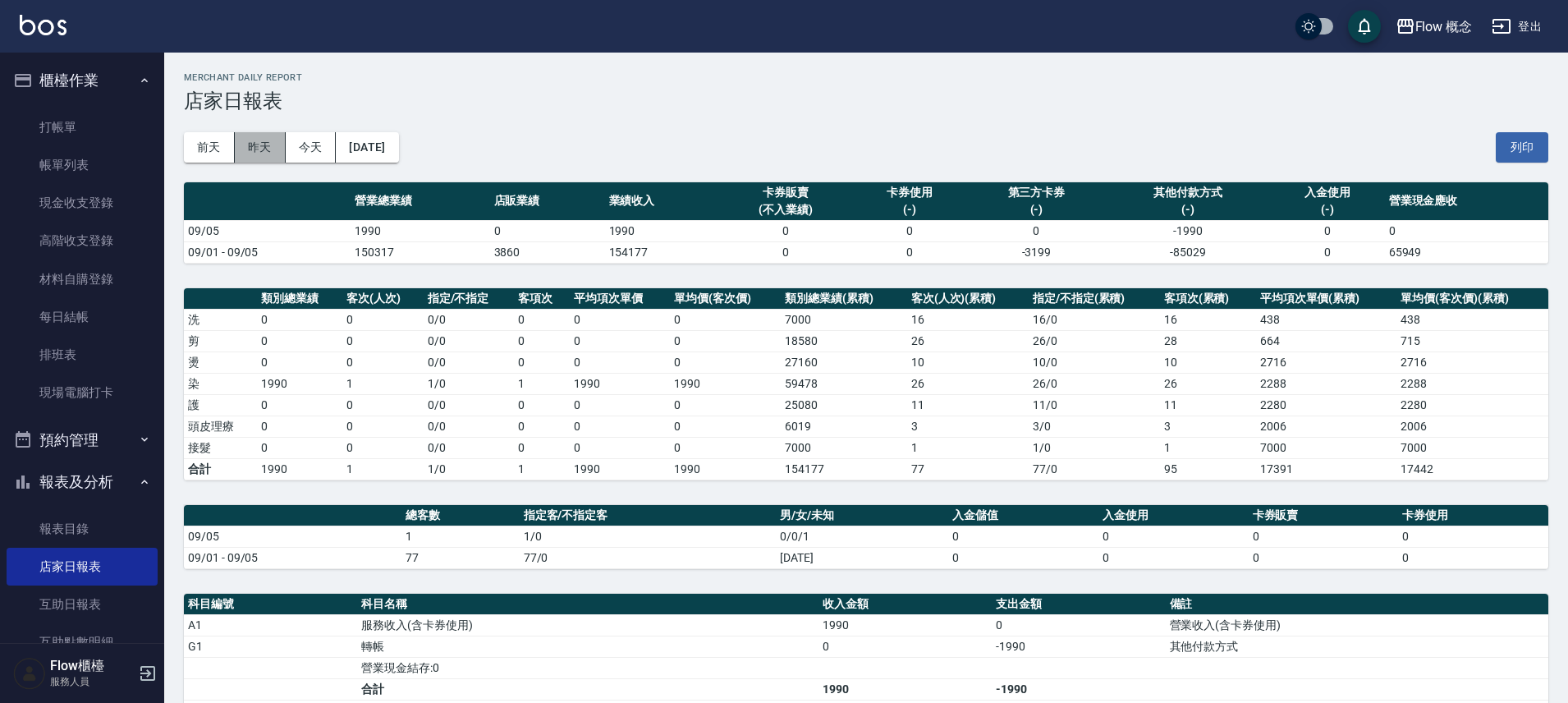
click at [265, 153] on button "昨天" at bounding box center [259, 147] width 51 height 30
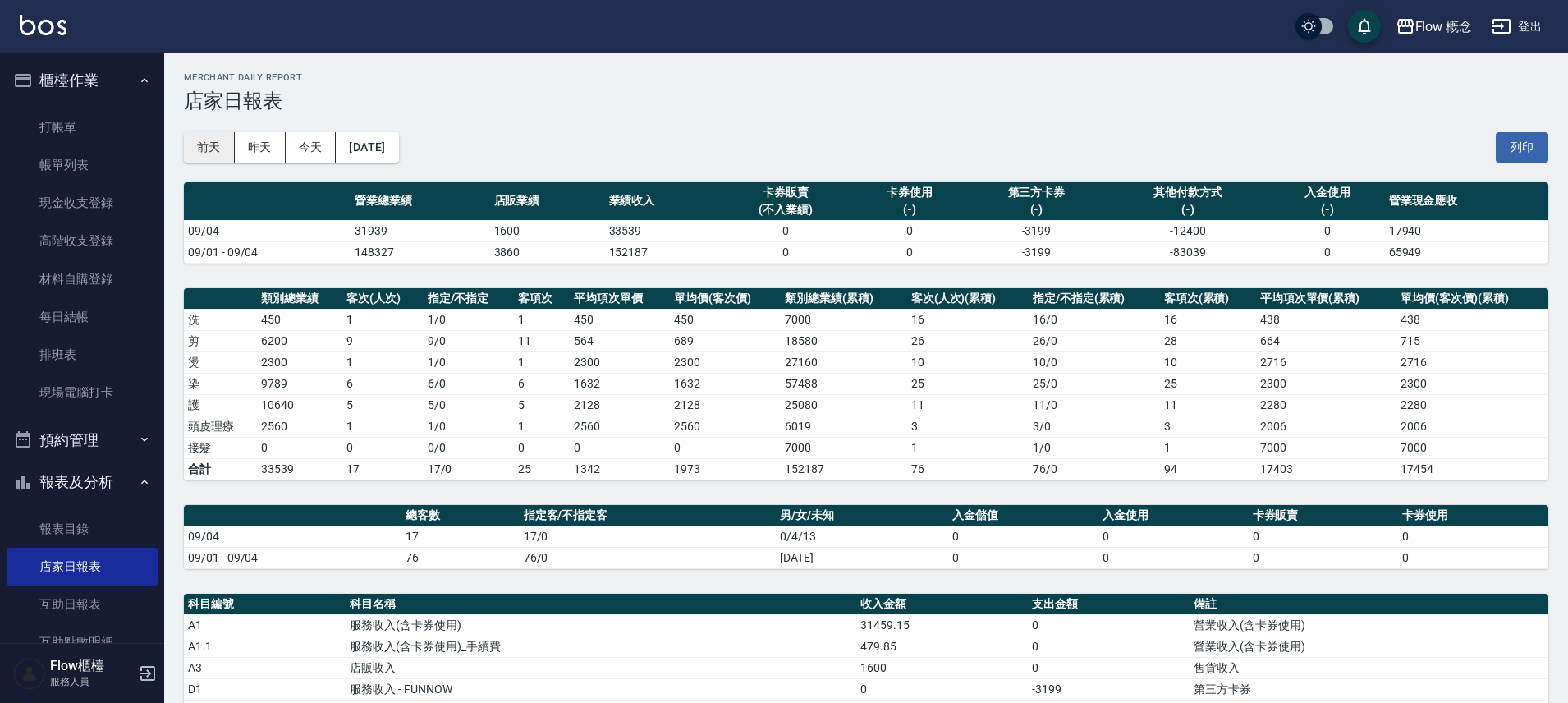
click at [215, 141] on button "前天" at bounding box center [209, 147] width 51 height 30
click at [276, 157] on button "昨天" at bounding box center [259, 147] width 51 height 30
click at [43, 123] on link "打帳單" at bounding box center [82, 128] width 151 height 38
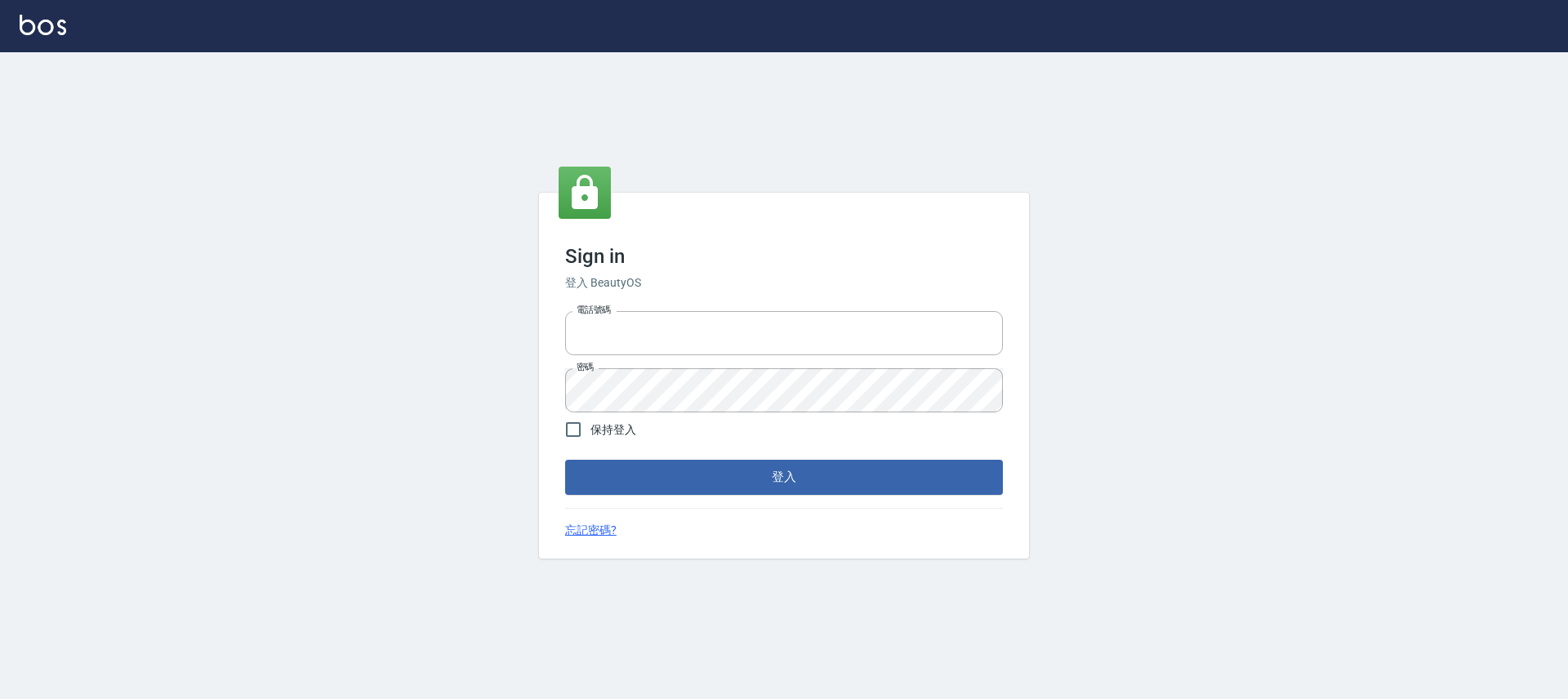
type input "25170116"
click at [701, 496] on div "Sign in 登入 BeautyOS 電話號碼 [PHONE_NUMBER] 電話號碼 密碼 密碼 保持登入 登入 忘記密碼?" at bounding box center [784, 376] width 490 height 365
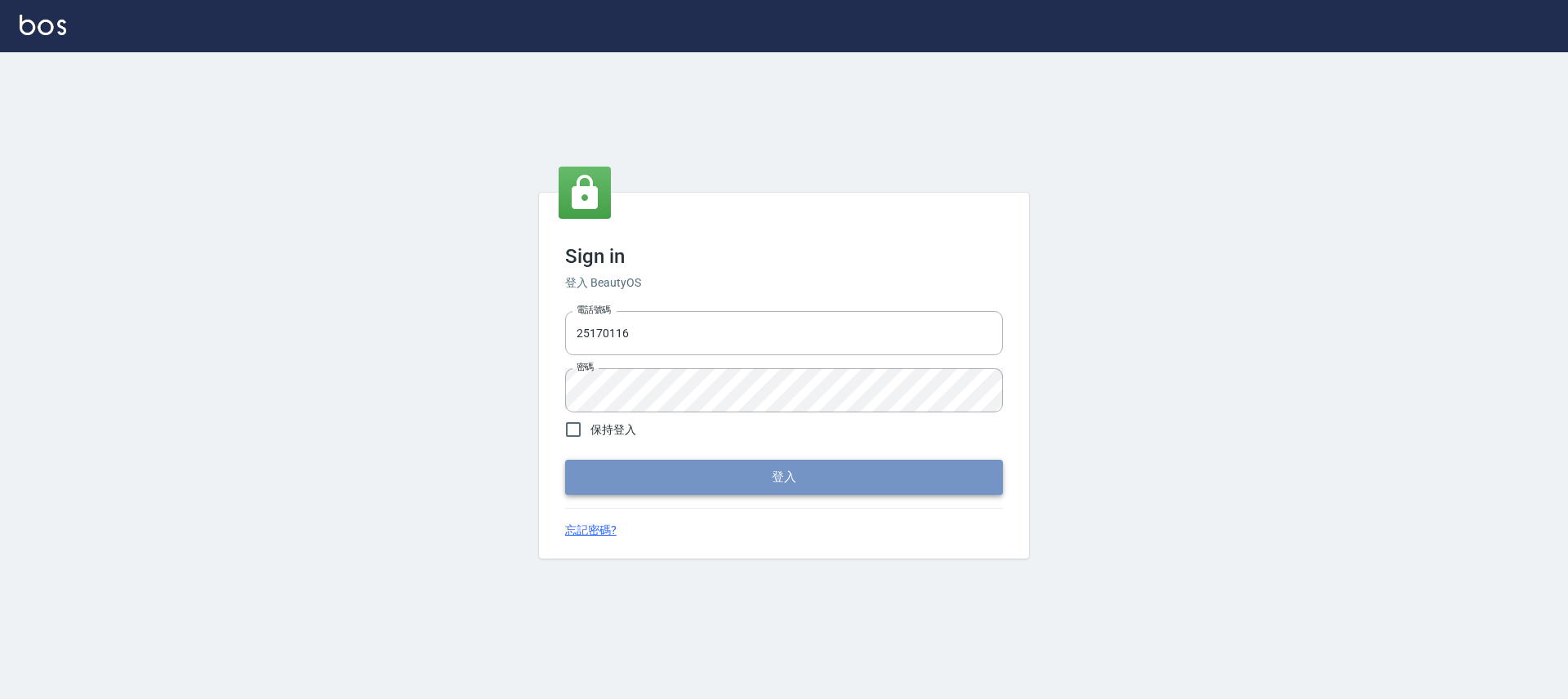
click at [713, 483] on button "登入" at bounding box center [784, 477] width 438 height 34
